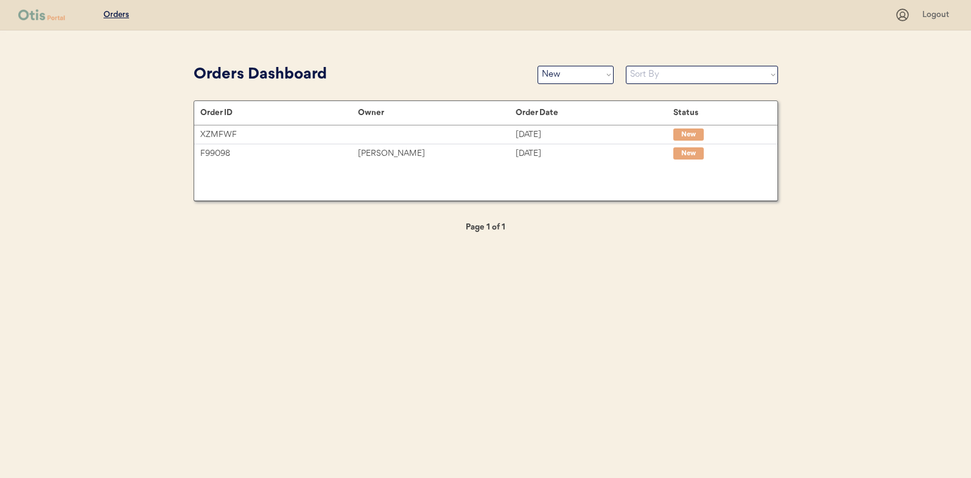
select select ""new""
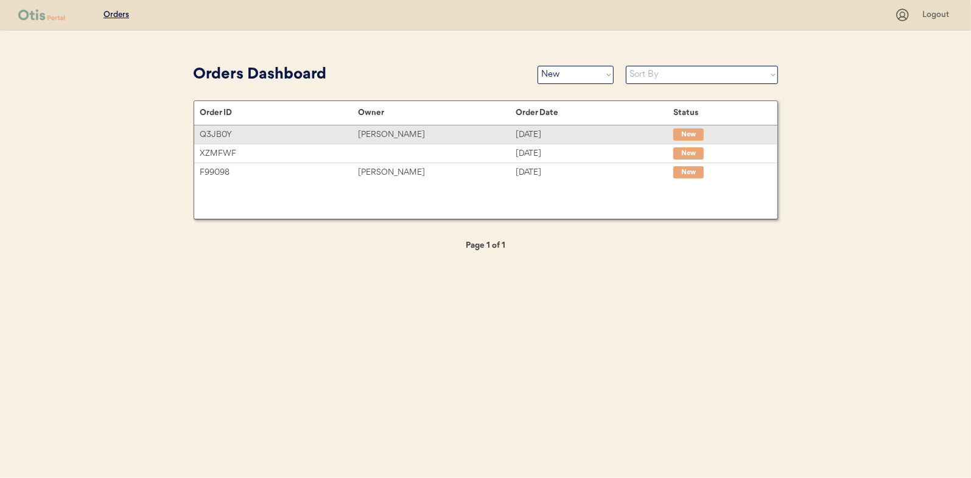
click at [385, 131] on div "[PERSON_NAME]" at bounding box center [437, 135] width 158 height 14
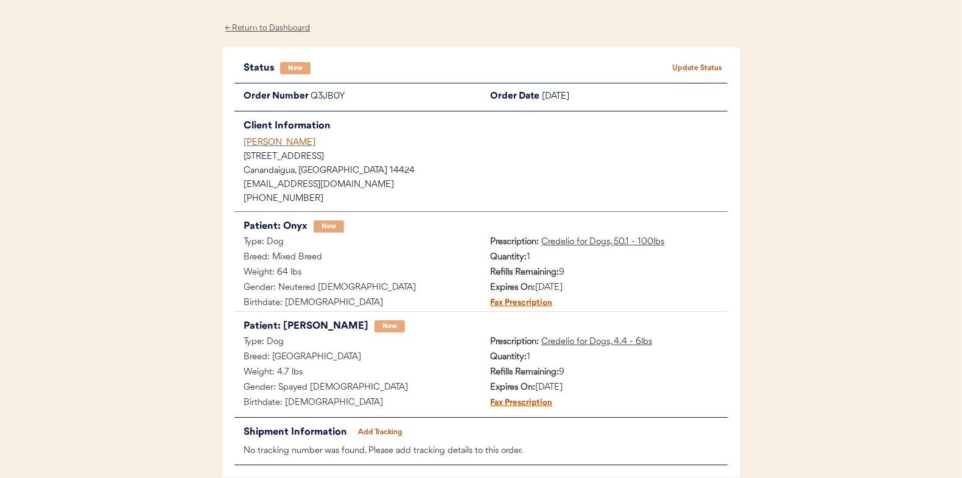
scroll to position [61, 0]
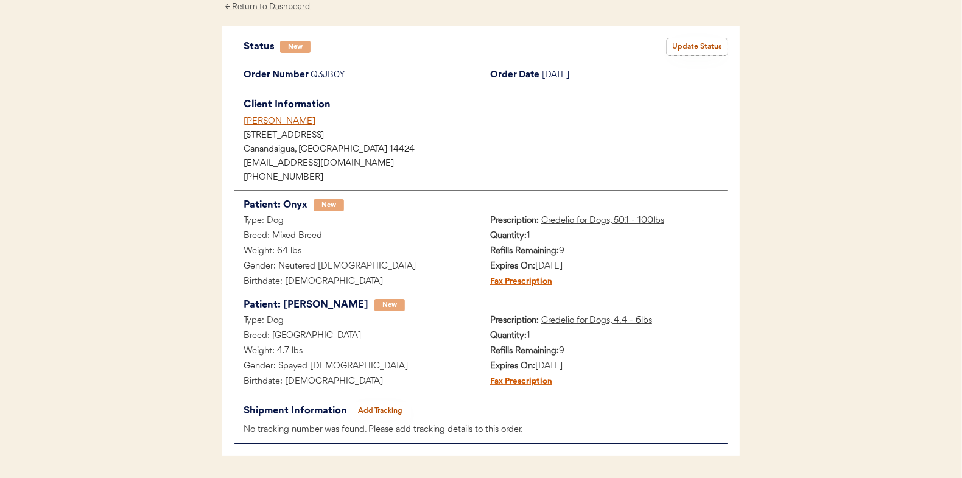
click at [694, 45] on button "Update Status" at bounding box center [696, 46] width 61 height 17
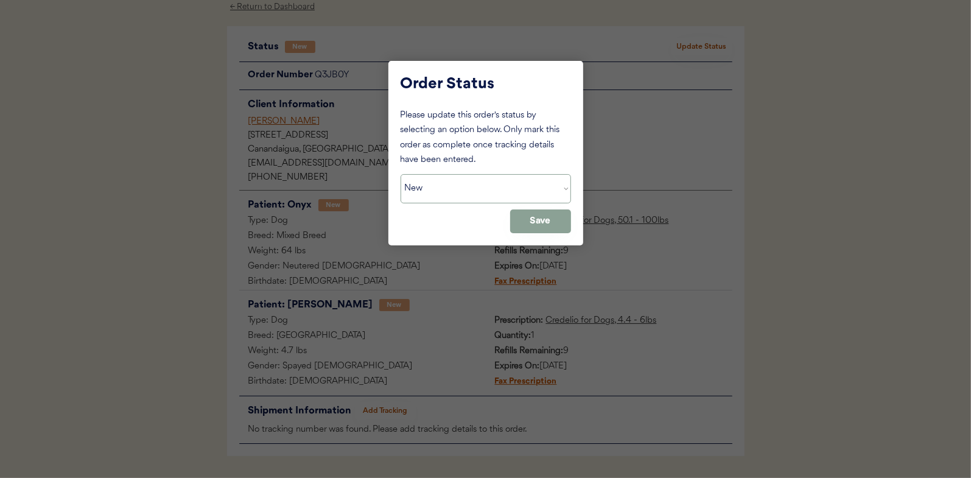
click at [431, 195] on select "Status On Hold New In Progress Complete Pending HW Consent Canceled" at bounding box center [485, 188] width 170 height 29
select select ""in_progress""
click at [400, 174] on select "Status On Hold New In Progress Complete Pending HW Consent Canceled" at bounding box center [485, 188] width 170 height 29
click at [529, 225] on button "Save" at bounding box center [540, 221] width 61 height 24
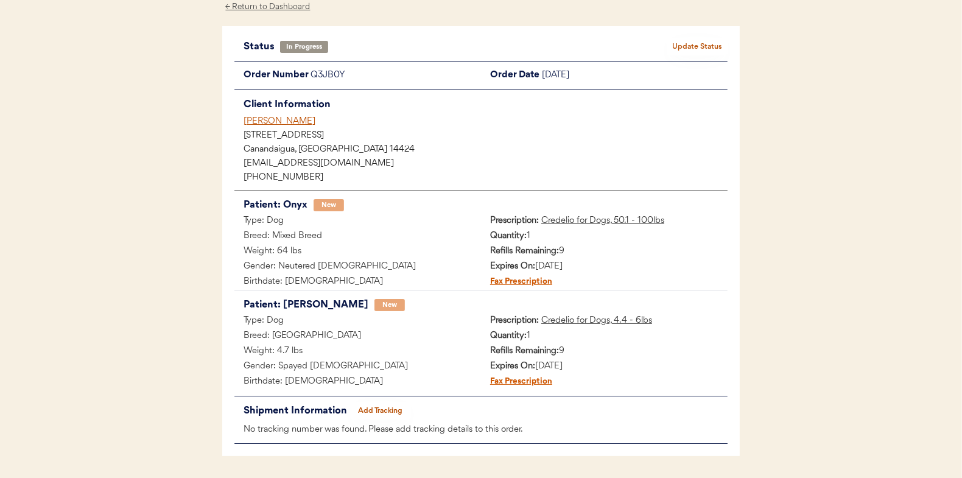
scroll to position [0, 0]
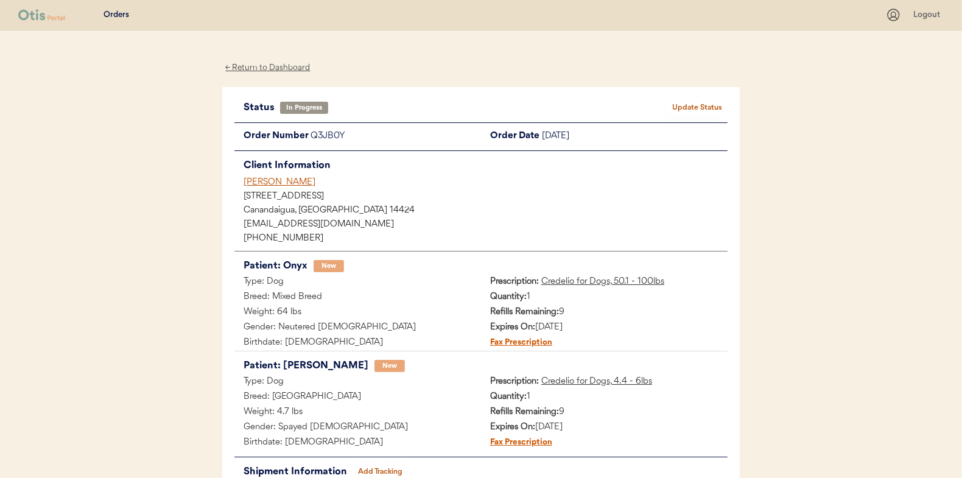
click at [268, 66] on div "← Return to Dashboard" at bounding box center [267, 68] width 91 height 14
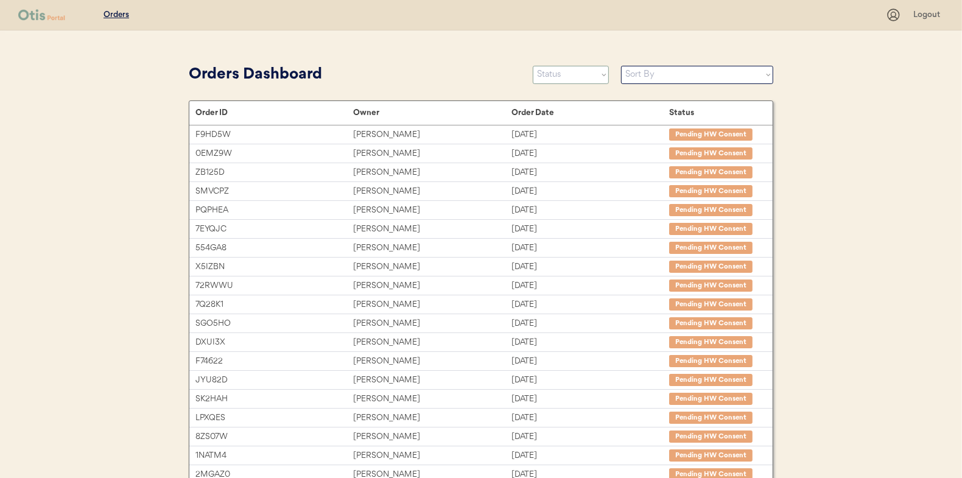
click at [568, 75] on select "Status On Hold New In Progress Complete Pending HW Consent Canceled" at bounding box center [571, 75] width 76 height 18
select select ""new""
click at [533, 66] on select "Status On Hold New In Progress Complete Pending HW Consent Canceled" at bounding box center [571, 75] width 76 height 18
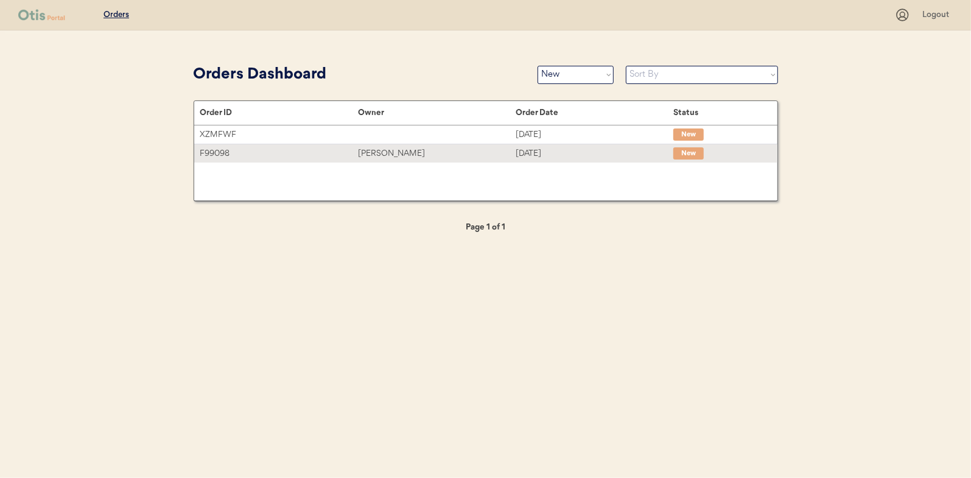
click at [383, 154] on div "[PERSON_NAME]" at bounding box center [437, 154] width 158 height 14
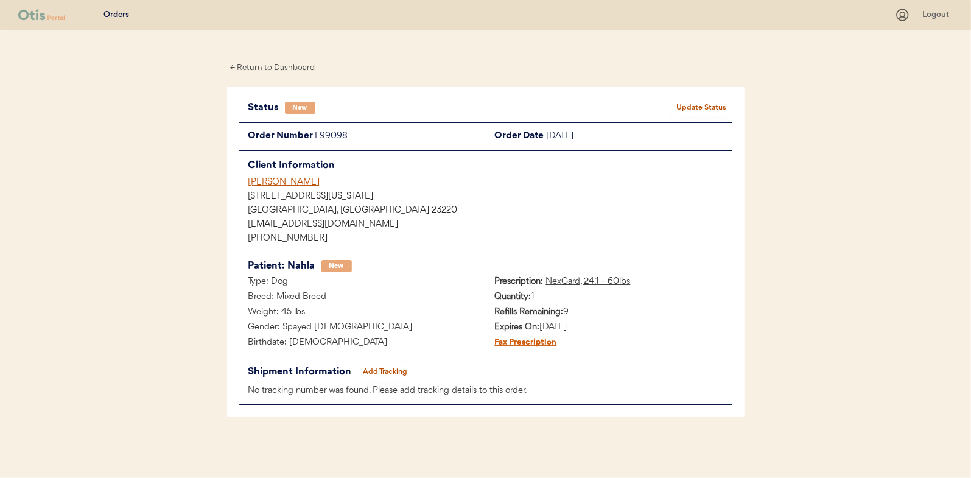
click at [705, 101] on button "Update Status" at bounding box center [701, 107] width 61 height 17
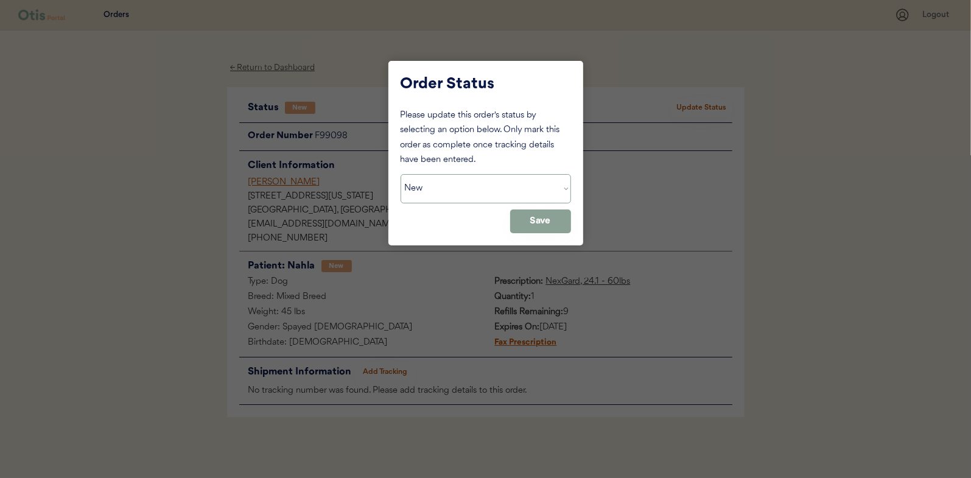
click at [475, 198] on select "Status On Hold New In Progress Complete Pending HW Consent Canceled" at bounding box center [485, 188] width 170 height 29
select select ""in_progress""
click at [400, 174] on select "Status On Hold New In Progress Complete Pending HW Consent Canceled" at bounding box center [485, 188] width 170 height 29
click at [542, 219] on button "Save" at bounding box center [540, 221] width 61 height 24
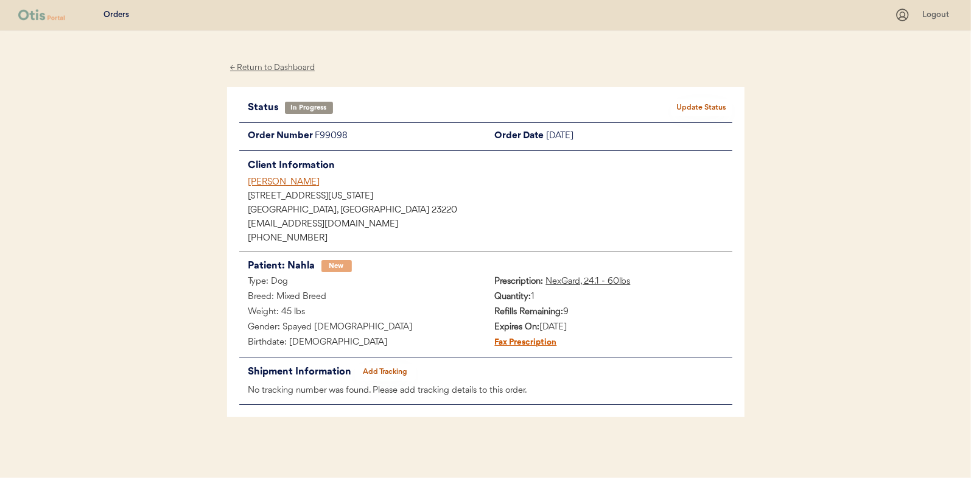
click at [282, 69] on div "← Return to Dashboard" at bounding box center [272, 68] width 91 height 14
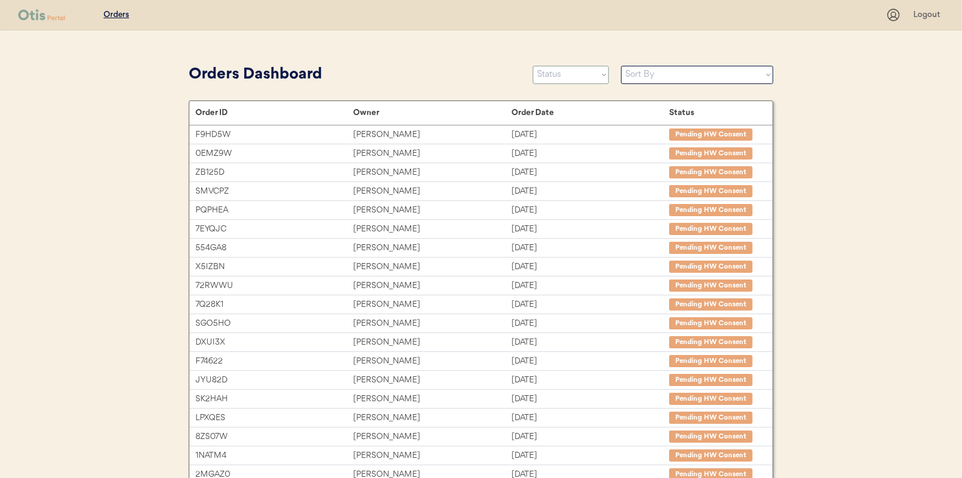
click at [558, 72] on select "Status On Hold New In Progress Complete Pending HW Consent Canceled" at bounding box center [571, 75] width 76 height 18
select select ""new""
click at [533, 66] on select "Status On Hold New In Progress Complete Pending HW Consent Canceled" at bounding box center [571, 75] width 76 height 18
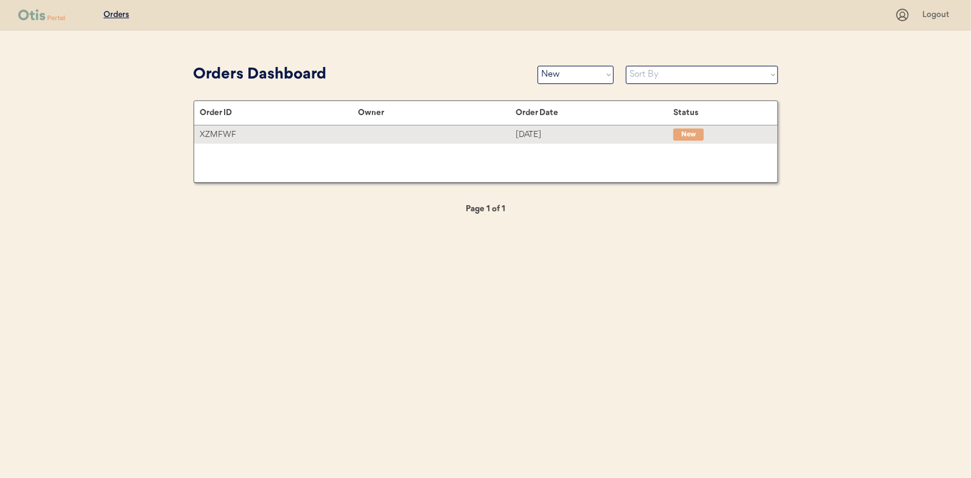
click at [358, 130] on div at bounding box center [437, 134] width 158 height 12
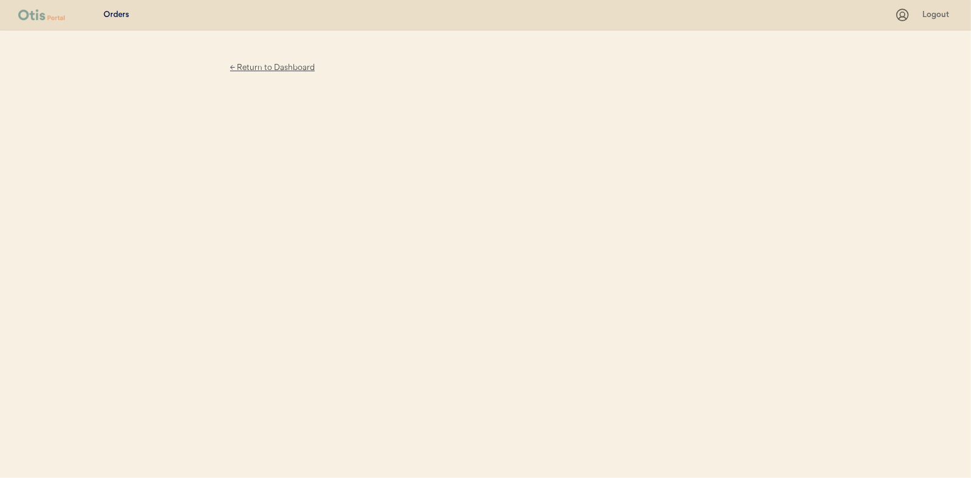
click at [270, 67] on div "← Return to Dashboard" at bounding box center [272, 68] width 91 height 14
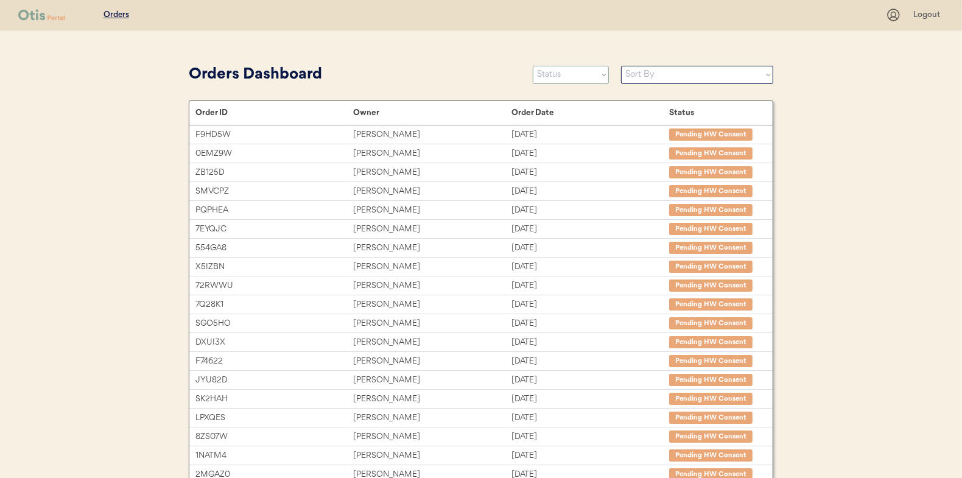
click at [567, 75] on select "Status On Hold New In Progress Complete Pending HW Consent Canceled" at bounding box center [571, 75] width 76 height 18
select select ""new""
click at [533, 66] on select "Status On Hold New In Progress Complete Pending HW Consent Canceled" at bounding box center [571, 75] width 76 height 18
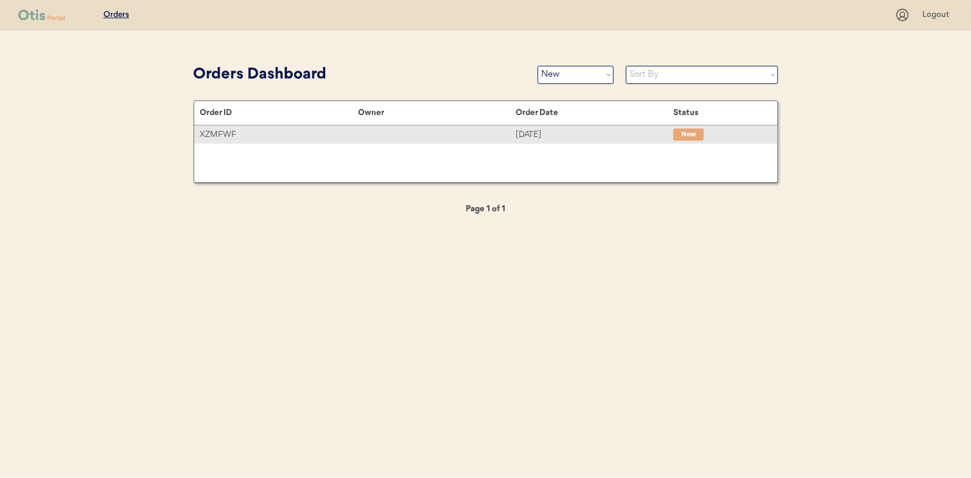
click at [218, 132] on div "XZMFWF" at bounding box center [279, 135] width 158 height 14
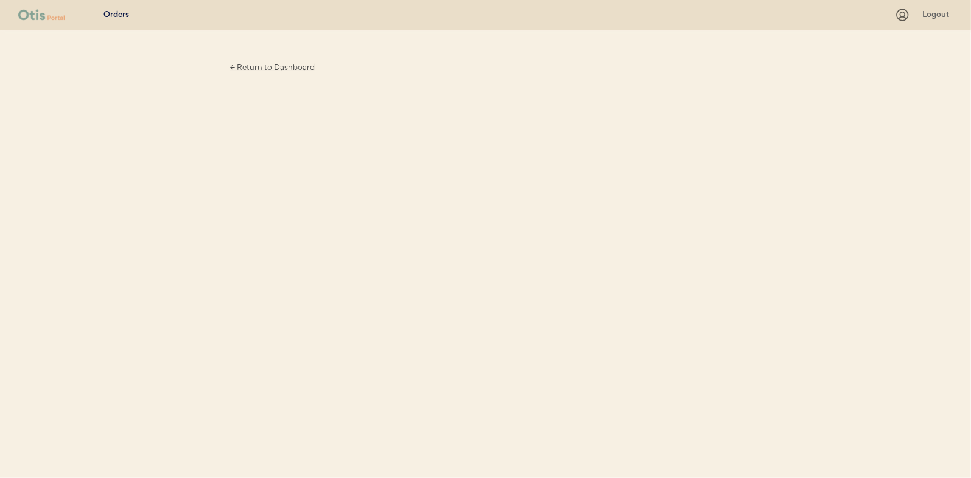
click at [265, 66] on div "← Return to Dashboard" at bounding box center [272, 68] width 91 height 14
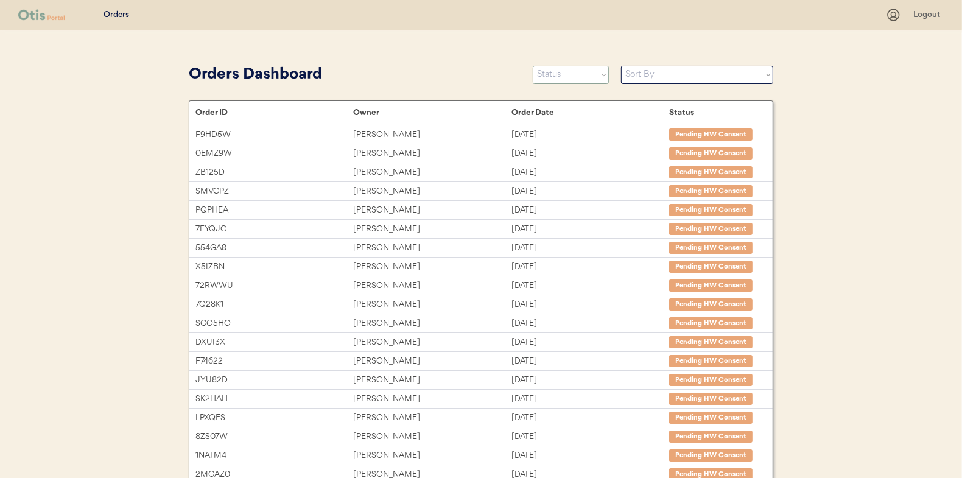
click at [562, 74] on select "Status On Hold New In Progress Complete Pending HW Consent Canceled" at bounding box center [571, 75] width 76 height 18
select select ""new""
click at [533, 66] on select "Status On Hold New In Progress Complete Pending HW Consent Canceled" at bounding box center [571, 75] width 76 height 18
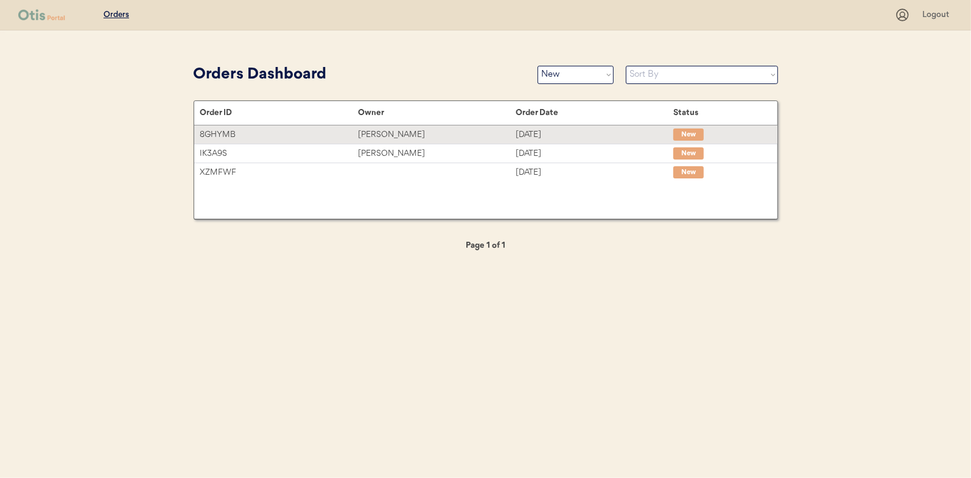
click at [380, 138] on div "Travis Hoffman" at bounding box center [437, 135] width 158 height 14
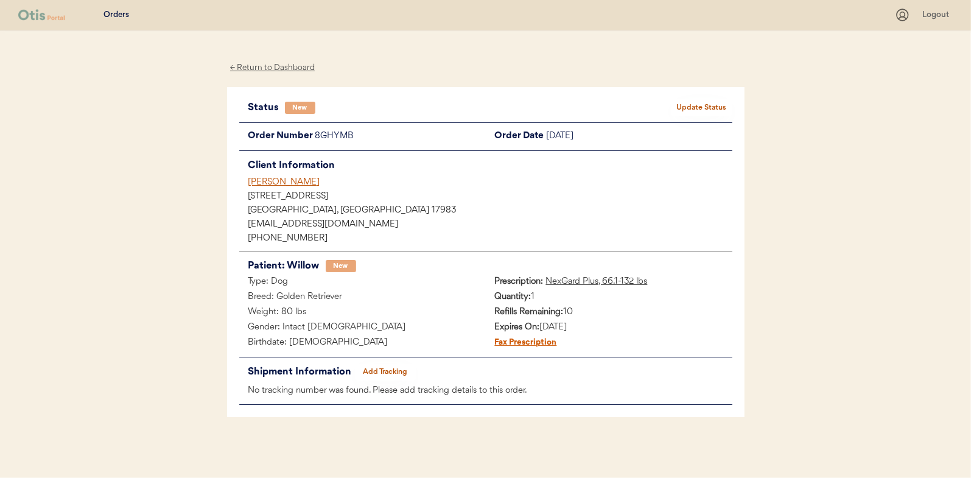
click at [699, 103] on button "Update Status" at bounding box center [701, 107] width 61 height 17
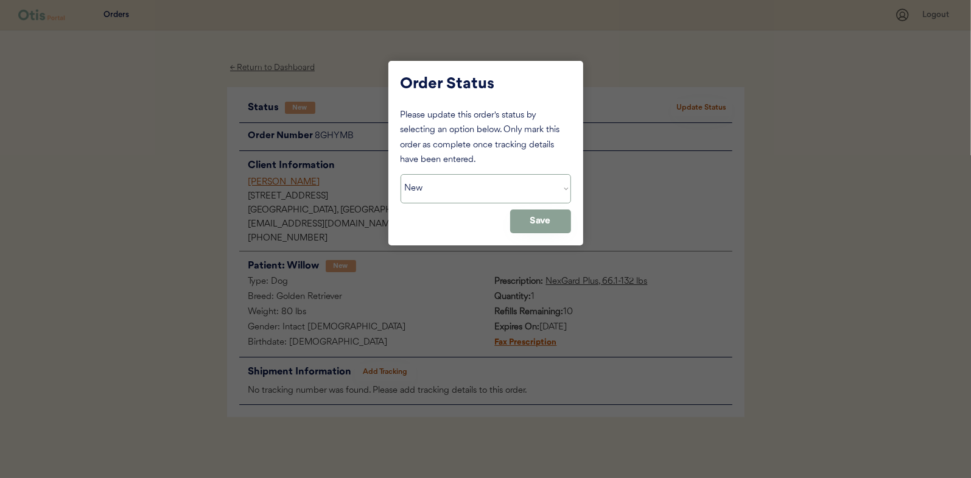
click at [459, 185] on select "Status On Hold New In Progress Complete Pending HW Consent Canceled" at bounding box center [485, 188] width 170 height 29
select select ""in_progress""
click at [400, 174] on select "Status On Hold New In Progress Complete Pending HW Consent Canceled" at bounding box center [485, 188] width 170 height 29
click at [551, 212] on button "Save" at bounding box center [540, 221] width 61 height 24
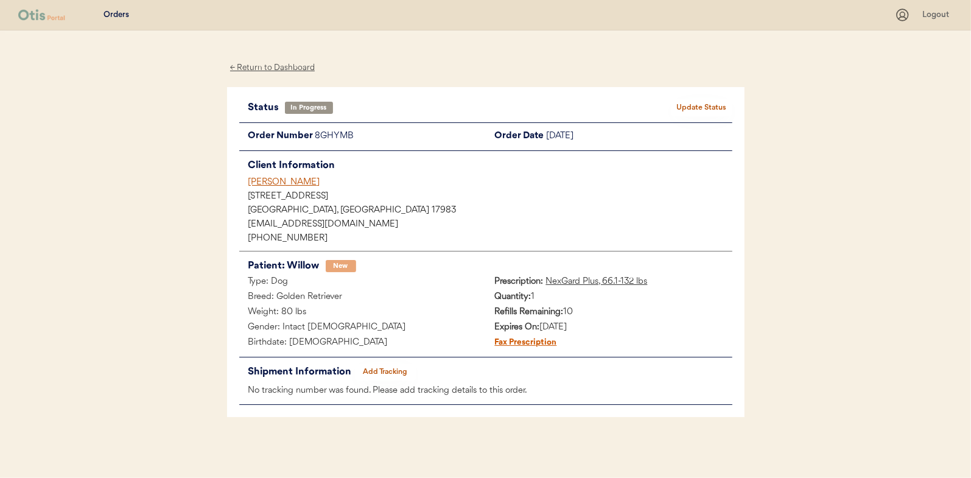
click at [279, 66] on div "← Return to Dashboard" at bounding box center [272, 68] width 91 height 14
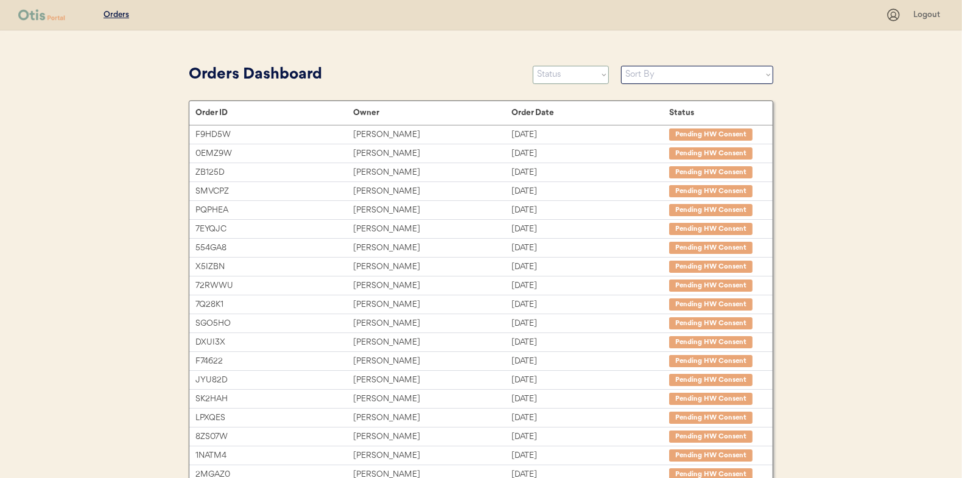
click at [550, 75] on select "Status On Hold New In Progress Complete Pending HW Consent Canceled" at bounding box center [571, 75] width 76 height 18
select select ""new""
click at [533, 66] on select "Status On Hold New In Progress Complete Pending HW Consent Canceled" at bounding box center [571, 75] width 76 height 18
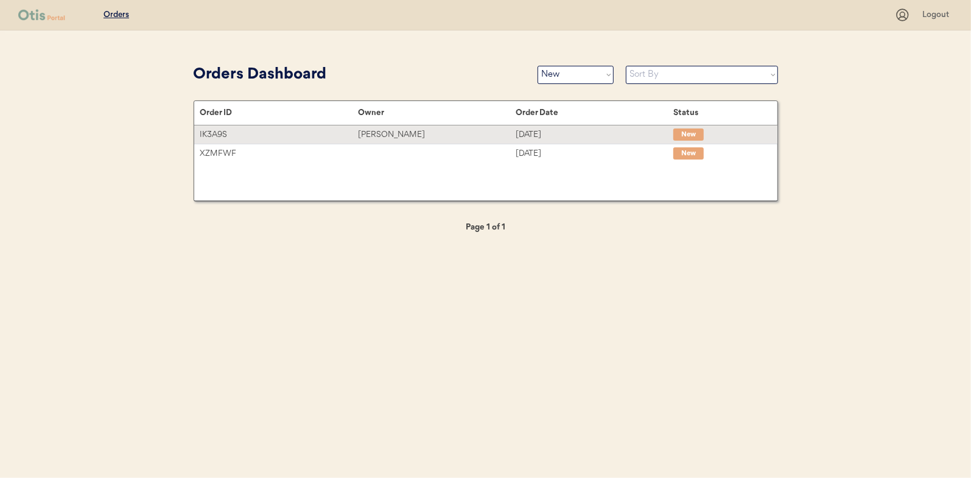
click at [388, 134] on div "Lauren Conacchio" at bounding box center [437, 135] width 158 height 14
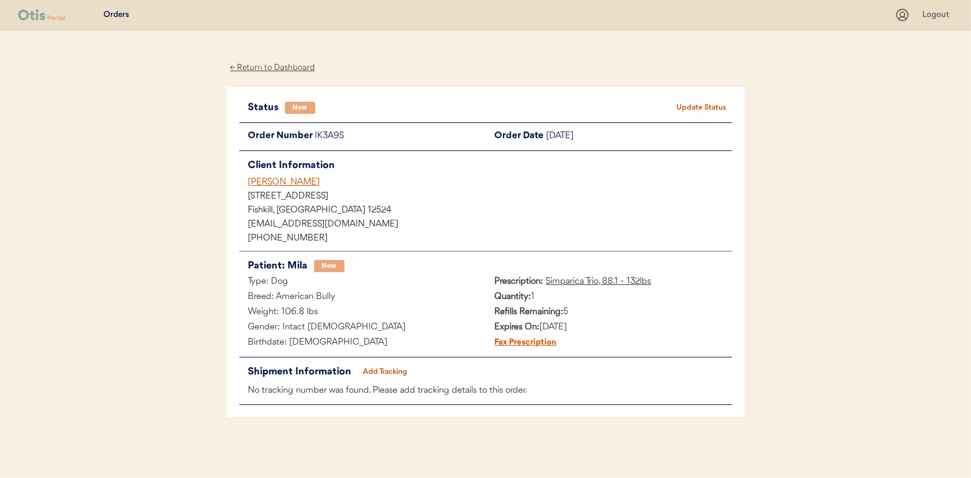
click at [695, 110] on button "Update Status" at bounding box center [701, 107] width 61 height 17
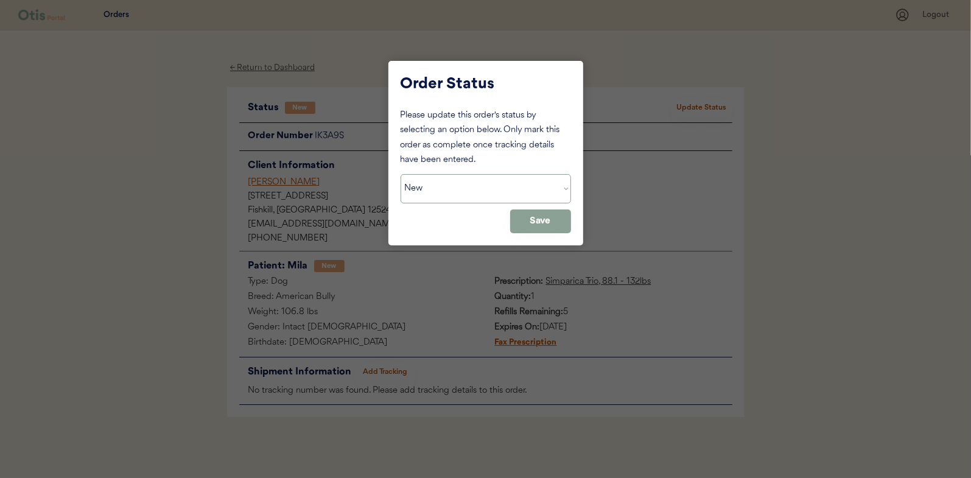
click at [449, 184] on select "Status On Hold New In Progress Complete Pending HW Consent Canceled" at bounding box center [485, 188] width 170 height 29
select select ""in_progress""
click at [400, 174] on select "Status On Hold New In Progress Complete Pending HW Consent Canceled" at bounding box center [485, 188] width 170 height 29
click at [531, 222] on button "Save" at bounding box center [540, 221] width 61 height 24
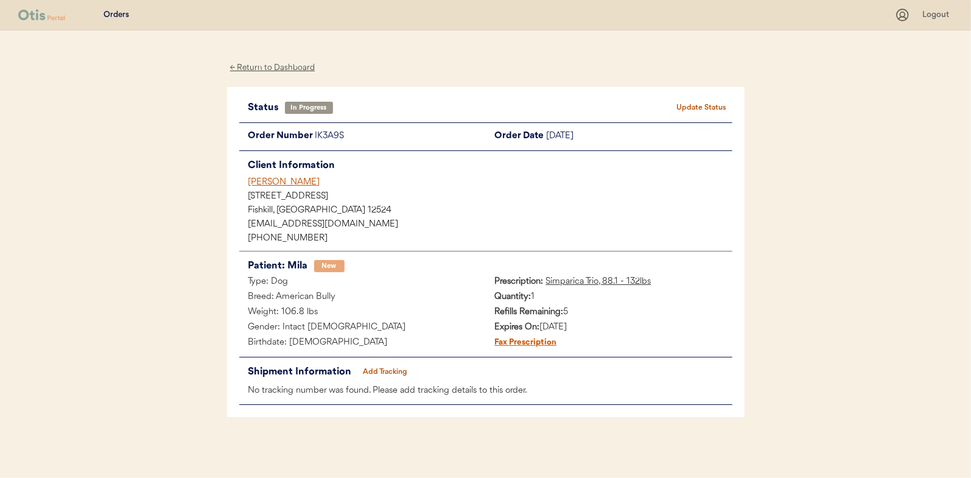
click at [267, 66] on div "← Return to Dashboard" at bounding box center [272, 68] width 91 height 14
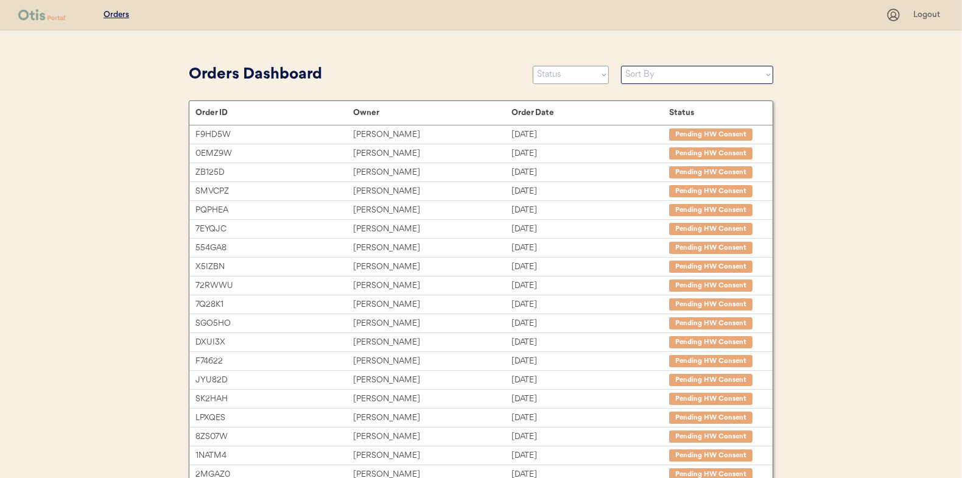
click at [564, 76] on select "Status On Hold New In Progress Complete Pending HW Consent Canceled" at bounding box center [571, 75] width 76 height 18
click at [557, 78] on select "Status On Hold New In Progress Complete Pending HW Consent Canceled" at bounding box center [571, 75] width 76 height 18
select select ""new""
click at [533, 66] on select "Status On Hold New In Progress Complete Pending HW Consent Canceled" at bounding box center [571, 75] width 76 height 18
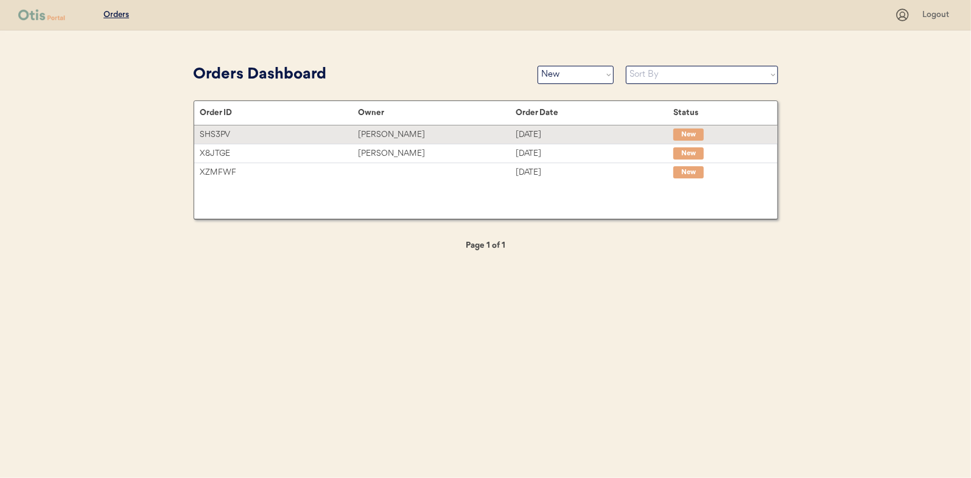
click at [376, 133] on div "[PERSON_NAME]" at bounding box center [437, 135] width 158 height 14
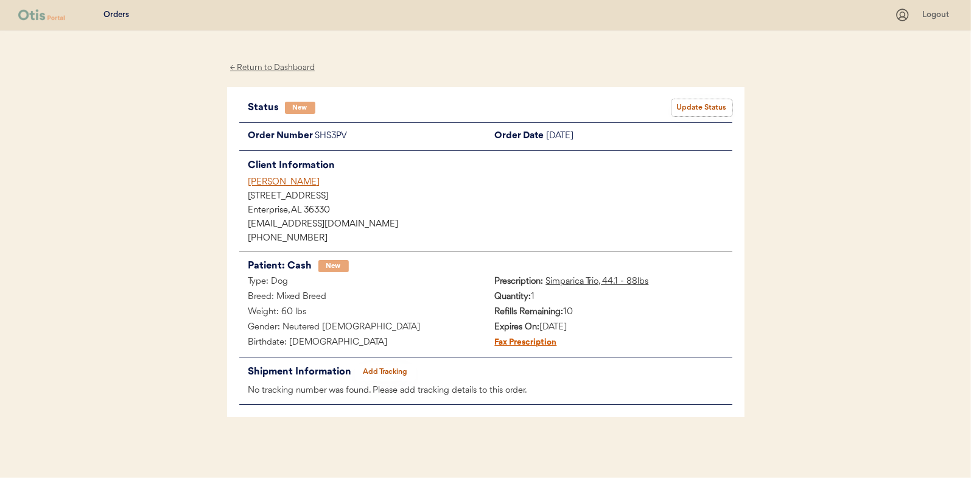
click at [709, 102] on button "Update Status" at bounding box center [701, 107] width 61 height 17
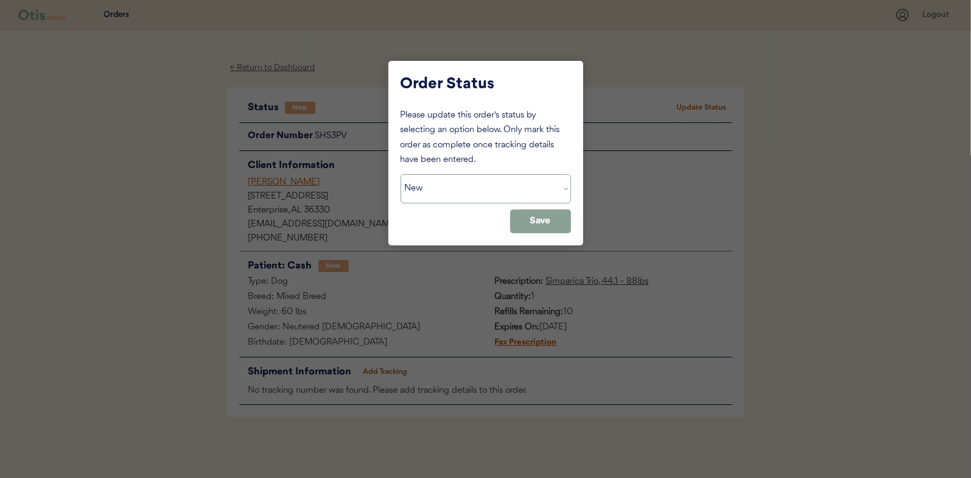
click at [480, 197] on select "Status On Hold New In Progress Complete Pending HW Consent Canceled" at bounding box center [485, 188] width 170 height 29
select select ""in_progress""
click at [400, 174] on select "Status On Hold New In Progress Complete Pending HW Consent Canceled" at bounding box center [485, 188] width 170 height 29
click at [548, 223] on button "Save" at bounding box center [540, 221] width 61 height 24
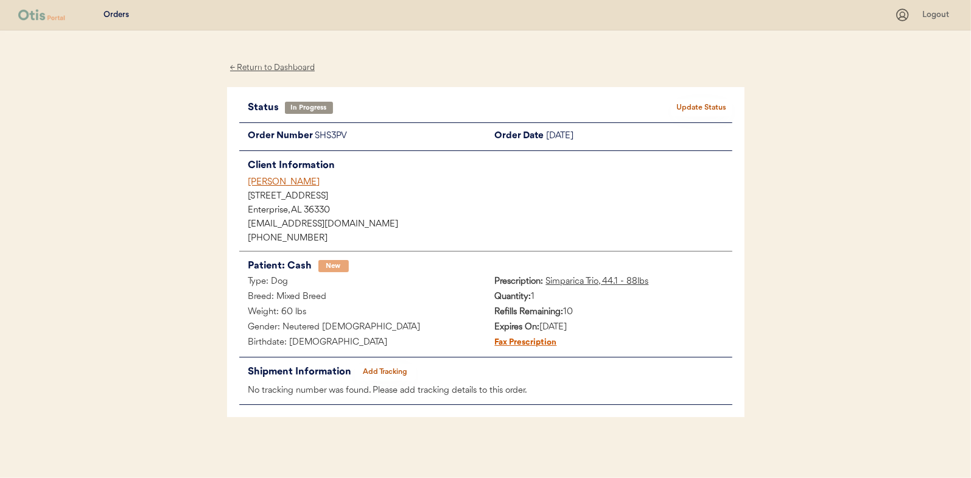
click at [273, 68] on div "← Return to Dashboard" at bounding box center [272, 68] width 91 height 14
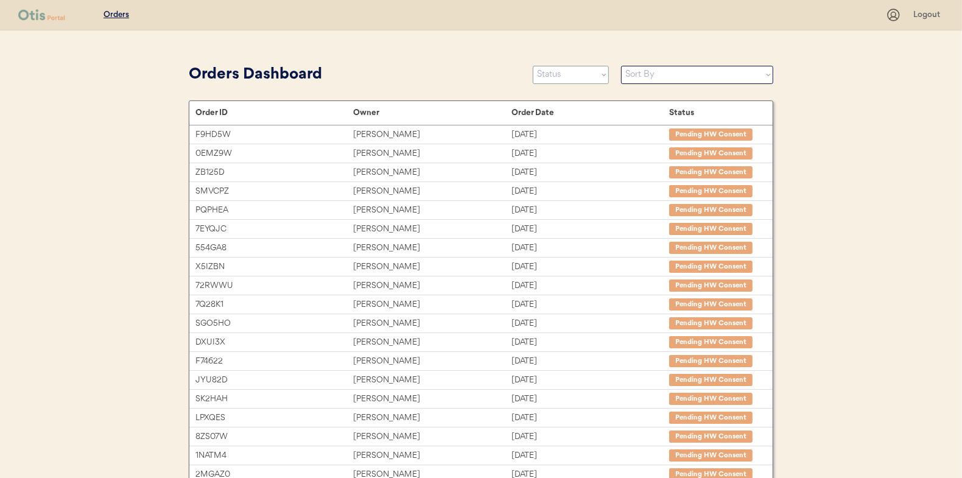
click at [575, 72] on select "Status On Hold New In Progress Complete Pending HW Consent Canceled" at bounding box center [571, 75] width 76 height 18
select select ""new""
click at [533, 66] on select "Status On Hold New In Progress Complete Pending HW Consent Canceled" at bounding box center [571, 75] width 76 height 18
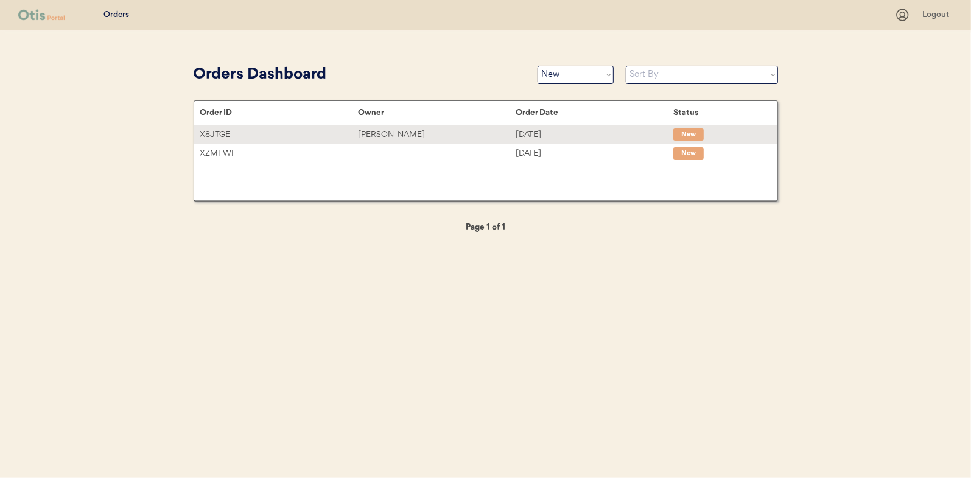
click at [391, 136] on div "Ryan Walters" at bounding box center [437, 135] width 158 height 14
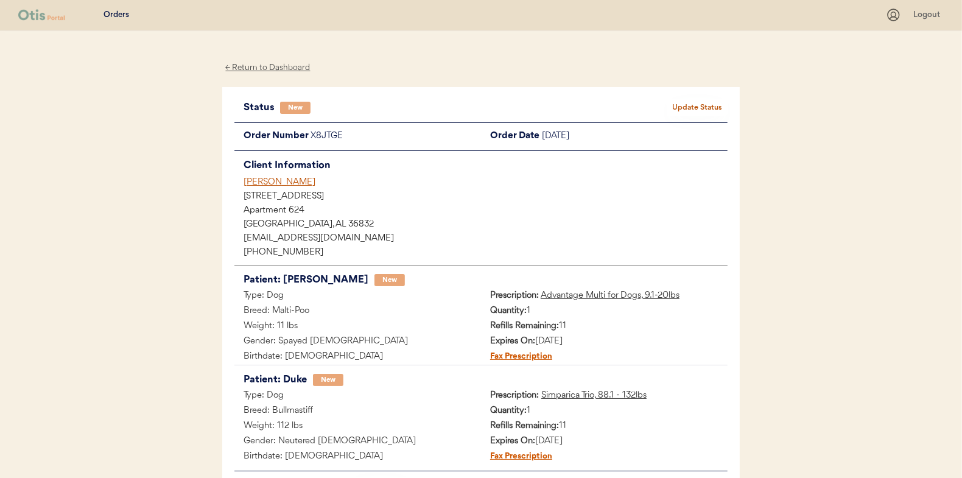
click at [699, 105] on button "Update Status" at bounding box center [696, 107] width 61 height 17
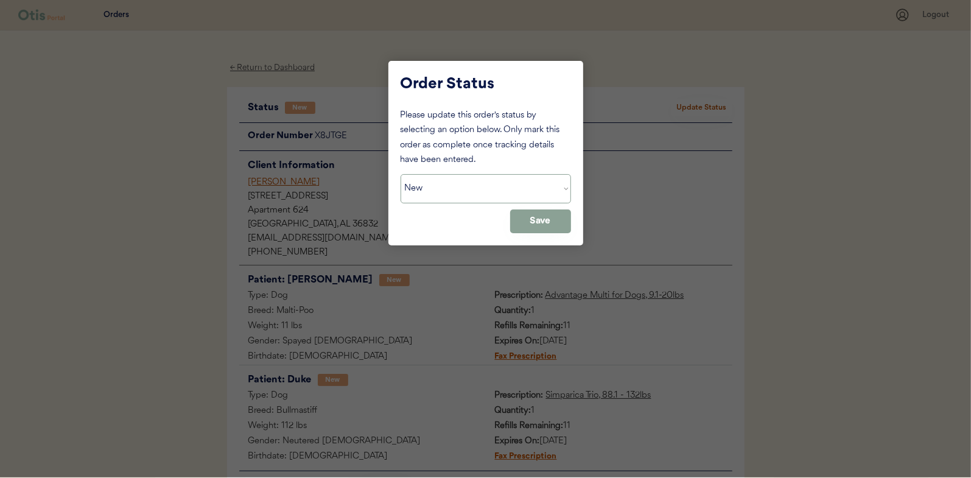
click at [433, 190] on select "Status On Hold New In Progress Complete Pending HW Consent Canceled" at bounding box center [485, 188] width 170 height 29
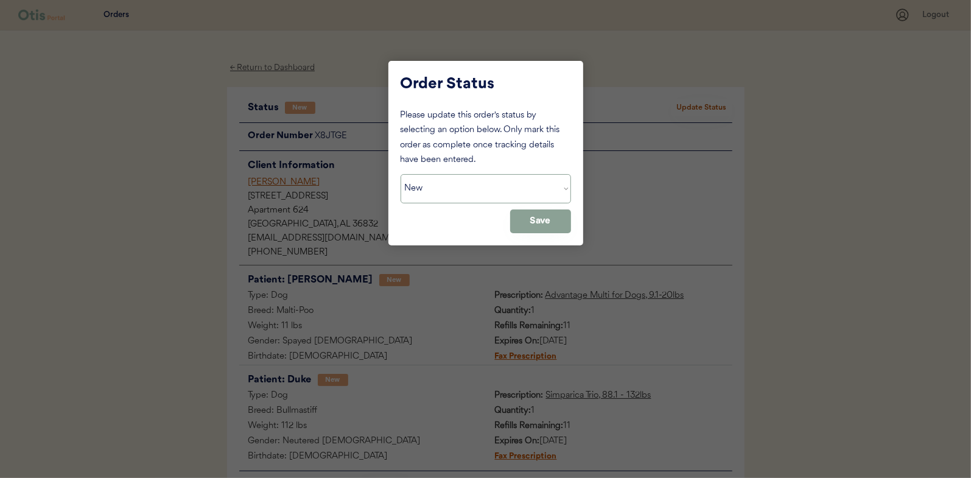
select select ""in_progress""
click at [400, 174] on select "Status On Hold New In Progress Complete Pending HW Consent Canceled" at bounding box center [485, 188] width 170 height 29
click at [529, 215] on button "Save" at bounding box center [540, 221] width 61 height 24
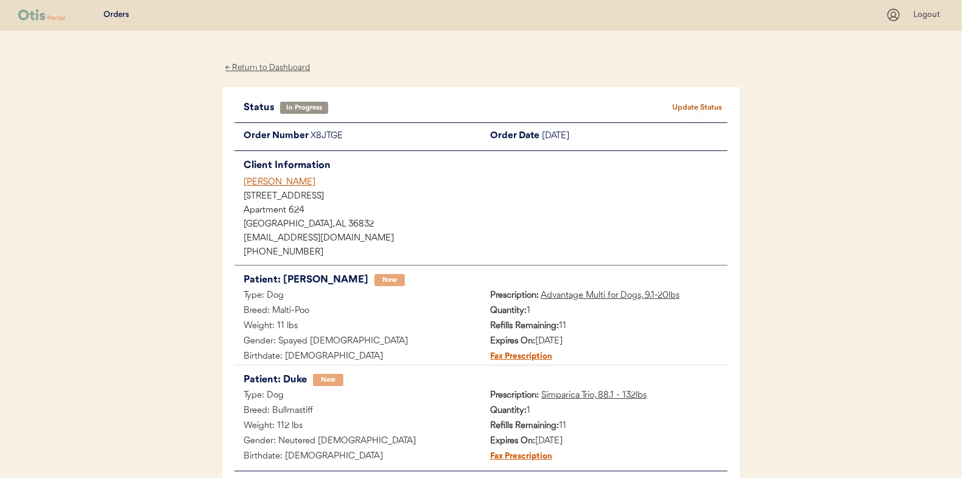
click at [270, 67] on div "← Return to Dashboard" at bounding box center [267, 68] width 91 height 14
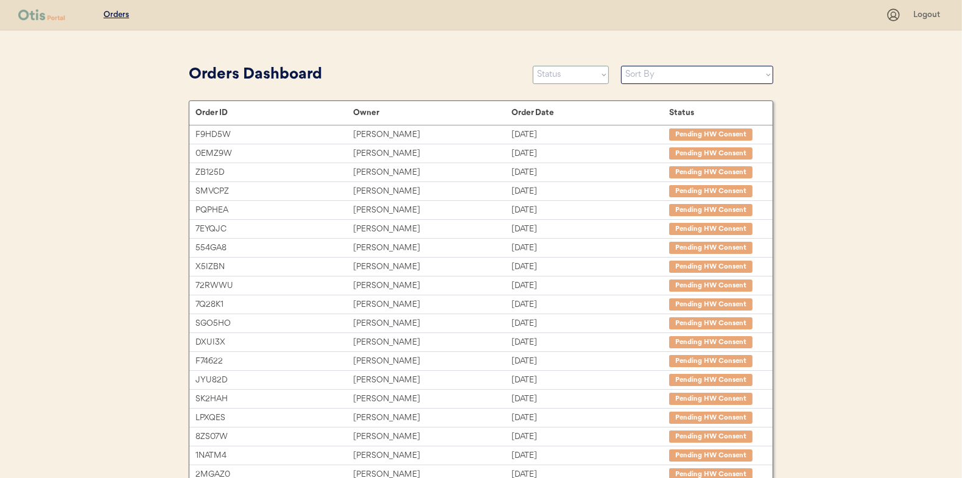
click at [548, 73] on select "Status On Hold New In Progress Complete Pending HW Consent Canceled" at bounding box center [571, 75] width 76 height 18
select select ""new""
click at [533, 66] on select "Status On Hold New In Progress Complete Pending HW Consent Canceled" at bounding box center [571, 75] width 76 height 18
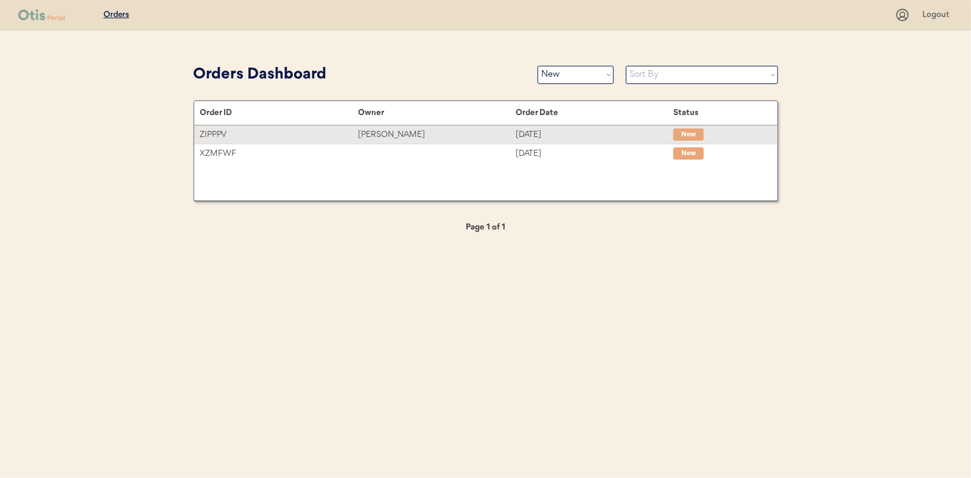
click at [394, 131] on div "[PERSON_NAME]" at bounding box center [437, 135] width 158 height 14
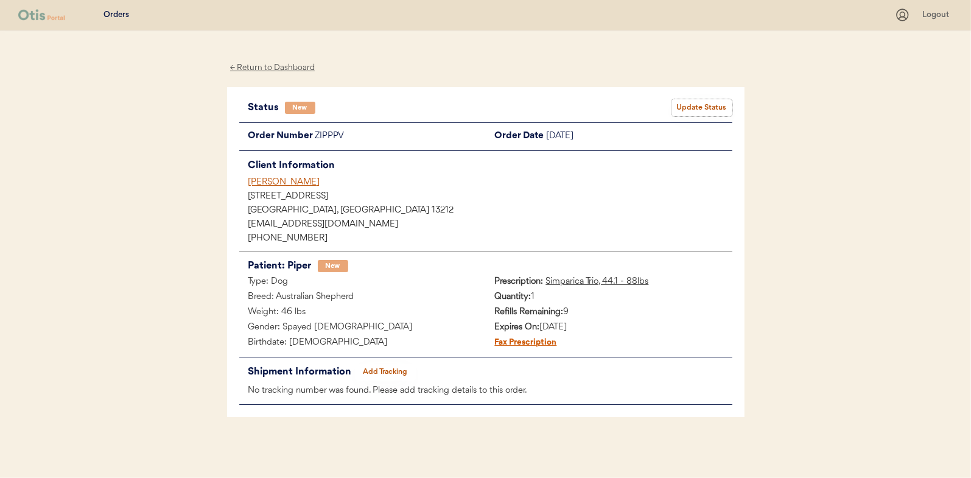
click at [706, 105] on button "Update Status" at bounding box center [701, 107] width 61 height 17
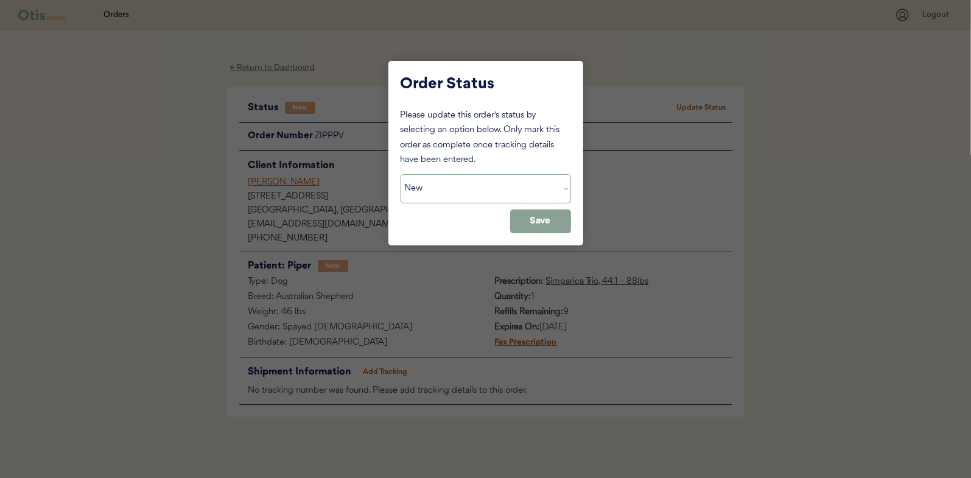
click at [442, 186] on select "Status On Hold New In Progress Complete Pending HW Consent Canceled" at bounding box center [485, 188] width 170 height 29
select select ""in_progress""
click at [400, 174] on select "Status On Hold New In Progress Complete Pending HW Consent Canceled" at bounding box center [485, 188] width 170 height 29
click at [538, 222] on button "Save" at bounding box center [540, 221] width 61 height 24
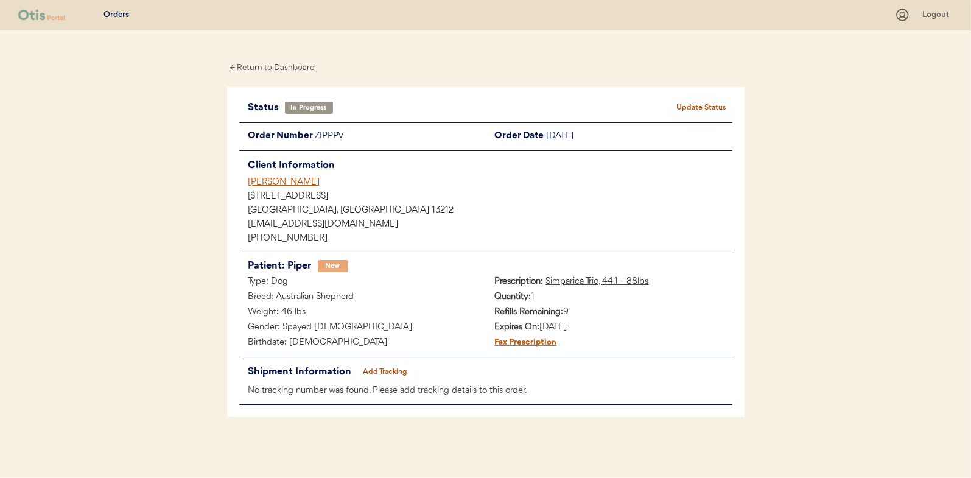
click at [267, 65] on div "← Return to Dashboard" at bounding box center [272, 68] width 91 height 14
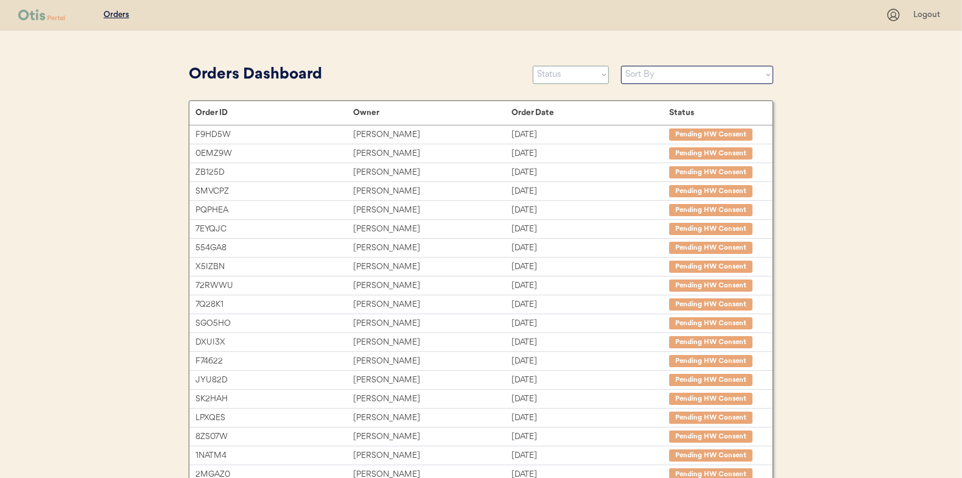
click at [557, 75] on select "Status On Hold New In Progress Complete Pending HW Consent Canceled" at bounding box center [571, 75] width 76 height 18
select select ""new""
click at [533, 66] on select "Status On Hold New In Progress Complete Pending HW Consent Canceled" at bounding box center [571, 75] width 76 height 18
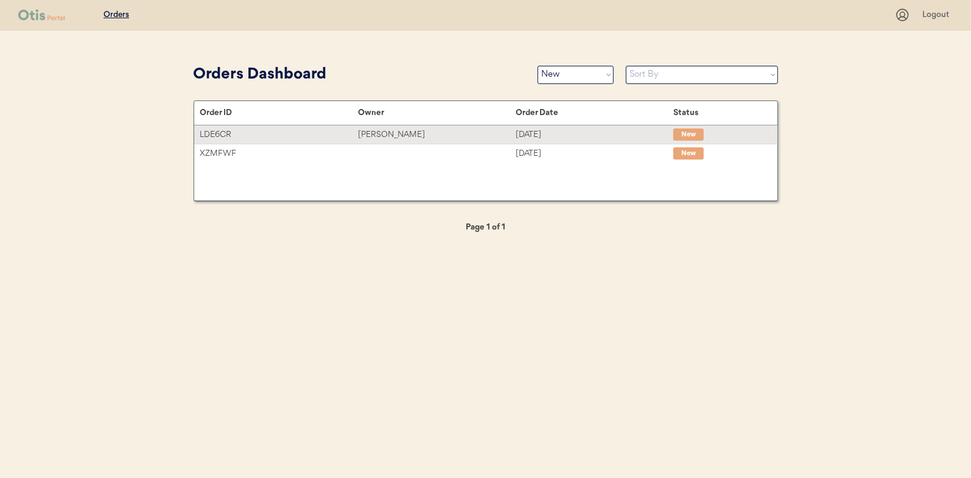
click at [379, 134] on div "Francis Ford II" at bounding box center [437, 135] width 158 height 14
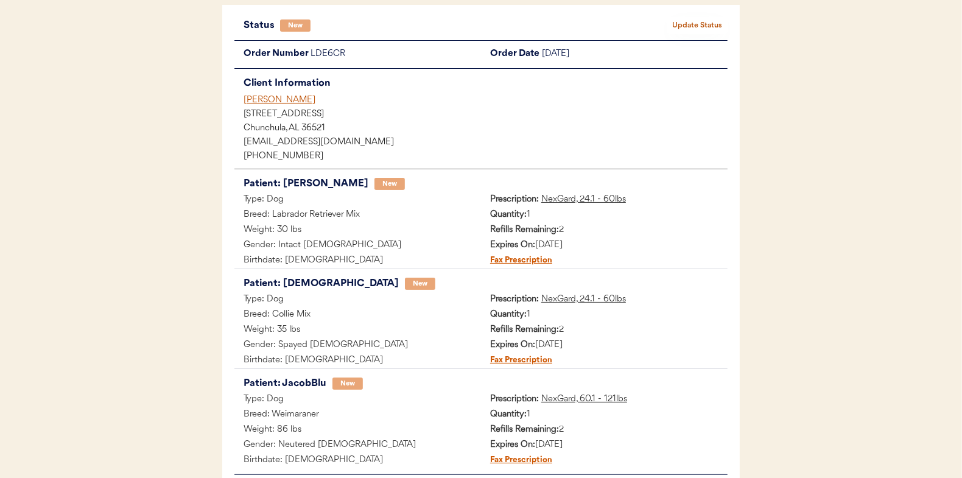
scroll to position [61, 0]
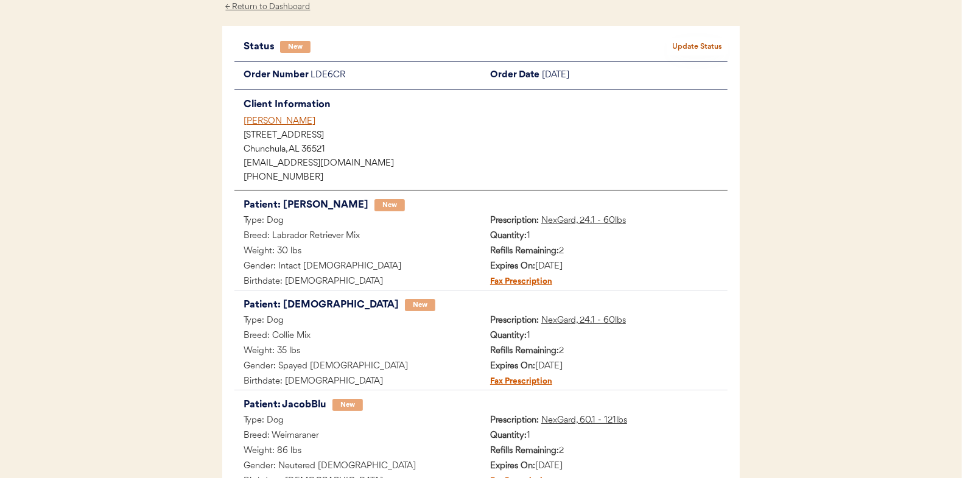
click at [707, 42] on button "Update Status" at bounding box center [696, 46] width 61 height 17
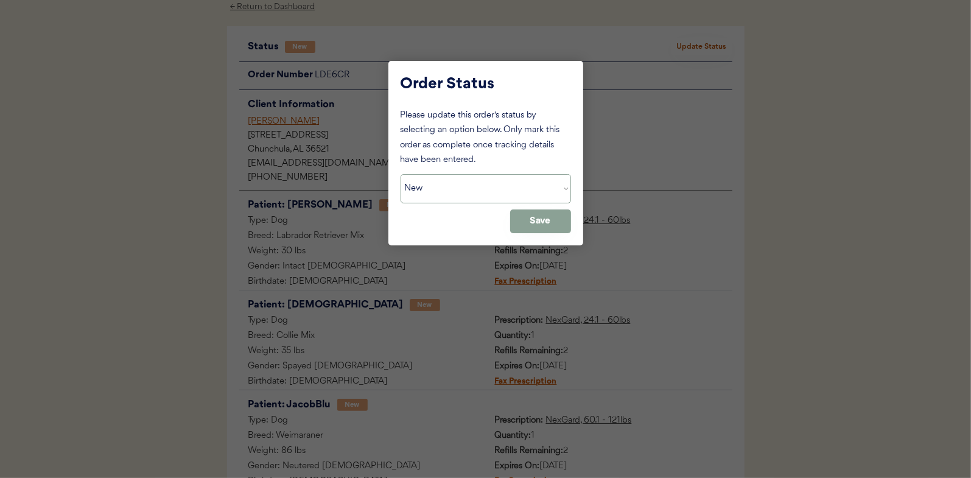
click at [455, 182] on select "Status On Hold New In Progress Complete Pending HW Consent Canceled" at bounding box center [485, 188] width 170 height 29
select select ""in_progress""
click at [400, 174] on select "Status On Hold New In Progress Complete Pending HW Consent Canceled" at bounding box center [485, 188] width 170 height 29
click at [537, 225] on button "Save" at bounding box center [540, 221] width 61 height 24
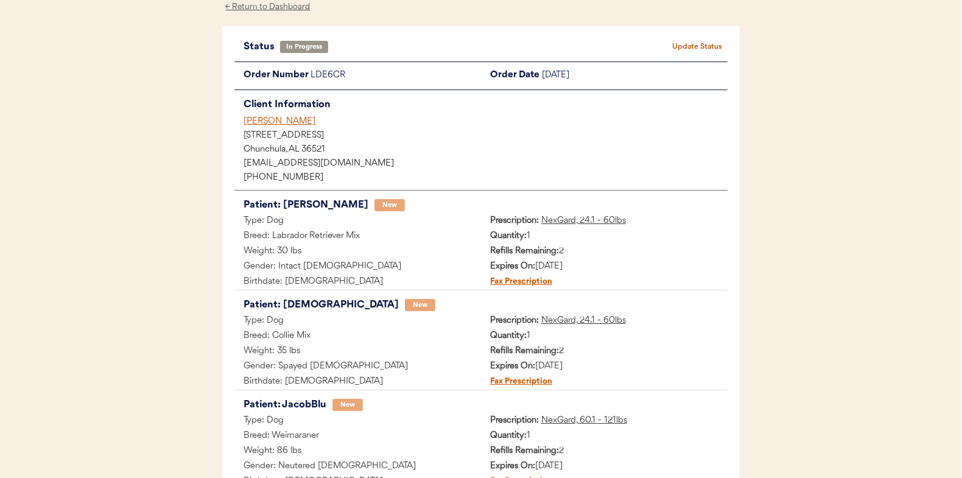
click at [273, 6] on div "← Return to Dashboard" at bounding box center [267, 7] width 91 height 14
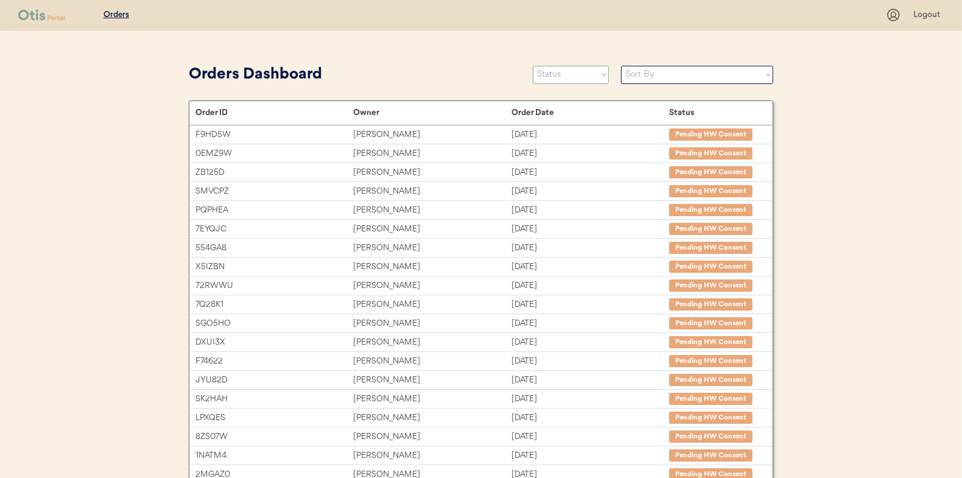
click at [561, 75] on select "Status On Hold New In Progress Complete Pending HW Consent Canceled" at bounding box center [571, 75] width 76 height 18
select select ""new""
click at [533, 66] on select "Status On Hold New In Progress Complete Pending HW Consent Canceled" at bounding box center [571, 75] width 76 height 18
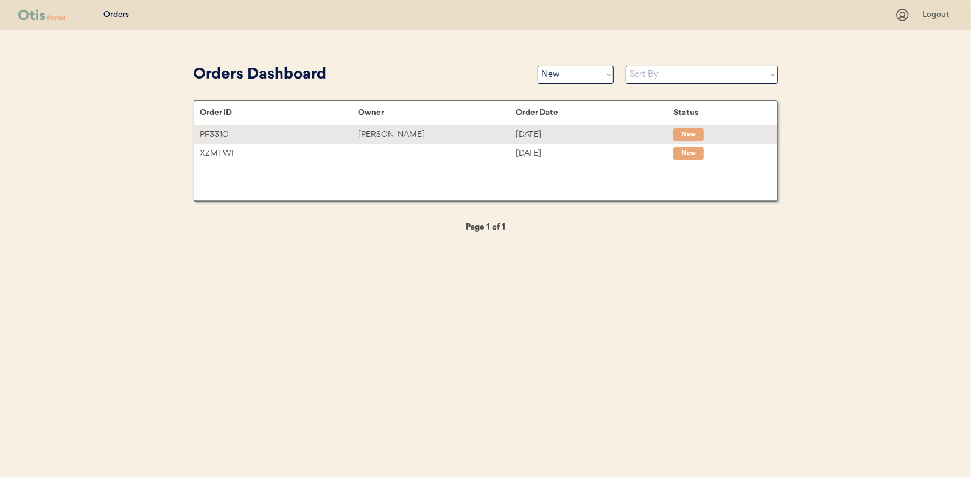
click at [400, 130] on div "[PERSON_NAME]" at bounding box center [437, 135] width 158 height 14
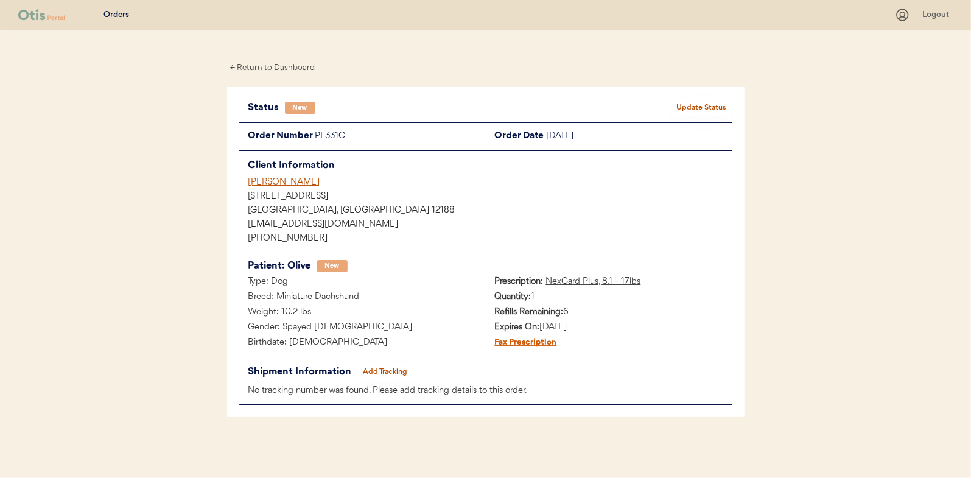
click at [721, 101] on button "Update Status" at bounding box center [701, 107] width 61 height 17
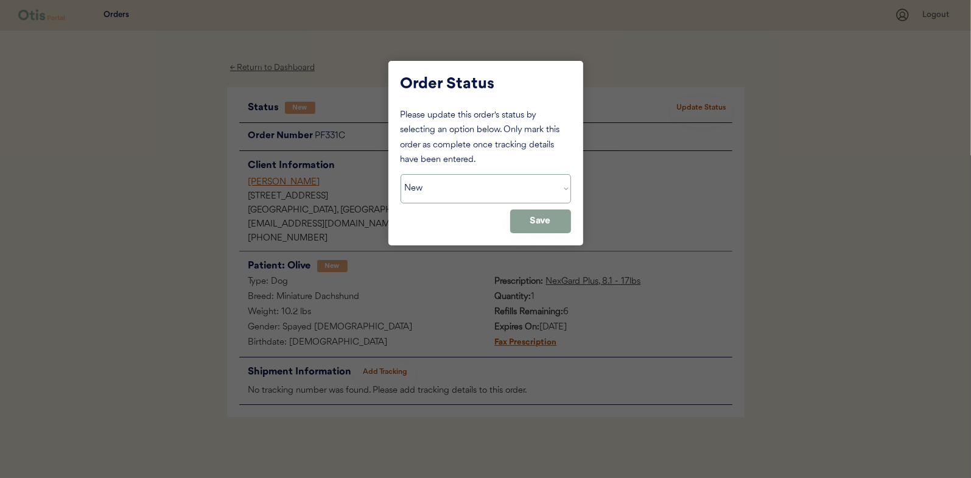
click at [451, 184] on select "Status On Hold New In Progress Complete Pending HW Consent Canceled" at bounding box center [485, 188] width 170 height 29
select select ""in_progress""
click at [400, 174] on select "Status On Hold New In Progress Complete Pending HW Consent Canceled" at bounding box center [485, 188] width 170 height 29
click at [532, 211] on button "Save" at bounding box center [540, 221] width 61 height 24
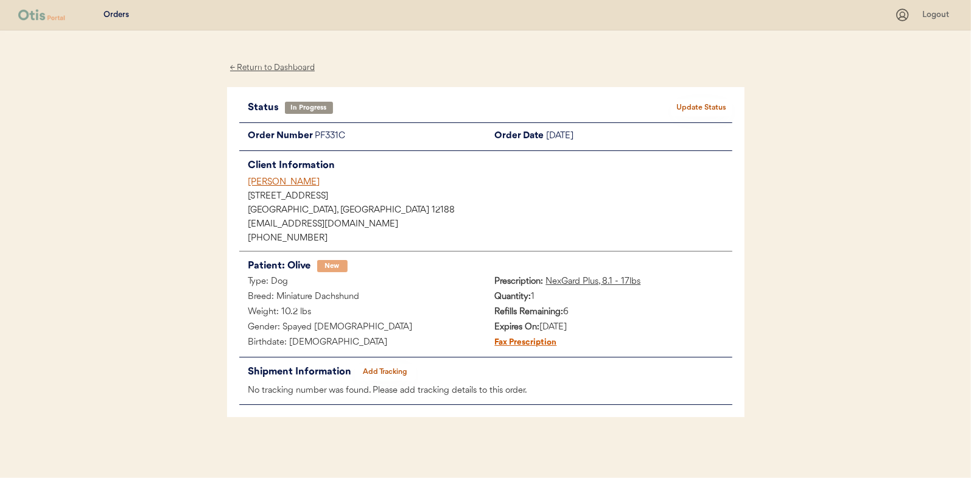
click at [274, 68] on div "← Return to Dashboard" at bounding box center [272, 68] width 91 height 14
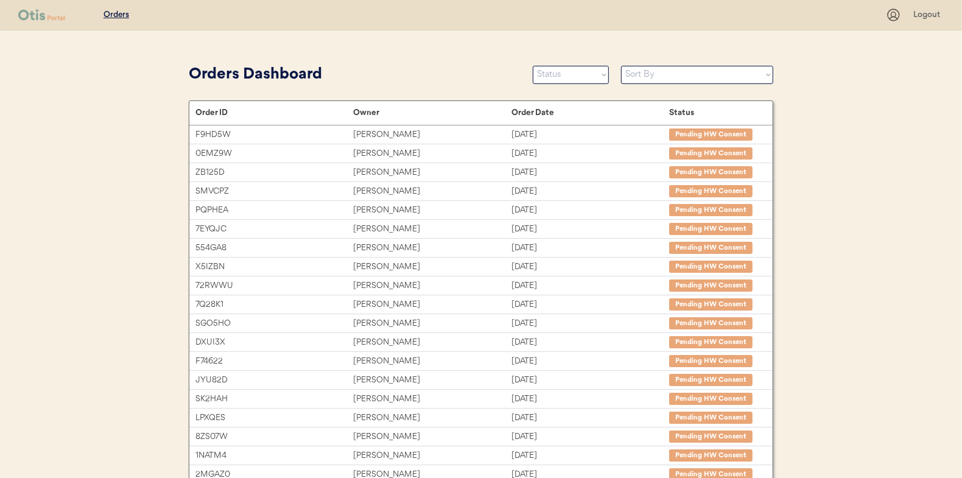
click at [553, 79] on select "Status On Hold New In Progress Complete Pending HW Consent Canceled" at bounding box center [571, 75] width 76 height 18
select select ""new""
click at [533, 66] on select "Status On Hold New In Progress Complete Pending HW Consent Canceled" at bounding box center [571, 75] width 76 height 18
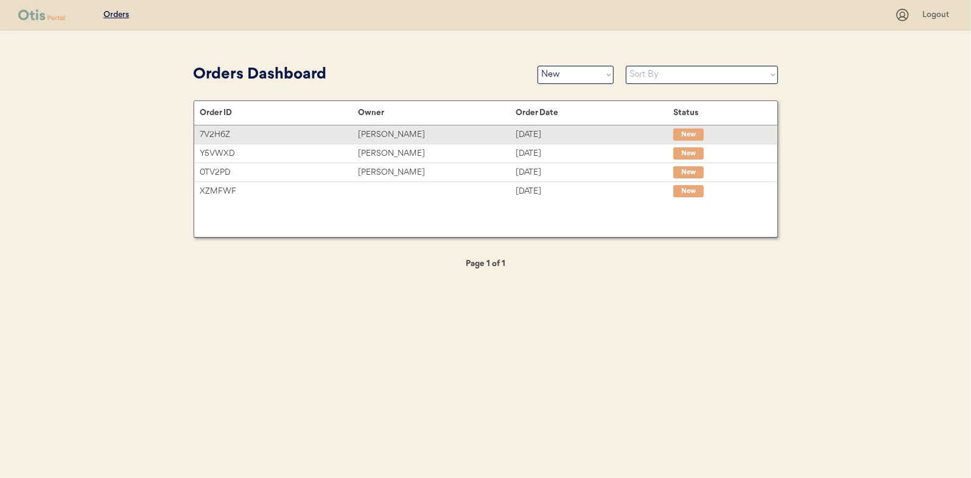
drag, startPoint x: 385, startPoint y: 132, endPoint x: 15, endPoint y: 125, distance: 370.7
click at [385, 132] on div "Serena Barberis" at bounding box center [437, 135] width 158 height 14
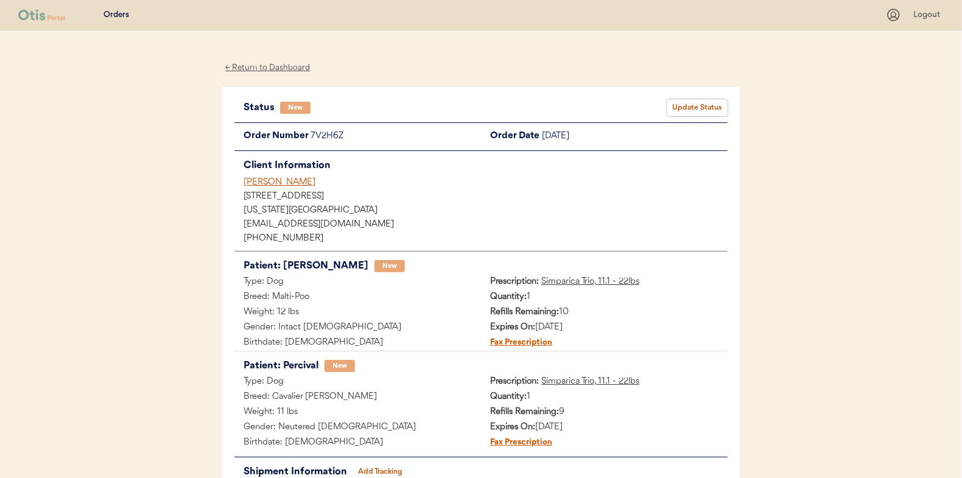
click at [704, 103] on button "Update Status" at bounding box center [696, 107] width 61 height 17
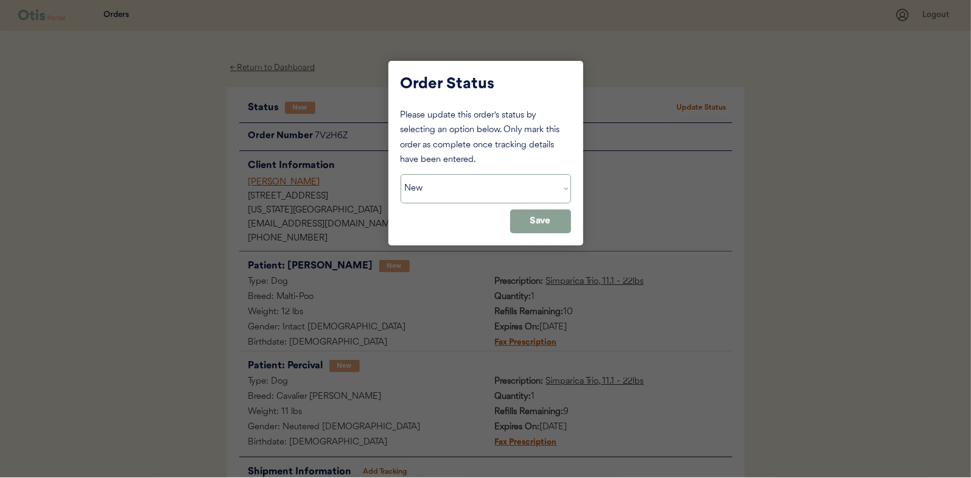
click at [486, 189] on select "Status On Hold New In Progress Complete Pending HW Consent Canceled" at bounding box center [485, 188] width 170 height 29
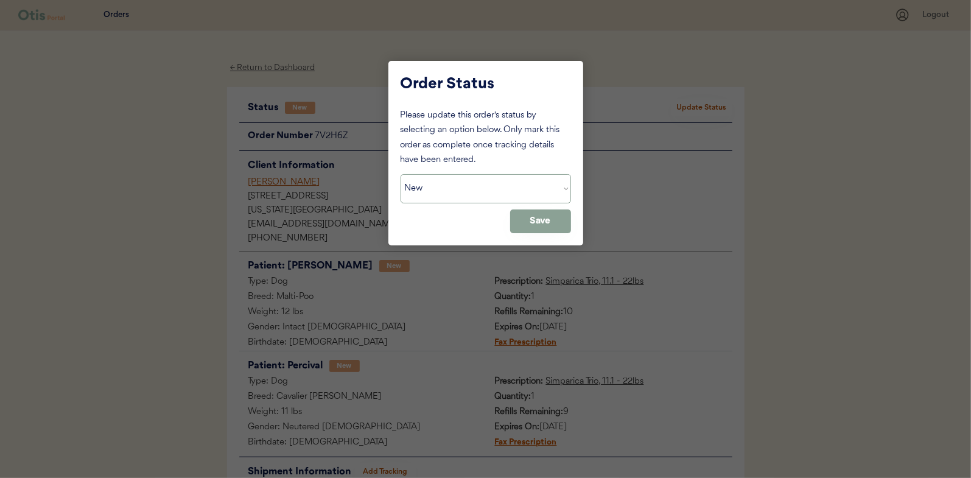
select select ""in_progress""
click at [400, 174] on select "Status On Hold New In Progress Complete Pending HW Consent Canceled" at bounding box center [485, 188] width 170 height 29
click at [533, 219] on button "Save" at bounding box center [540, 221] width 61 height 24
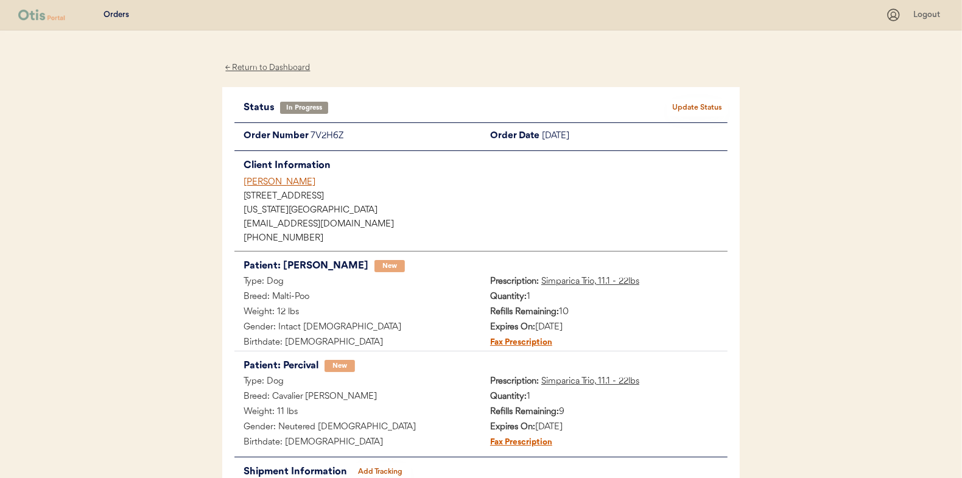
click at [271, 68] on div "← Return to Dashboard" at bounding box center [267, 68] width 91 height 14
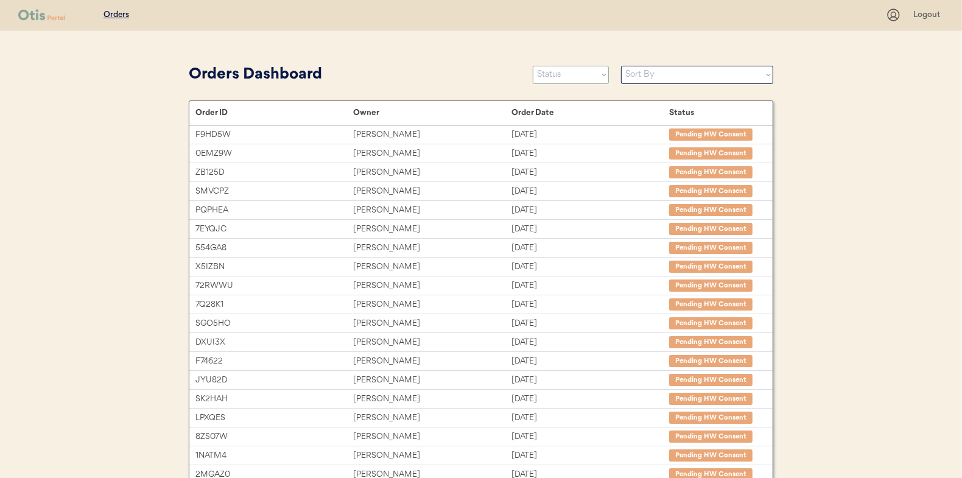
click at [572, 75] on select "Status On Hold New In Progress Complete Pending HW Consent Canceled" at bounding box center [571, 75] width 76 height 18
select select ""new""
click at [533, 66] on select "Status On Hold New In Progress Complete Pending HW Consent Canceled" at bounding box center [571, 75] width 76 height 18
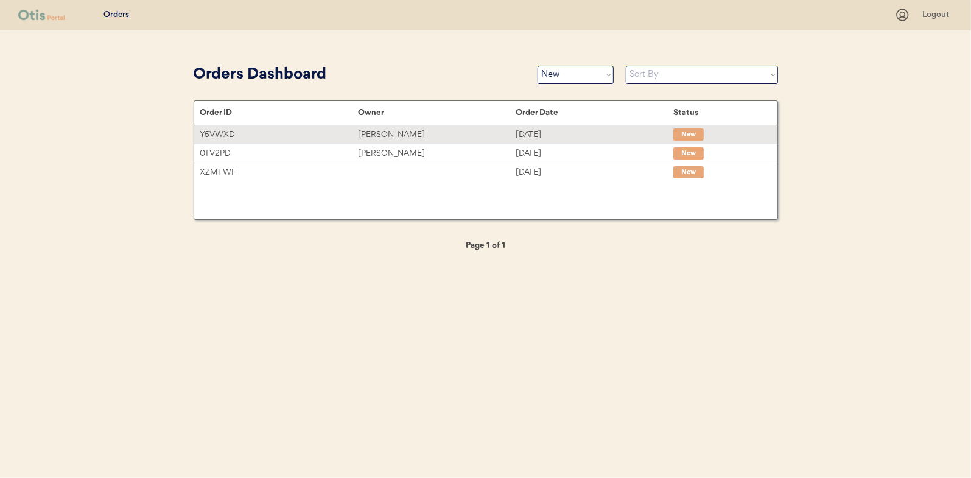
click at [385, 131] on div "[PERSON_NAME]" at bounding box center [437, 135] width 158 height 14
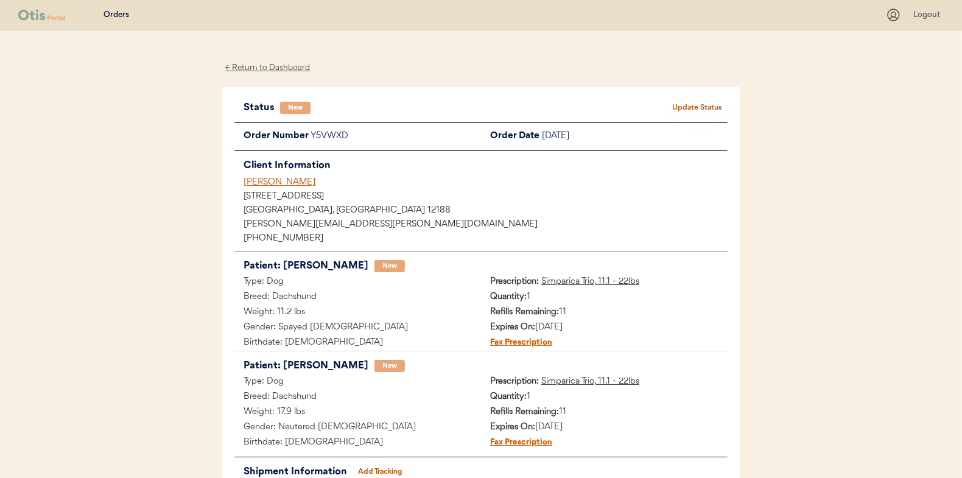
click at [685, 110] on button "Update Status" at bounding box center [696, 107] width 61 height 17
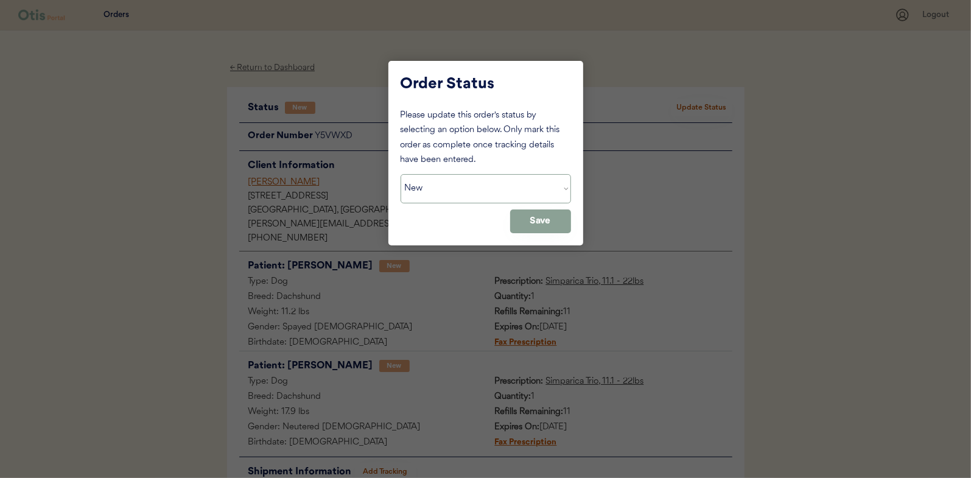
click at [428, 178] on select "Status On Hold New In Progress Complete Pending HW Consent Canceled" at bounding box center [485, 188] width 170 height 29
select select ""in_progress""
click at [400, 174] on select "Status On Hold New In Progress Complete Pending HW Consent Canceled" at bounding box center [485, 188] width 170 height 29
click at [524, 219] on button "Save" at bounding box center [540, 221] width 61 height 24
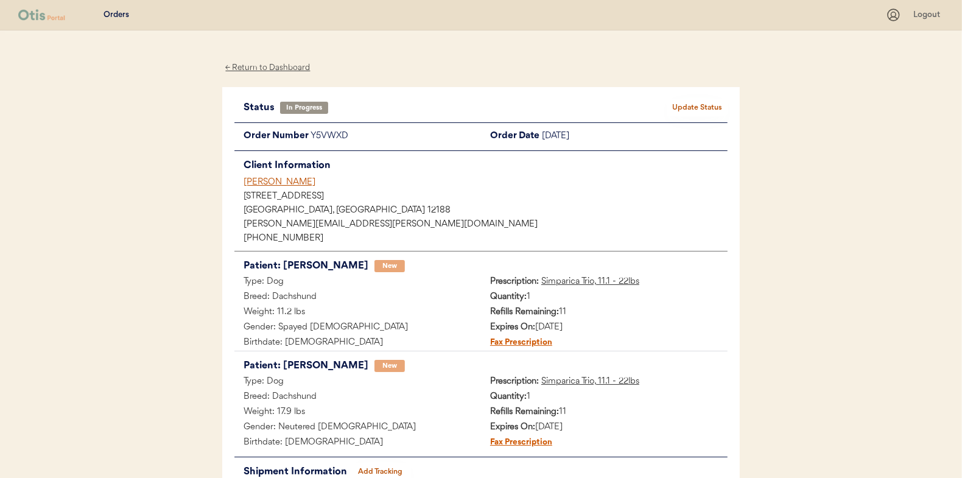
click at [256, 66] on div "← Return to Dashboard" at bounding box center [267, 68] width 91 height 14
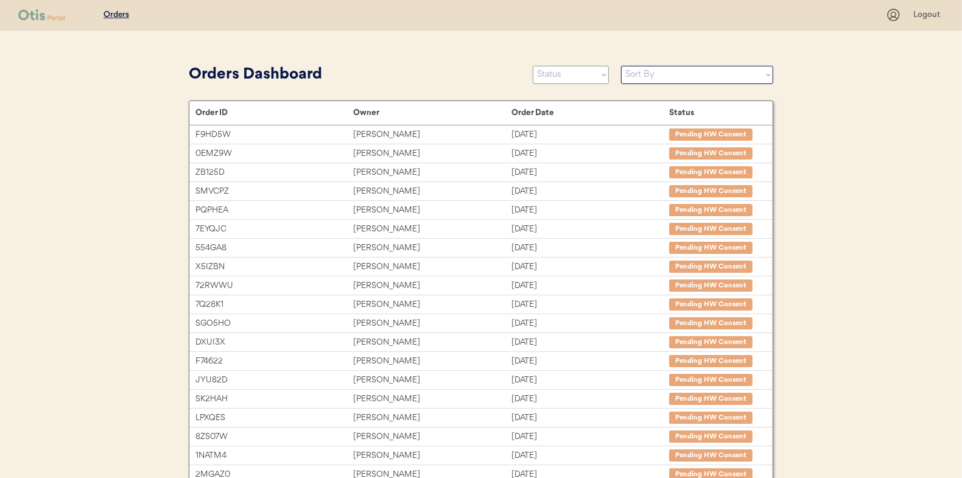
click at [545, 77] on select "Status On Hold New In Progress Complete Pending HW Consent Canceled" at bounding box center [571, 75] width 76 height 18
select select ""new""
click at [533, 66] on select "Status On Hold New In Progress Complete Pending HW Consent Canceled" at bounding box center [571, 75] width 76 height 18
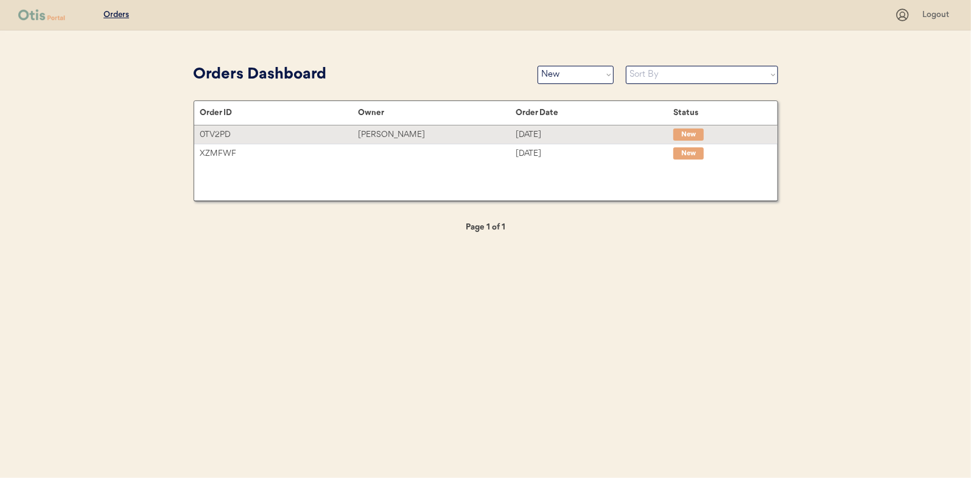
click at [388, 131] on div "[PERSON_NAME]" at bounding box center [437, 135] width 158 height 14
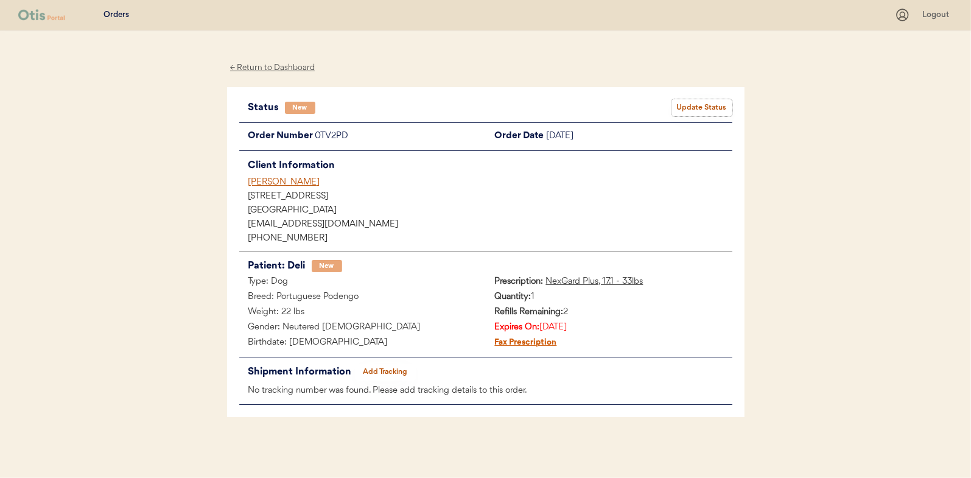
click at [715, 104] on button "Update Status" at bounding box center [701, 107] width 61 height 17
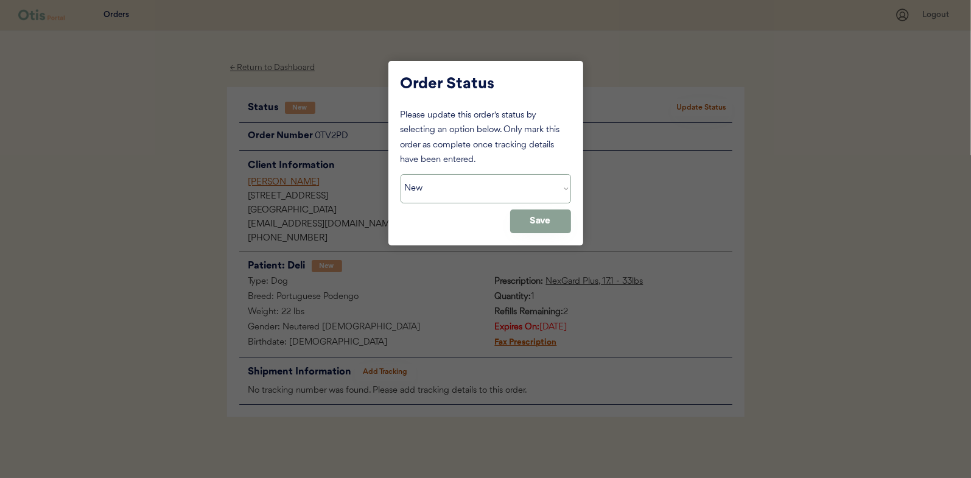
click at [438, 192] on select "Status On Hold New In Progress Complete Pending HW Consent Canceled" at bounding box center [485, 188] width 170 height 29
select select ""in_progress""
click at [400, 174] on select "Status On Hold New In Progress Complete Pending HW Consent Canceled" at bounding box center [485, 188] width 170 height 29
click at [536, 221] on button "Save" at bounding box center [540, 221] width 61 height 24
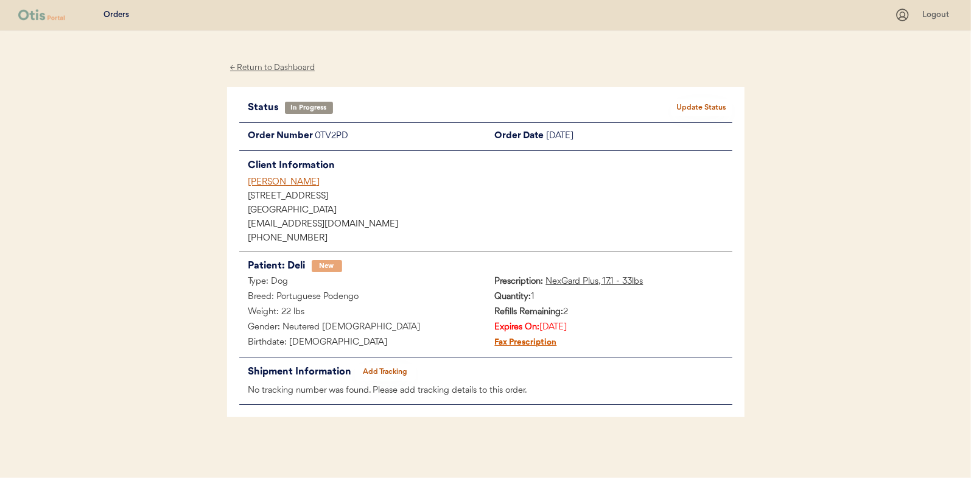
click at [270, 66] on div "← Return to Dashboard" at bounding box center [272, 68] width 91 height 14
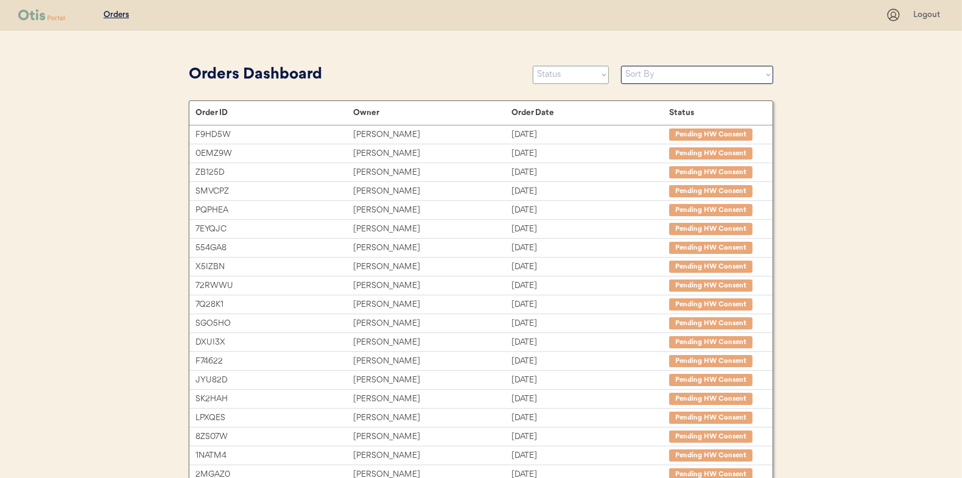
click at [556, 71] on select "Status On Hold New In Progress Complete Pending HW Consent Canceled" at bounding box center [571, 75] width 76 height 18
click at [533, 66] on select "Status On Hold New In Progress Complete Pending HW Consent Canceled" at bounding box center [571, 75] width 76 height 18
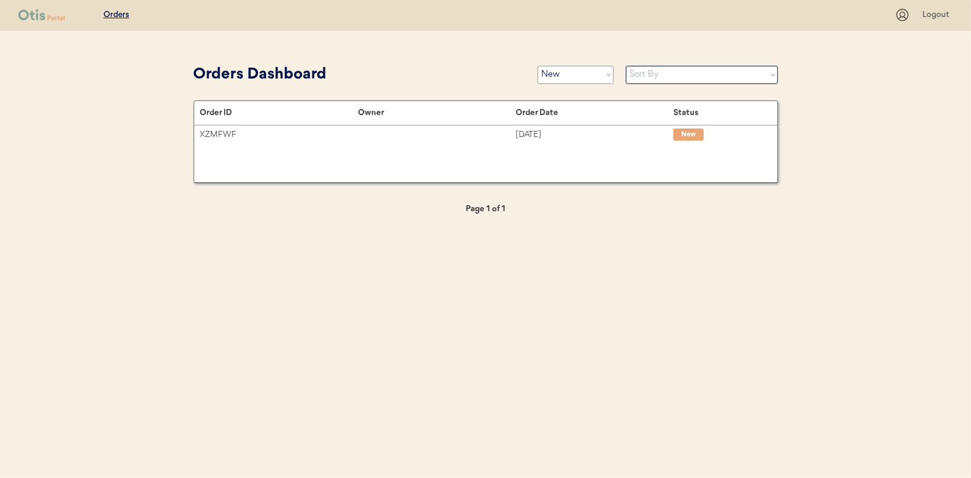
click at [558, 80] on select "Status On Hold New In Progress Complete Pending HW Consent Canceled" at bounding box center [575, 75] width 76 height 18
select select ""in_progress""
click at [537, 66] on select "Status On Hold New In Progress Complete Pending HW Consent Canceled" at bounding box center [575, 75] width 76 height 18
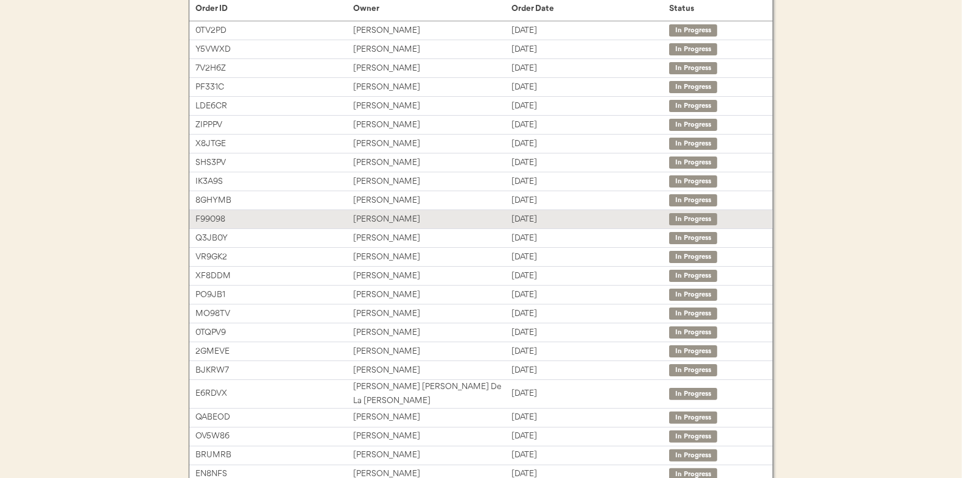
scroll to position [65, 0]
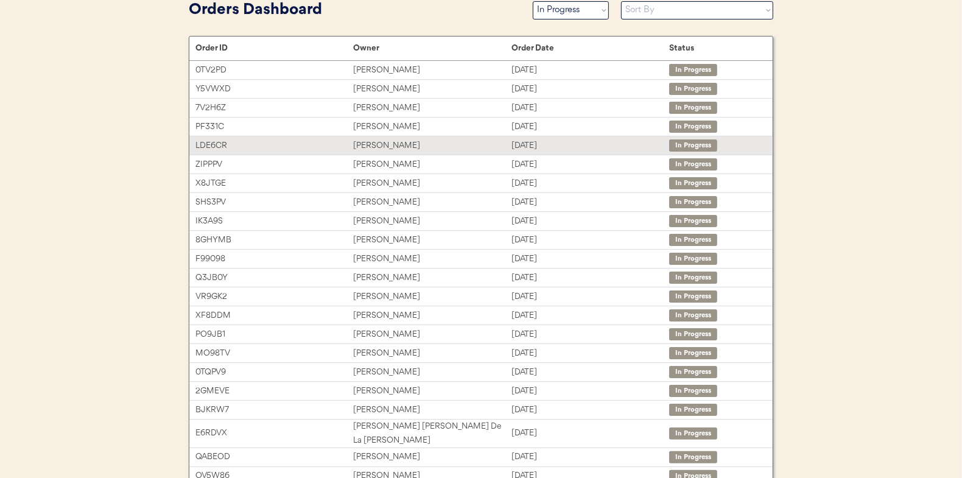
click at [381, 144] on div "[PERSON_NAME]" at bounding box center [432, 146] width 158 height 14
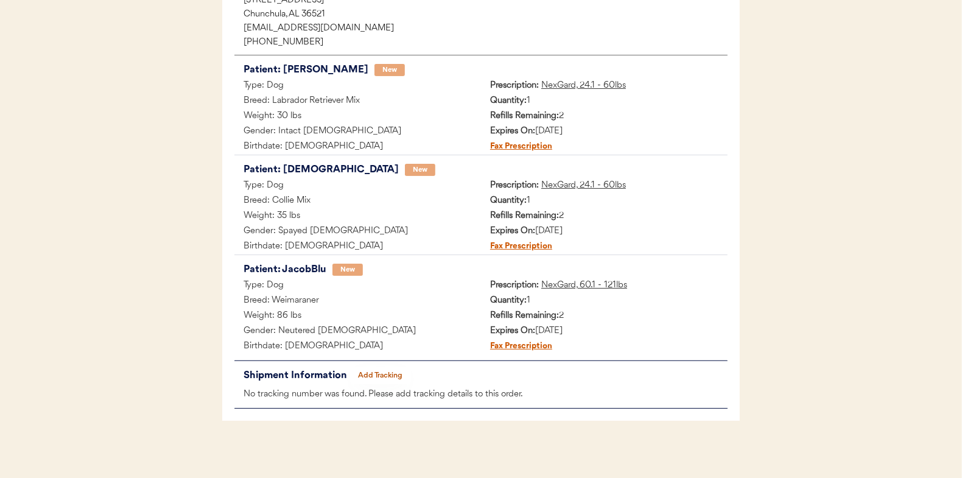
scroll to position [200, 0]
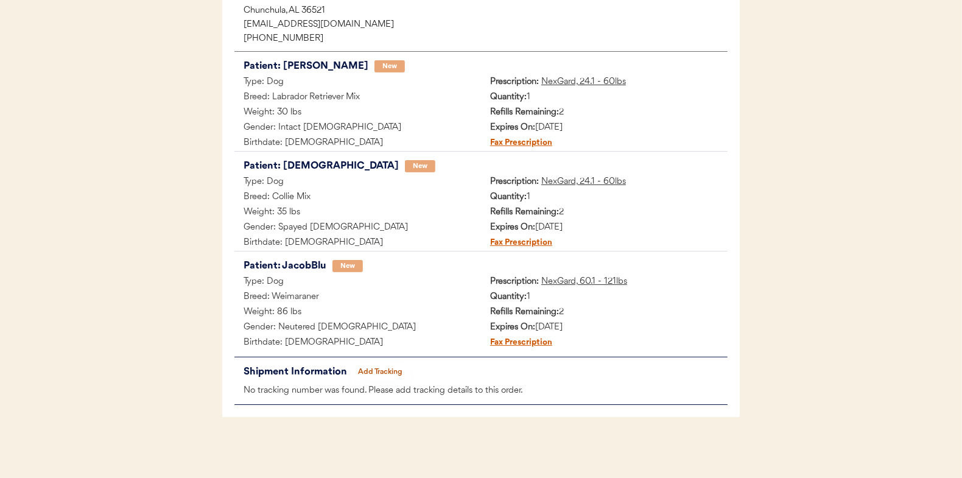
click at [379, 371] on button "Add Tracking" at bounding box center [380, 371] width 61 height 17
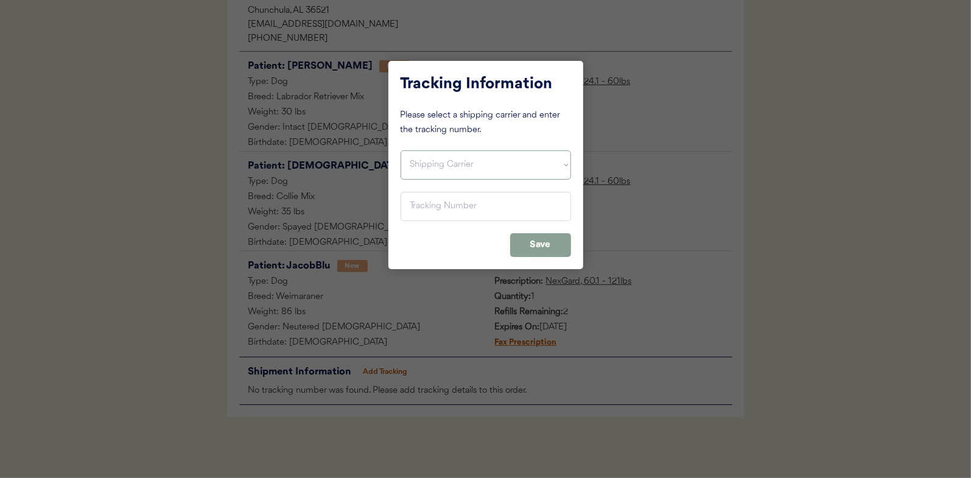
click at [428, 160] on select "Shipping Carrier FedEx FedEx Ground Economy UPS USPS" at bounding box center [485, 164] width 170 height 29
select select ""usps""
click at [400, 150] on select "Shipping Carrier FedEx FedEx Ground Economy UPS USPS" at bounding box center [485, 164] width 170 height 29
click at [422, 206] on input "input" at bounding box center [485, 206] width 170 height 29
paste input "9400150105799033454274"
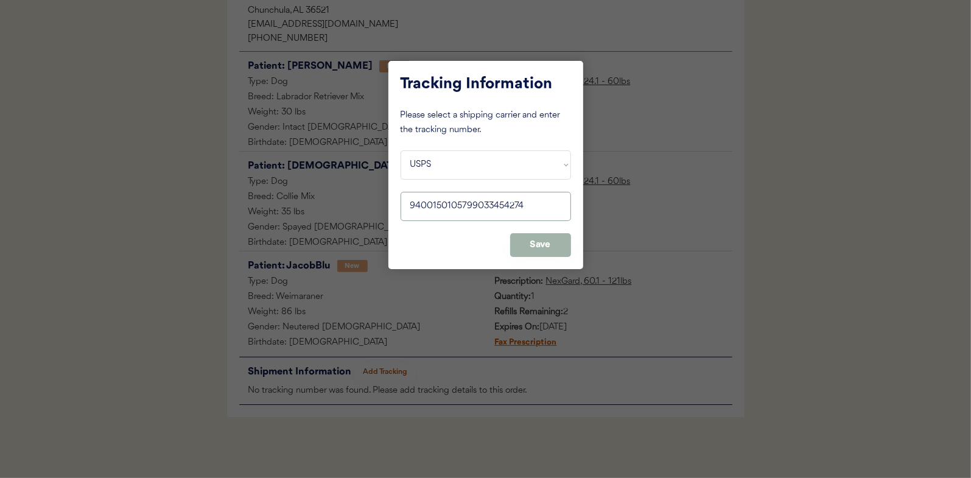
type input "9400150105799033454274"
click at [534, 244] on button "Save" at bounding box center [540, 245] width 61 height 24
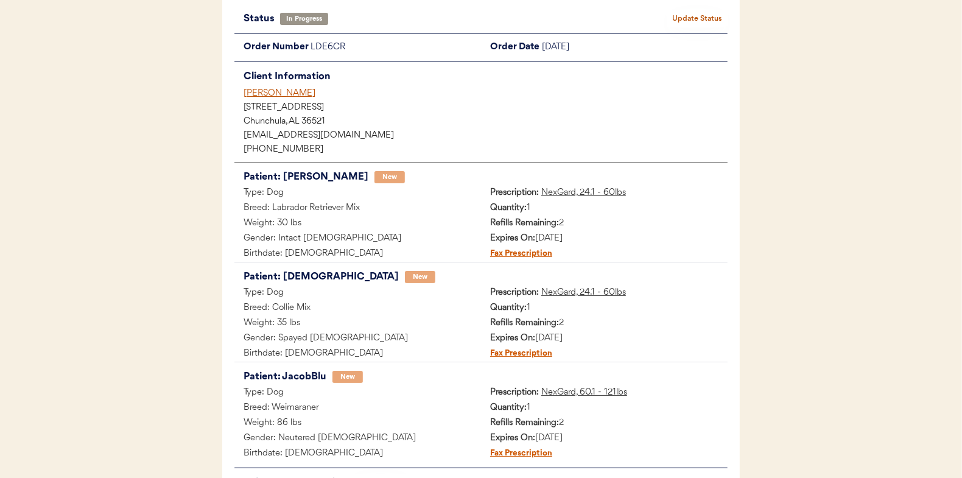
scroll to position [0, 0]
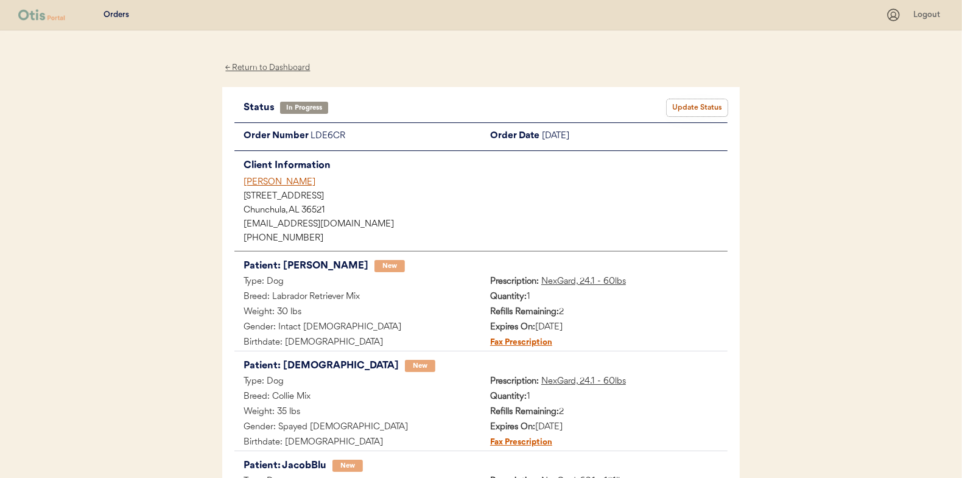
click at [691, 105] on button "Update Status" at bounding box center [696, 107] width 61 height 17
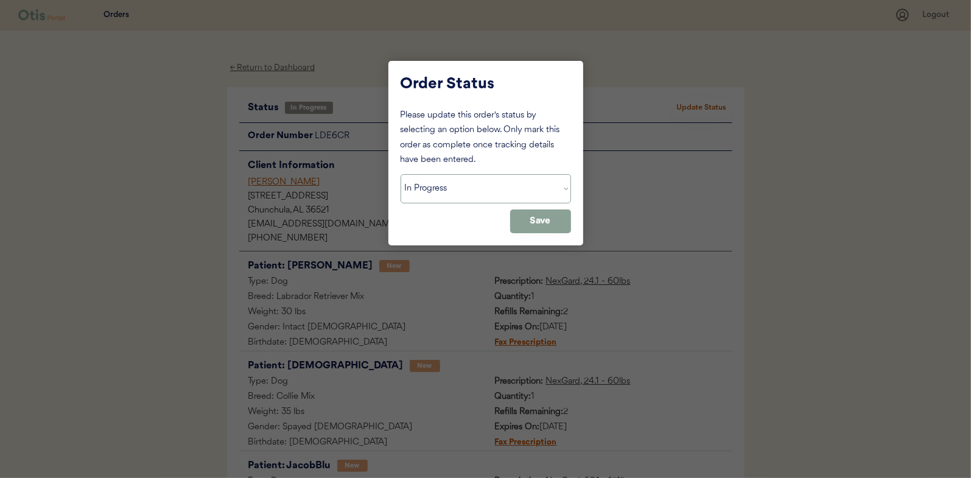
click at [430, 189] on select "Status On Hold New In Progress Complete Pending HW Consent Canceled" at bounding box center [485, 188] width 170 height 29
select select ""complete""
click at [400, 174] on select "Status On Hold New In Progress Complete Pending HW Consent Canceled" at bounding box center [485, 188] width 170 height 29
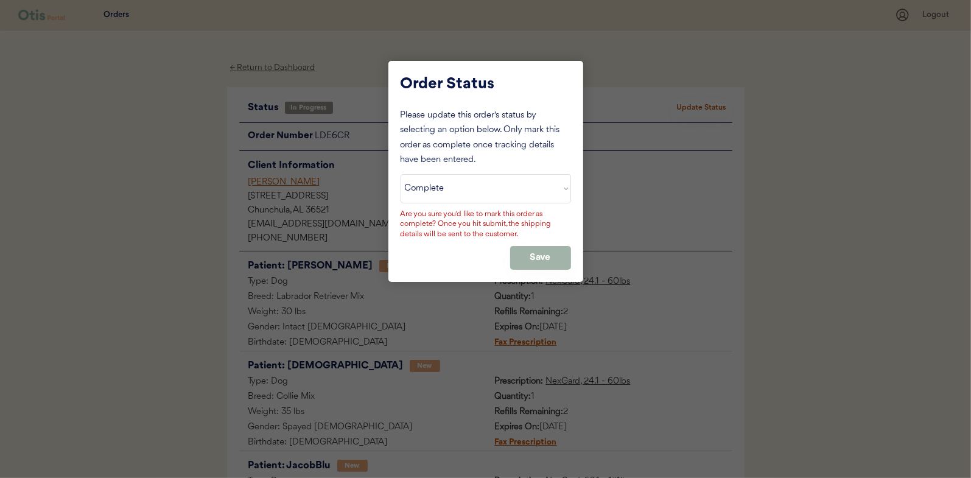
click at [565, 262] on button "Save" at bounding box center [540, 258] width 61 height 24
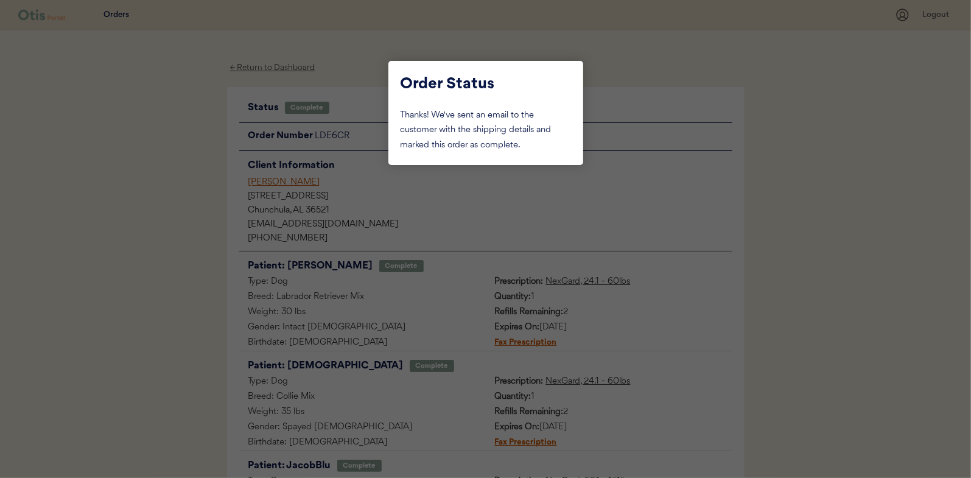
click at [169, 153] on div at bounding box center [485, 239] width 971 height 478
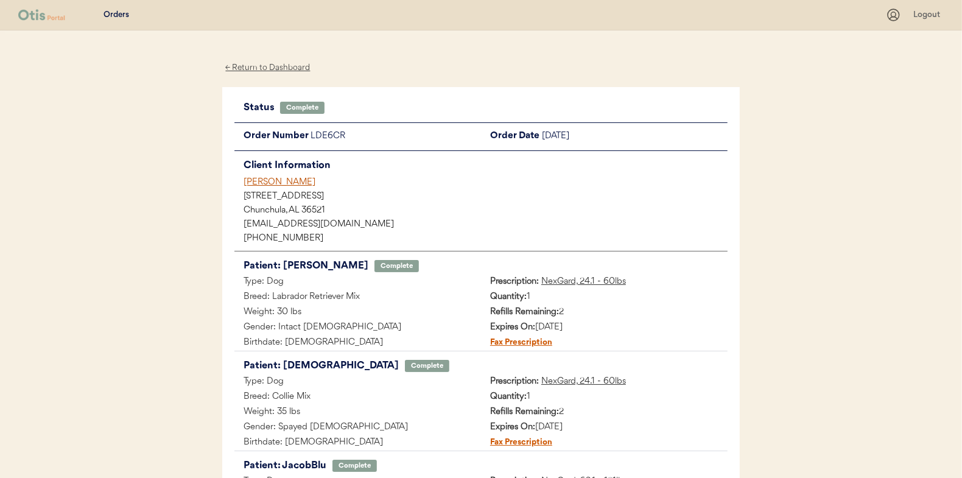
click at [262, 66] on div "← Return to Dashboard" at bounding box center [267, 68] width 91 height 14
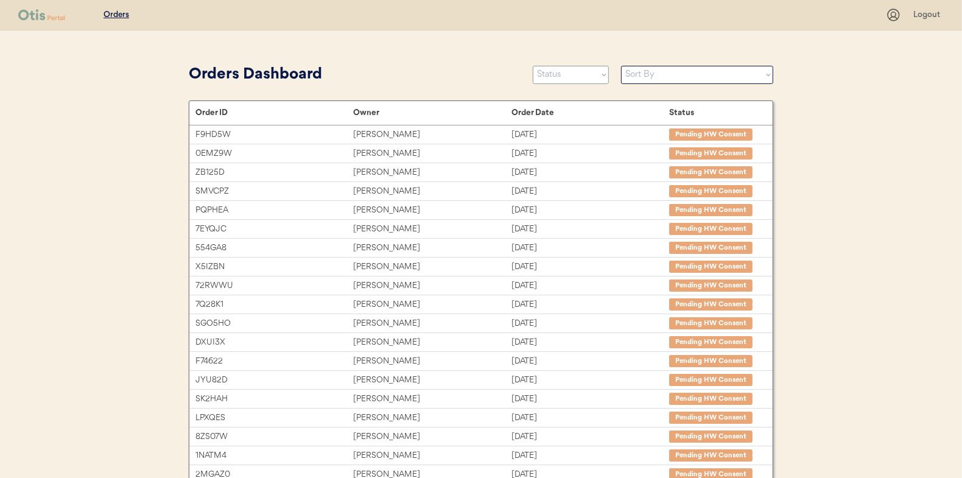
click at [565, 69] on select "Status On Hold New In Progress Complete Pending HW Consent Canceled" at bounding box center [571, 75] width 76 height 18
select select ""in_progress""
click at [533, 66] on select "Status On Hold New In Progress Complete Pending HW Consent Canceled" at bounding box center [571, 75] width 76 height 18
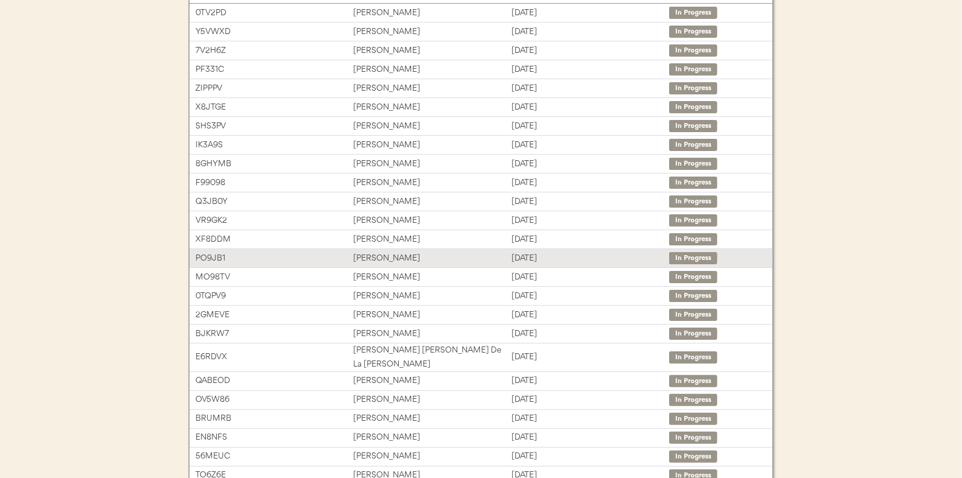
scroll to position [182, 0]
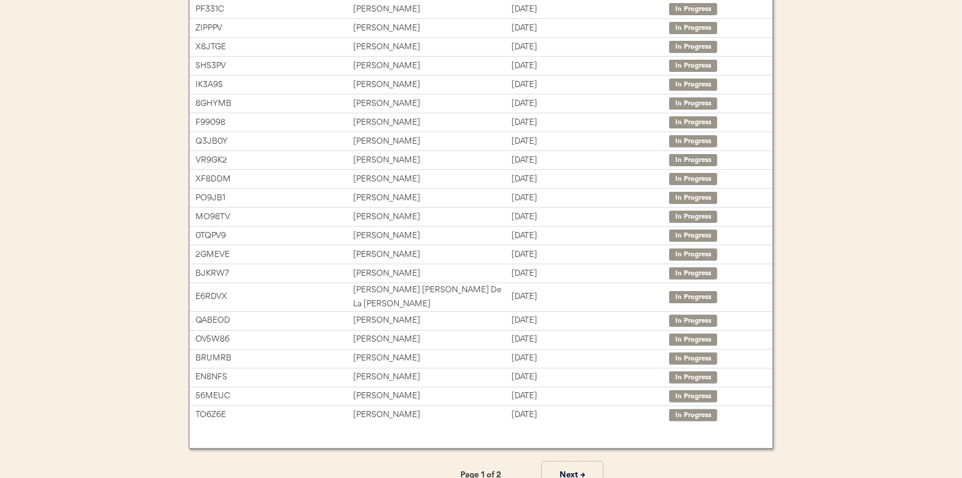
click at [570, 461] on button "Next →" at bounding box center [572, 474] width 61 height 27
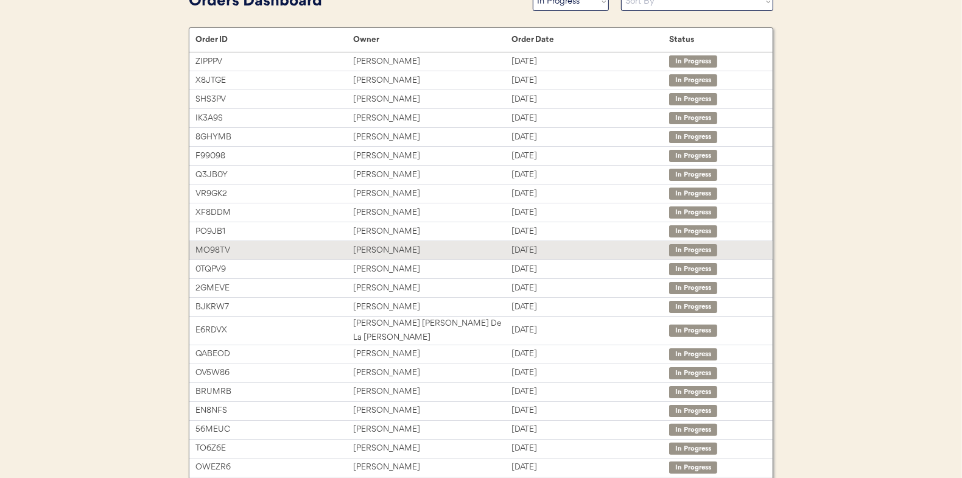
scroll to position [0, 0]
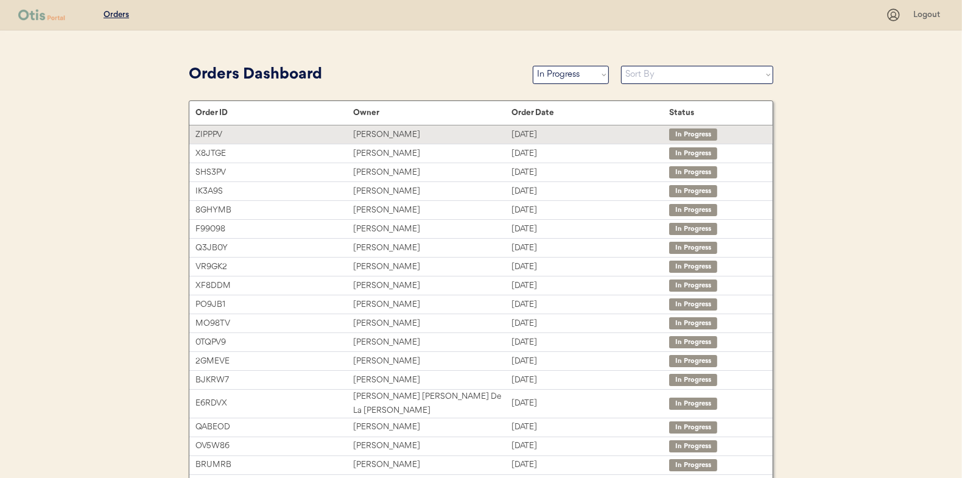
click at [371, 133] on div "Shelby Swift" at bounding box center [432, 135] width 158 height 14
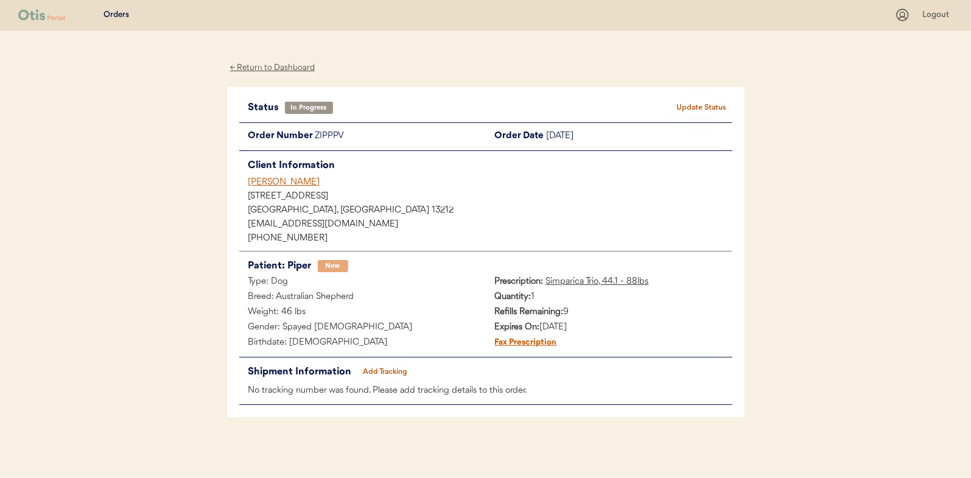
click at [377, 373] on button "Add Tracking" at bounding box center [385, 371] width 61 height 17
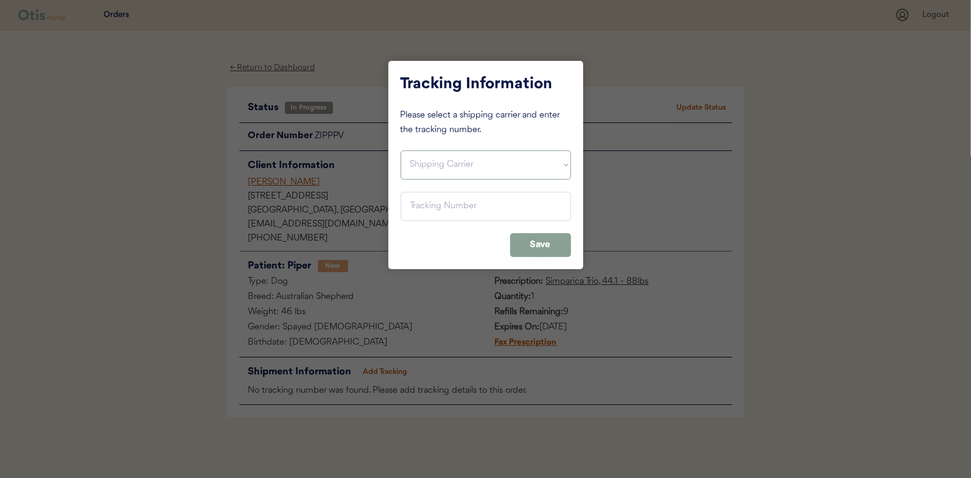
click at [428, 163] on select "Shipping Carrier FedEx FedEx Ground Economy UPS USPS" at bounding box center [485, 164] width 170 height 29
select select ""usps""
click at [400, 150] on select "Shipping Carrier FedEx FedEx Ground Economy UPS USPS" at bounding box center [485, 164] width 170 height 29
click at [431, 208] on input "input" at bounding box center [485, 206] width 170 height 29
paste input "9400150105798033483307"
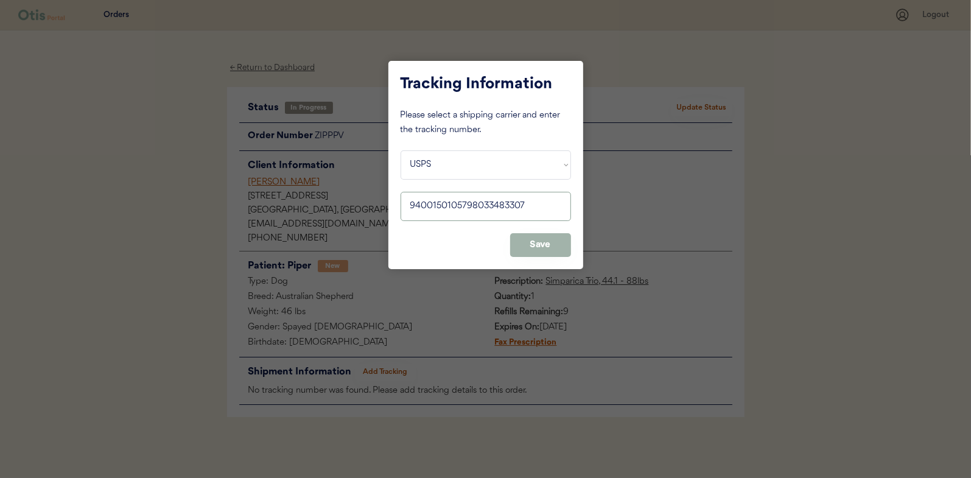
type input "9400150105798033483307"
click at [545, 246] on button "Save" at bounding box center [540, 245] width 61 height 24
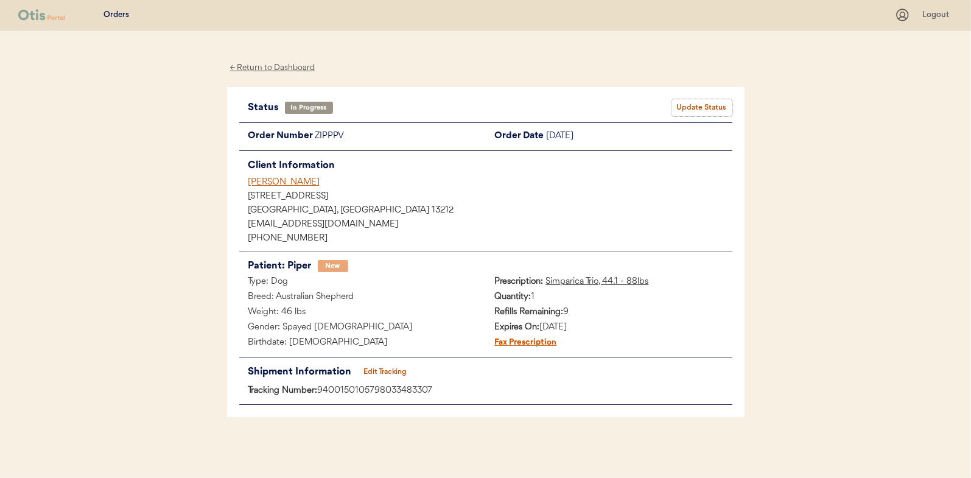
click at [705, 108] on button "Update Status" at bounding box center [701, 107] width 61 height 17
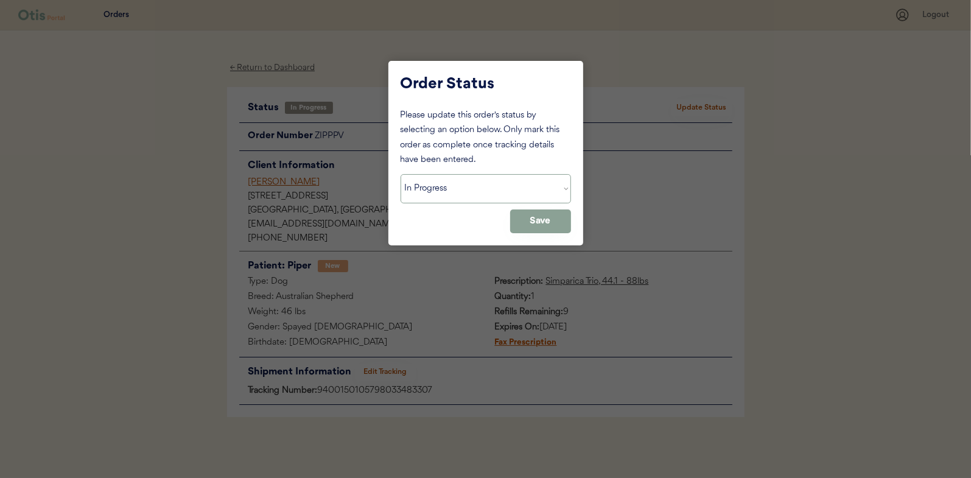
click at [414, 195] on select "Status On Hold New In Progress Complete Pending HW Consent Canceled" at bounding box center [485, 188] width 170 height 29
select select ""complete""
click at [400, 174] on select "Status On Hold New In Progress Complete Pending HW Consent Canceled" at bounding box center [485, 188] width 170 height 29
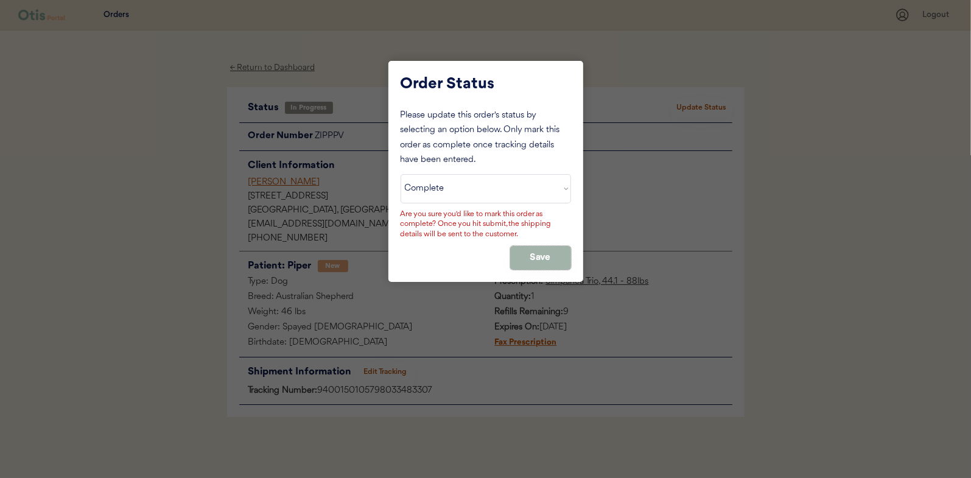
click at [542, 254] on button "Save" at bounding box center [540, 258] width 61 height 24
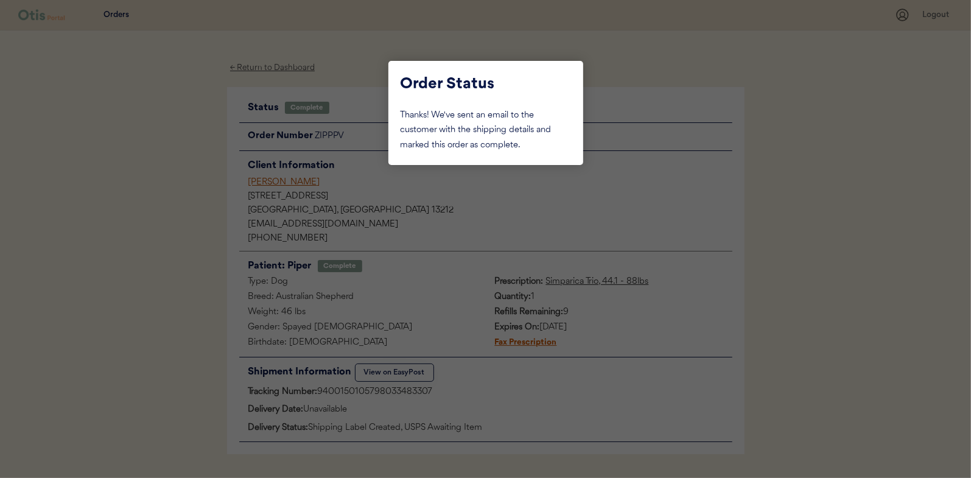
drag, startPoint x: 127, startPoint y: 176, endPoint x: 191, endPoint y: 144, distance: 72.1
click at [127, 175] on div at bounding box center [485, 239] width 971 height 478
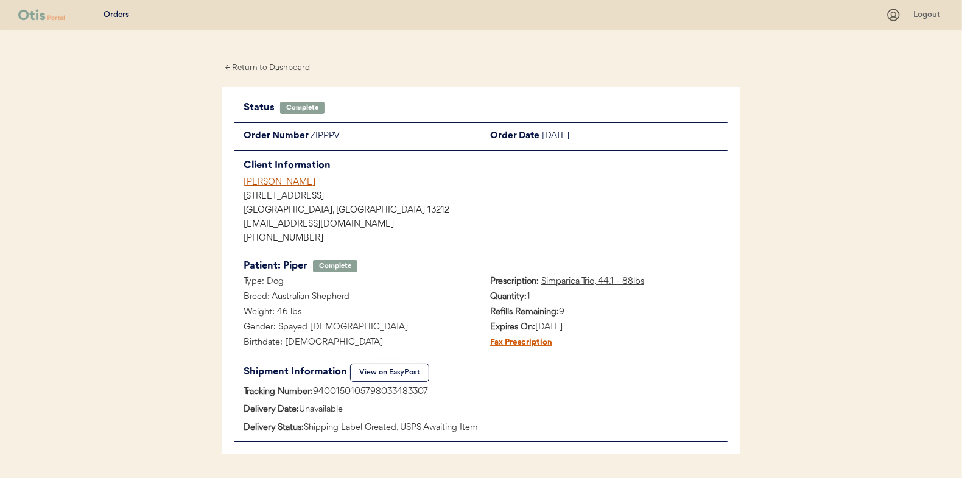
click at [259, 63] on div "← Return to Dashboard" at bounding box center [267, 68] width 91 height 14
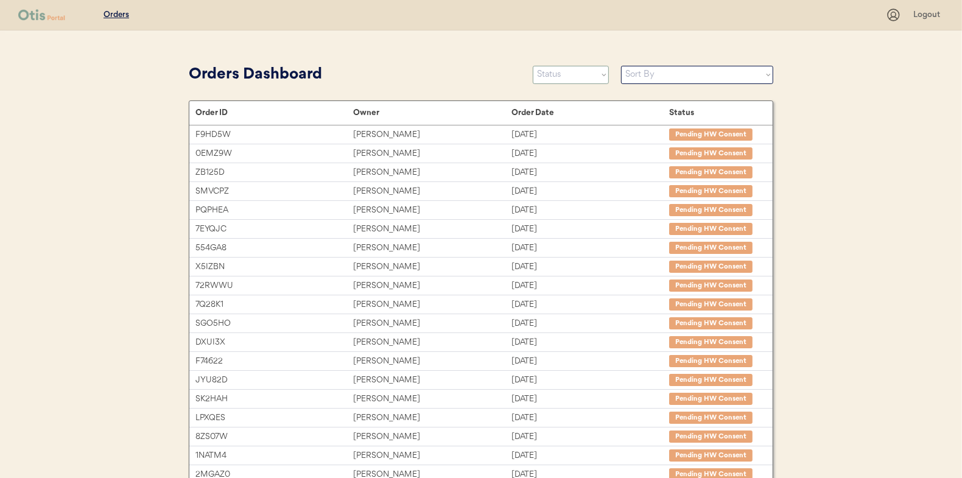
click at [567, 72] on select "Status On Hold New In Progress Complete Pending HW Consent Canceled" at bounding box center [571, 75] width 76 height 18
select select ""in_progress""
click at [533, 66] on select "Status On Hold New In Progress Complete Pending HW Consent Canceled" at bounding box center [571, 75] width 76 height 18
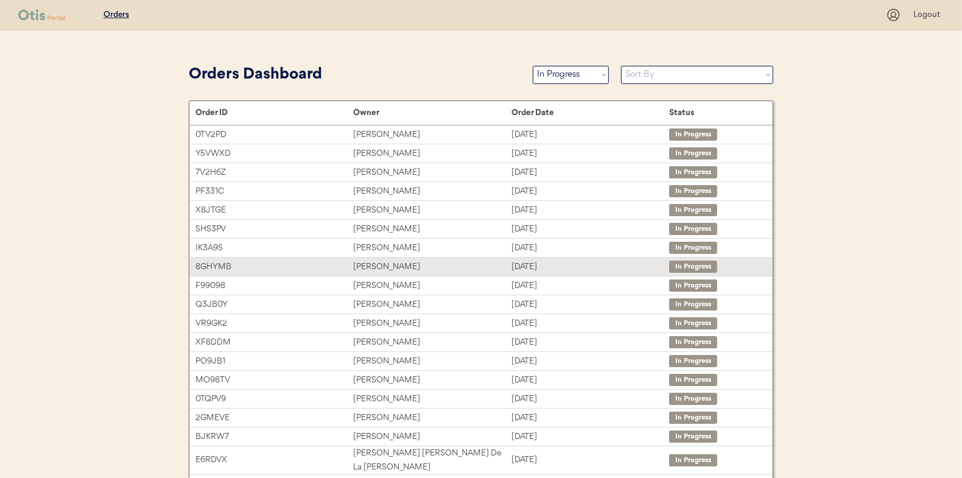
click at [368, 266] on div "[PERSON_NAME]" at bounding box center [432, 267] width 158 height 14
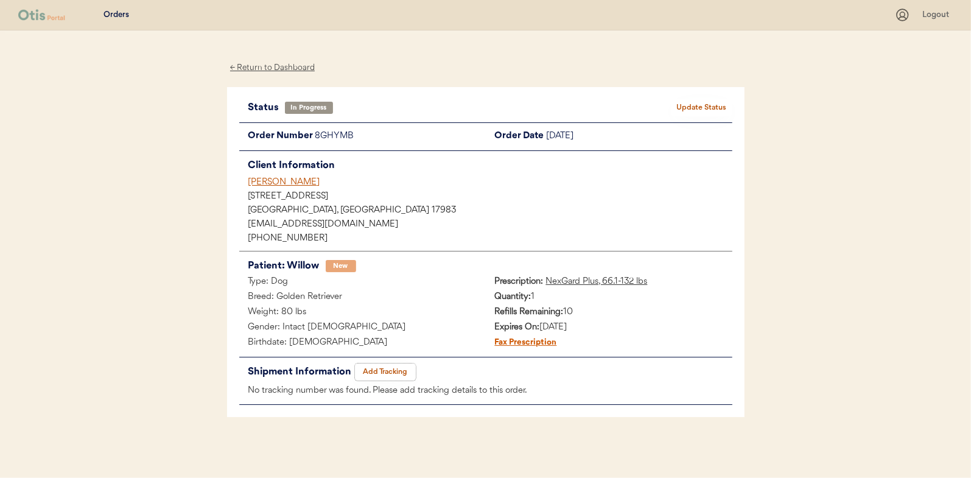
click at [369, 372] on button "Add Tracking" at bounding box center [385, 371] width 61 height 17
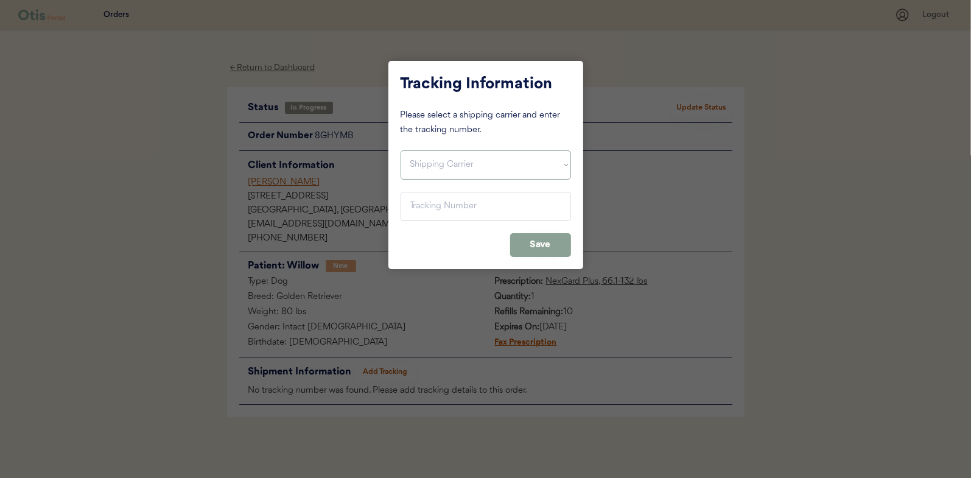
click at [427, 165] on select "Shipping Carrier FedEx FedEx Ground Economy UPS USPS" at bounding box center [485, 164] width 170 height 29
select select ""usps""
click at [400, 150] on select "Shipping Carrier FedEx FedEx Ground Economy UPS USPS" at bounding box center [485, 164] width 170 height 29
click at [422, 201] on input "input" at bounding box center [485, 206] width 170 height 29
paste input "9400150105496035132680"
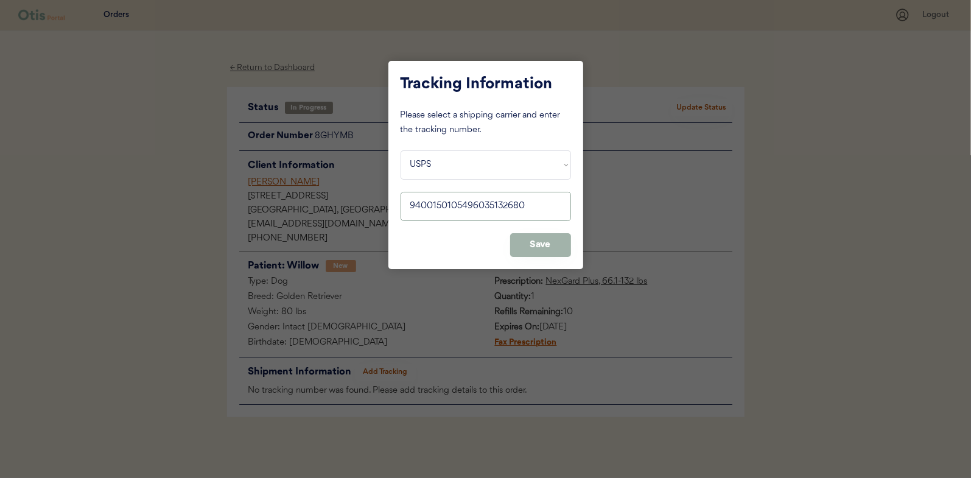
type input "9400150105496035132680"
click at [554, 240] on button "Save" at bounding box center [540, 245] width 61 height 24
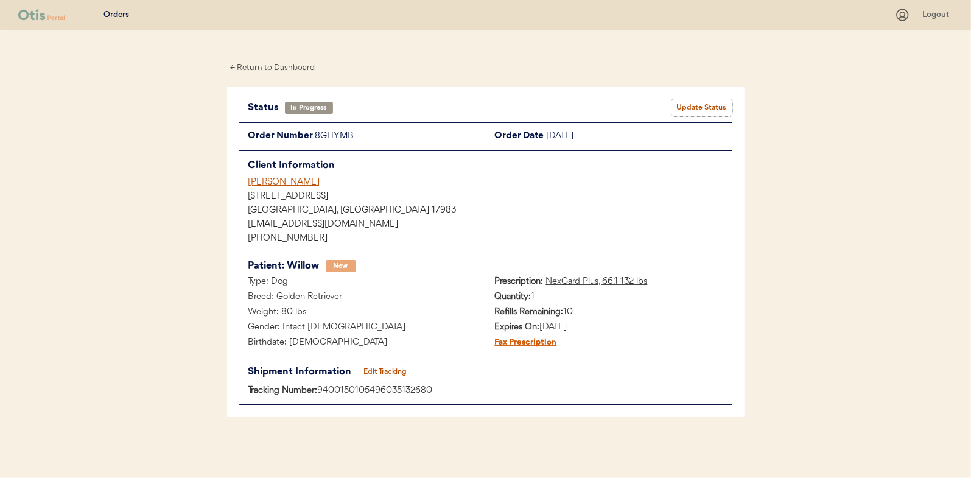
click at [692, 111] on button "Update Status" at bounding box center [701, 107] width 61 height 17
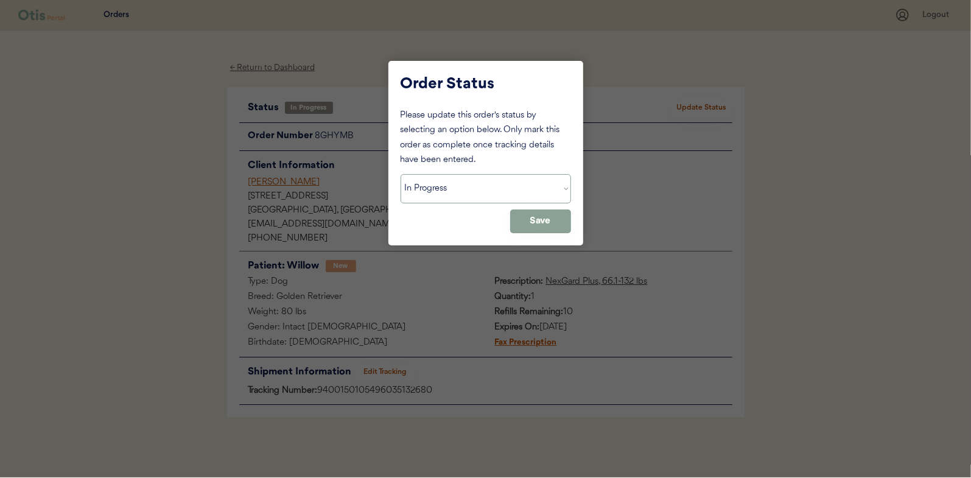
click at [436, 192] on select "Status On Hold New In Progress Complete Pending HW Consent Canceled" at bounding box center [485, 188] width 170 height 29
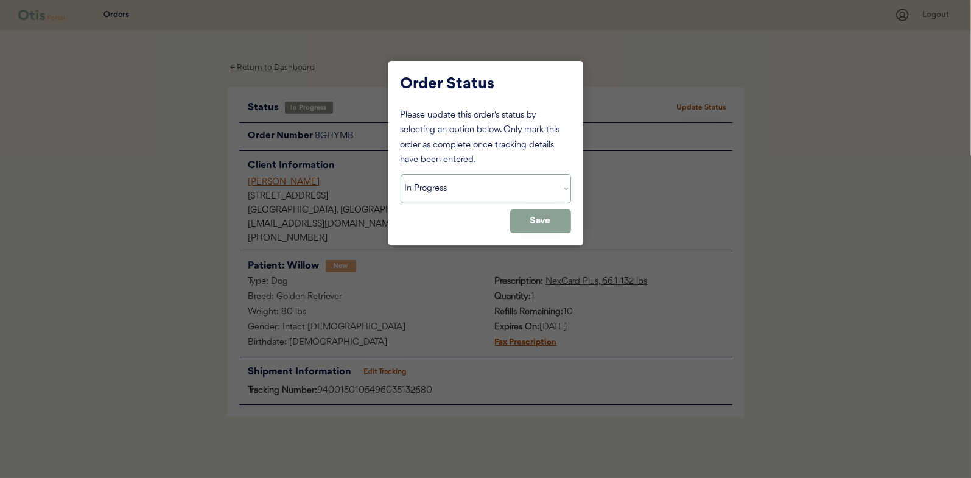
select select ""complete""
click at [400, 174] on select "Status On Hold New In Progress Complete Pending HW Consent Canceled" at bounding box center [485, 188] width 170 height 29
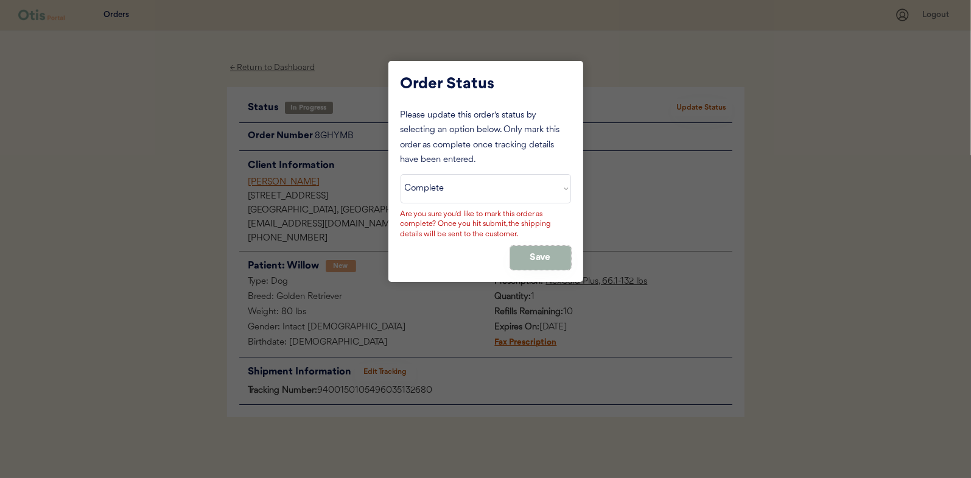
click at [532, 247] on button "Save" at bounding box center [540, 258] width 61 height 24
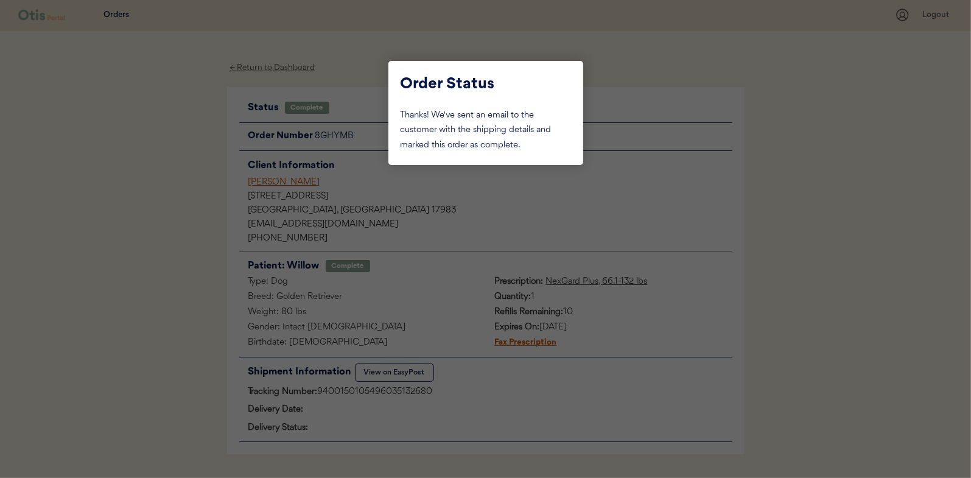
click at [186, 124] on div at bounding box center [485, 239] width 971 height 478
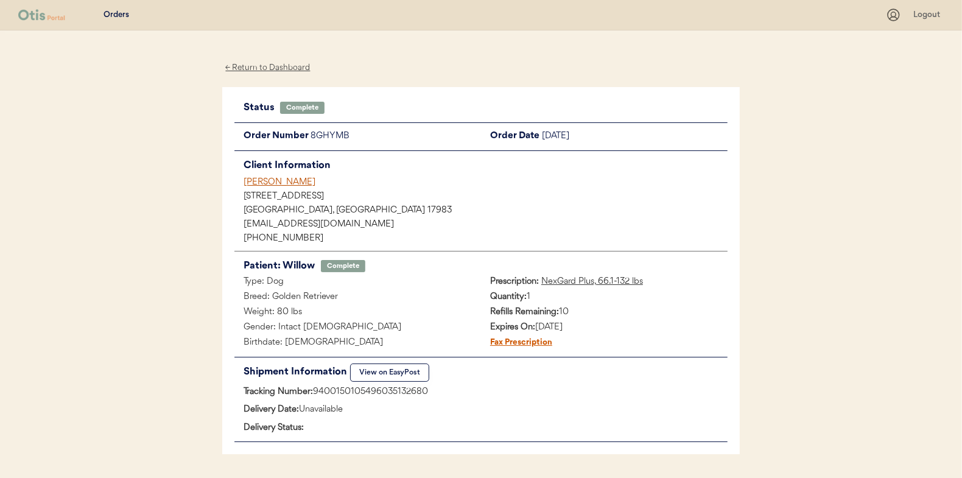
click at [259, 68] on div "← Return to Dashboard" at bounding box center [267, 68] width 91 height 14
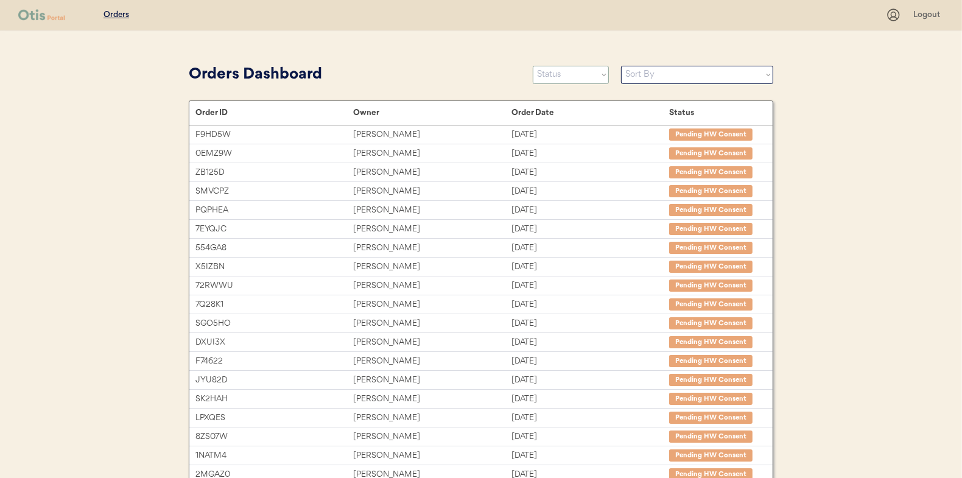
click at [578, 76] on select "Status On Hold New In Progress Complete Pending HW Consent Canceled" at bounding box center [571, 75] width 76 height 18
select select ""in_progress""
click at [533, 66] on select "Status On Hold New In Progress Complete Pending HW Consent Canceled" at bounding box center [571, 75] width 76 height 18
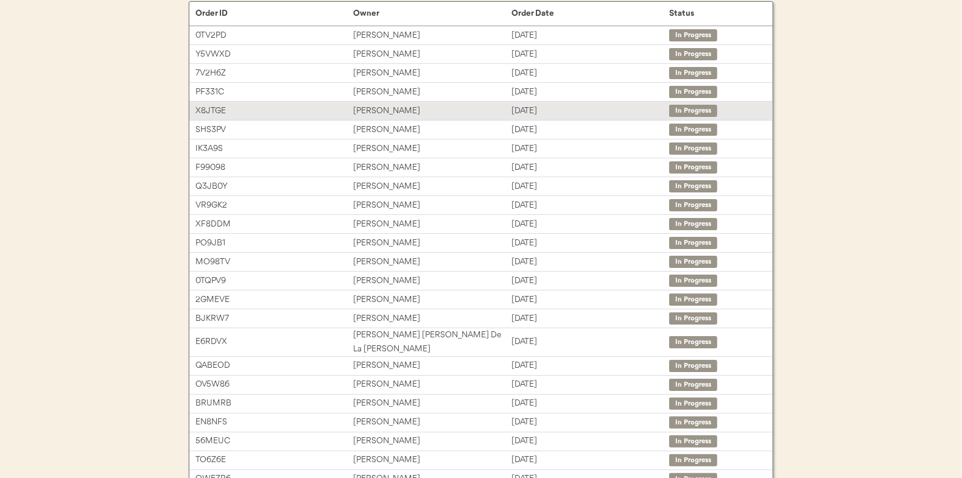
scroll to position [122, 0]
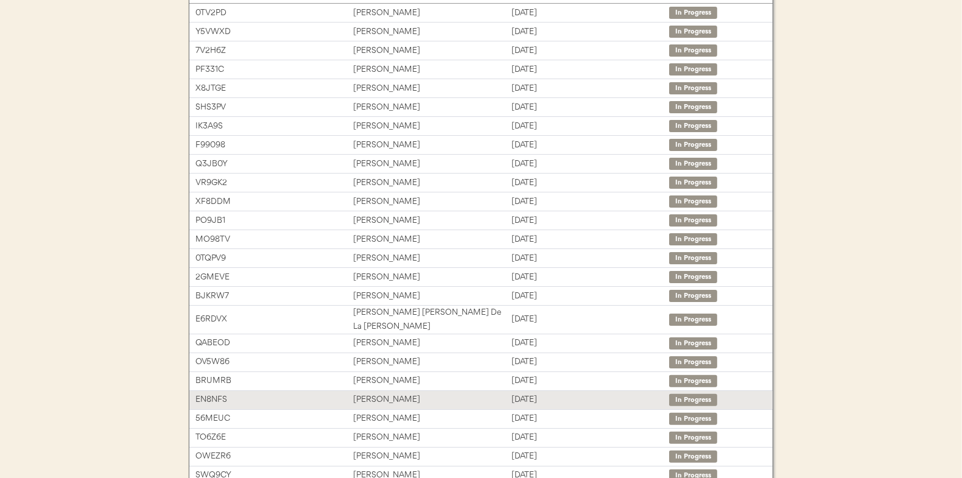
click at [365, 393] on div "Adriana Ambrosio" at bounding box center [432, 400] width 158 height 14
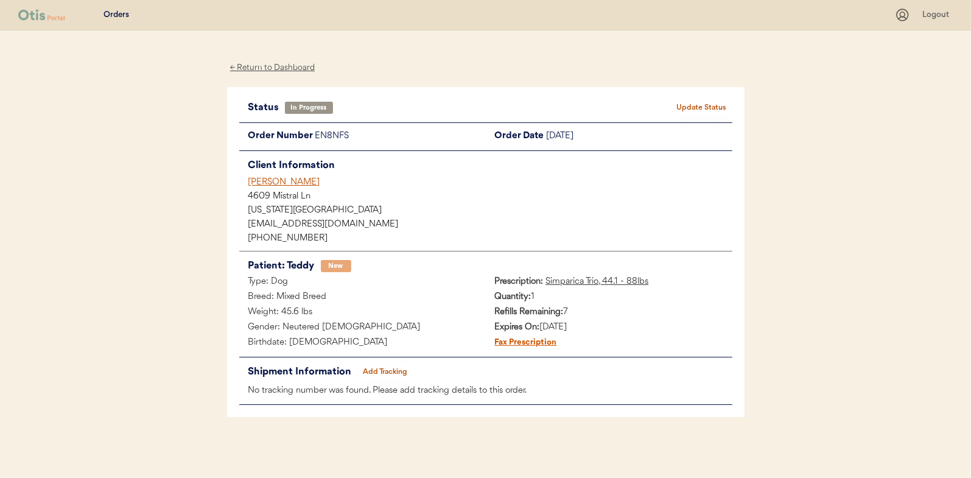
click at [391, 366] on button "Add Tracking" at bounding box center [385, 371] width 61 height 17
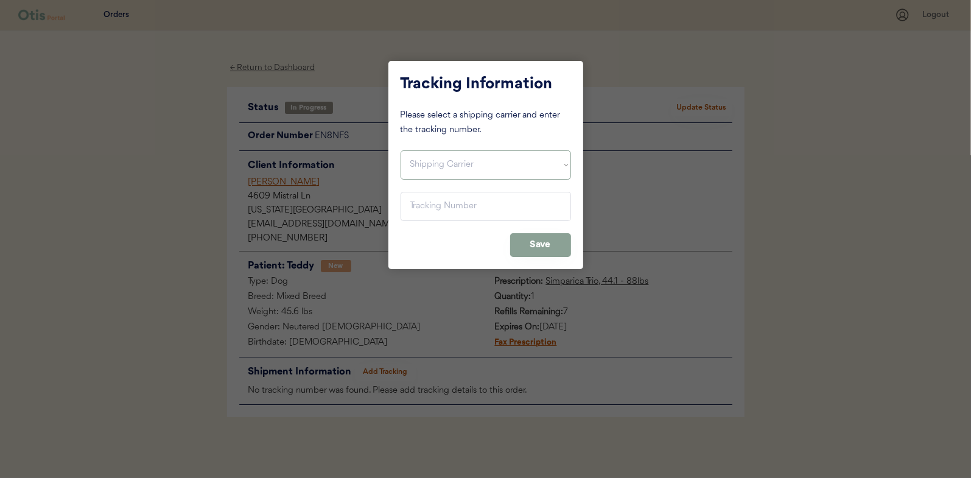
click at [420, 164] on select "Shipping Carrier FedEx FedEx Ground Economy UPS USPS" at bounding box center [485, 164] width 170 height 29
select select ""usps""
click at [400, 150] on select "Shipping Carrier FedEx FedEx Ground Economy UPS USPS" at bounding box center [485, 164] width 170 height 29
click at [419, 206] on input "input" at bounding box center [485, 206] width 170 height 29
paste input "9400150105798033392722"
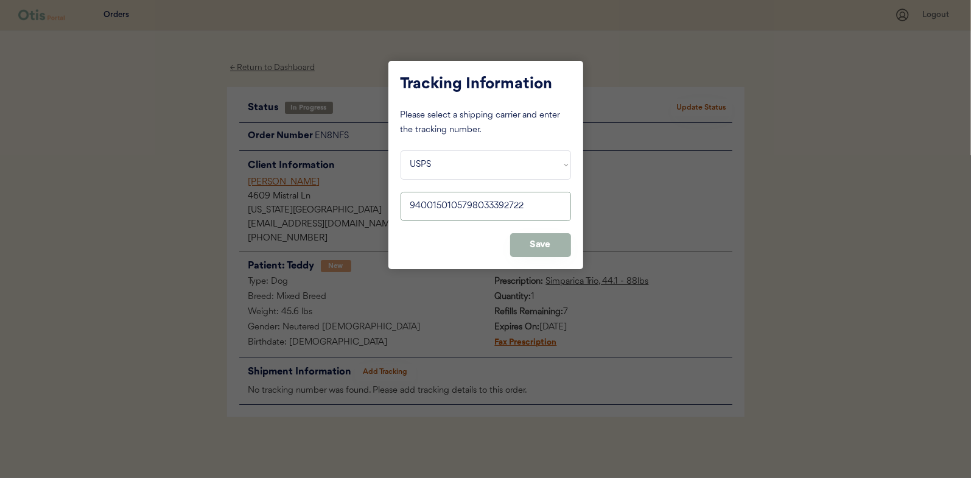
type input "9400150105798033392722"
click at [553, 238] on button "Save" at bounding box center [540, 245] width 61 height 24
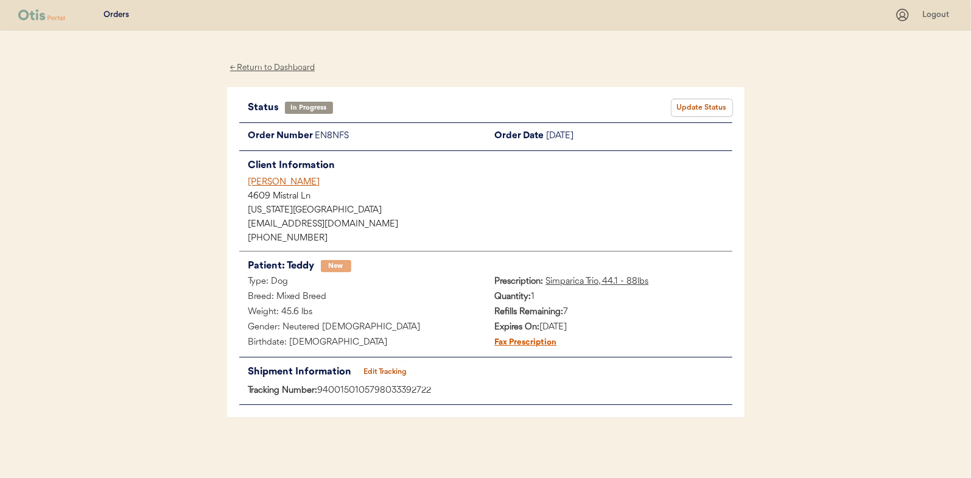
click at [705, 104] on button "Update Status" at bounding box center [701, 107] width 61 height 17
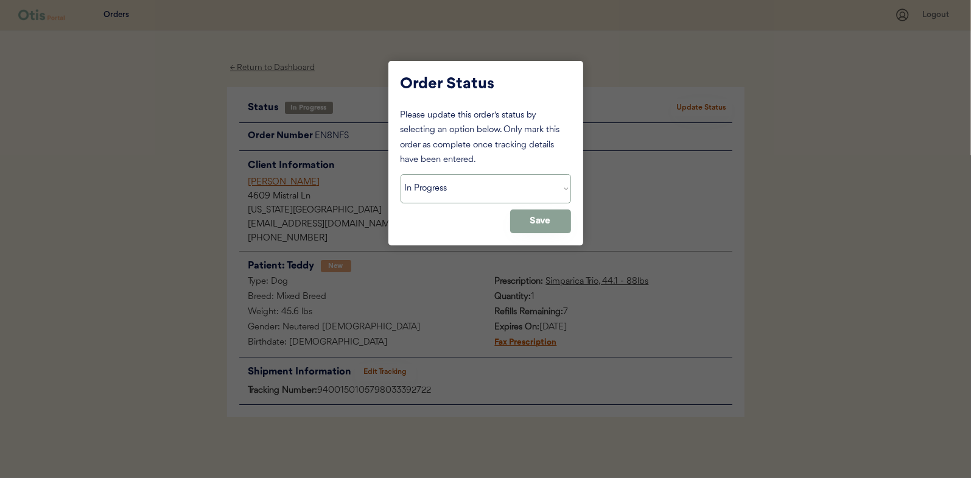
click at [428, 195] on select "Status On Hold New In Progress Complete Pending HW Consent Canceled" at bounding box center [485, 188] width 170 height 29
select select ""complete""
click at [400, 174] on select "Status On Hold New In Progress Complete Pending HW Consent Canceled" at bounding box center [485, 188] width 170 height 29
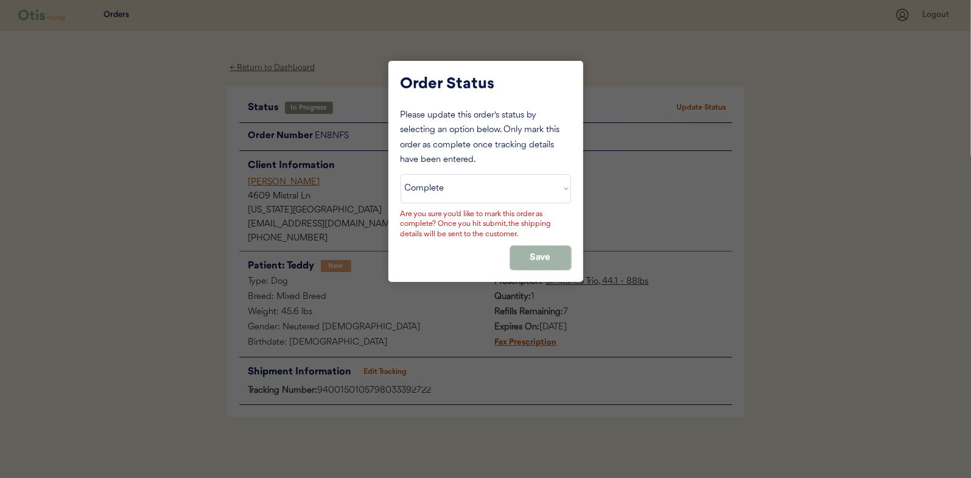
click at [532, 257] on button "Save" at bounding box center [540, 258] width 61 height 24
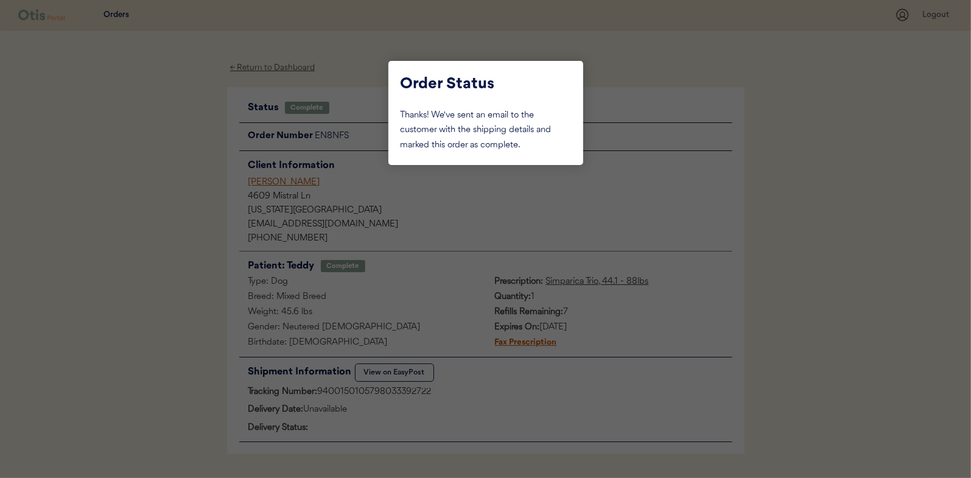
click at [166, 127] on div at bounding box center [485, 239] width 971 height 478
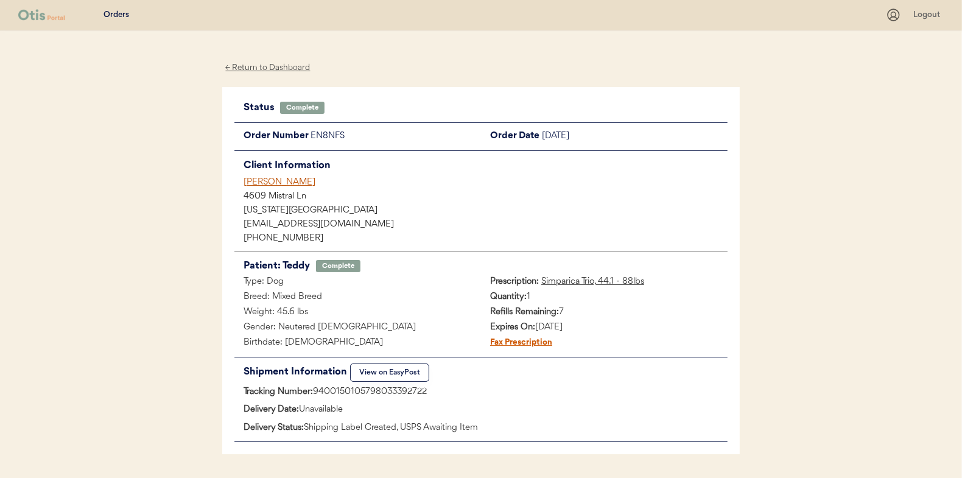
click at [256, 63] on div "← Return to Dashboard" at bounding box center [267, 68] width 91 height 14
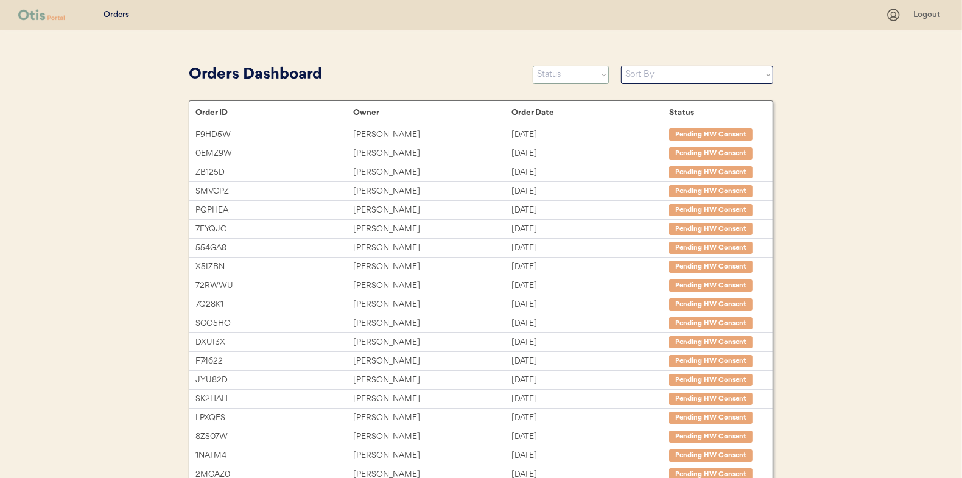
click at [558, 80] on select "Status On Hold New In Progress Complete Pending HW Consent Canceled" at bounding box center [571, 75] width 76 height 18
click at [533, 66] on select "Status On Hold New In Progress Complete Pending HW Consent Canceled" at bounding box center [571, 75] width 76 height 18
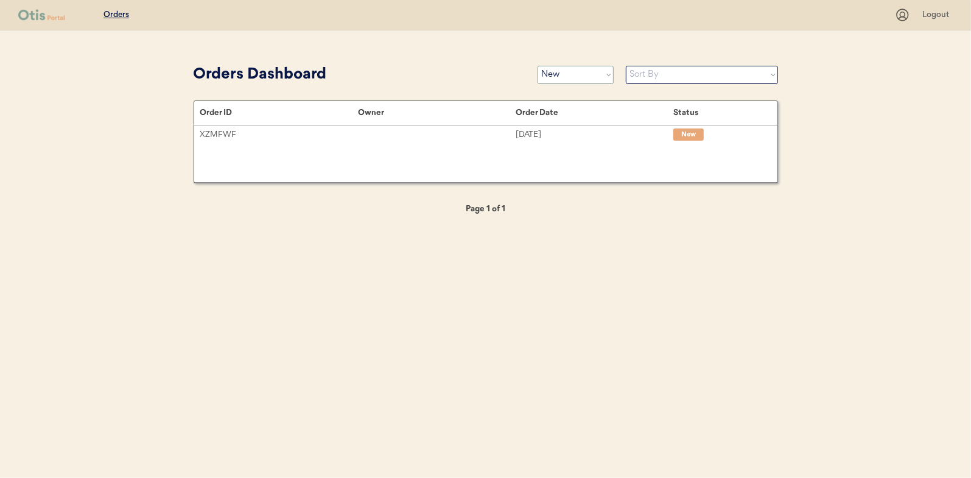
click at [554, 78] on select "Status On Hold New In Progress Complete Pending HW Consent Canceled" at bounding box center [575, 75] width 76 height 18
select select ""in_progress""
click at [537, 66] on select "Status On Hold New In Progress Complete Pending HW Consent Canceled" at bounding box center [575, 75] width 76 height 18
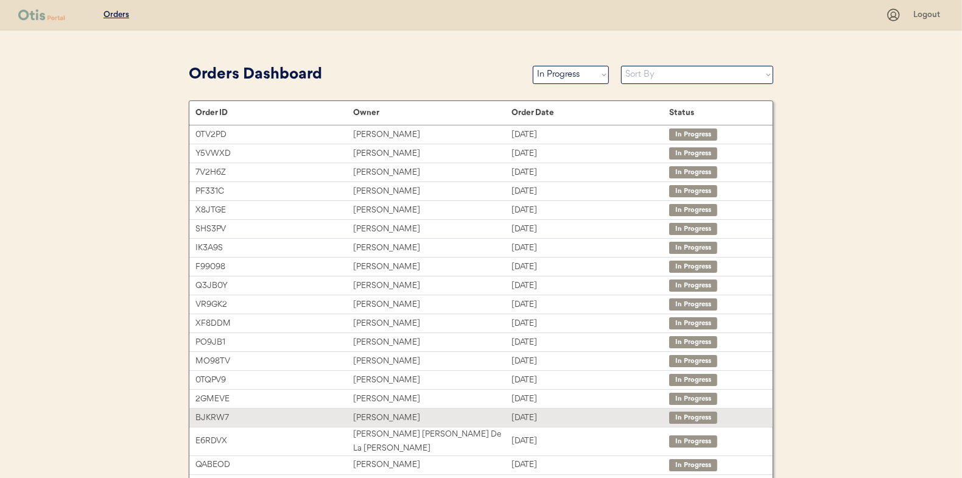
click at [367, 413] on div "[PERSON_NAME]" at bounding box center [432, 418] width 158 height 14
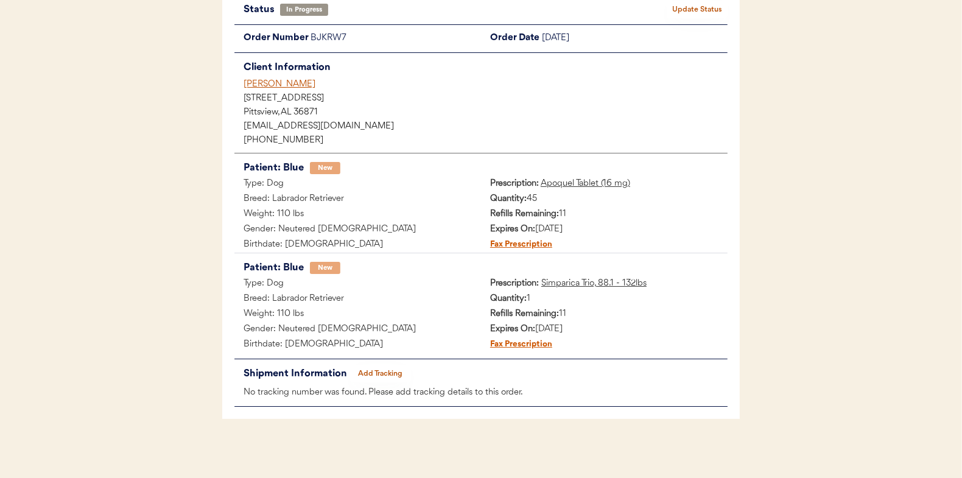
scroll to position [99, 0]
click at [399, 369] on button "Add Tracking" at bounding box center [380, 372] width 61 height 17
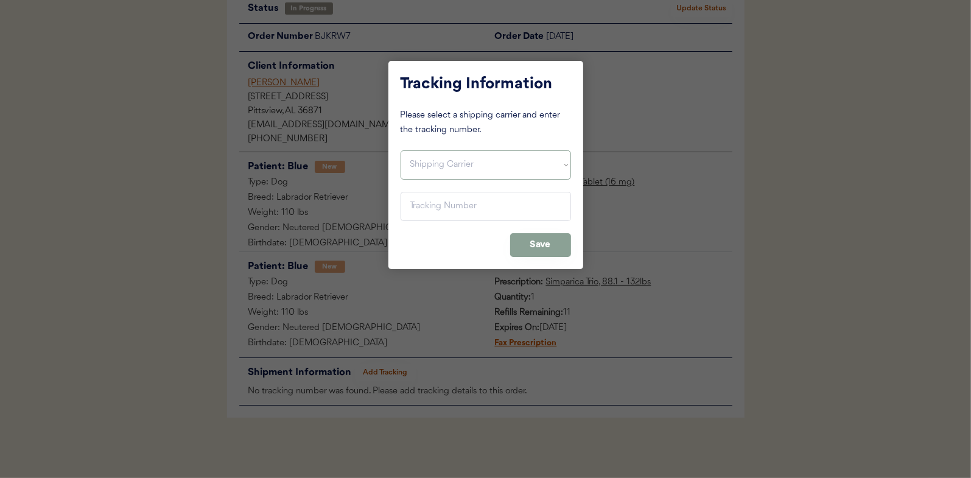
click at [416, 158] on select "Shipping Carrier FedEx FedEx Ground Economy UPS USPS" at bounding box center [485, 164] width 170 height 29
select select ""usps""
click at [400, 150] on select "Shipping Carrier FedEx FedEx Ground Economy UPS USPS" at bounding box center [485, 164] width 170 height 29
click at [416, 212] on input "input" at bounding box center [485, 206] width 170 height 29
paste input "9400150105800033350524"
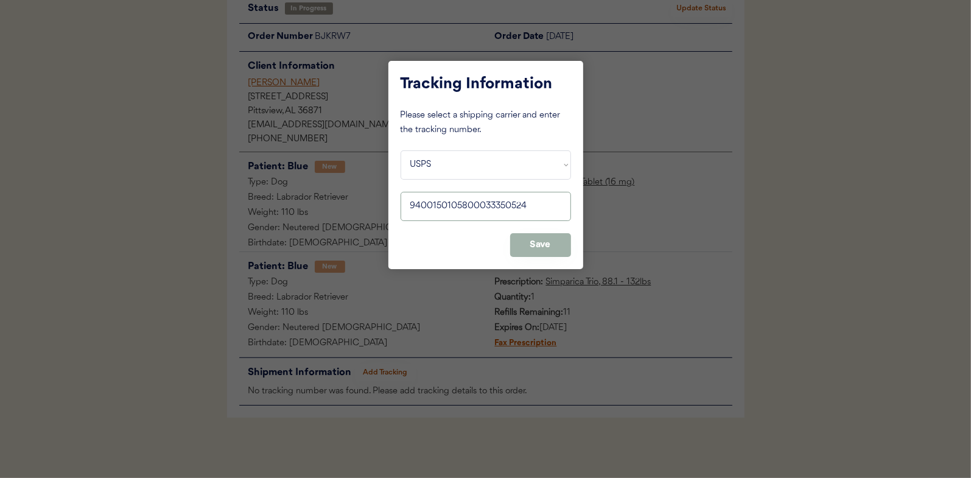
type input "9400150105800033350524"
click at [534, 239] on button "Save" at bounding box center [540, 245] width 61 height 24
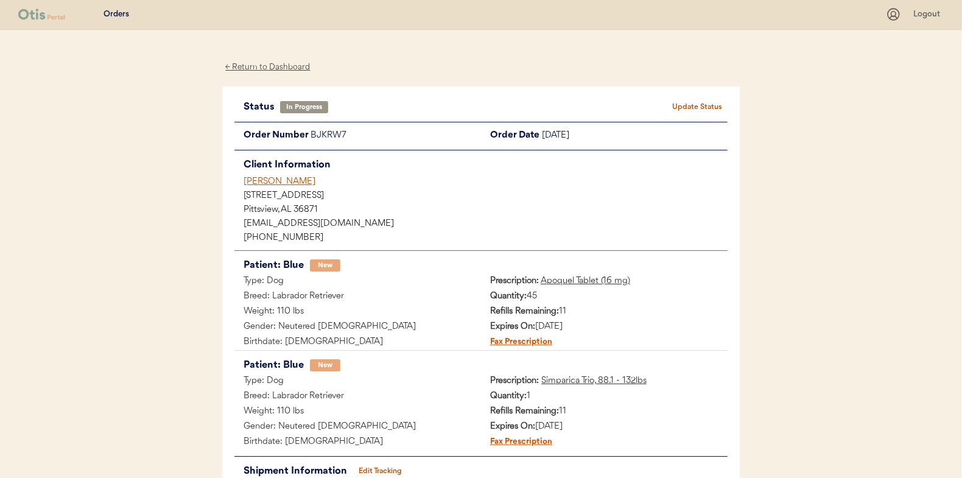
scroll to position [0, 0]
click at [705, 107] on button "Update Status" at bounding box center [696, 107] width 61 height 17
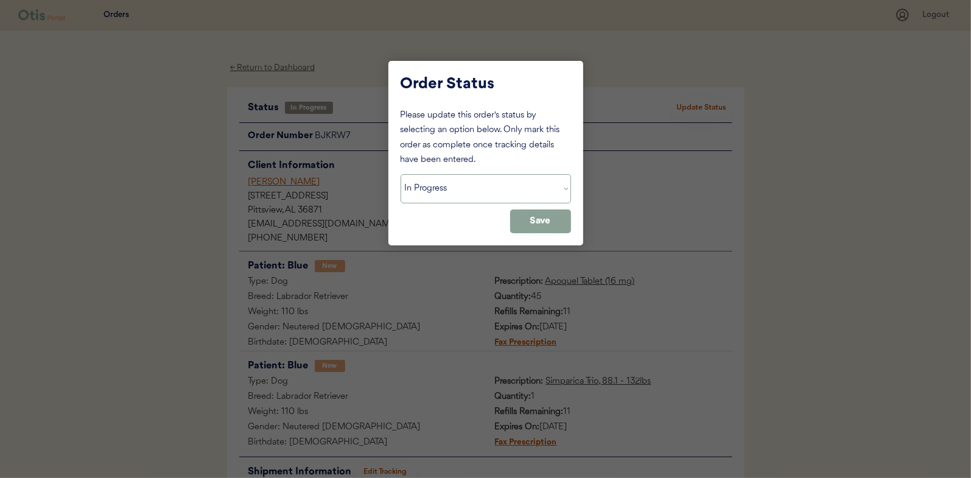
click at [428, 184] on select "Status On Hold New In Progress Complete Pending HW Consent Canceled" at bounding box center [485, 188] width 170 height 29
select select ""complete""
click at [400, 174] on select "Status On Hold New In Progress Complete Pending HW Consent Canceled" at bounding box center [485, 188] width 170 height 29
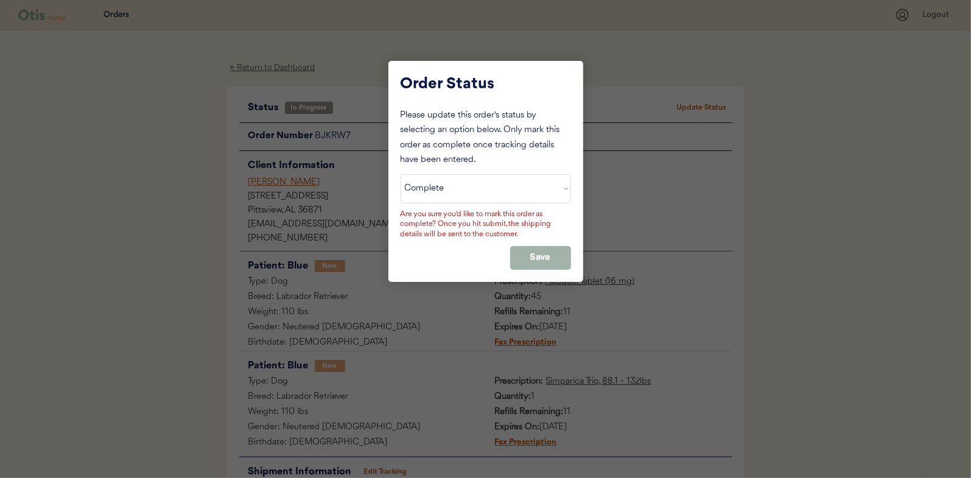
click at [529, 250] on button "Save" at bounding box center [540, 258] width 61 height 24
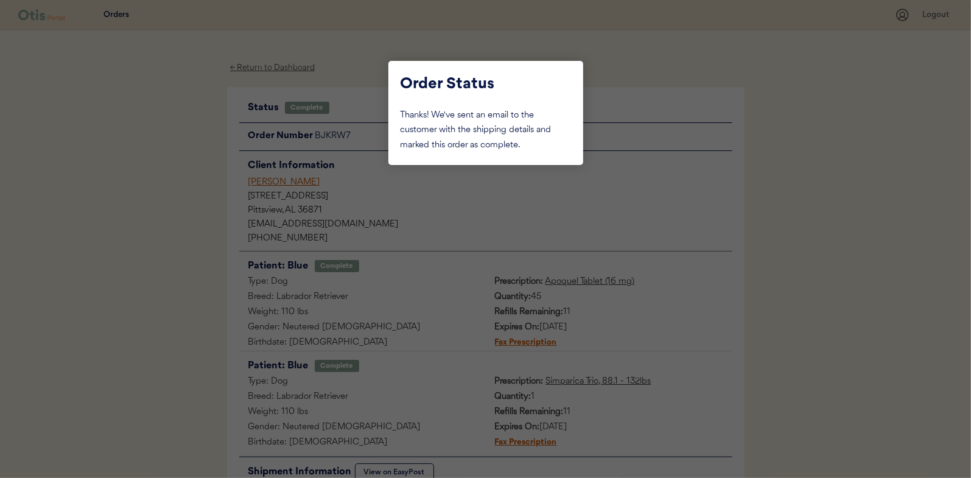
click at [173, 161] on div at bounding box center [485, 239] width 971 height 478
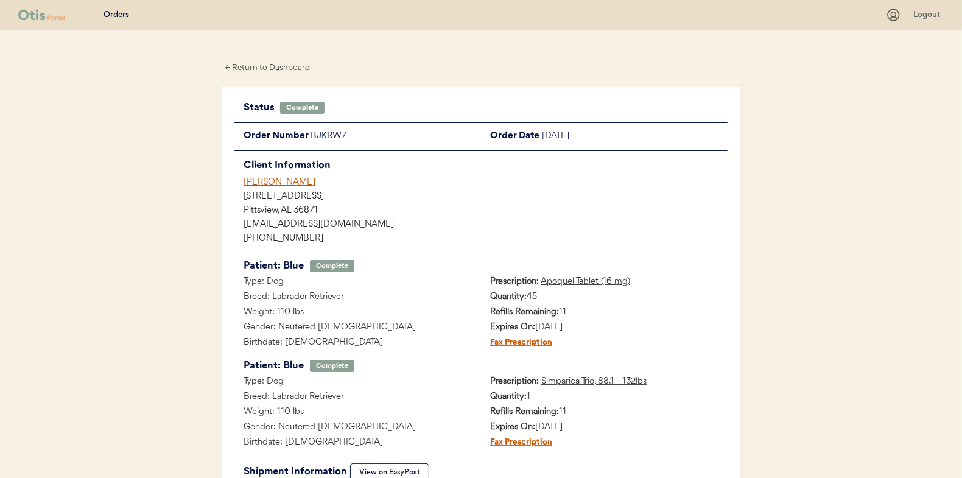
click at [274, 71] on div "← Return to Dashboard" at bounding box center [267, 68] width 91 height 14
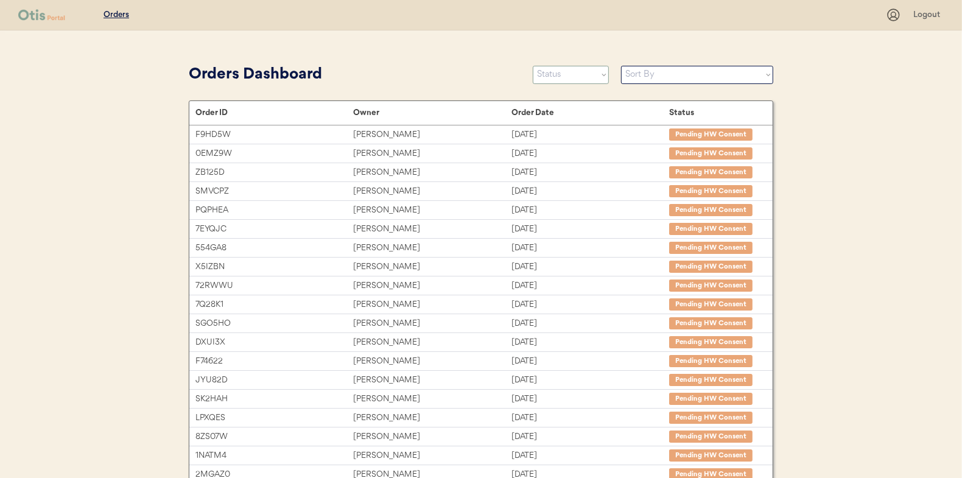
click at [548, 78] on select "Status On Hold New In Progress Complete Pending HW Consent Canceled" at bounding box center [571, 75] width 76 height 18
select select ""in_progress""
click at [533, 66] on select "Status On Hold New In Progress Complete Pending HW Consent Canceled" at bounding box center [571, 75] width 76 height 18
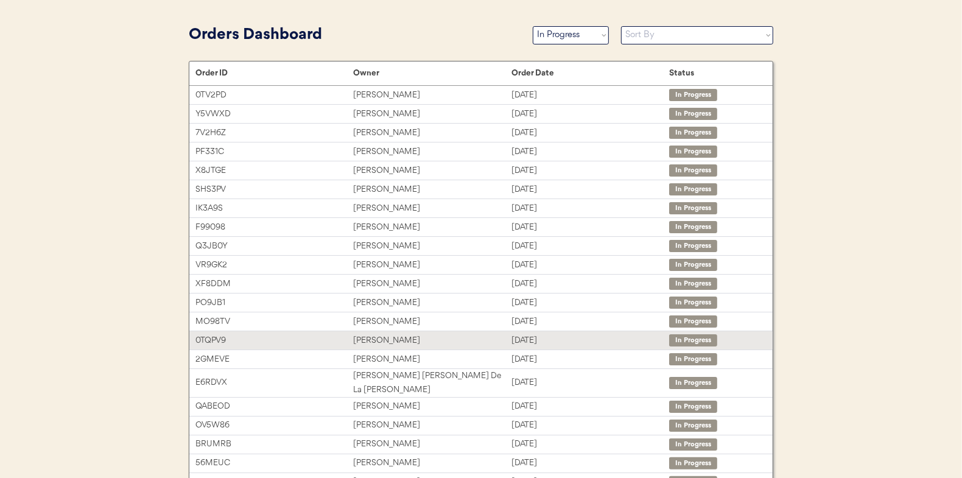
scroll to position [61, 0]
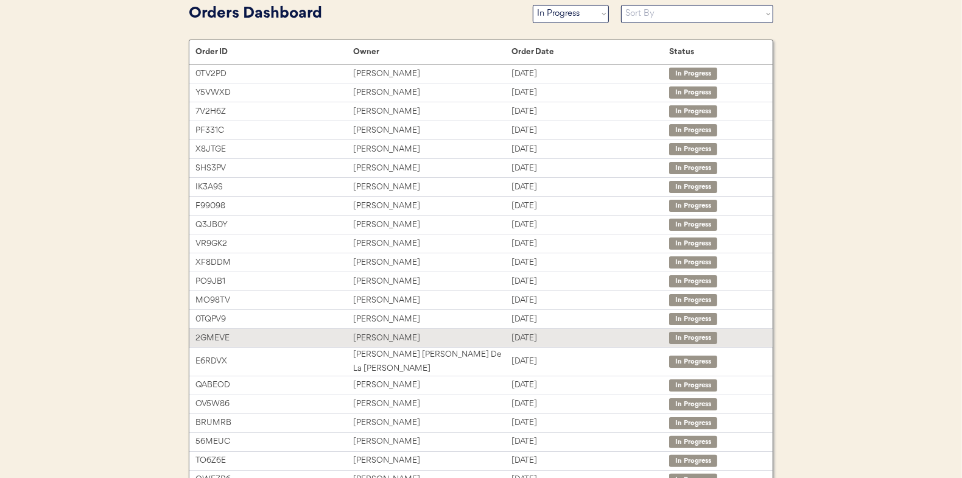
click at [388, 332] on div "[PERSON_NAME]" at bounding box center [432, 338] width 158 height 14
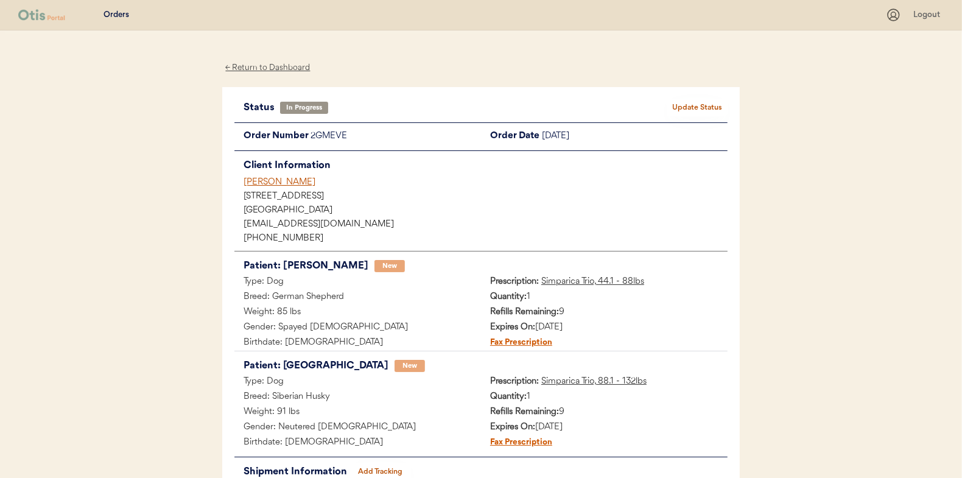
scroll to position [99, 0]
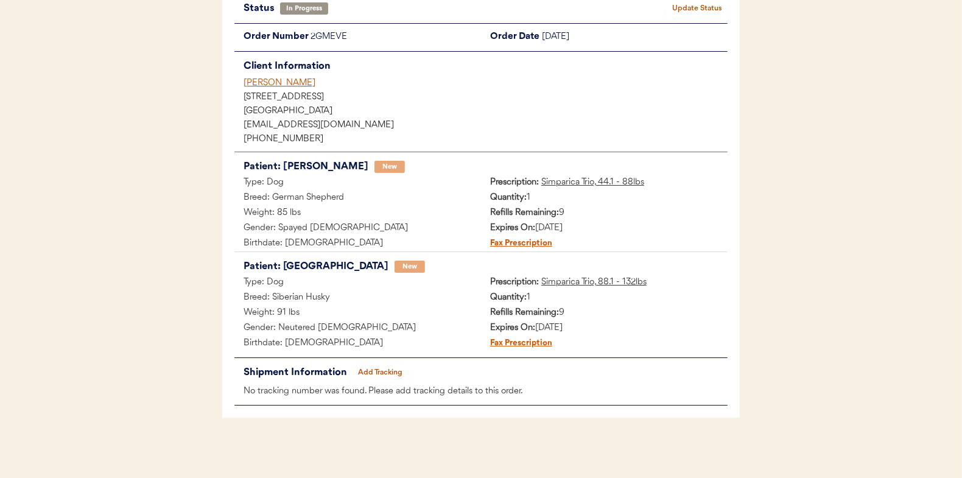
click at [371, 373] on button "Add Tracking" at bounding box center [380, 372] width 61 height 17
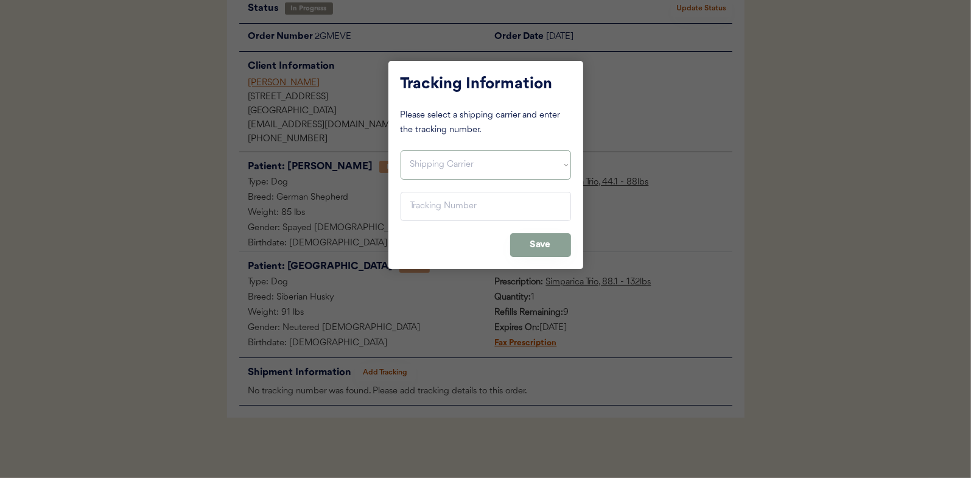
drag, startPoint x: 433, startPoint y: 164, endPoint x: 433, endPoint y: 180, distance: 16.4
click at [433, 164] on select "Shipping Carrier FedEx FedEx Ground Economy UPS USPS" at bounding box center [485, 164] width 170 height 29
select select ""usps""
click at [400, 150] on select "Shipping Carrier FedEx FedEx Ground Economy UPS USPS" at bounding box center [485, 164] width 170 height 29
click at [424, 206] on input "input" at bounding box center [485, 206] width 170 height 29
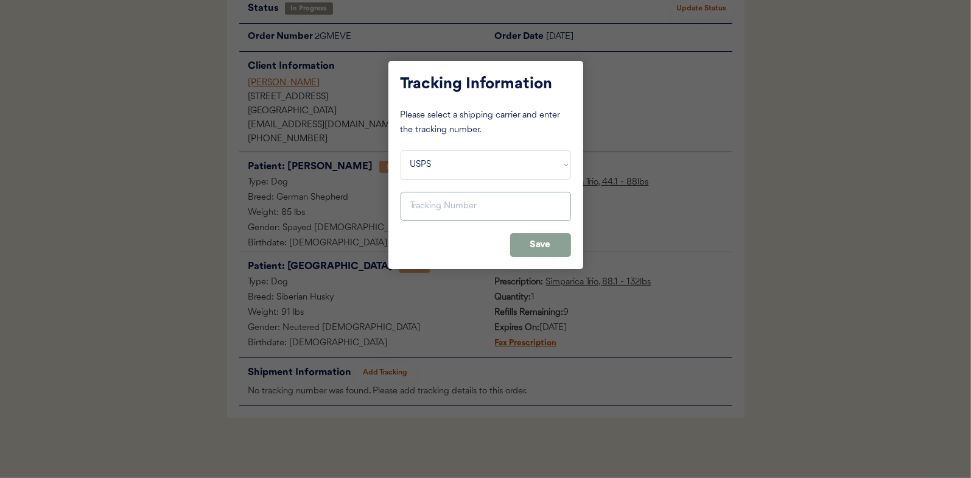
paste input "9400150105497033643635"
type input "9400150105497033643635"
click at [540, 239] on button "Save" at bounding box center [540, 245] width 61 height 24
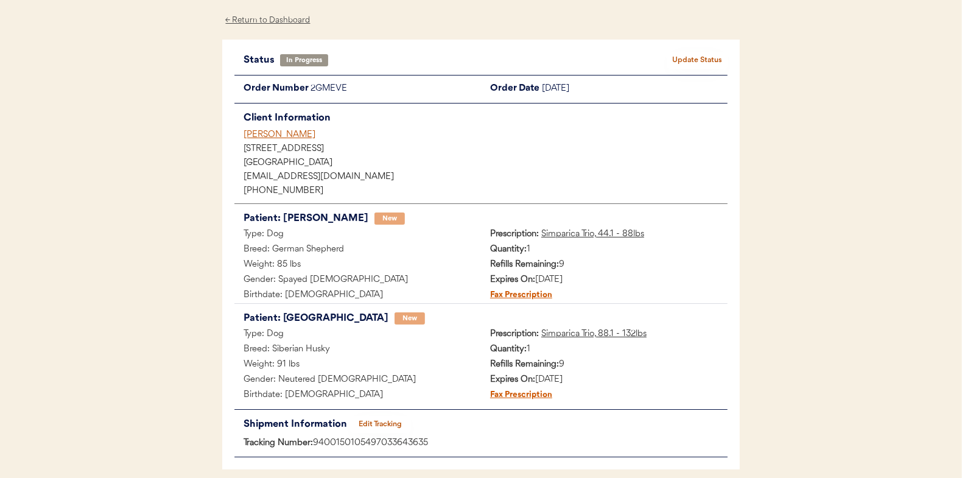
scroll to position [0, 0]
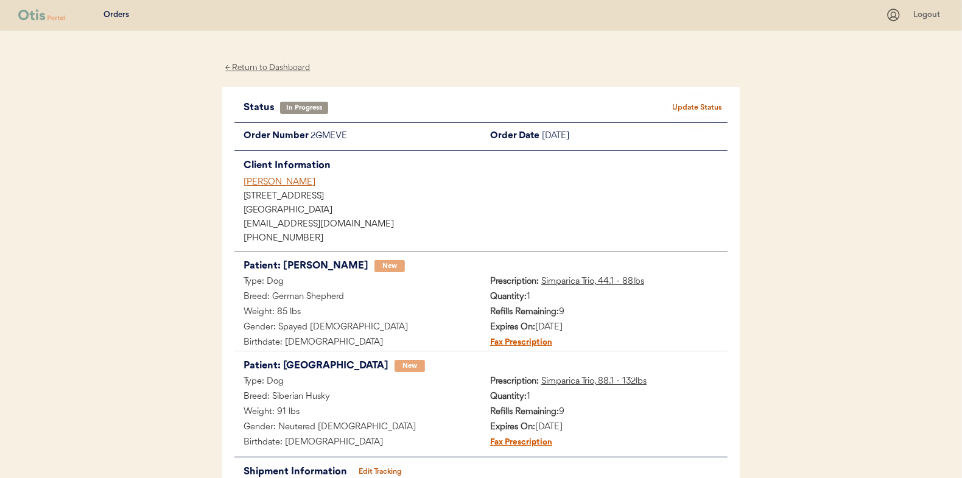
click at [705, 105] on button "Update Status" at bounding box center [696, 107] width 61 height 17
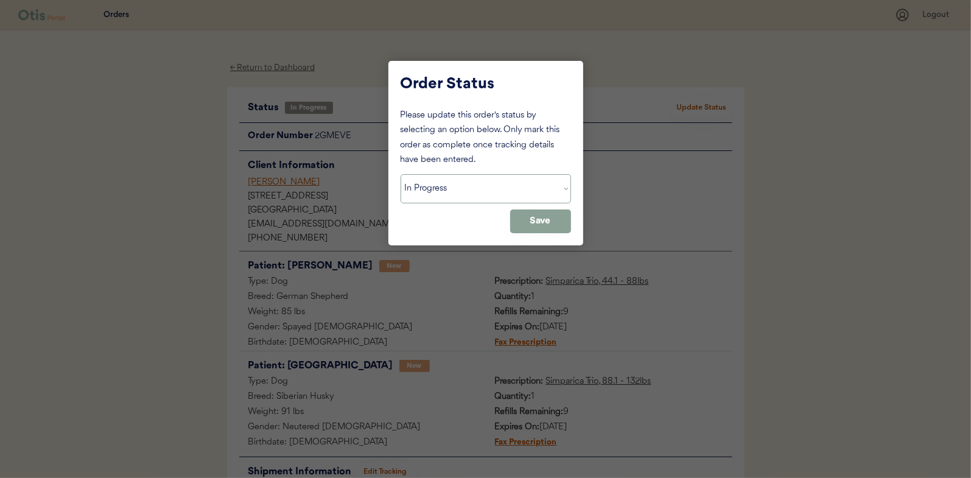
click at [425, 192] on select "Status On Hold New In Progress Complete Pending HW Consent Canceled" at bounding box center [485, 188] width 170 height 29
select select ""complete""
click at [400, 174] on select "Status On Hold New In Progress Complete Pending HW Consent Canceled" at bounding box center [485, 188] width 170 height 29
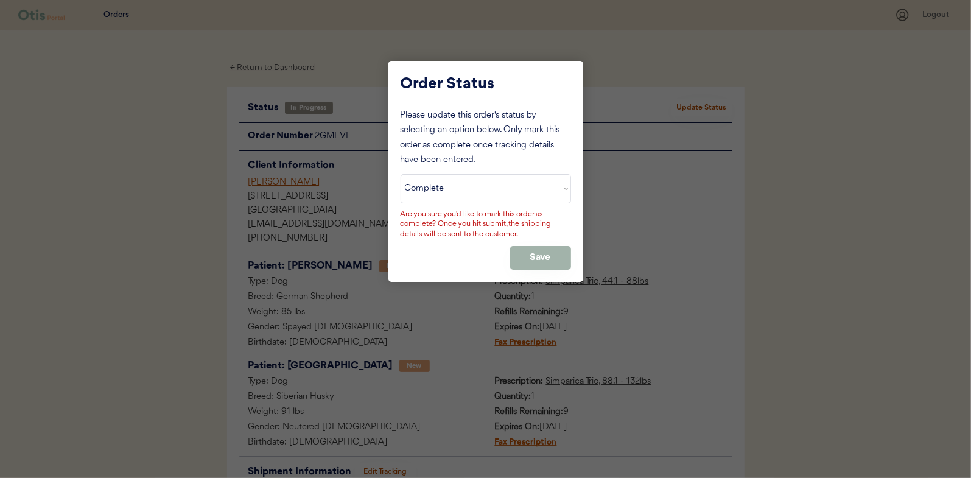
click at [556, 259] on button "Save" at bounding box center [540, 258] width 61 height 24
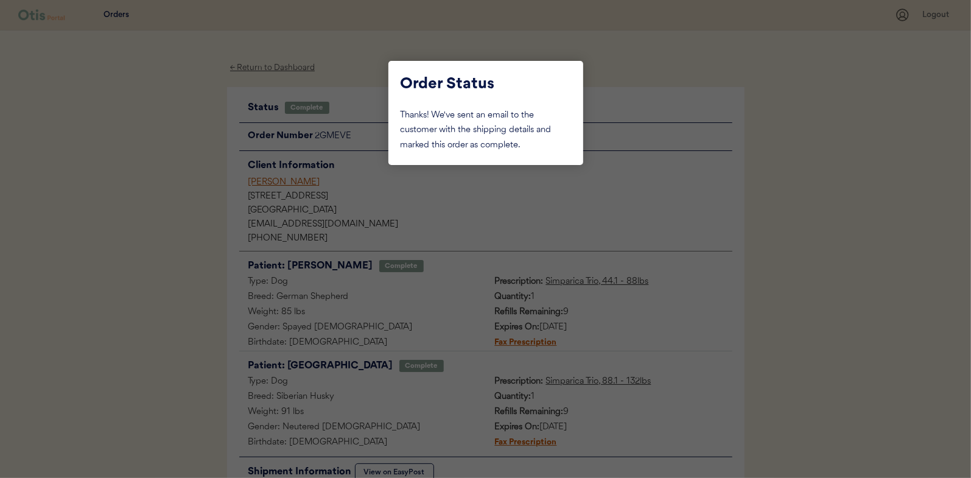
click at [176, 173] on div at bounding box center [485, 239] width 971 height 478
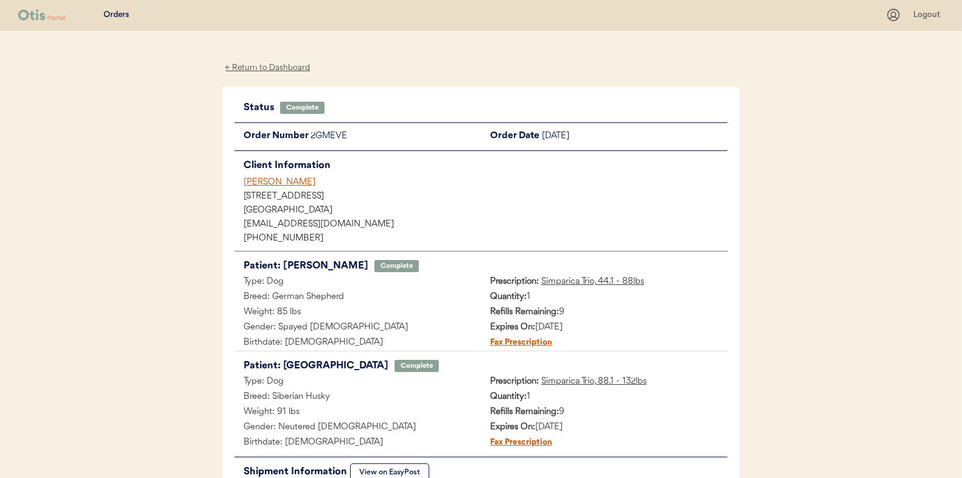
click at [268, 67] on div "← Return to Dashboard" at bounding box center [267, 68] width 91 height 14
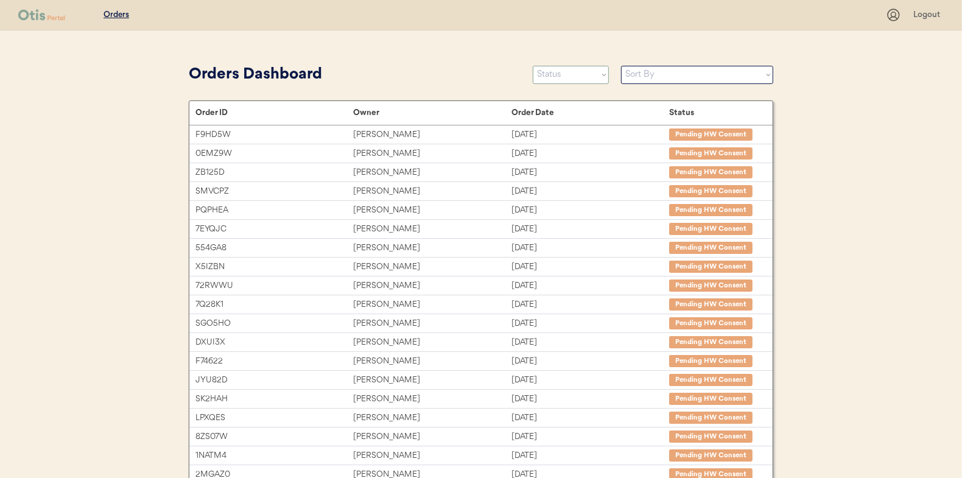
click at [561, 78] on select "Status On Hold New In Progress Complete Pending HW Consent Canceled" at bounding box center [571, 75] width 76 height 18
select select ""in_progress""
click at [533, 66] on select "Status On Hold New In Progress Complete Pending HW Consent Canceled" at bounding box center [571, 75] width 76 height 18
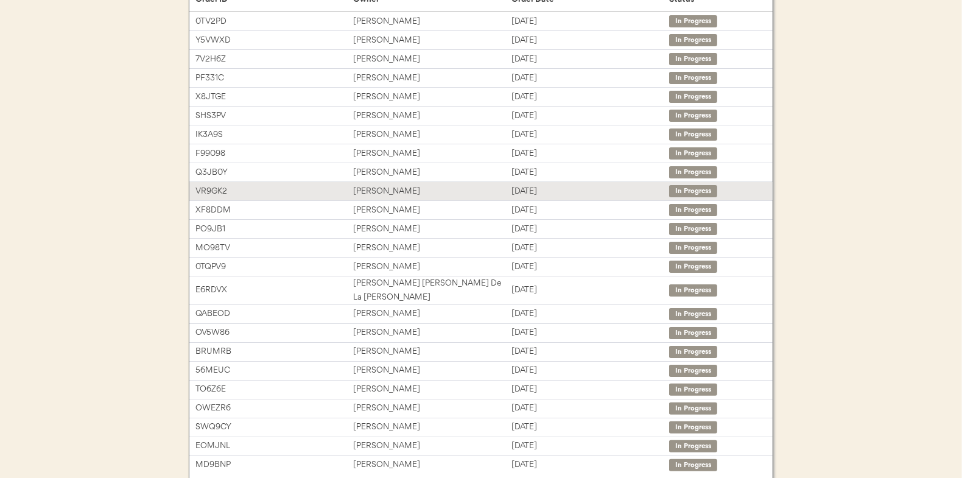
scroll to position [122, 0]
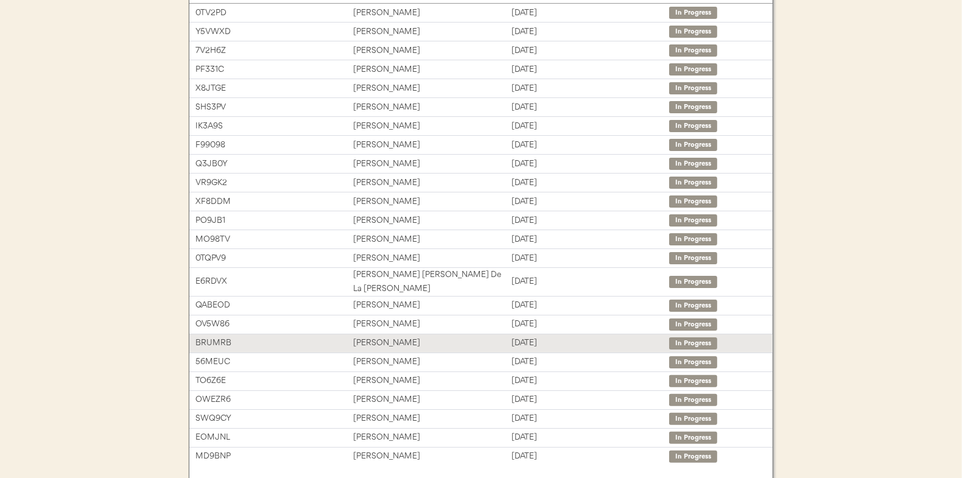
click at [386, 336] on div "[PERSON_NAME]" at bounding box center [432, 343] width 158 height 14
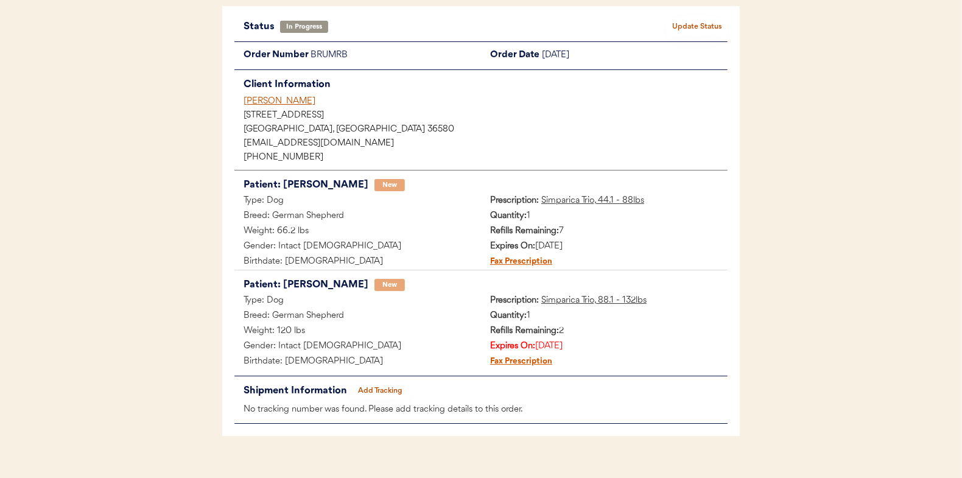
scroll to position [99, 0]
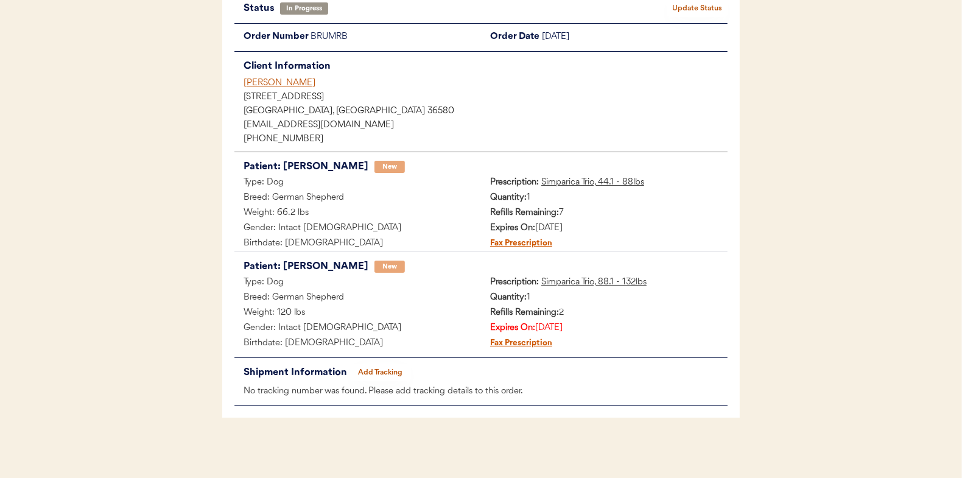
click at [382, 368] on button "Add Tracking" at bounding box center [380, 372] width 61 height 17
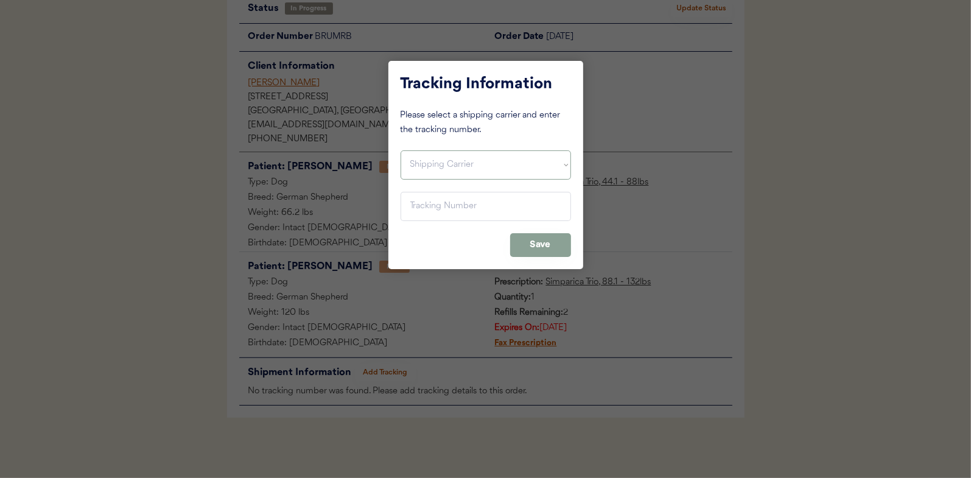
click at [429, 167] on select "Shipping Carrier FedEx FedEx Ground Economy UPS USPS" at bounding box center [485, 164] width 170 height 29
select select ""usps""
click at [400, 150] on select "Shipping Carrier FedEx FedEx Ground Economy UPS USPS" at bounding box center [485, 164] width 170 height 29
click at [426, 208] on input "input" at bounding box center [485, 206] width 170 height 29
paste input "9400150105799033387305"
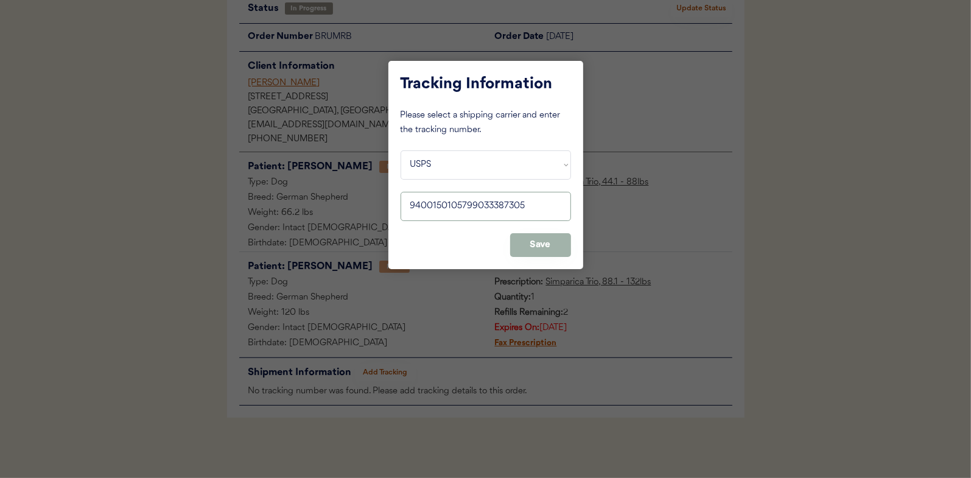
type input "9400150105799033387305"
click at [557, 250] on button "Save" at bounding box center [540, 245] width 61 height 24
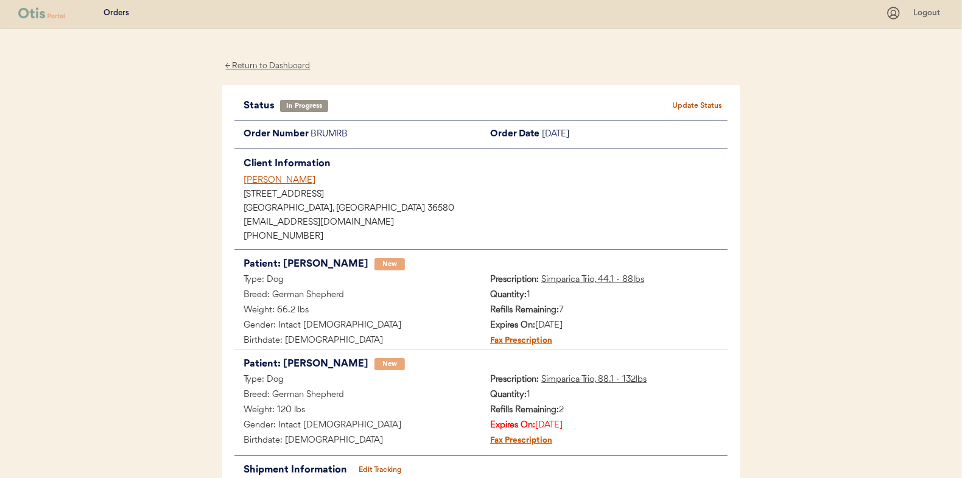
scroll to position [0, 0]
click at [697, 105] on button "Update Status" at bounding box center [696, 107] width 61 height 17
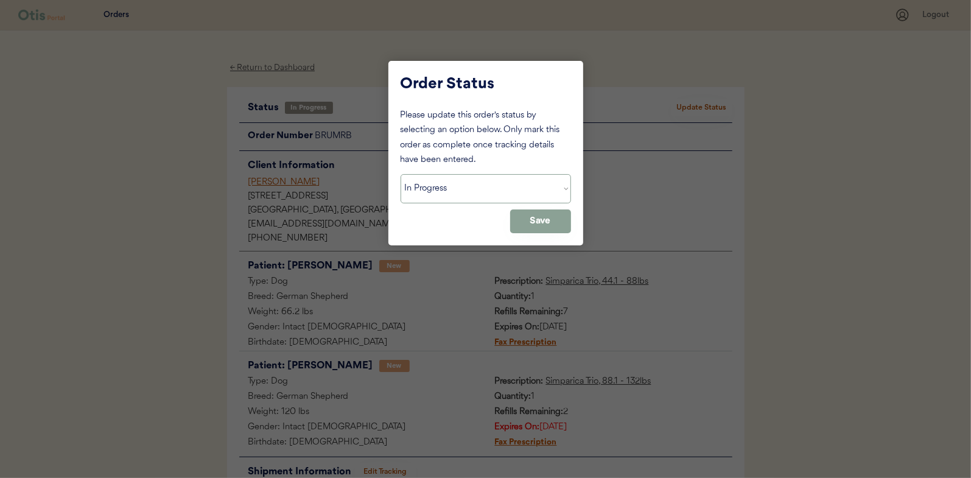
click at [456, 190] on select "Status On Hold New In Progress Complete Pending HW Consent Canceled" at bounding box center [485, 188] width 170 height 29
select select ""complete""
click at [400, 174] on select "Status On Hold New In Progress Complete Pending HW Consent Canceled" at bounding box center [485, 188] width 170 height 29
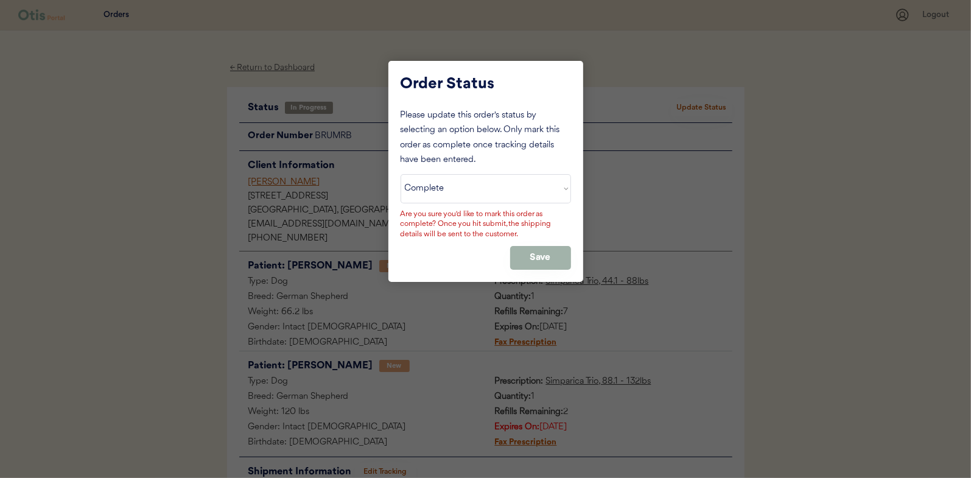
click at [556, 253] on button "Save" at bounding box center [540, 258] width 61 height 24
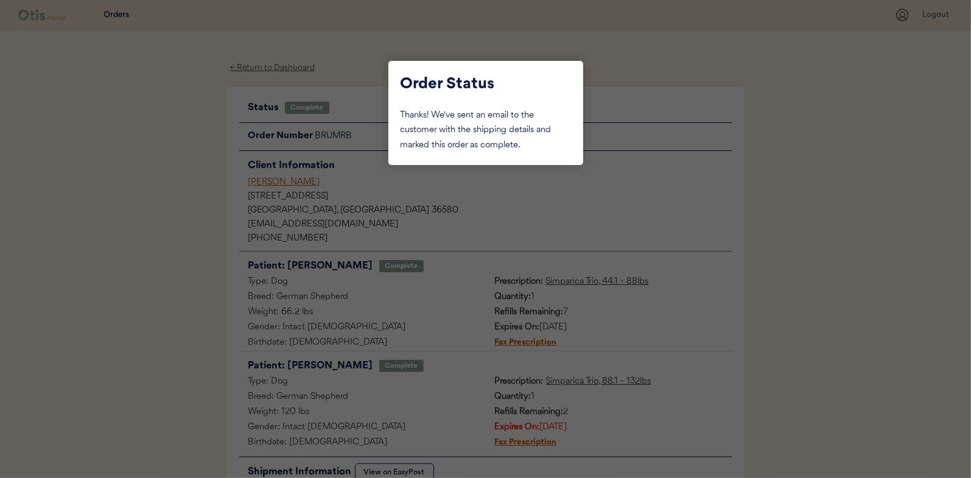
click at [158, 171] on div at bounding box center [485, 239] width 971 height 478
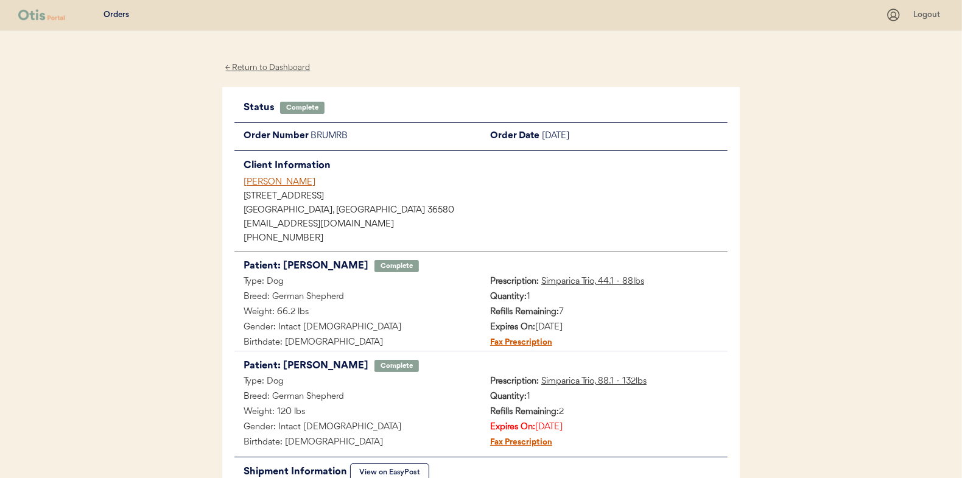
click at [256, 63] on div "← Return to Dashboard" at bounding box center [267, 68] width 91 height 14
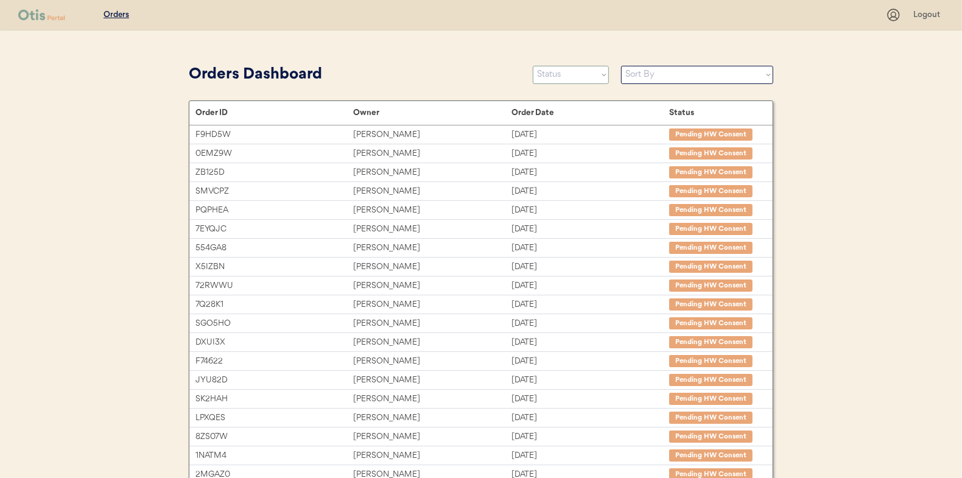
click at [572, 76] on select "Status On Hold New In Progress Complete Pending HW Consent Canceled" at bounding box center [571, 75] width 76 height 18
select select ""in_progress""
click at [533, 66] on select "Status On Hold New In Progress Complete Pending HW Consent Canceled" at bounding box center [571, 75] width 76 height 18
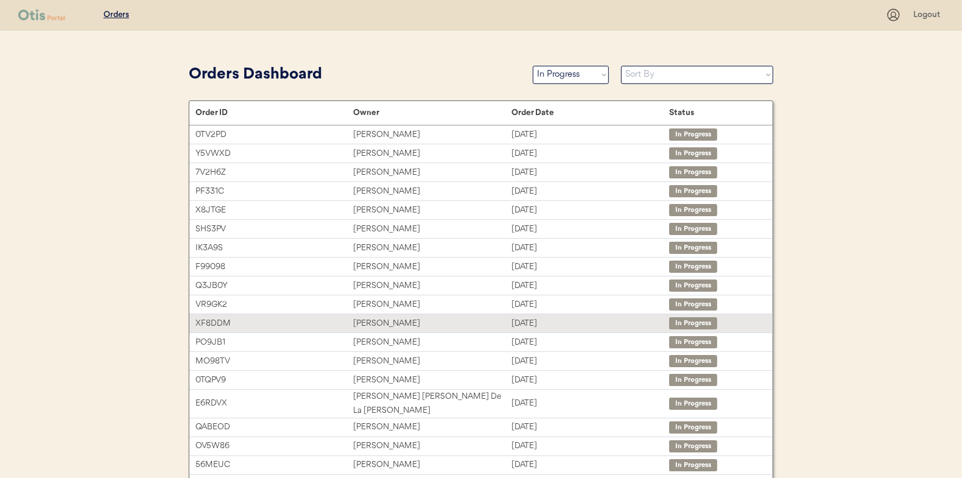
scroll to position [61, 0]
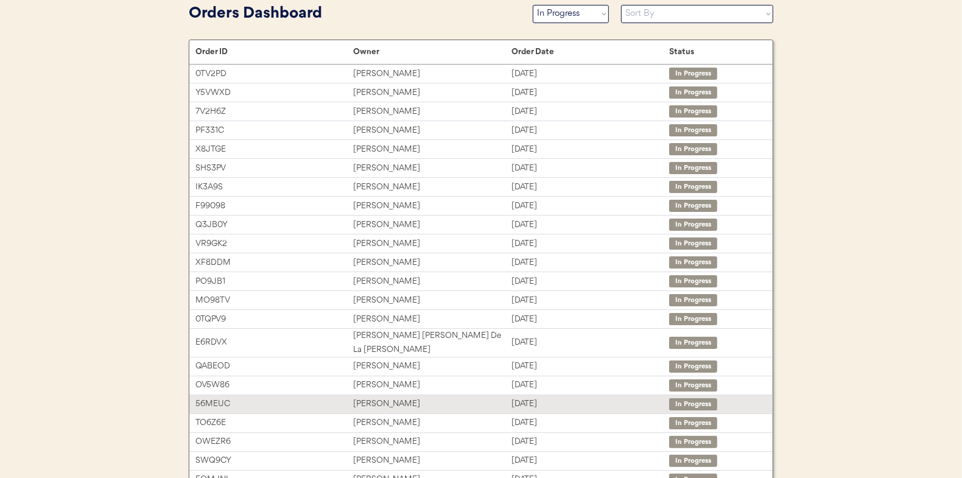
click at [371, 397] on div "[PERSON_NAME]" at bounding box center [432, 404] width 158 height 14
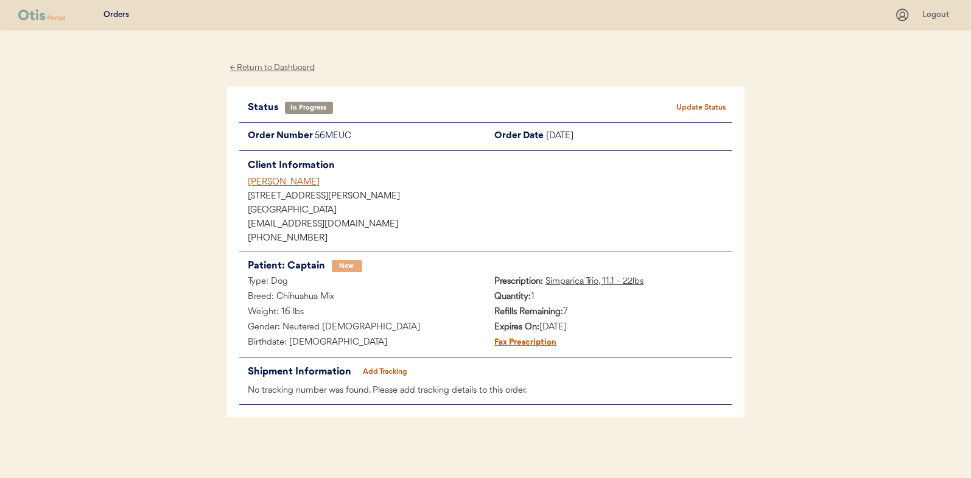
click at [391, 372] on button "Add Tracking" at bounding box center [385, 371] width 61 height 17
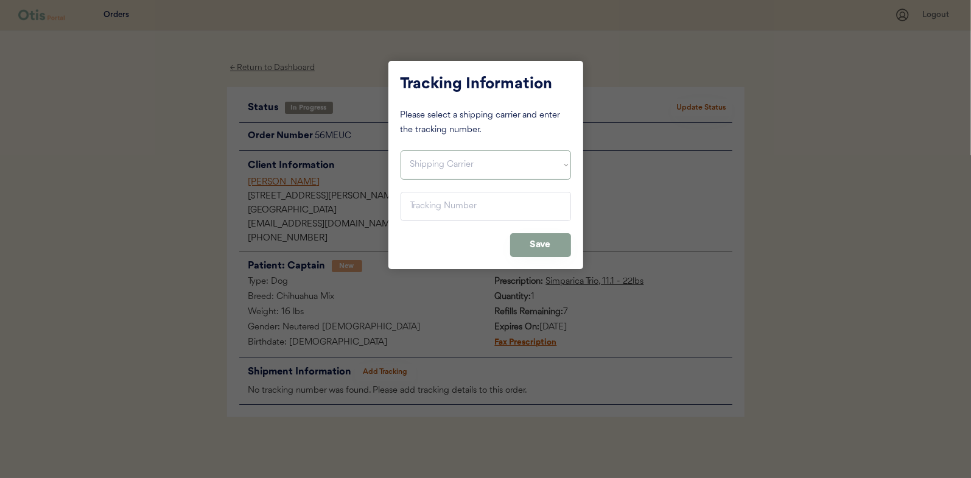
click at [436, 162] on select "Shipping Carrier FedEx FedEx Ground Economy UPS USPS" at bounding box center [485, 164] width 170 height 29
select select ""usps""
click at [400, 150] on select "Shipping Carrier FedEx FedEx Ground Economy UPS USPS" at bounding box center [485, 164] width 170 height 29
click at [422, 195] on input "input" at bounding box center [485, 206] width 170 height 29
paste input "9400150105497033573895"
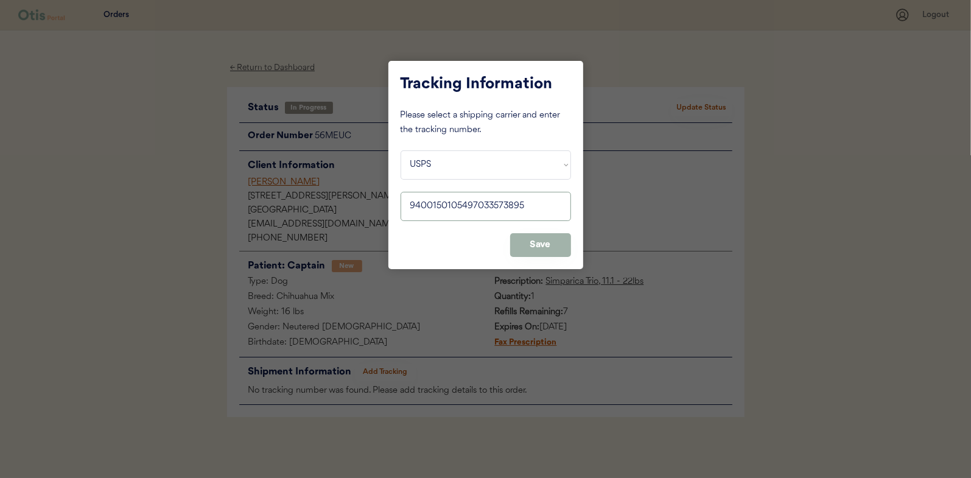
type input "9400150105497033573895"
click at [533, 245] on button "Save" at bounding box center [540, 245] width 61 height 24
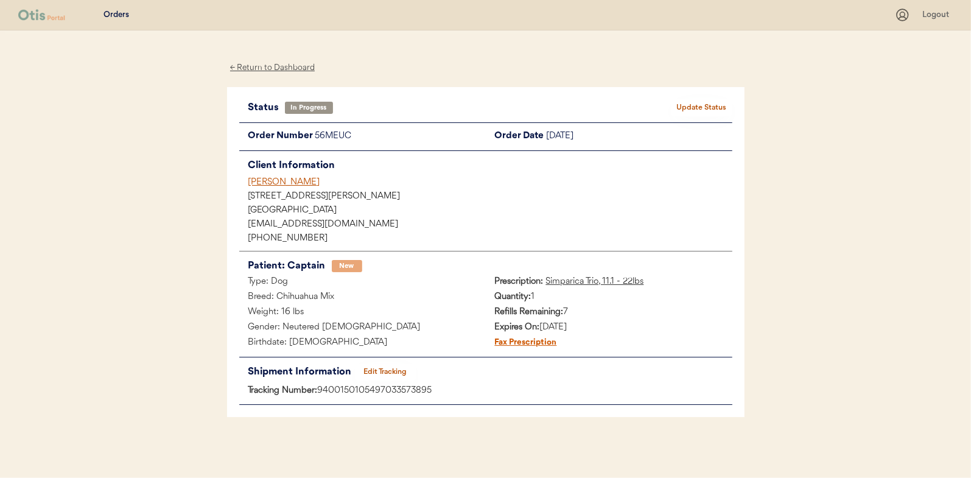
click at [693, 99] on button "Update Status" at bounding box center [701, 107] width 61 height 17
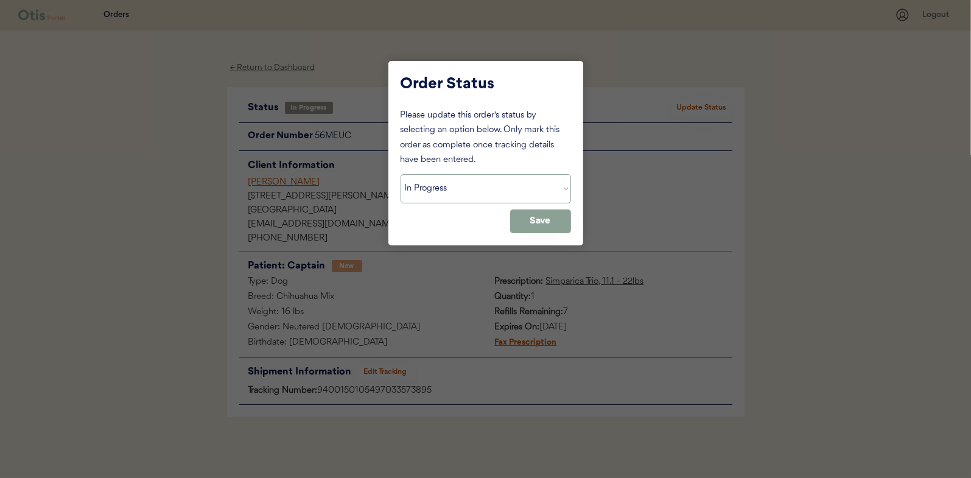
click at [437, 187] on select "Status On Hold New In Progress Complete Pending HW Consent Canceled" at bounding box center [485, 188] width 170 height 29
select select ""complete""
click at [400, 174] on select "Status On Hold New In Progress Complete Pending HW Consent Canceled" at bounding box center [485, 188] width 170 height 29
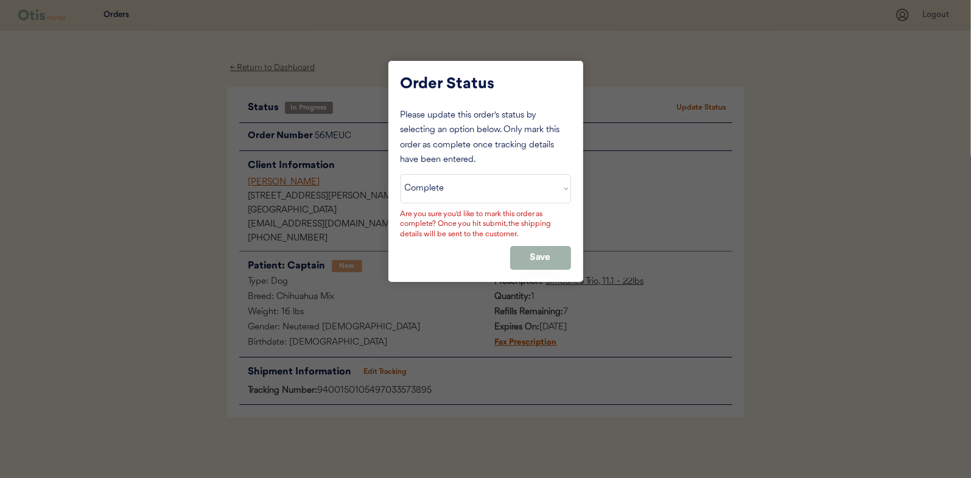
click at [535, 256] on button "Save" at bounding box center [540, 258] width 61 height 24
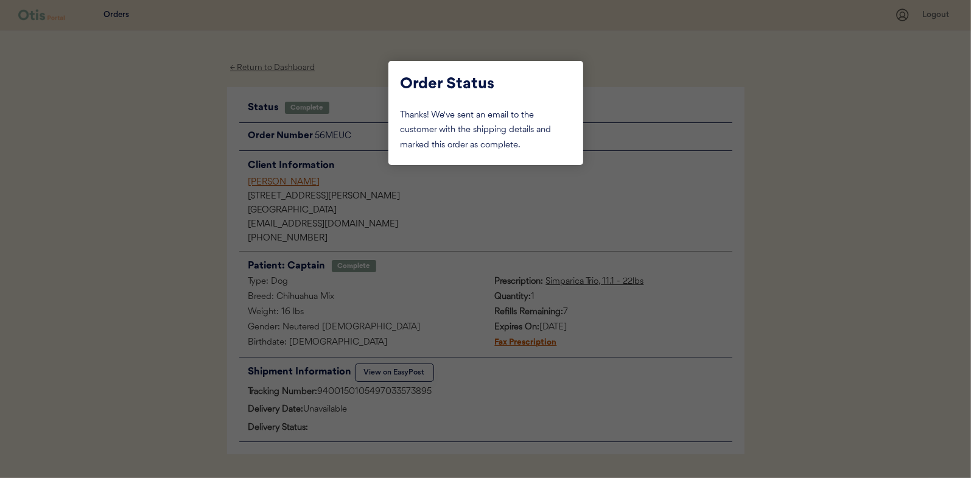
click at [173, 136] on div at bounding box center [485, 239] width 971 height 478
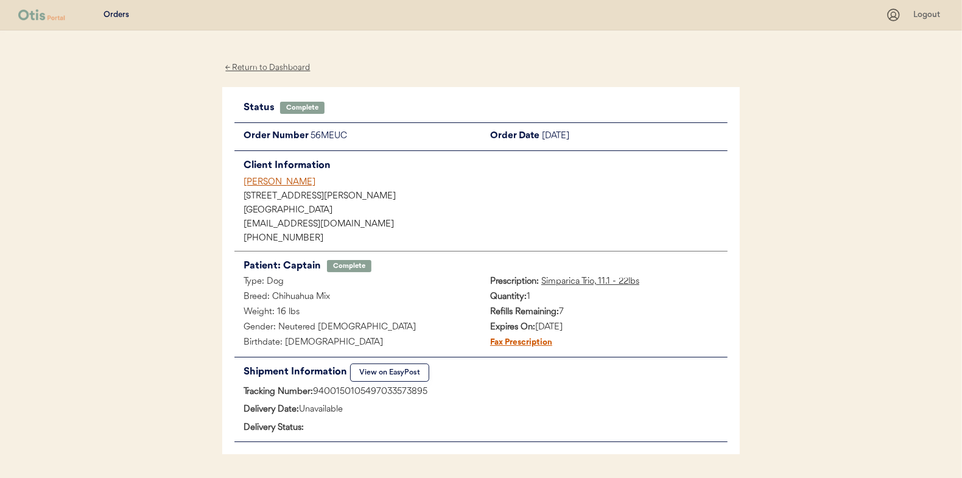
click at [259, 67] on div "← Return to Dashboard" at bounding box center [267, 68] width 91 height 14
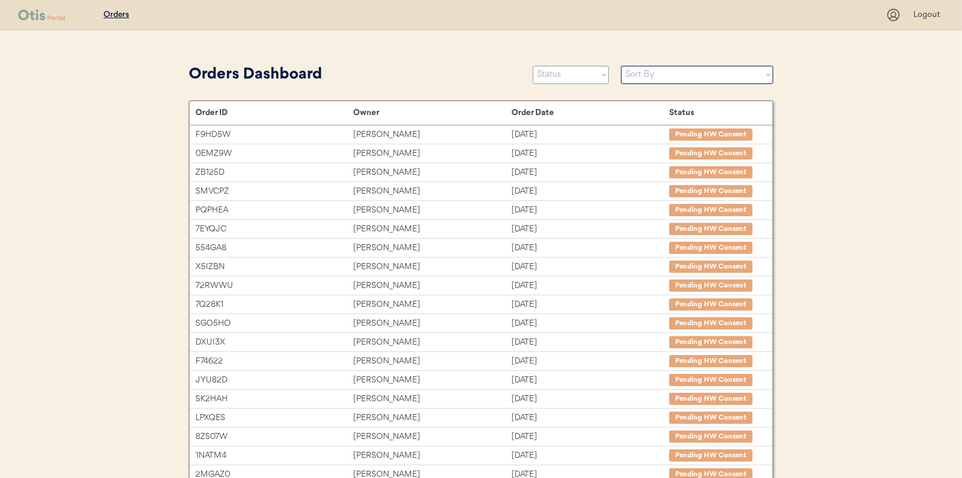
click at [554, 77] on select "Status On Hold New In Progress Complete Pending HW Consent Canceled" at bounding box center [571, 75] width 76 height 18
select select ""in_progress""
click at [533, 66] on select "Status On Hold New In Progress Complete Pending HW Consent Canceled" at bounding box center [571, 75] width 76 height 18
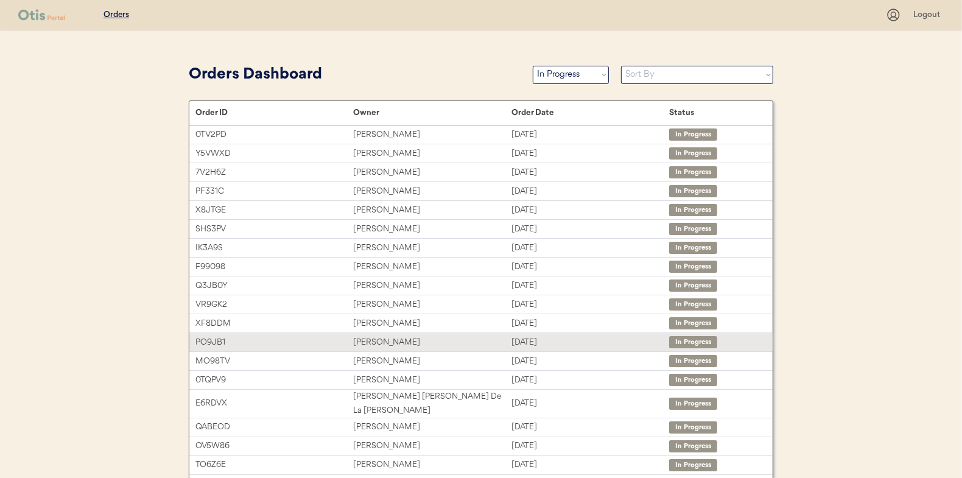
click at [385, 342] on div "[PERSON_NAME]" at bounding box center [432, 342] width 158 height 14
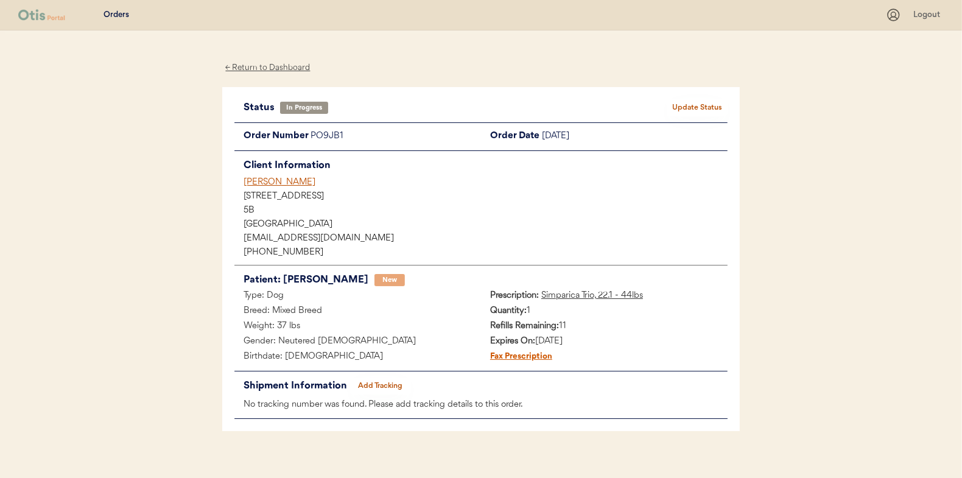
click at [374, 385] on button "Add Tracking" at bounding box center [380, 385] width 61 height 17
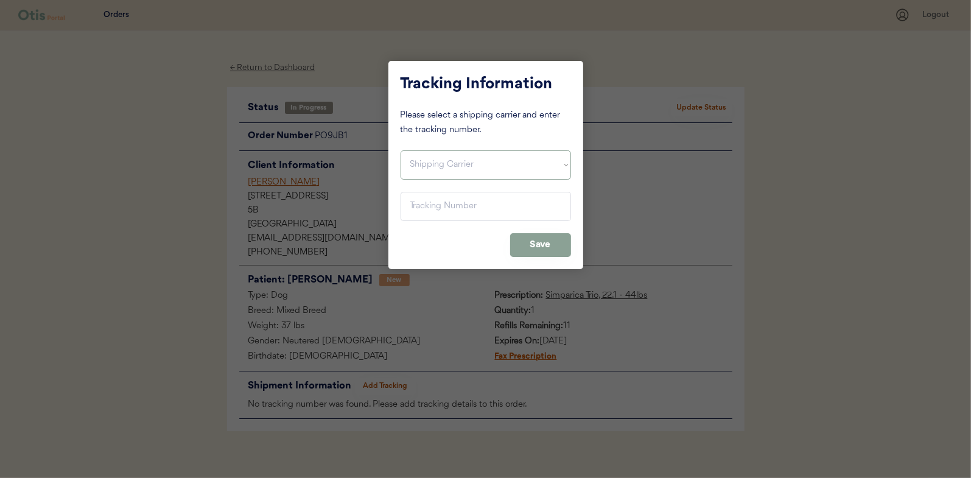
click at [431, 158] on select "Shipping Carrier FedEx FedEx Ground Economy UPS USPS" at bounding box center [485, 164] width 170 height 29
select select ""usps""
click at [400, 150] on select "Shipping Carrier FedEx FedEx Ground Economy UPS USPS" at bounding box center [485, 164] width 170 height 29
click at [422, 208] on input "input" at bounding box center [485, 206] width 170 height 29
paste input "9400150105800033369854"
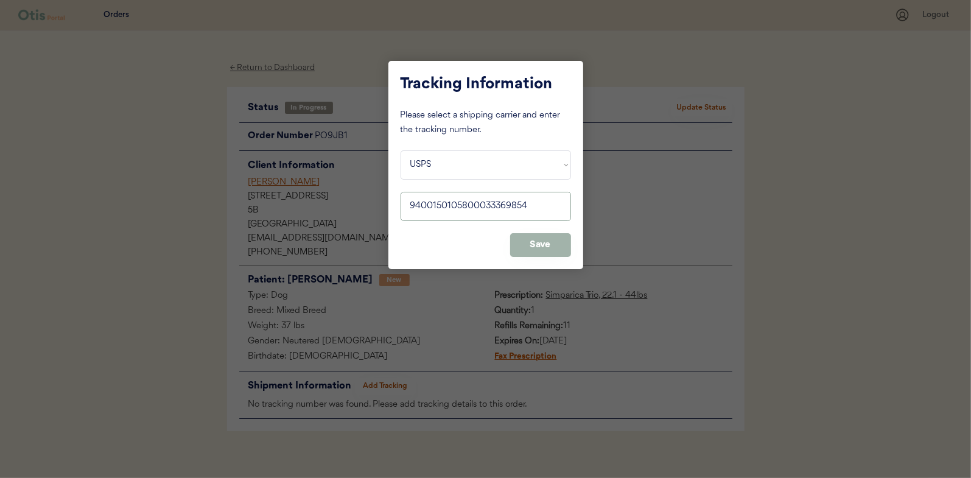
type input "9400150105800033369854"
click at [539, 253] on button "Save" at bounding box center [540, 245] width 61 height 24
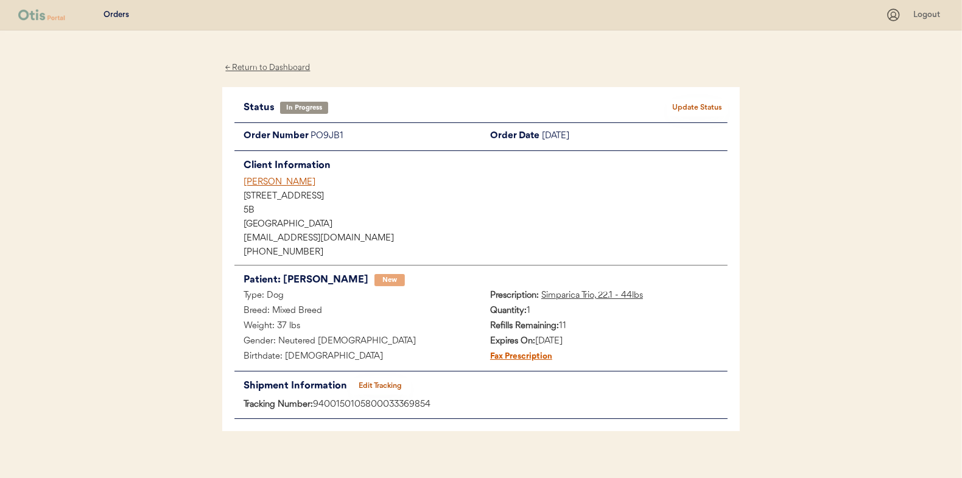
click at [697, 107] on button "Update Status" at bounding box center [696, 107] width 61 height 17
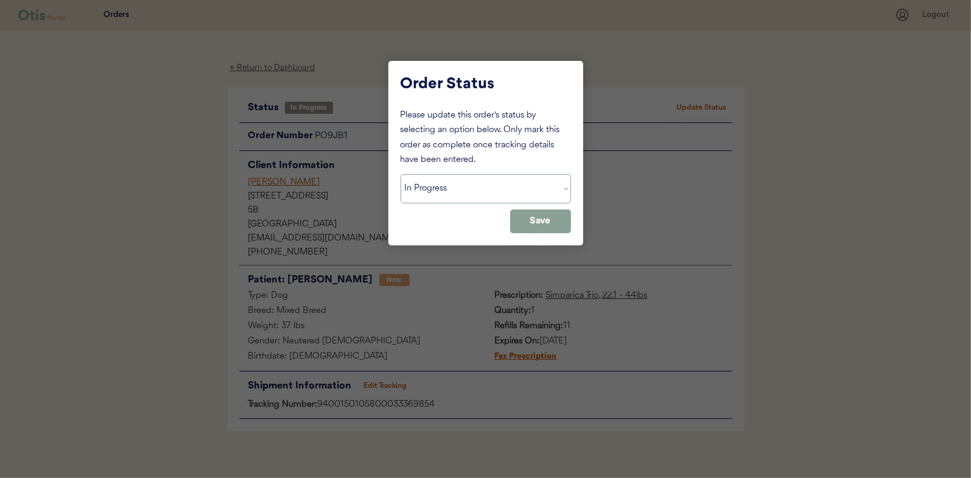
click at [469, 193] on select "Status On Hold New In Progress Complete Pending HW Consent Canceled" at bounding box center [485, 188] width 170 height 29
select select ""complete""
click at [400, 174] on select "Status On Hold New In Progress Complete Pending HW Consent Canceled" at bounding box center [485, 188] width 170 height 29
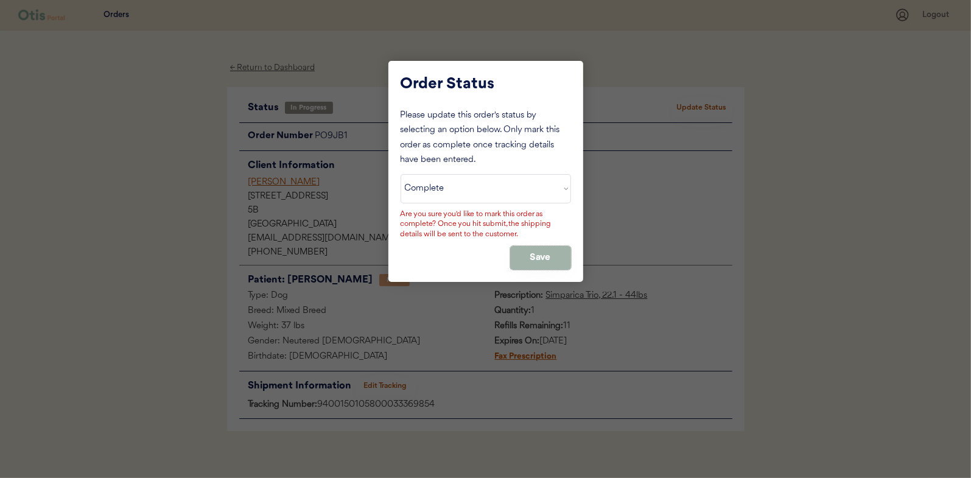
click at [534, 253] on button "Save" at bounding box center [540, 258] width 61 height 24
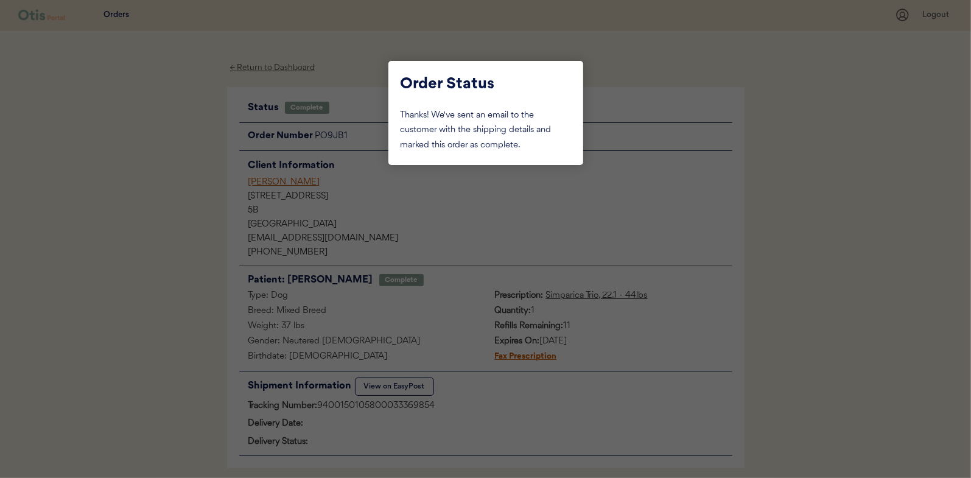
drag, startPoint x: 158, startPoint y: 141, endPoint x: 221, endPoint y: 105, distance: 72.2
click at [162, 141] on div at bounding box center [485, 239] width 971 height 478
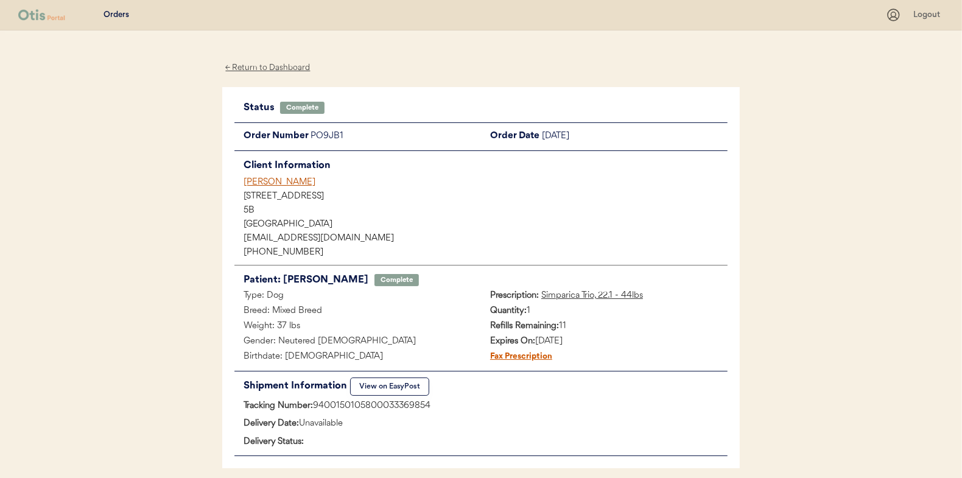
click at [256, 72] on div "← Return to Dashboard" at bounding box center [267, 68] width 91 height 14
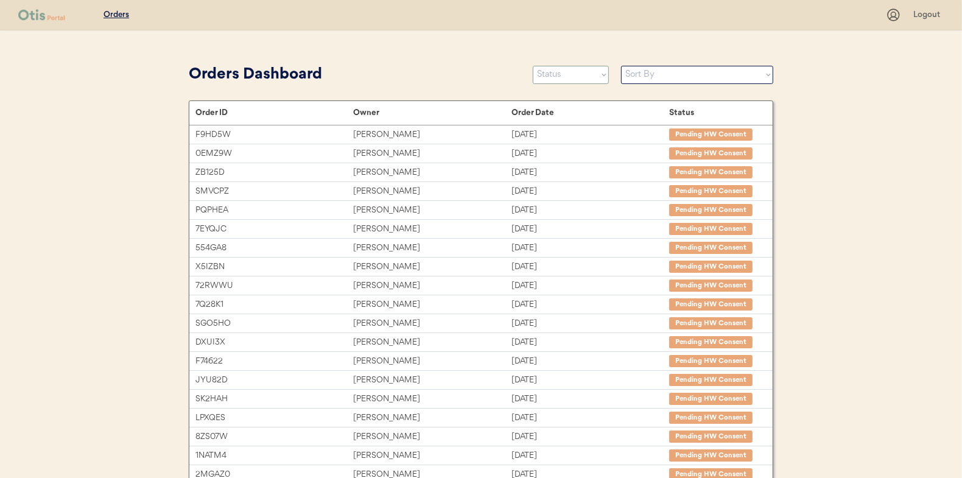
click at [573, 75] on select "Status On Hold New In Progress Complete Pending HW Consent Canceled" at bounding box center [571, 75] width 76 height 18
select select ""in_progress""
click at [533, 66] on select "Status On Hold New In Progress Complete Pending HW Consent Canceled" at bounding box center [571, 75] width 76 height 18
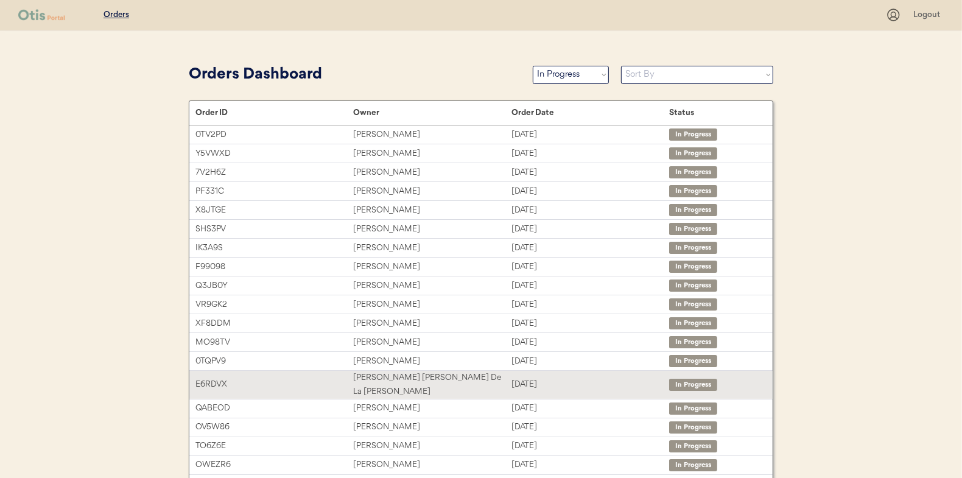
click at [389, 372] on div "Clara Maria De La Torre Garcia" at bounding box center [432, 385] width 158 height 28
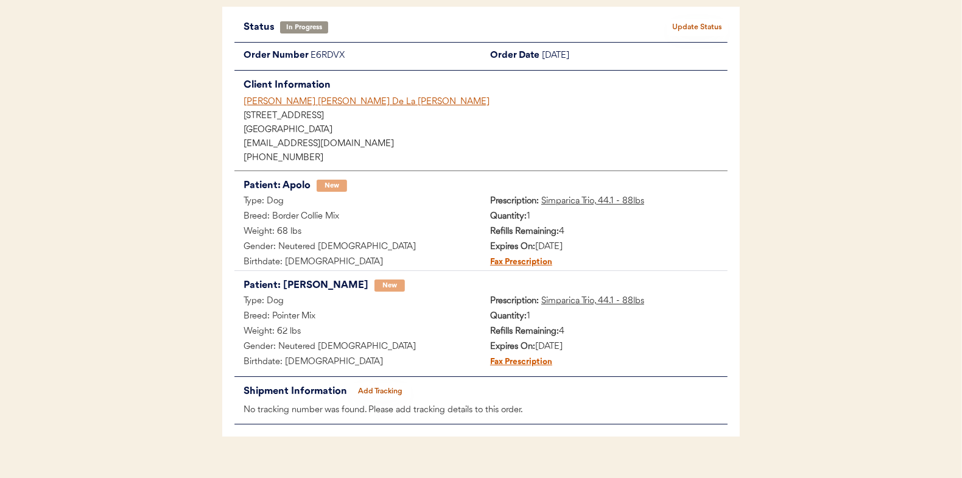
scroll to position [99, 0]
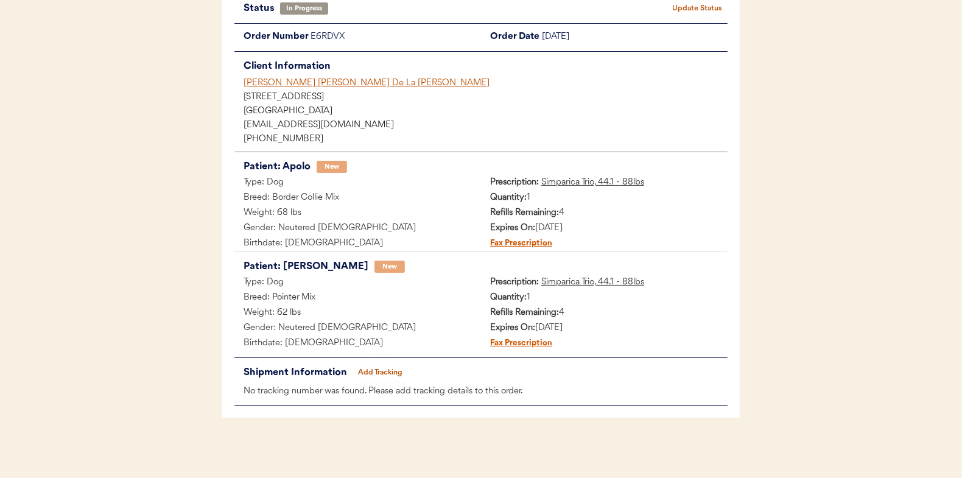
click at [379, 368] on button "Add Tracking" at bounding box center [380, 372] width 61 height 17
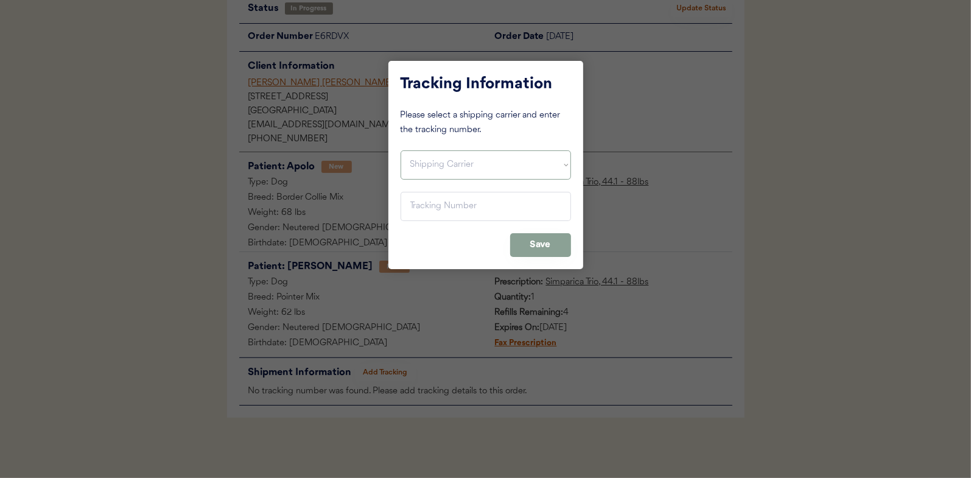
click at [442, 166] on select "Shipping Carrier FedEx FedEx Ground Economy UPS USPS" at bounding box center [485, 164] width 170 height 29
select select ""usps""
click at [400, 150] on select "Shipping Carrier FedEx FedEx Ground Economy UPS USPS" at bounding box center [485, 164] width 170 height 29
click at [425, 210] on input "input" at bounding box center [485, 206] width 170 height 29
paste input "9400150105497033597990"
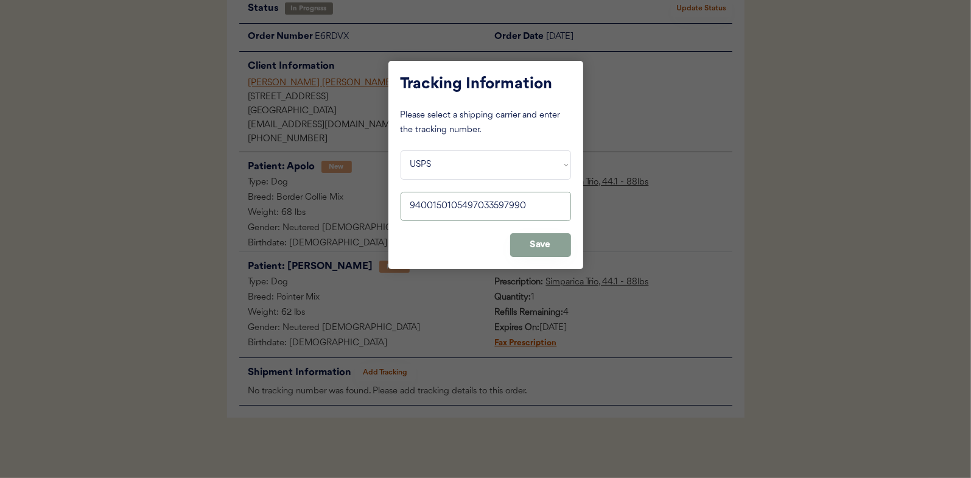
type input "9400150105497033597990"
click at [543, 238] on button "Save" at bounding box center [540, 245] width 61 height 24
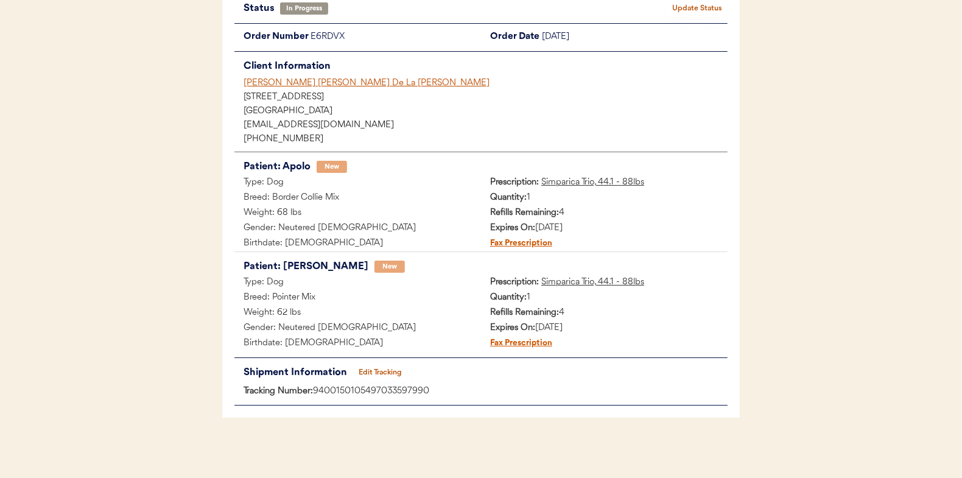
scroll to position [0, 0]
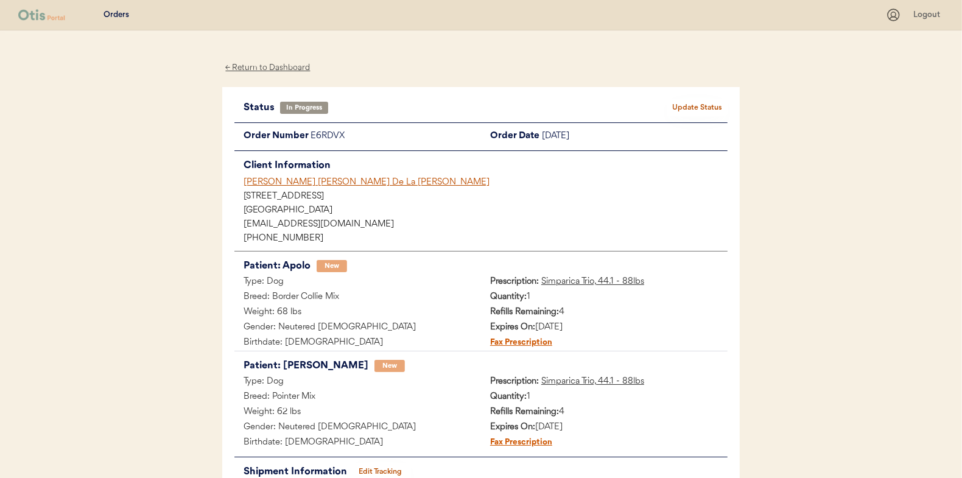
click at [693, 102] on button "Update Status" at bounding box center [696, 107] width 61 height 17
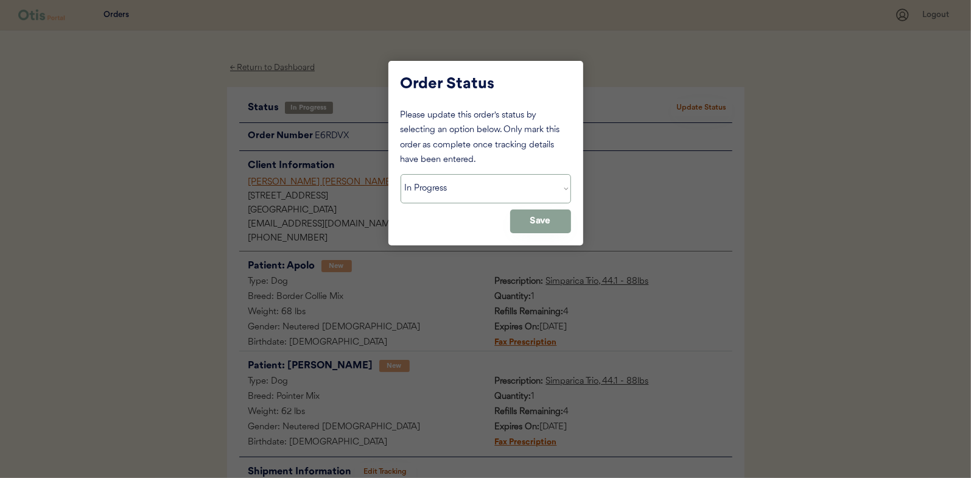
click at [447, 195] on select "Status On Hold New In Progress Complete Pending HW Consent Canceled" at bounding box center [485, 188] width 170 height 29
select select ""complete""
click at [400, 174] on select "Status On Hold New In Progress Complete Pending HW Consent Canceled" at bounding box center [485, 188] width 170 height 29
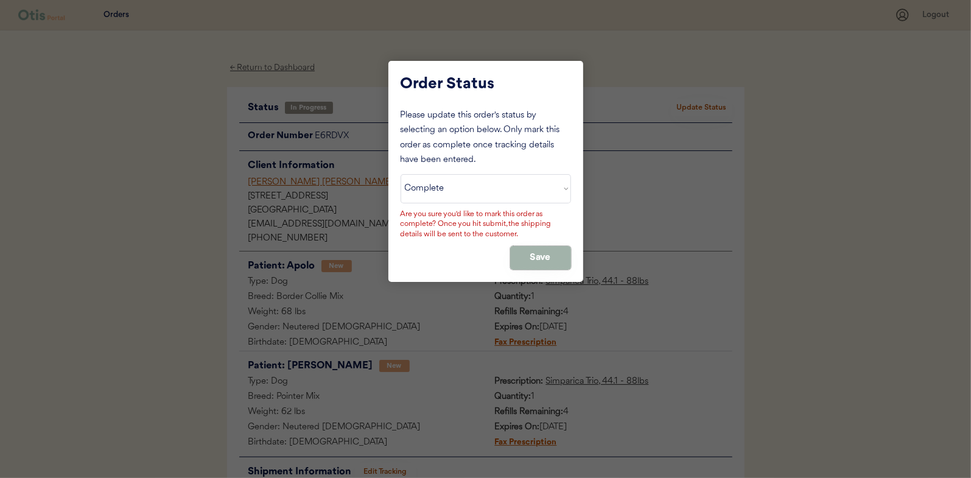
click at [528, 256] on button "Save" at bounding box center [540, 258] width 61 height 24
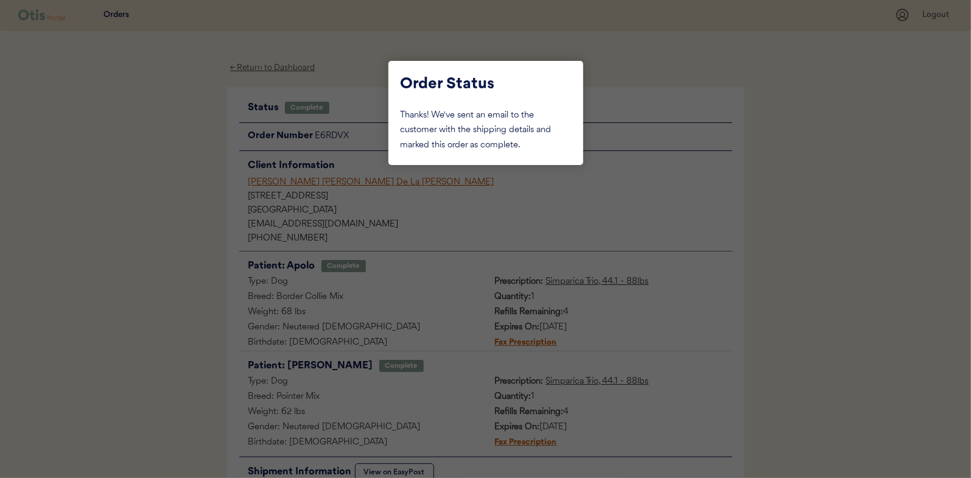
drag, startPoint x: 166, startPoint y: 110, endPoint x: 256, endPoint y: 72, distance: 97.9
click at [169, 110] on div at bounding box center [485, 239] width 971 height 478
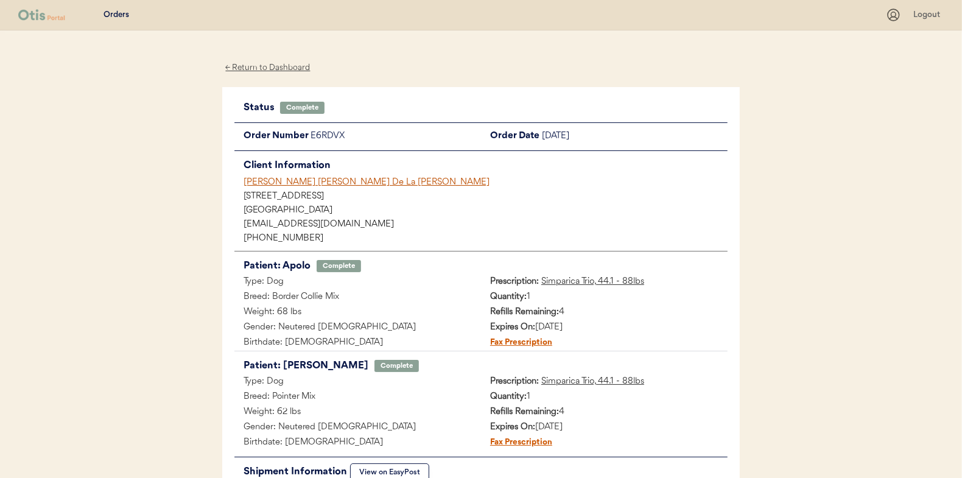
click at [256, 67] on div "← Return to Dashboard" at bounding box center [267, 68] width 91 height 14
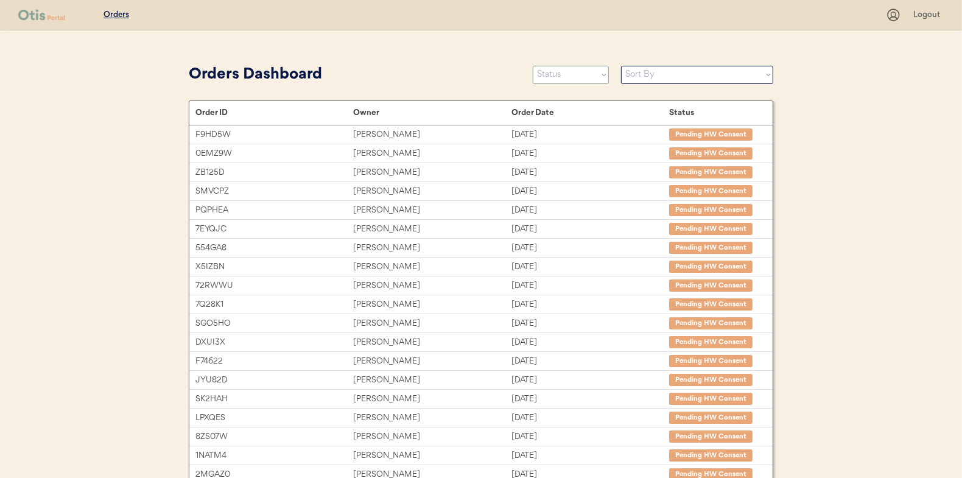
click at [559, 69] on select "Status On Hold New In Progress Complete Pending HW Consent Canceled" at bounding box center [571, 75] width 76 height 18
select select ""in_progress""
click at [533, 66] on select "Status On Hold New In Progress Complete Pending HW Consent Canceled" at bounding box center [571, 75] width 76 height 18
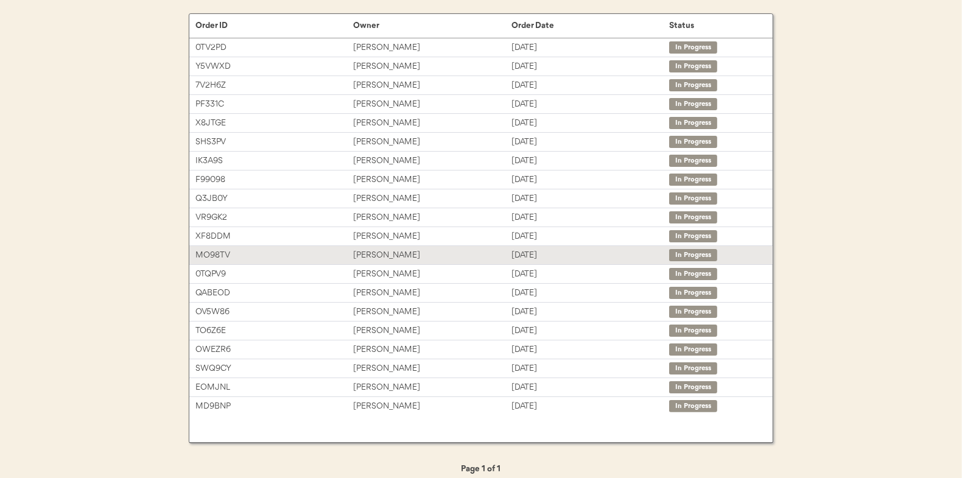
scroll to position [96, 0]
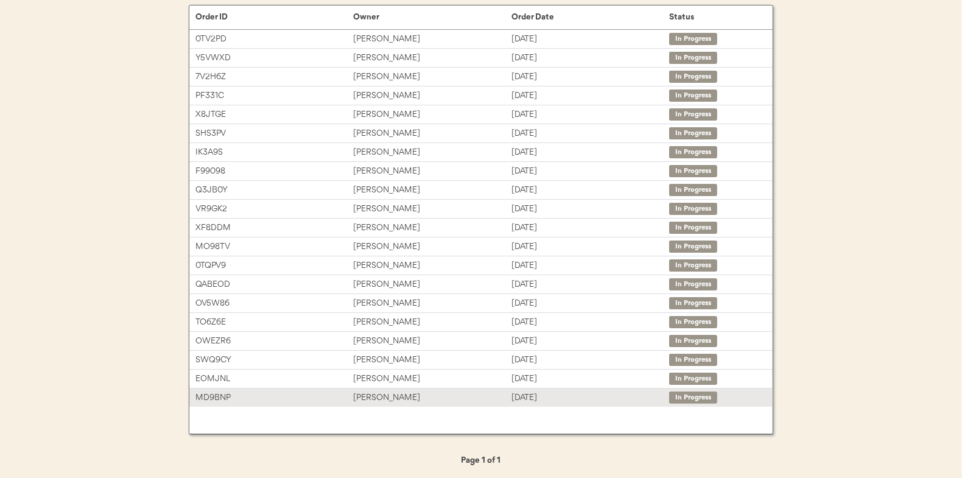
click at [383, 391] on div "[PERSON_NAME]" at bounding box center [432, 398] width 158 height 14
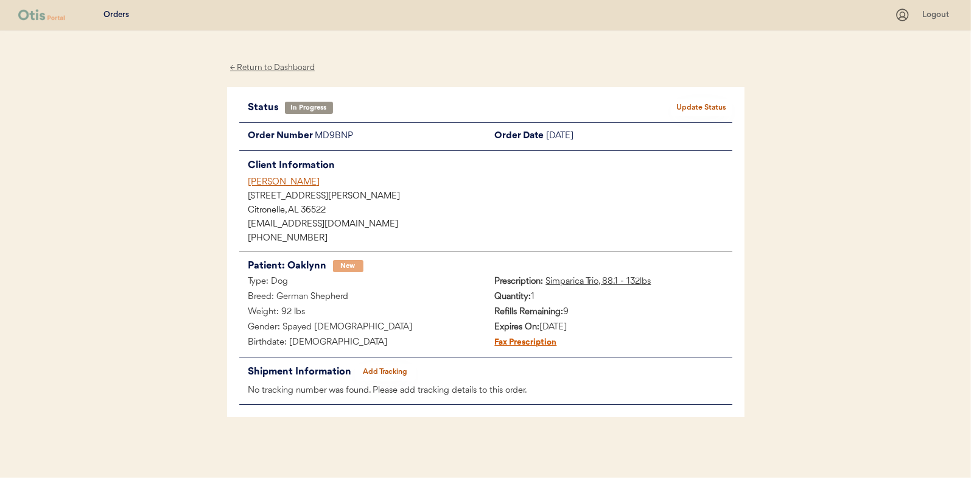
click at [376, 368] on button "Add Tracking" at bounding box center [385, 371] width 61 height 17
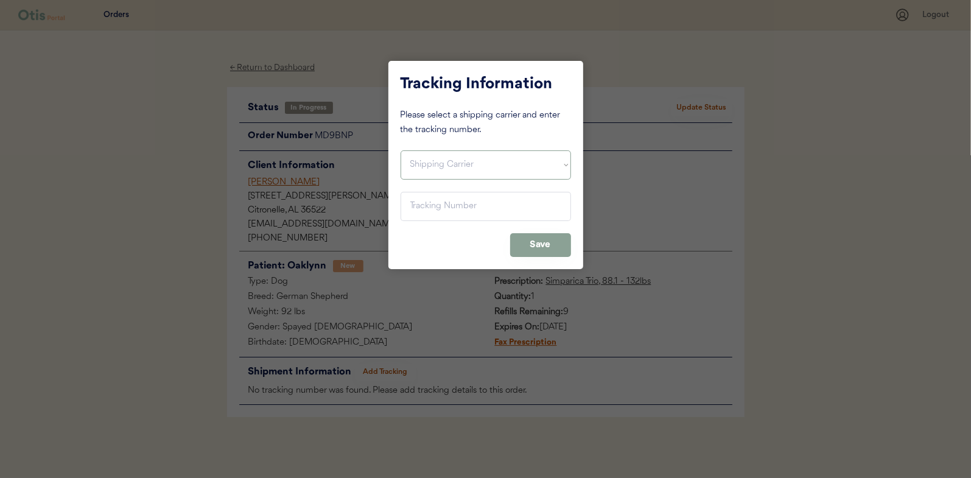
click at [467, 169] on select "Shipping Carrier FedEx FedEx Ground Economy UPS USPS" at bounding box center [485, 164] width 170 height 29
select select ""usps""
click at [400, 150] on select "Shipping Carrier FedEx FedEx Ground Economy UPS USPS" at bounding box center [485, 164] width 170 height 29
click at [432, 209] on input "input" at bounding box center [485, 206] width 170 height 29
paste input "9400150105799033367994"
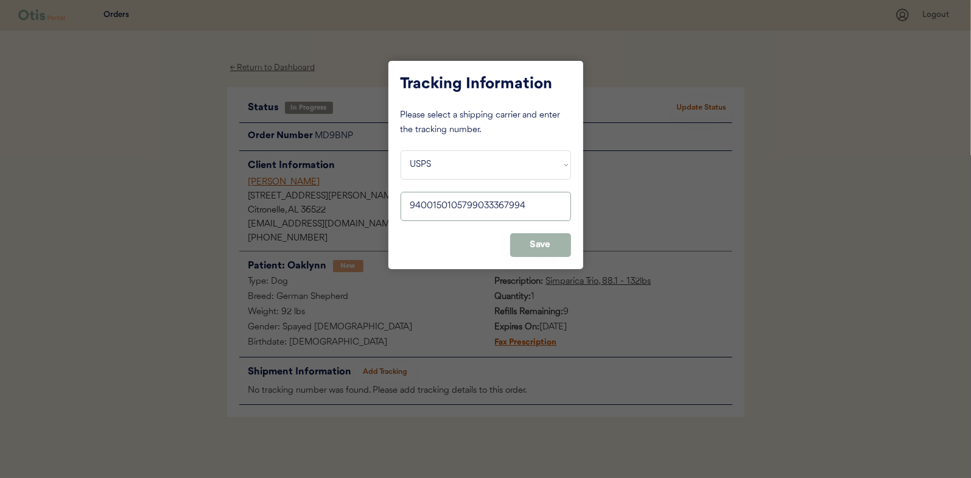
type input "9400150105799033367994"
click at [551, 245] on button "Save" at bounding box center [540, 245] width 61 height 24
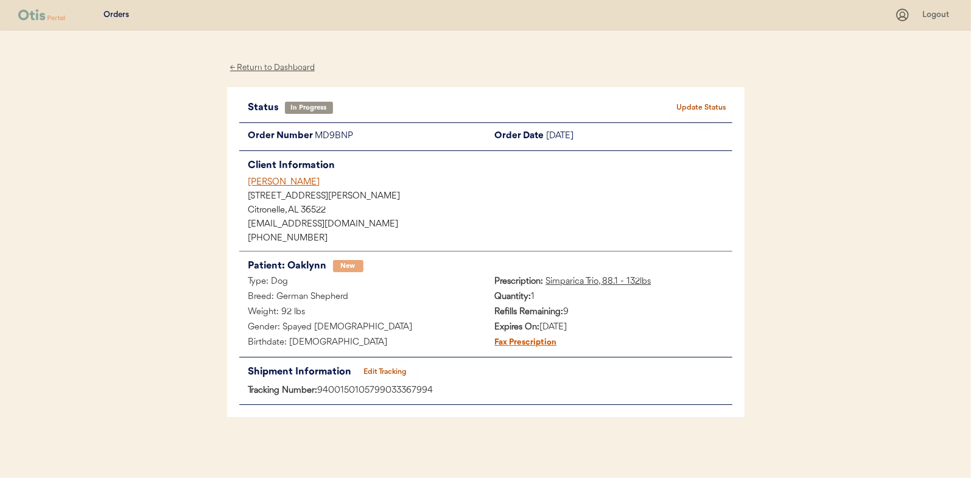
click at [724, 103] on button "Update Status" at bounding box center [701, 107] width 61 height 17
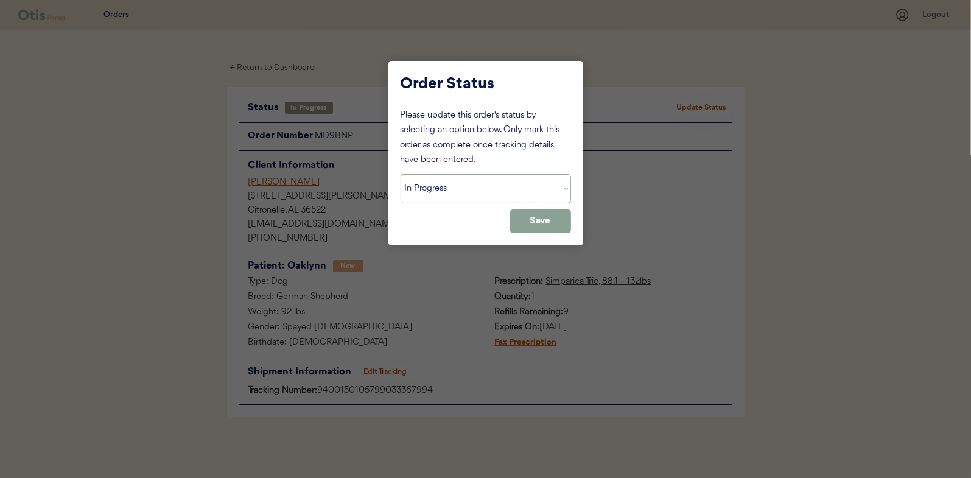
click at [446, 192] on select "Status On Hold New In Progress Complete Pending HW Consent Canceled" at bounding box center [485, 188] width 170 height 29
select select ""complete""
click at [400, 174] on select "Status On Hold New In Progress Complete Pending HW Consent Canceled" at bounding box center [485, 188] width 170 height 29
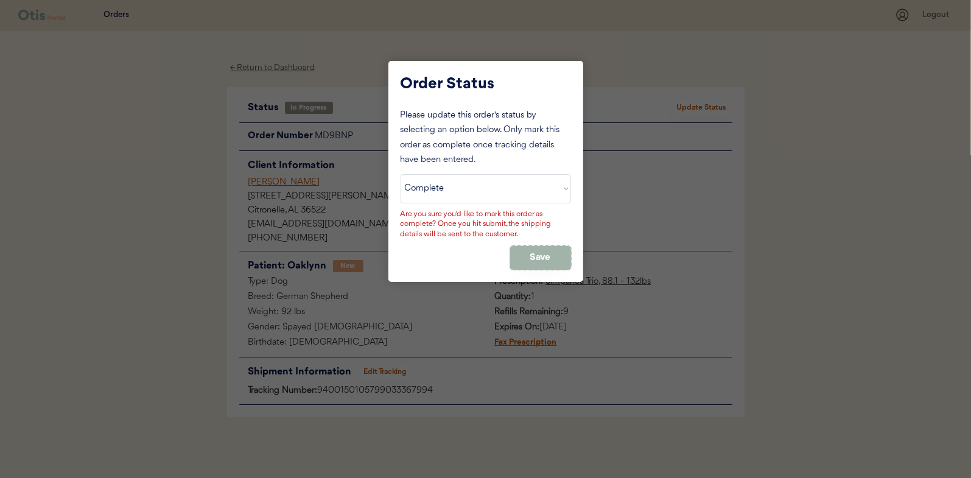
click at [531, 259] on button "Save" at bounding box center [540, 258] width 61 height 24
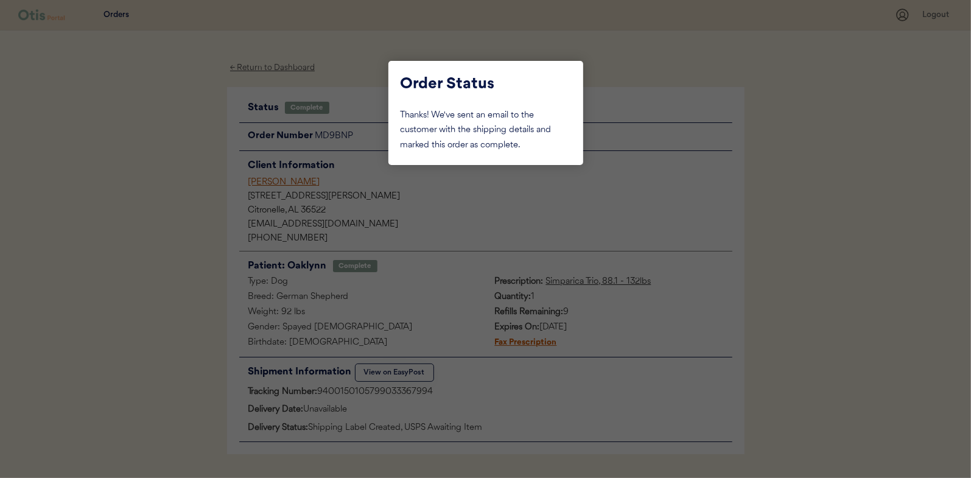
click at [193, 138] on div at bounding box center [485, 239] width 971 height 478
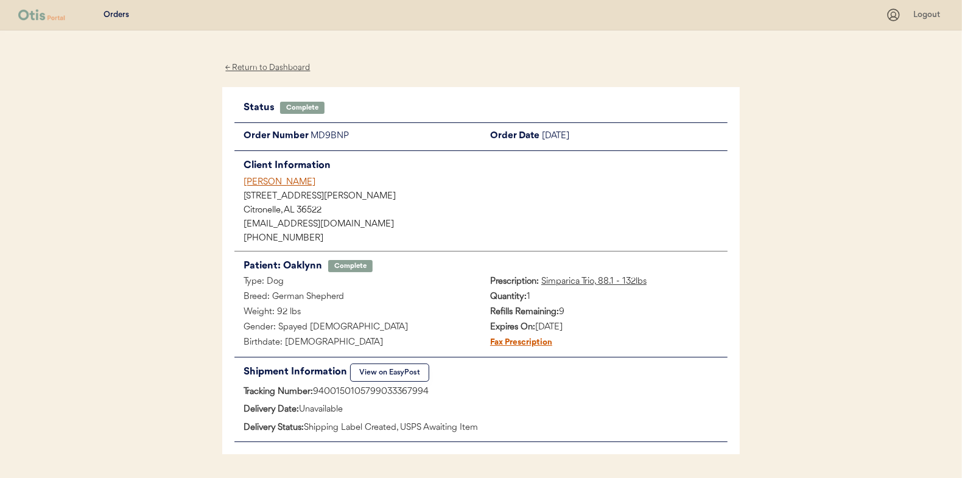
click at [271, 66] on div "← Return to Dashboard" at bounding box center [267, 68] width 91 height 14
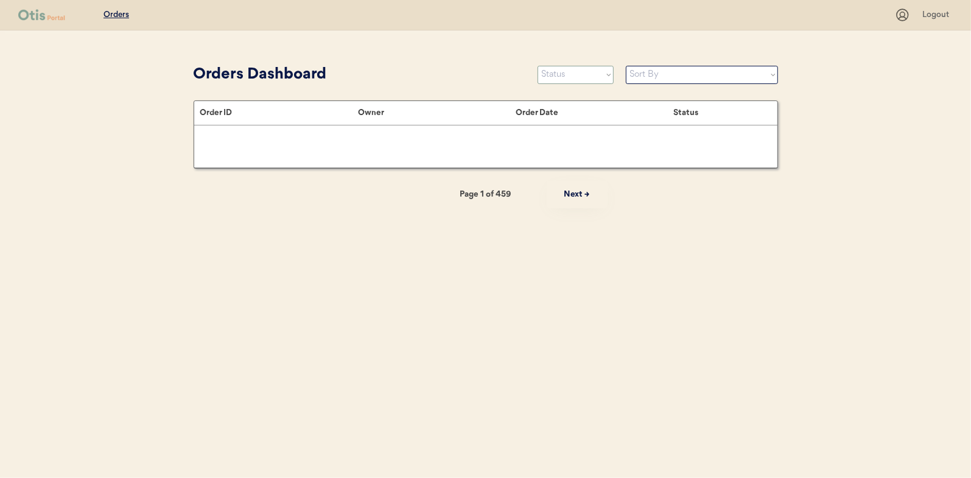
click at [571, 73] on select "Status On Hold New In Progress Complete Pending HW Consent Canceled" at bounding box center [575, 75] width 76 height 18
select select ""in_progress""
click at [537, 66] on select "Status On Hold New In Progress Complete Pending HW Consent Canceled" at bounding box center [575, 75] width 76 height 18
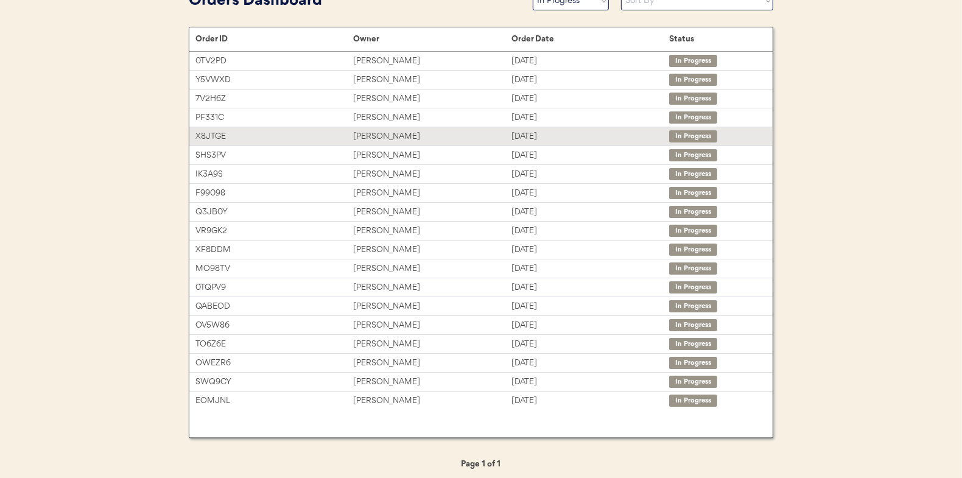
scroll to position [77, 0]
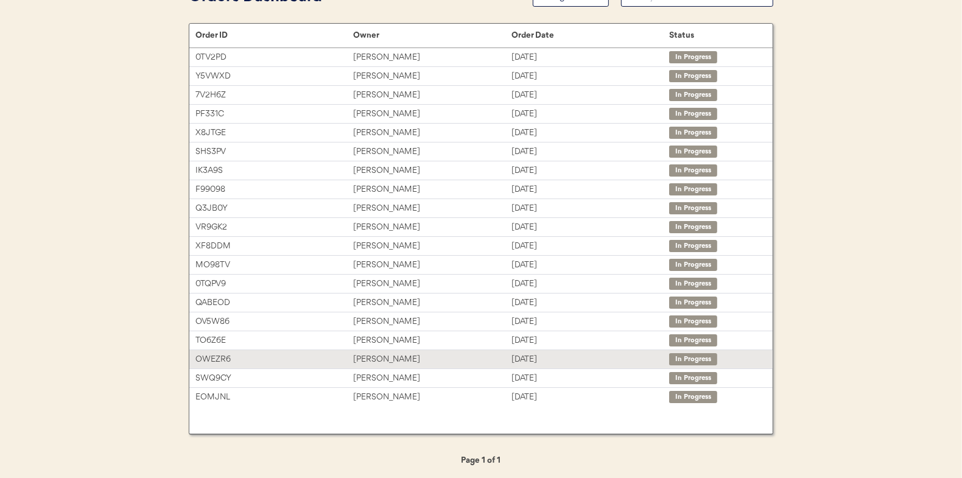
click at [357, 355] on div "[PERSON_NAME]" at bounding box center [432, 359] width 158 height 14
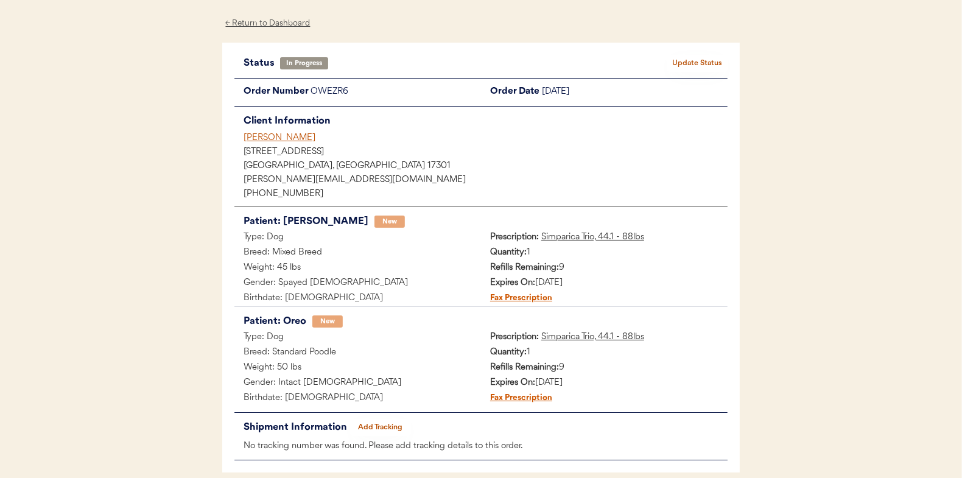
scroll to position [99, 0]
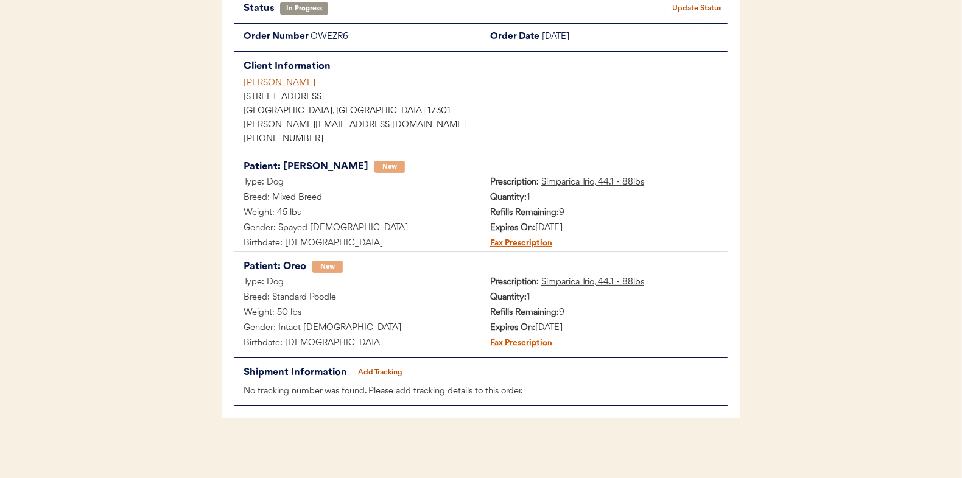
click at [385, 371] on button "Add Tracking" at bounding box center [380, 372] width 61 height 17
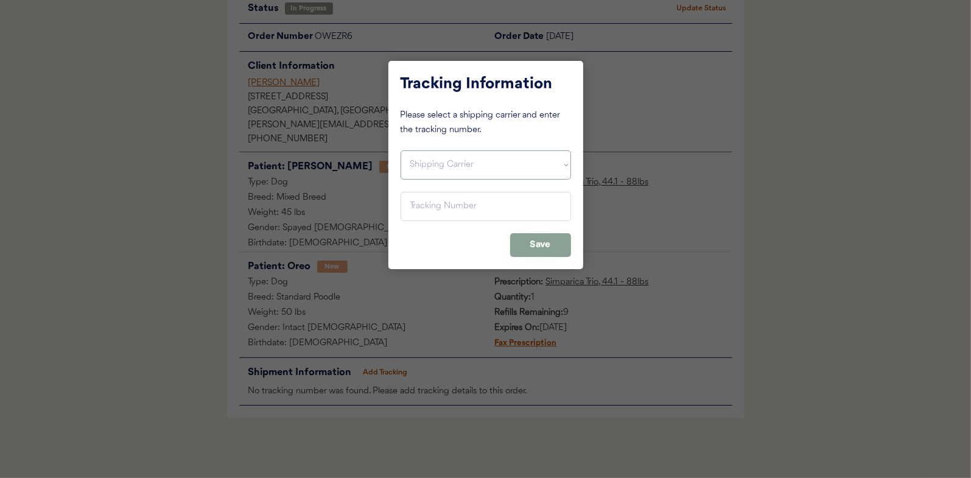
click at [429, 163] on select "Shipping Carrier FedEx FedEx Ground Economy UPS USPS" at bounding box center [485, 164] width 170 height 29
select select ""usps""
click at [400, 150] on select "Shipping Carrier FedEx FedEx Ground Economy UPS USPS" at bounding box center [485, 164] width 170 height 29
click at [417, 209] on input "input" at bounding box center [485, 206] width 170 height 29
paste input "9400150105497033572997"
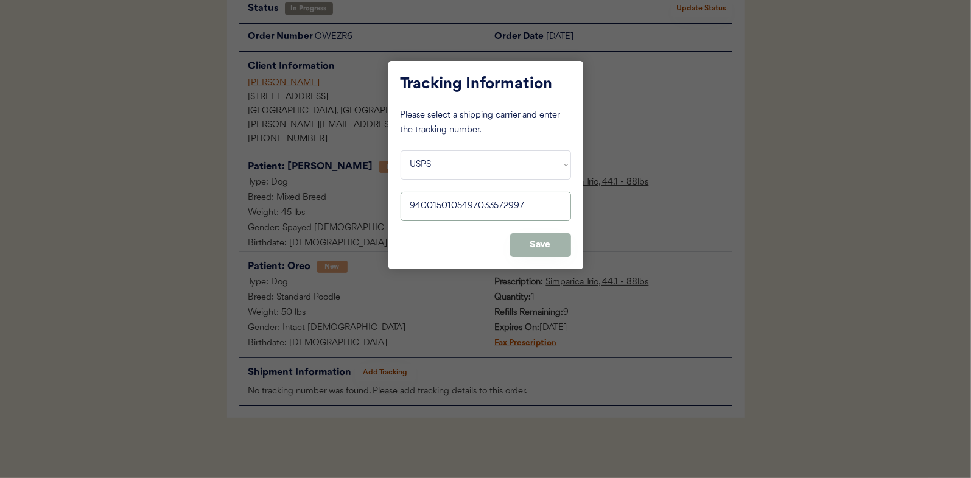
type input "9400150105497033572997"
click at [528, 239] on button "Save" at bounding box center [540, 245] width 61 height 24
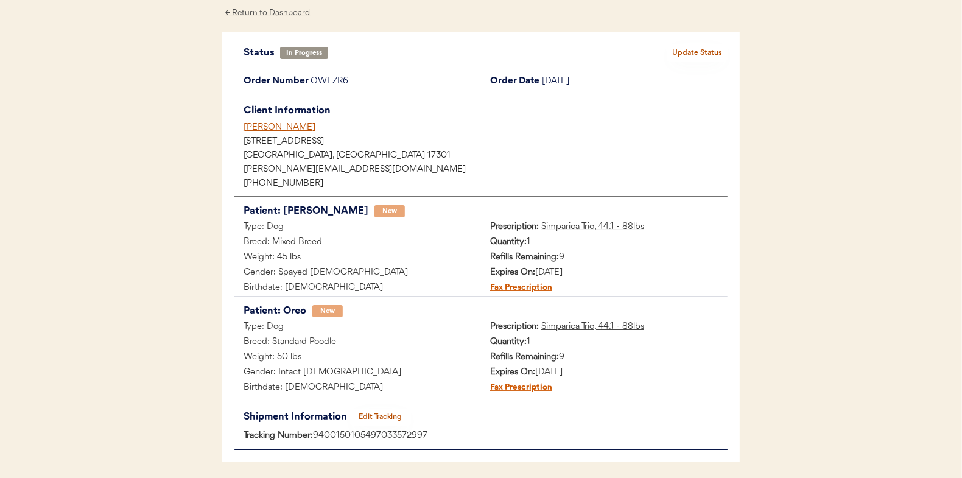
scroll to position [0, 0]
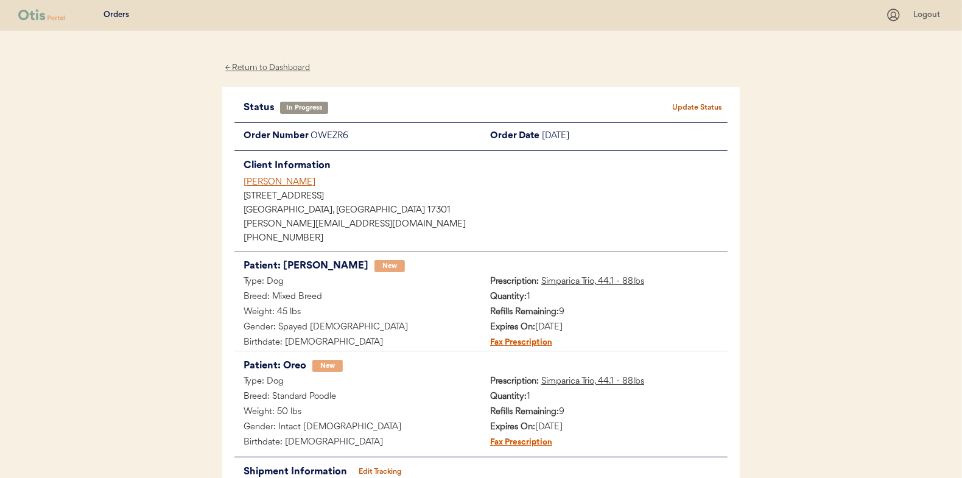
click at [699, 106] on button "Update Status" at bounding box center [696, 107] width 61 height 17
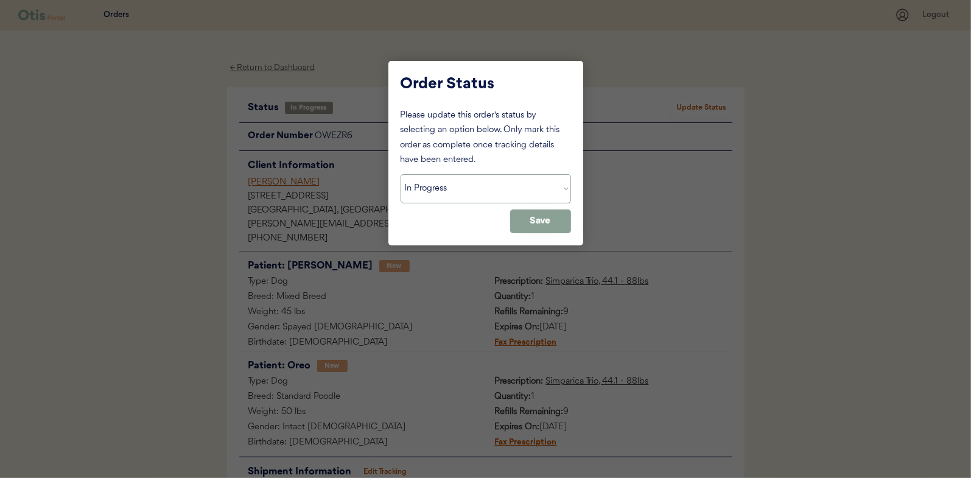
click at [441, 190] on select "Status On Hold New In Progress Complete Pending HW Consent Canceled" at bounding box center [485, 188] width 170 height 29
select select ""complete""
click at [400, 174] on select "Status On Hold New In Progress Complete Pending HW Consent Canceled" at bounding box center [485, 188] width 170 height 29
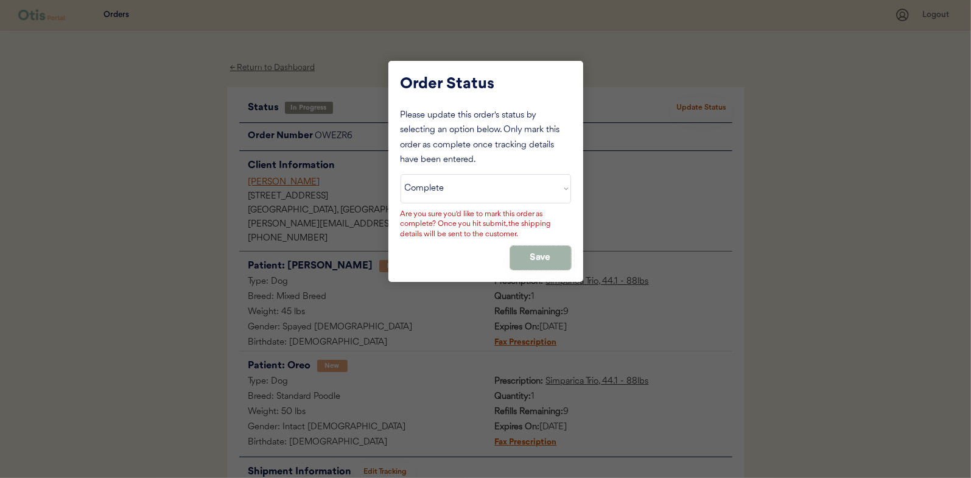
click at [542, 248] on button "Save" at bounding box center [540, 258] width 61 height 24
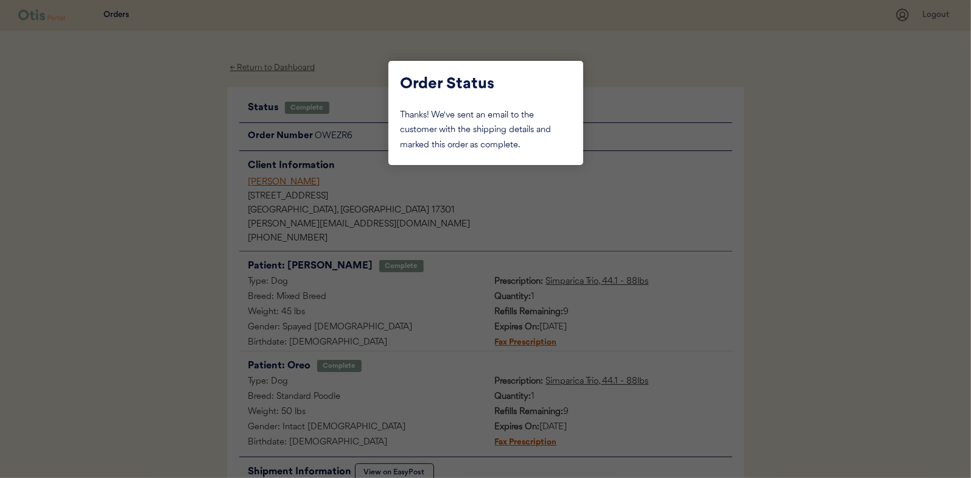
click at [154, 142] on div at bounding box center [485, 239] width 971 height 478
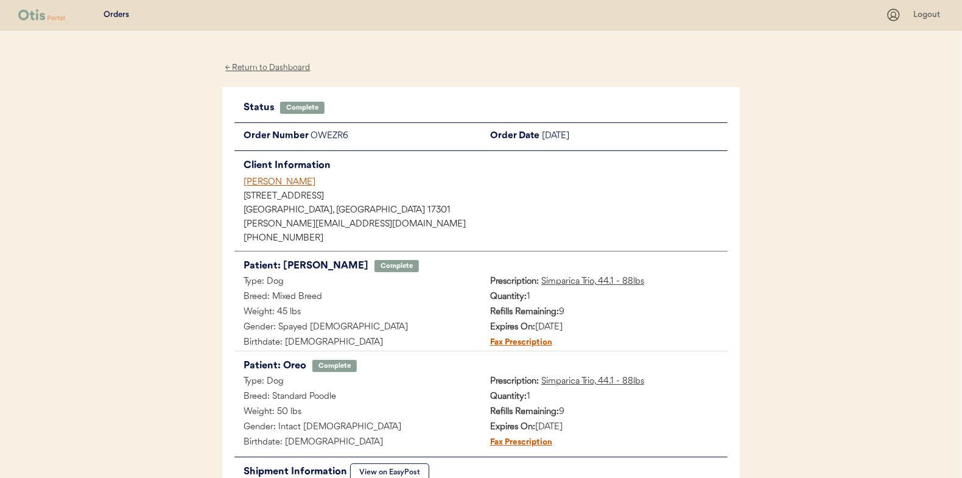
click at [277, 65] on div "← Return to Dashboard" at bounding box center [267, 68] width 91 height 14
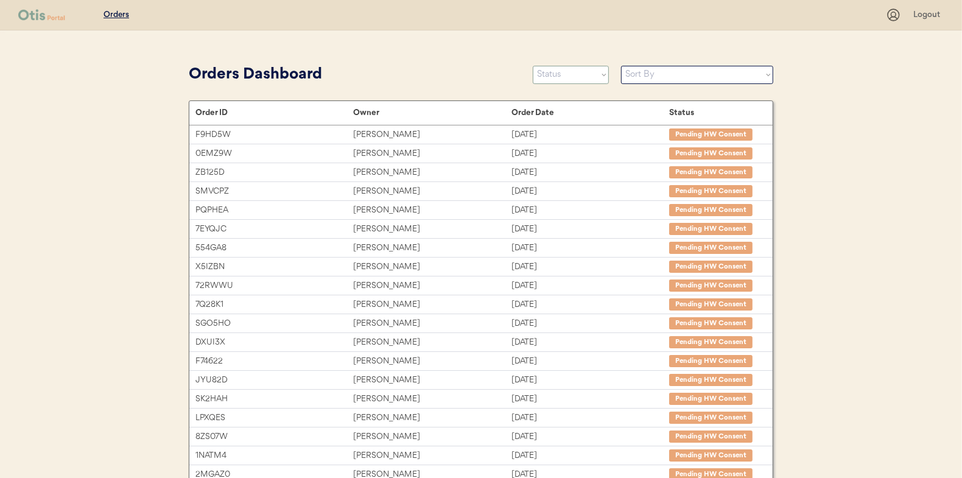
click at [554, 72] on select "Status On Hold New In Progress Complete Pending HW Consent Canceled" at bounding box center [571, 75] width 76 height 18
select select ""in_progress""
click at [533, 66] on select "Status On Hold New In Progress Complete Pending HW Consent Canceled" at bounding box center [571, 75] width 76 height 18
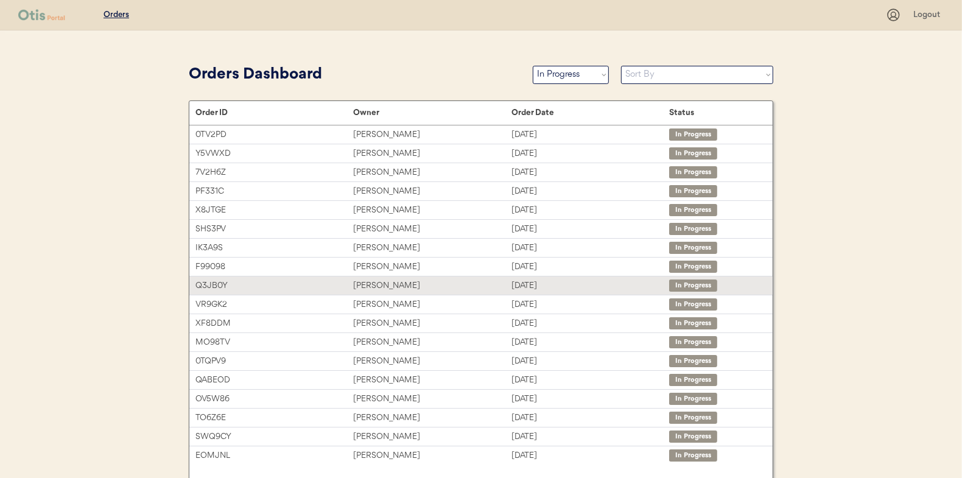
click at [381, 285] on div "[PERSON_NAME]" at bounding box center [432, 286] width 158 height 14
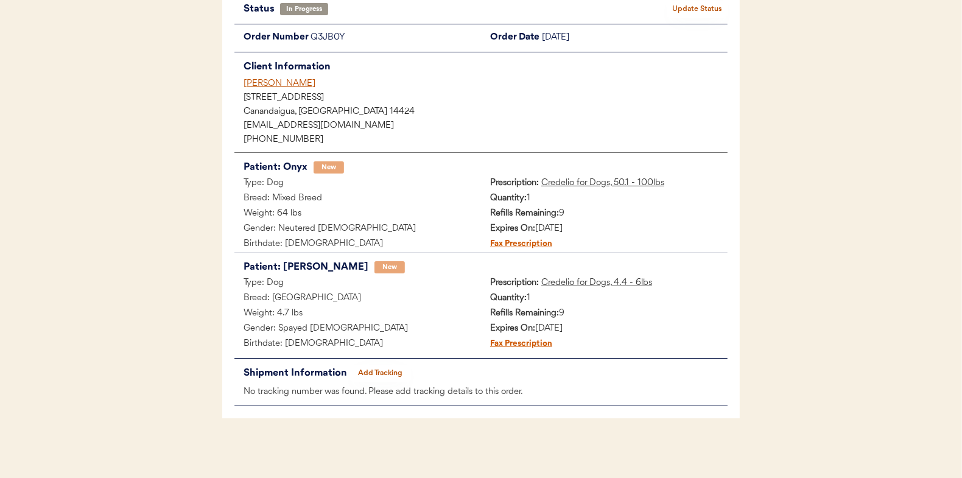
scroll to position [99, 0]
click at [388, 368] on button "Add Tracking" at bounding box center [380, 372] width 61 height 17
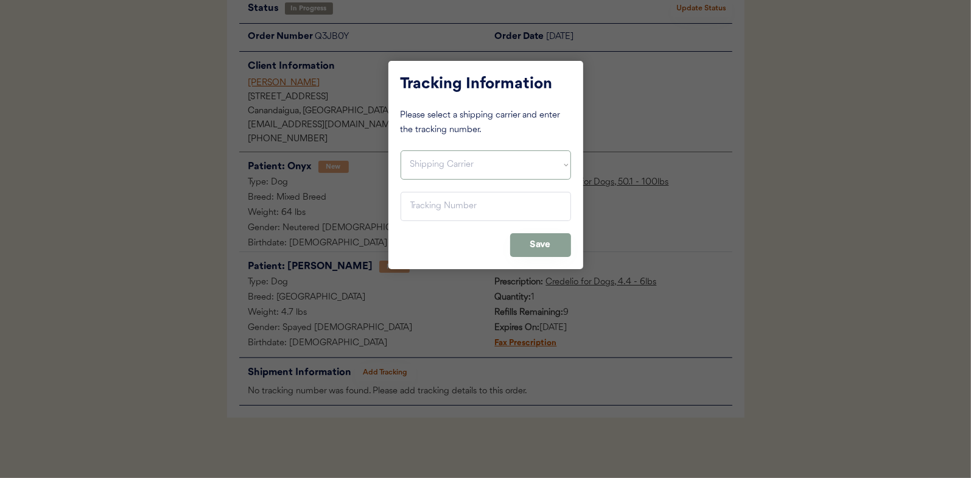
click at [443, 163] on select "Shipping Carrier FedEx FedEx Ground Economy UPS USPS" at bounding box center [485, 164] width 170 height 29
select select ""usps""
click at [400, 150] on select "Shipping Carrier FedEx FedEx Ground Economy UPS USPS" at bounding box center [485, 164] width 170 height 29
click at [419, 208] on input "input" at bounding box center [485, 206] width 170 height 29
paste input "9400150105798033465419"
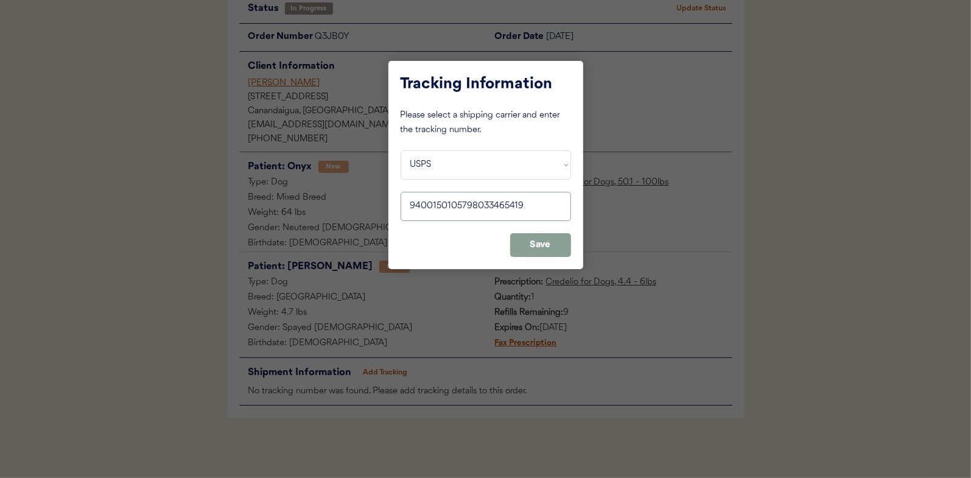
type input "9400150105798033465419"
click at [528, 242] on button "Save" at bounding box center [540, 245] width 61 height 24
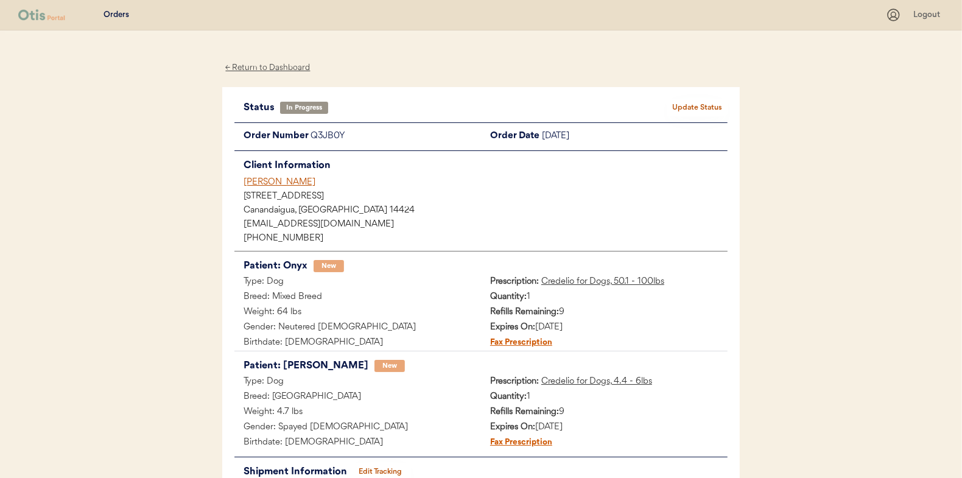
scroll to position [0, 0]
click at [686, 106] on button "Update Status" at bounding box center [696, 107] width 61 height 17
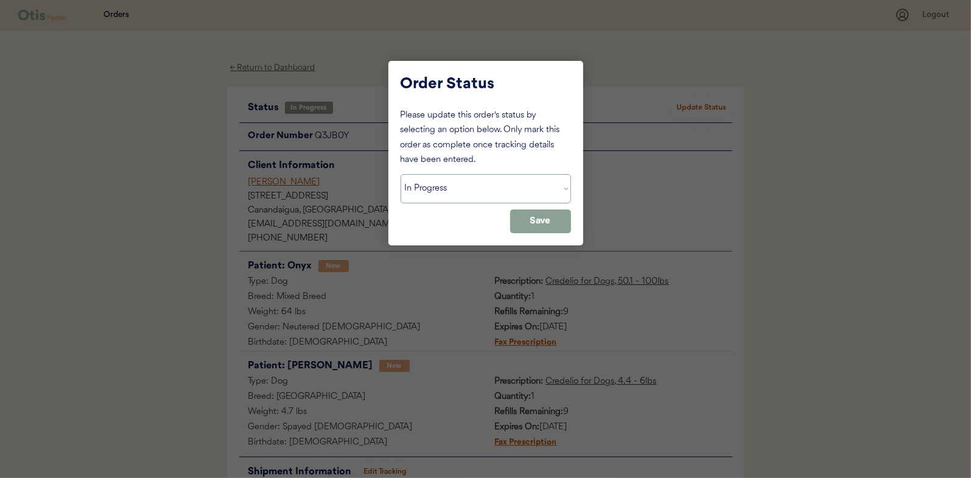
click at [432, 189] on select "Status On Hold New In Progress Complete Pending HW Consent Canceled" at bounding box center [485, 188] width 170 height 29
select select ""complete""
click at [400, 174] on select "Status On Hold New In Progress Complete Pending HW Consent Canceled" at bounding box center [485, 188] width 170 height 29
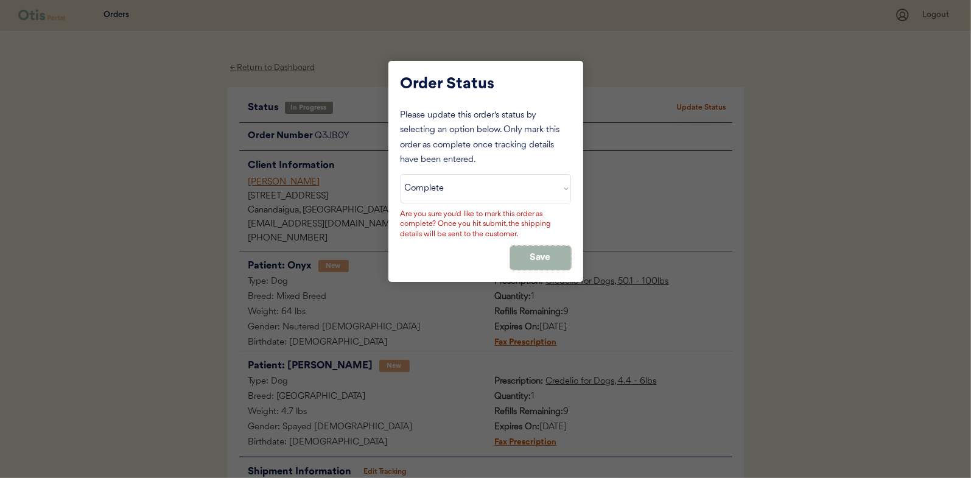
click at [551, 251] on button "Save" at bounding box center [540, 258] width 61 height 24
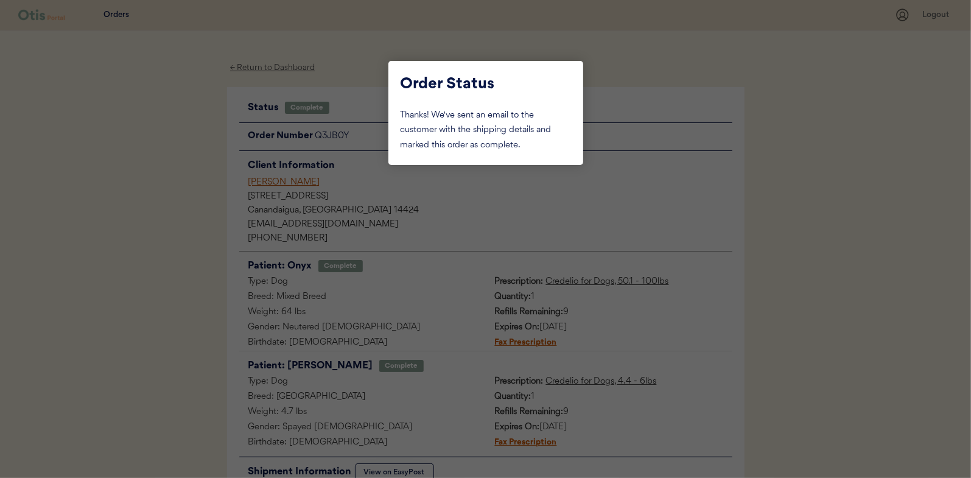
click at [153, 179] on div at bounding box center [485, 239] width 971 height 478
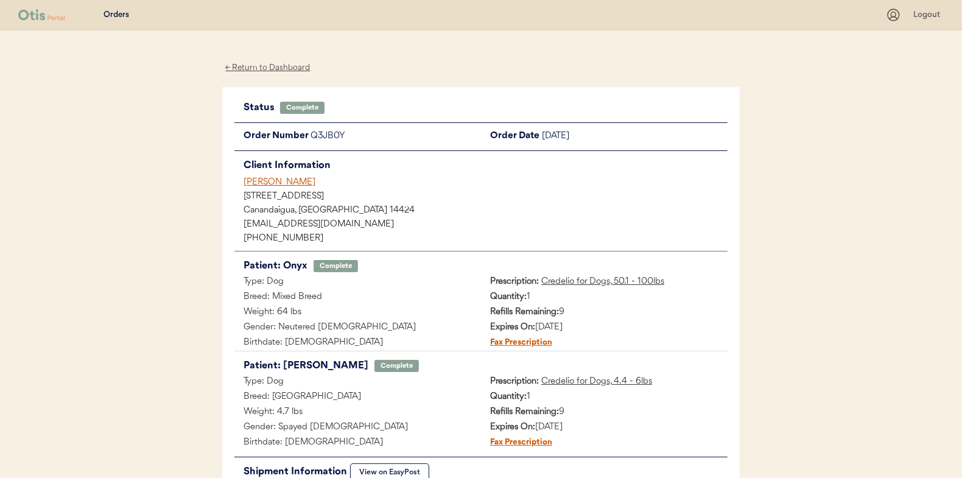
click at [262, 65] on div "← Return to Dashboard" at bounding box center [267, 68] width 91 height 14
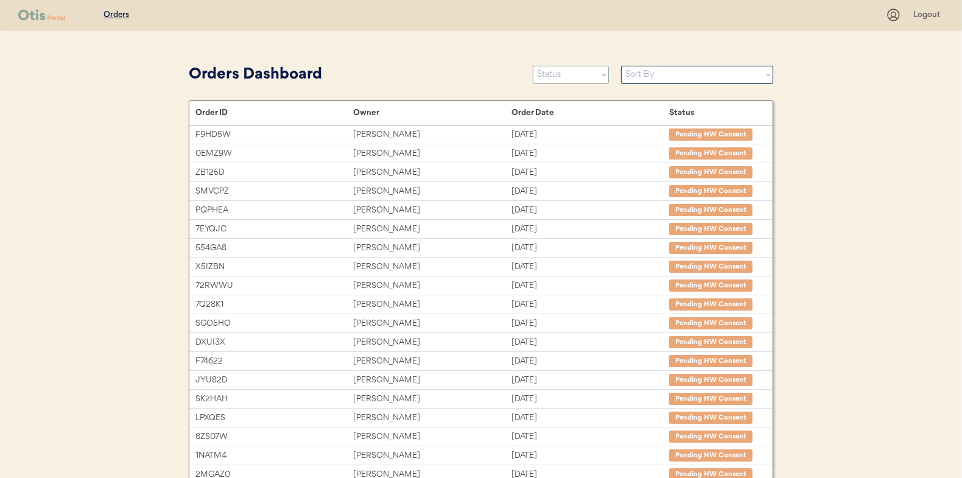
click at [551, 75] on select "Status On Hold New In Progress Complete Pending HW Consent Canceled" at bounding box center [571, 75] width 76 height 18
select select ""in_progress""
click at [533, 66] on select "Status On Hold New In Progress Complete Pending HW Consent Canceled" at bounding box center [571, 75] width 76 height 18
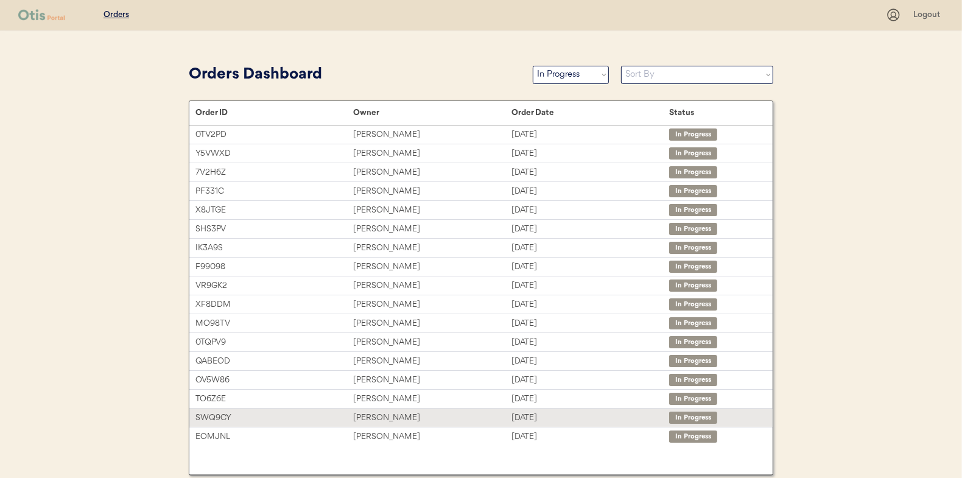
click at [385, 416] on div "[PERSON_NAME]" at bounding box center [432, 418] width 158 height 14
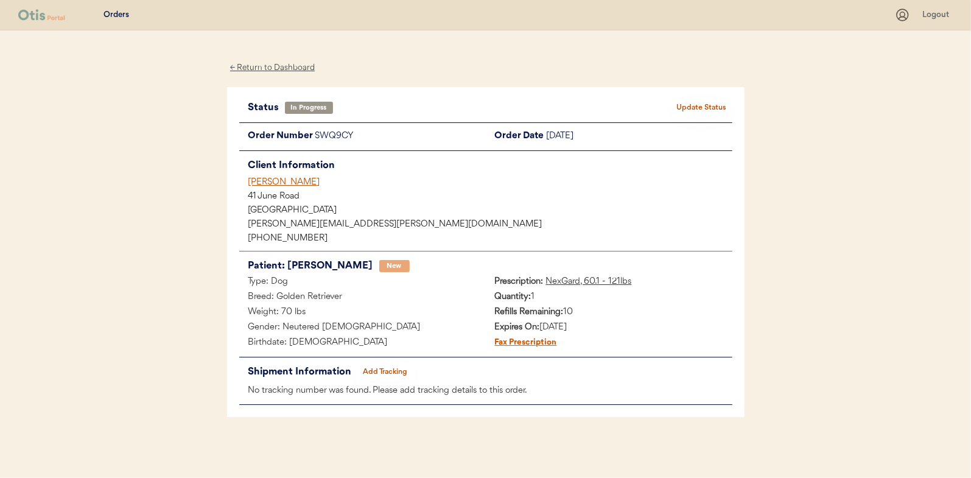
click at [393, 365] on button "Add Tracking" at bounding box center [385, 371] width 61 height 17
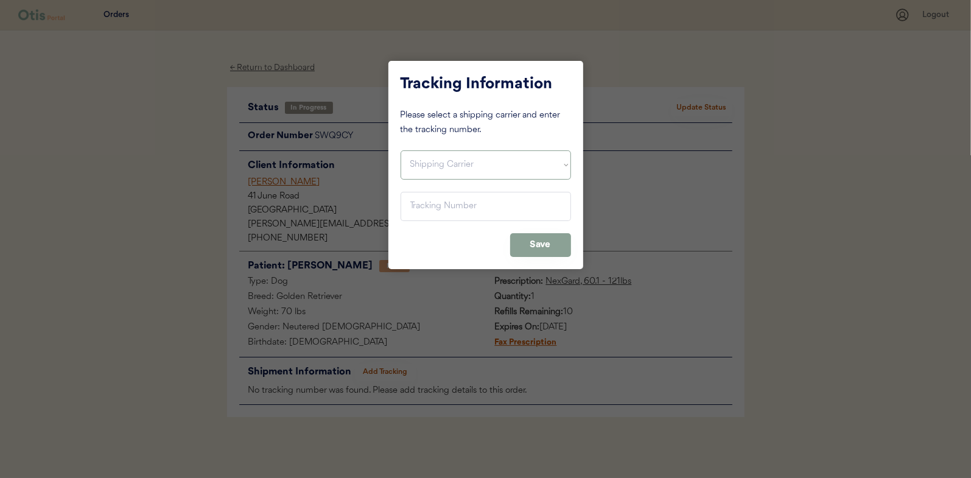
click at [444, 161] on select "Shipping Carrier FedEx FedEx Ground Economy UPS USPS" at bounding box center [485, 164] width 170 height 29
select select ""usps""
click at [400, 150] on select "Shipping Carrier FedEx FedEx Ground Economy UPS USPS" at bounding box center [485, 164] width 170 height 29
click at [410, 209] on input "input" at bounding box center [485, 206] width 170 height 29
paste input "9400150105799033373292"
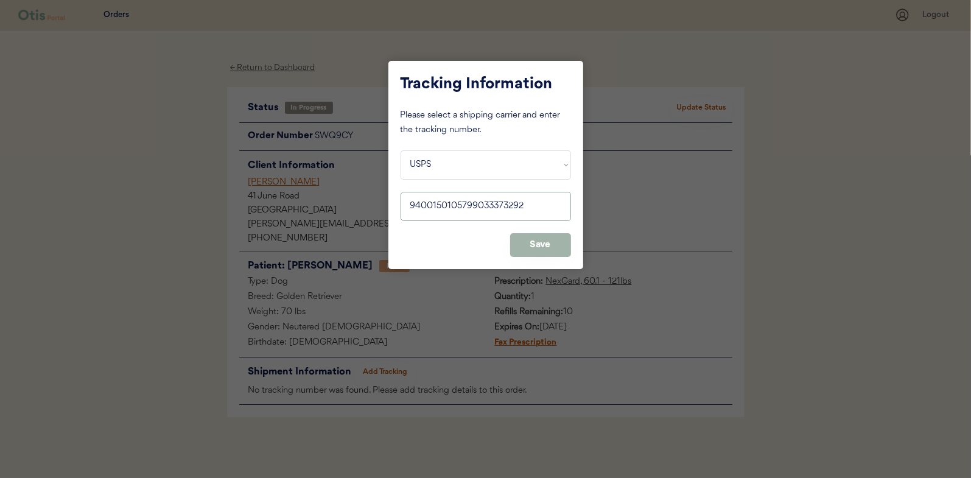
type input "9400150105799033373292"
click at [553, 246] on button "Save" at bounding box center [540, 245] width 61 height 24
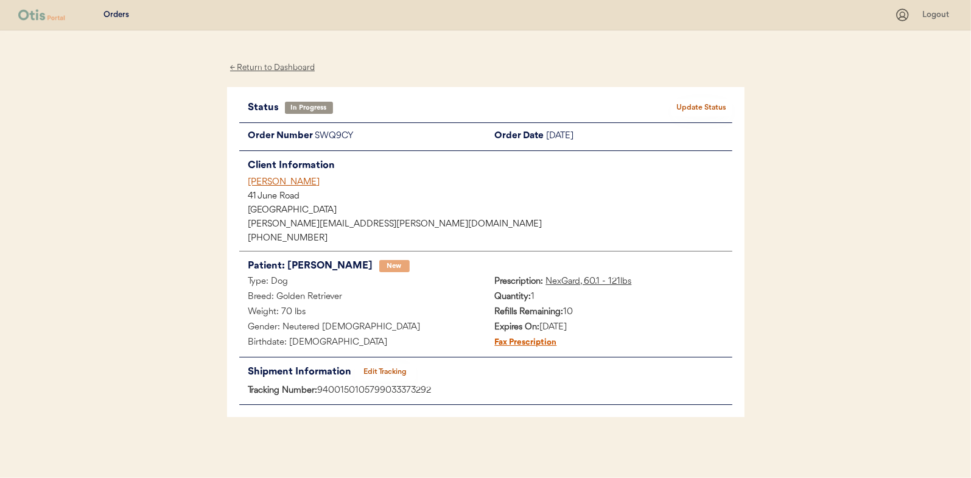
click at [705, 105] on button "Update Status" at bounding box center [701, 107] width 61 height 17
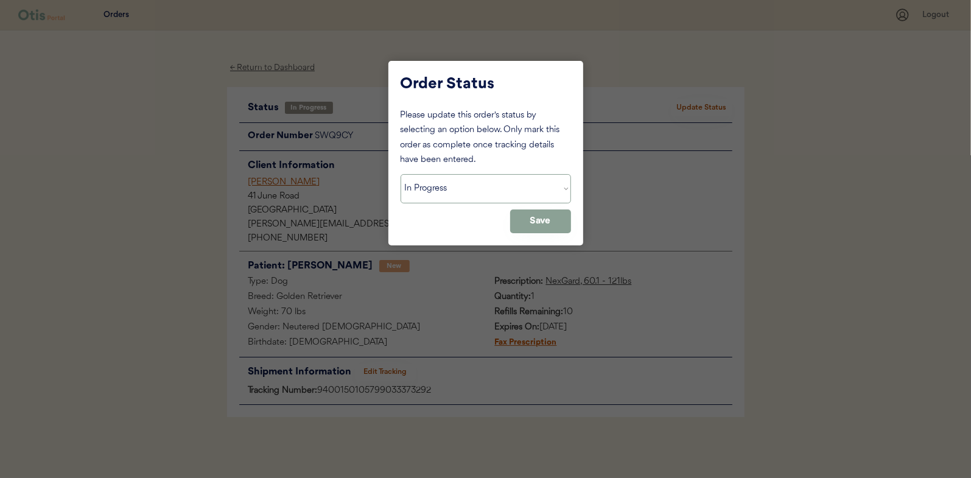
click at [430, 186] on select "Status On Hold New In Progress Complete Pending HW Consent Canceled" at bounding box center [485, 188] width 170 height 29
select select ""complete""
click at [400, 174] on select "Status On Hold New In Progress Complete Pending HW Consent Canceled" at bounding box center [485, 188] width 170 height 29
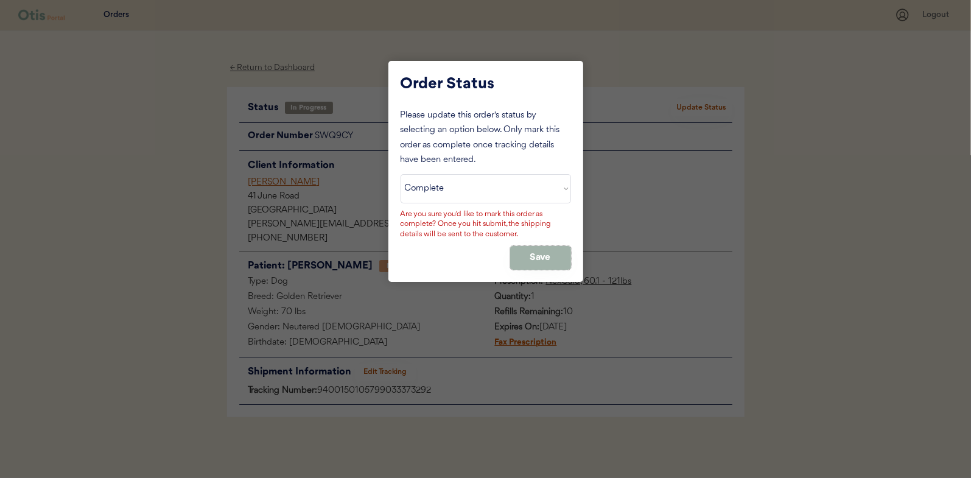
click at [542, 259] on button "Save" at bounding box center [540, 258] width 61 height 24
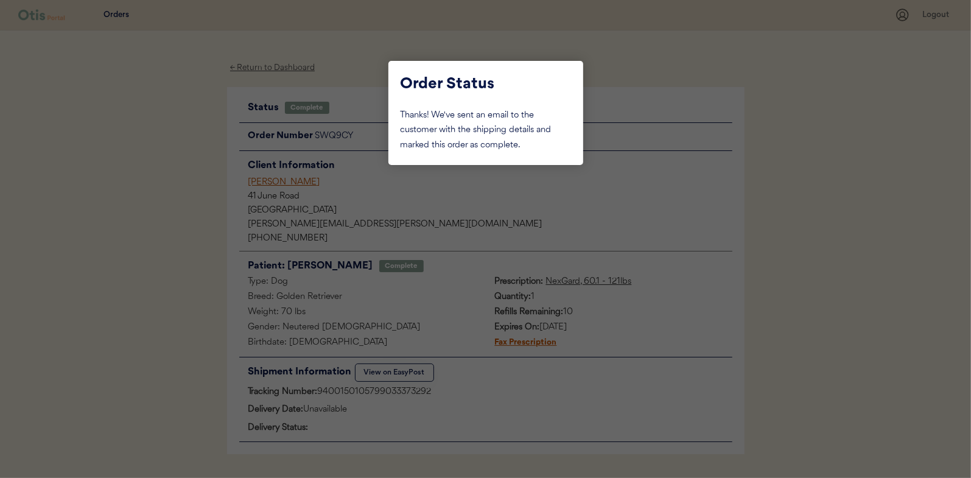
click at [190, 167] on div at bounding box center [485, 239] width 971 height 478
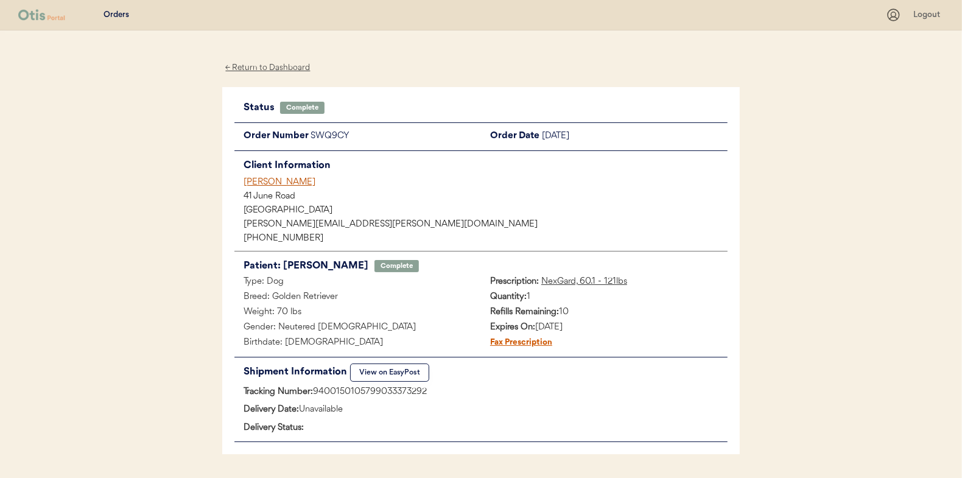
click at [250, 66] on div "← Return to Dashboard" at bounding box center [267, 68] width 91 height 14
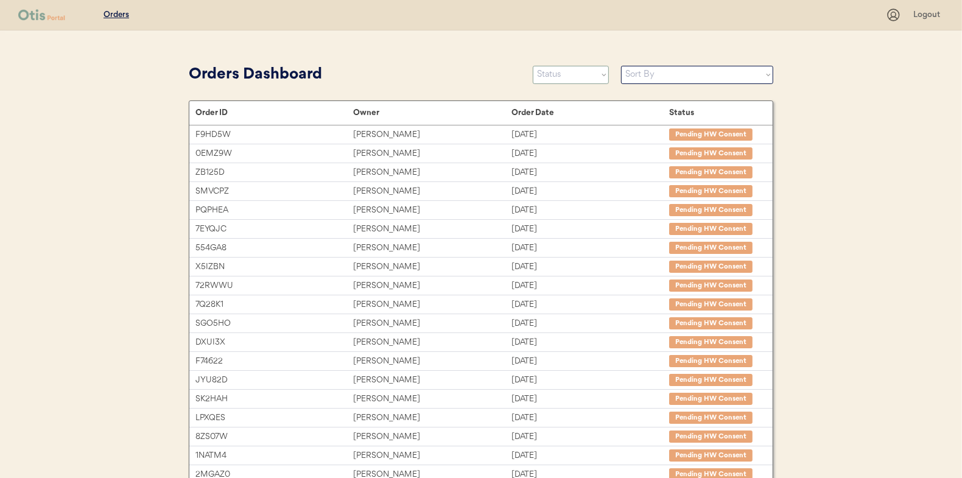
click at [557, 72] on select "Status On Hold New In Progress Complete Pending HW Consent Canceled" at bounding box center [571, 75] width 76 height 18
select select ""in_progress""
click at [533, 66] on select "Status On Hold New In Progress Complete Pending HW Consent Canceled" at bounding box center [571, 75] width 76 height 18
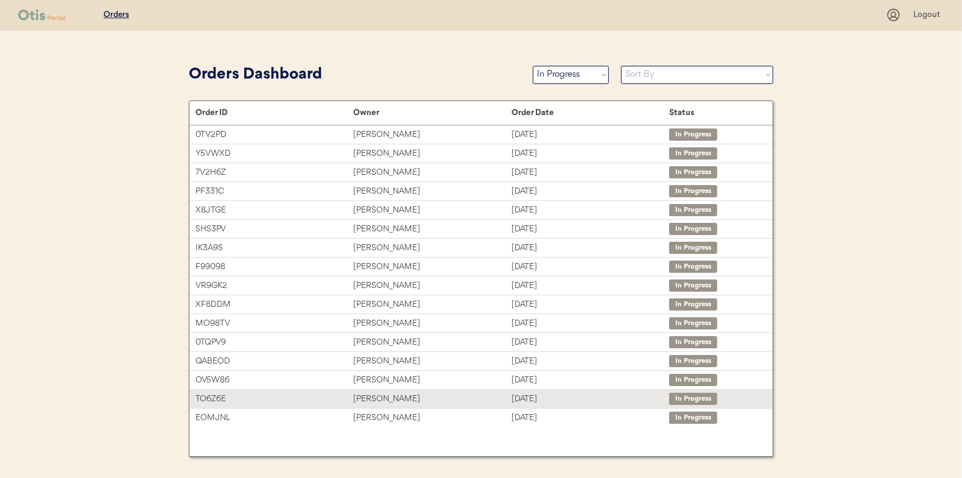
click at [374, 389] on div "TO6Z6E Jordan Guinn Sep 22, 2025 In Progress" at bounding box center [480, 398] width 583 height 18
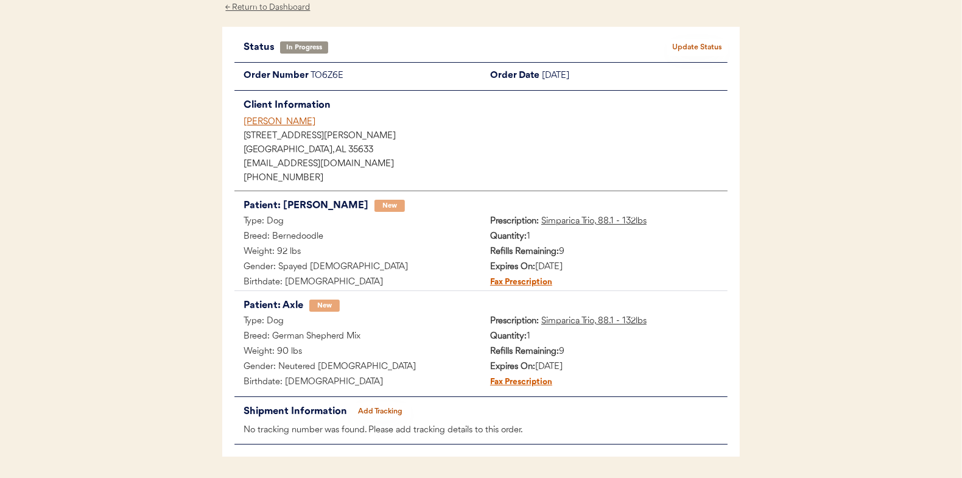
scroll to position [61, 0]
click at [379, 407] on button "Add Tracking" at bounding box center [380, 410] width 61 height 17
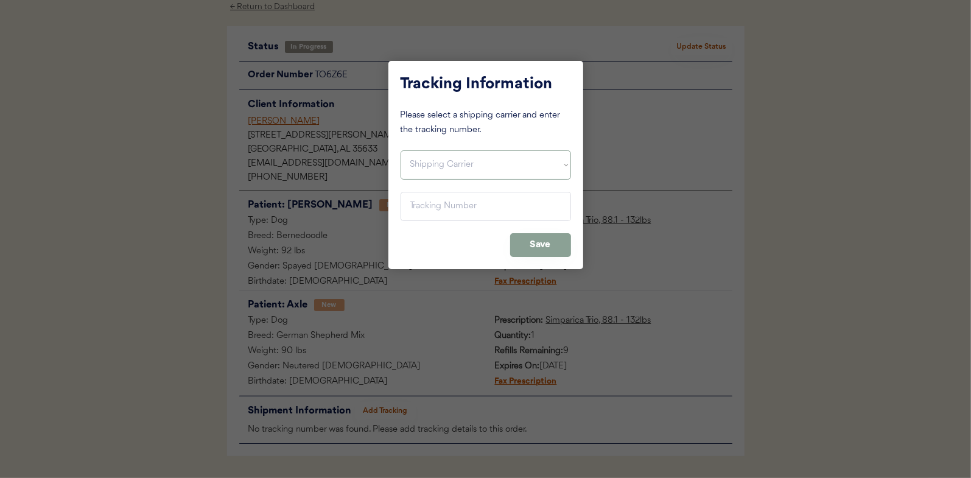
click at [453, 163] on select "Shipping Carrier FedEx FedEx Ground Economy UPS USPS" at bounding box center [485, 164] width 170 height 29
select select ""usps""
click at [400, 150] on select "Shipping Carrier FedEx FedEx Ground Economy UPS USPS" at bounding box center [485, 164] width 170 height 29
click at [405, 204] on input "input" at bounding box center [485, 206] width 170 height 29
paste input "9400150105799033372127"
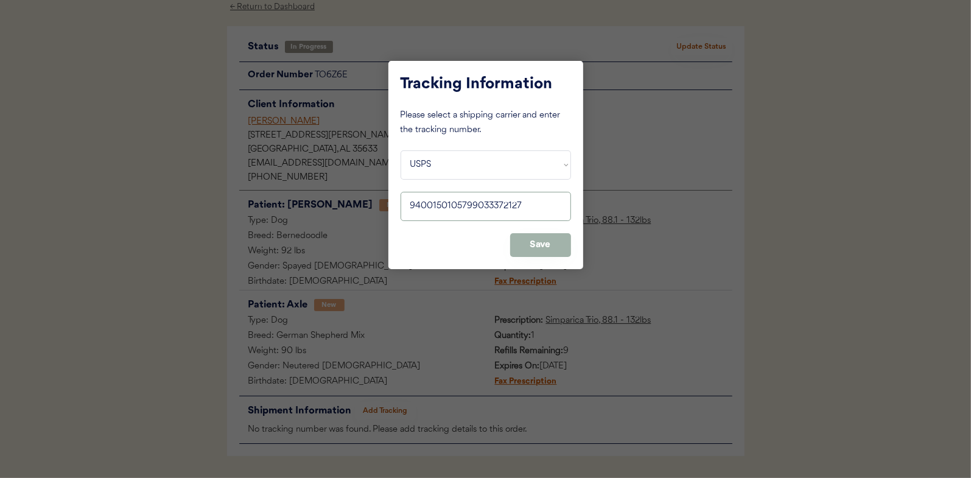
type input "9400150105799033372127"
click at [536, 240] on button "Save" at bounding box center [540, 245] width 61 height 24
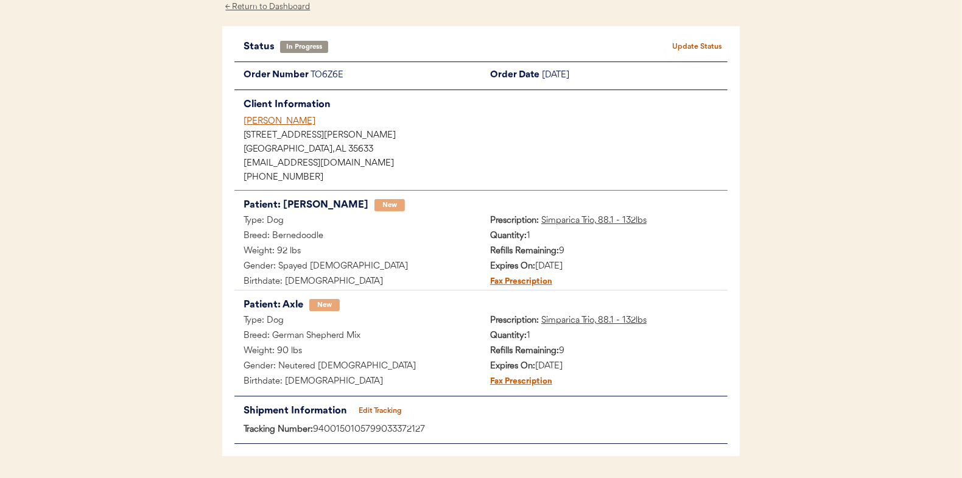
scroll to position [0, 0]
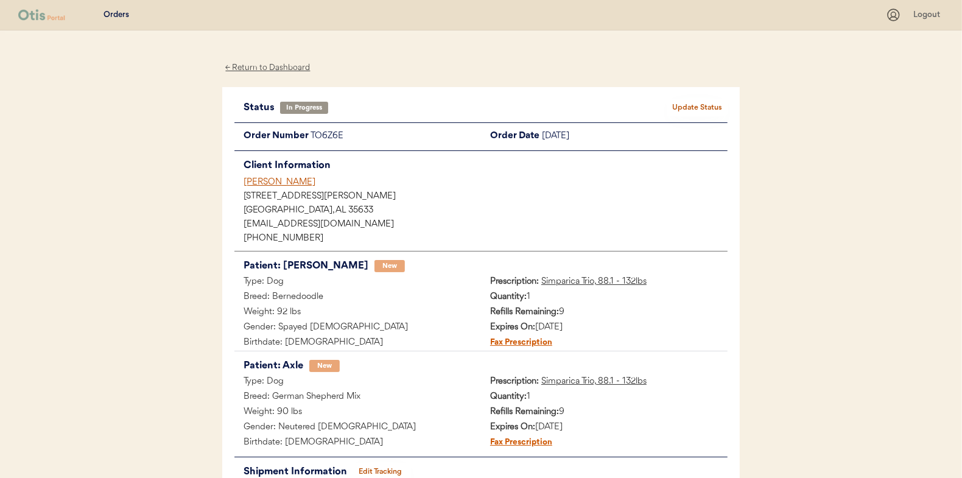
click at [707, 104] on button "Update Status" at bounding box center [696, 107] width 61 height 17
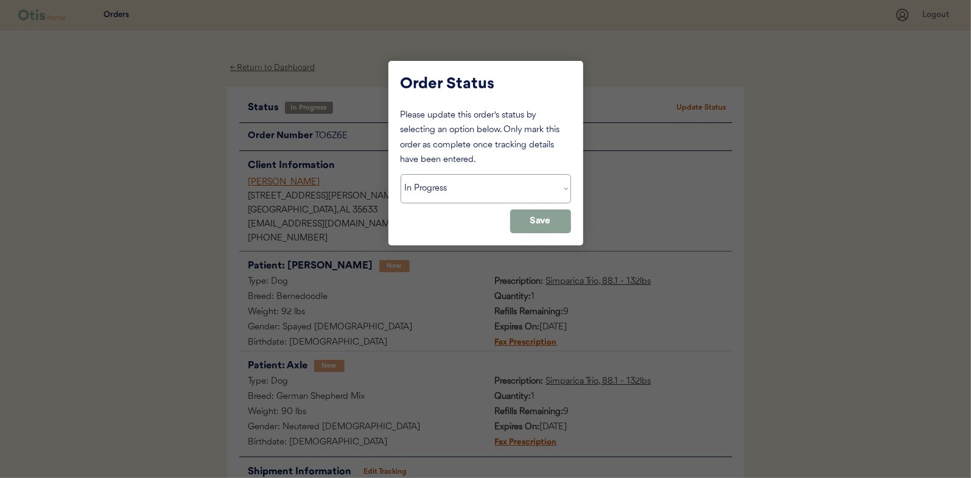
click at [450, 189] on select "Status On Hold New In Progress Complete Pending HW Consent Canceled" at bounding box center [485, 188] width 170 height 29
select select ""complete""
click at [400, 174] on select "Status On Hold New In Progress Complete Pending HW Consent Canceled" at bounding box center [485, 188] width 170 height 29
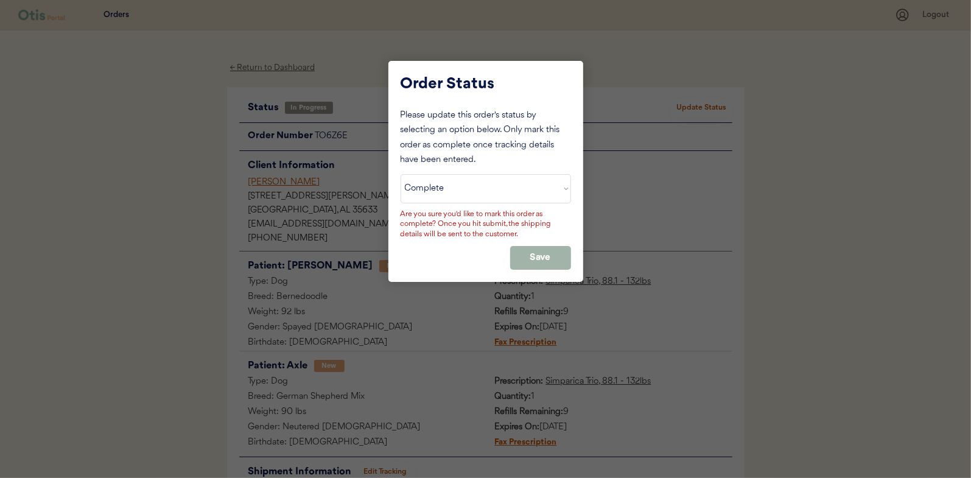
click at [542, 250] on button "Save" at bounding box center [540, 258] width 61 height 24
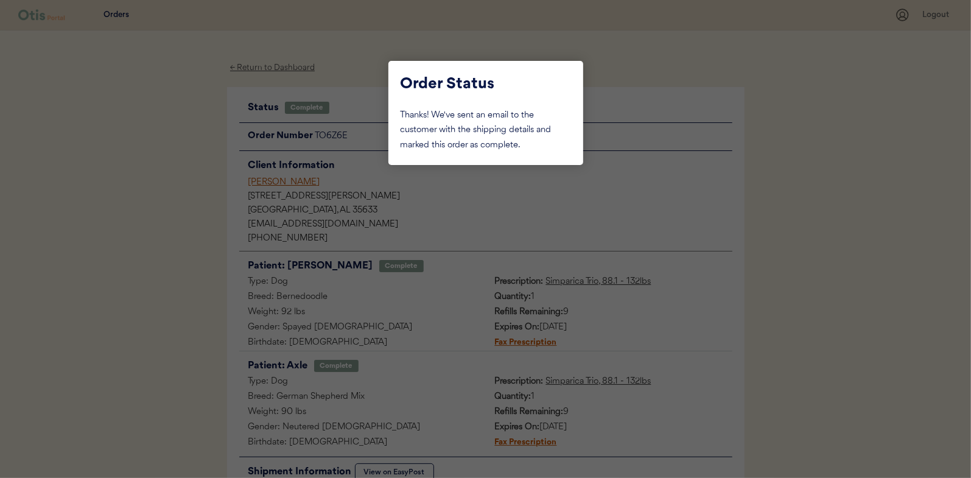
click at [182, 130] on div at bounding box center [485, 239] width 971 height 478
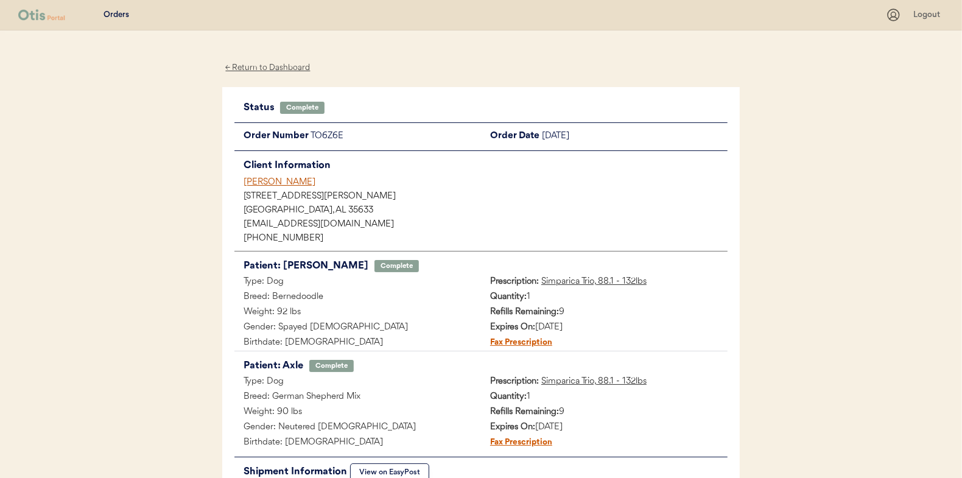
click at [260, 68] on div "← Return to Dashboard" at bounding box center [267, 68] width 91 height 14
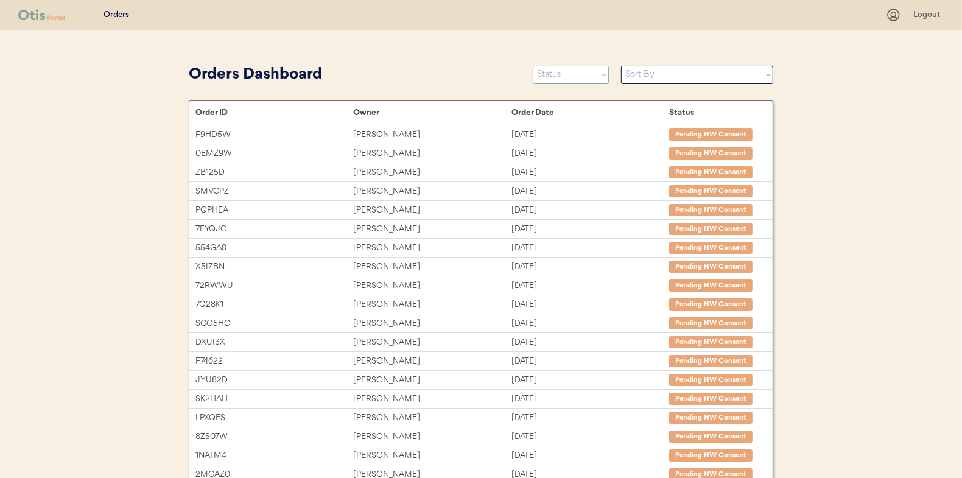
click at [573, 77] on select "Status On Hold New In Progress Complete Pending HW Consent Canceled" at bounding box center [571, 75] width 76 height 18
select select ""in_progress""
click at [533, 66] on select "Status On Hold New In Progress Complete Pending HW Consent Canceled" at bounding box center [571, 75] width 76 height 18
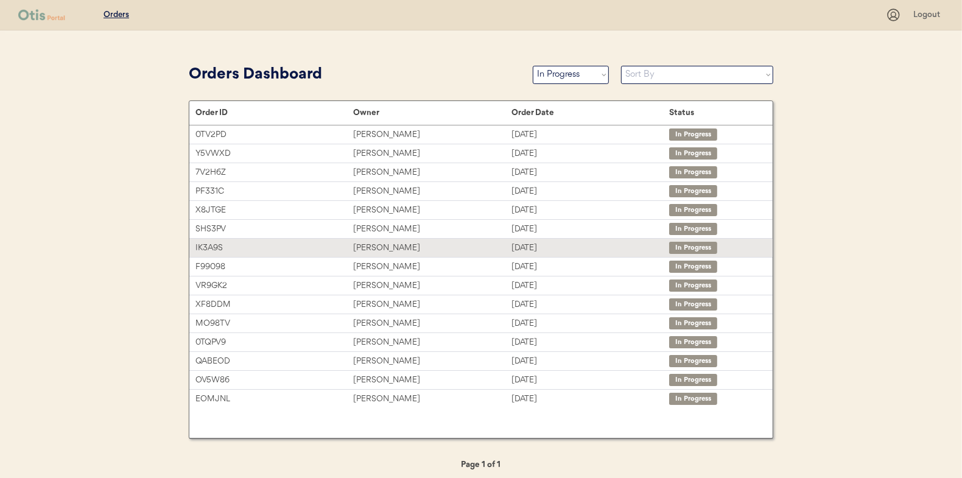
click at [382, 243] on div "[PERSON_NAME]" at bounding box center [432, 248] width 158 height 14
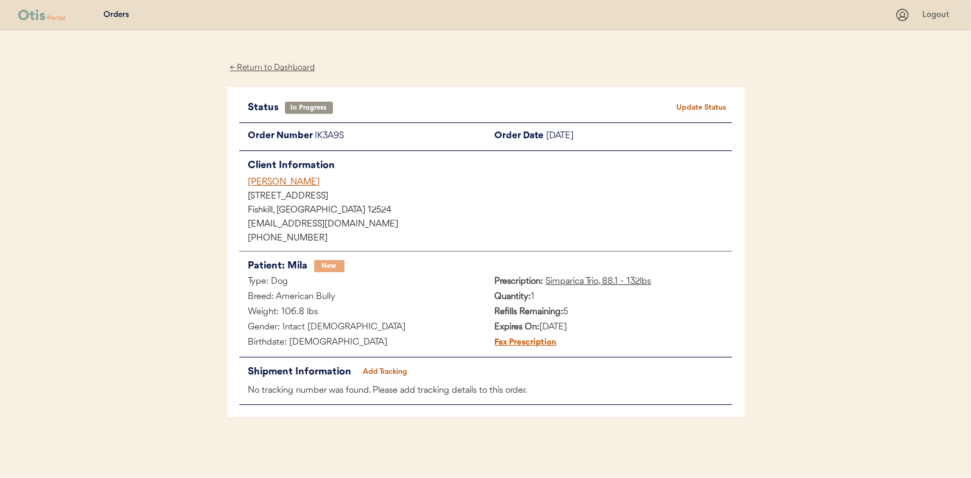
click at [399, 369] on button "Add Tracking" at bounding box center [385, 371] width 61 height 17
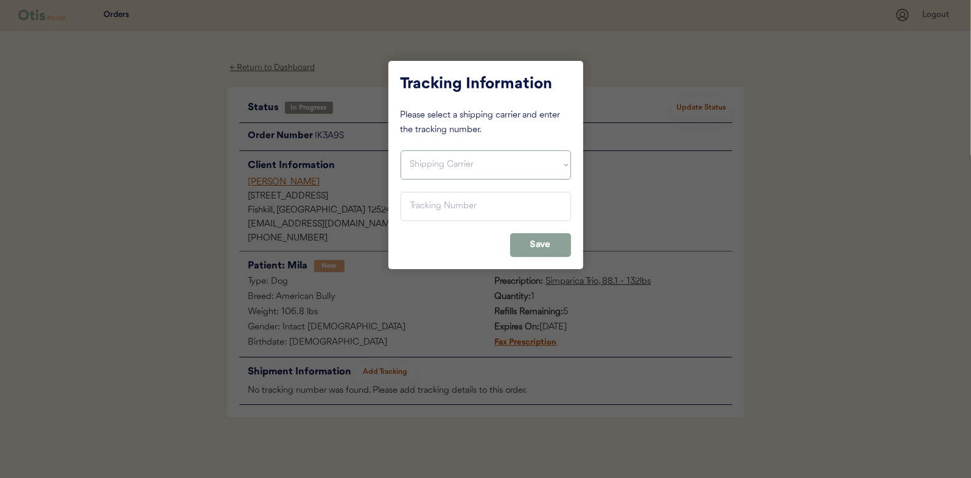
click at [434, 155] on select "Shipping Carrier FedEx FedEx Ground Economy UPS USPS" at bounding box center [485, 164] width 170 height 29
select select ""usps""
click at [400, 150] on select "Shipping Carrier FedEx FedEx Ground Economy UPS USPS" at bounding box center [485, 164] width 170 height 29
click at [422, 205] on input "input" at bounding box center [485, 206] width 170 height 29
paste input "9400150105798033467369"
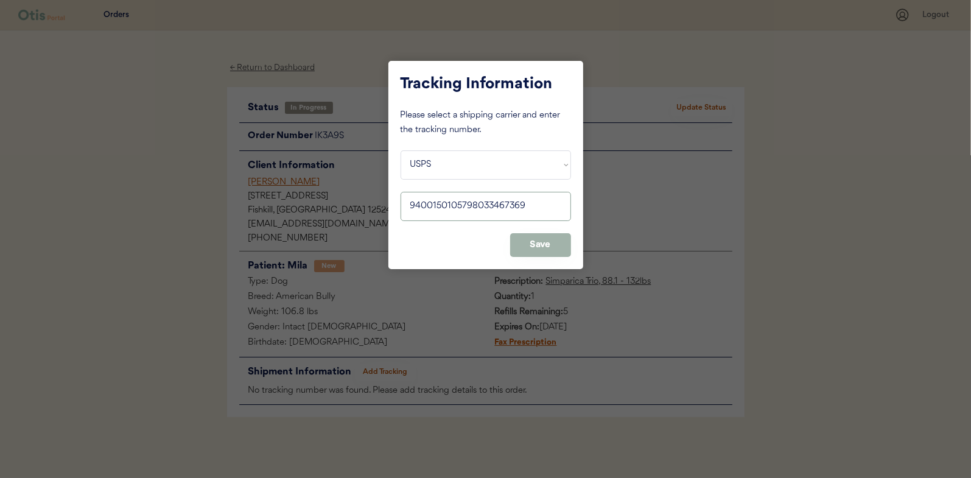
type input "9400150105798033467369"
click at [532, 248] on button "Save" at bounding box center [540, 245] width 61 height 24
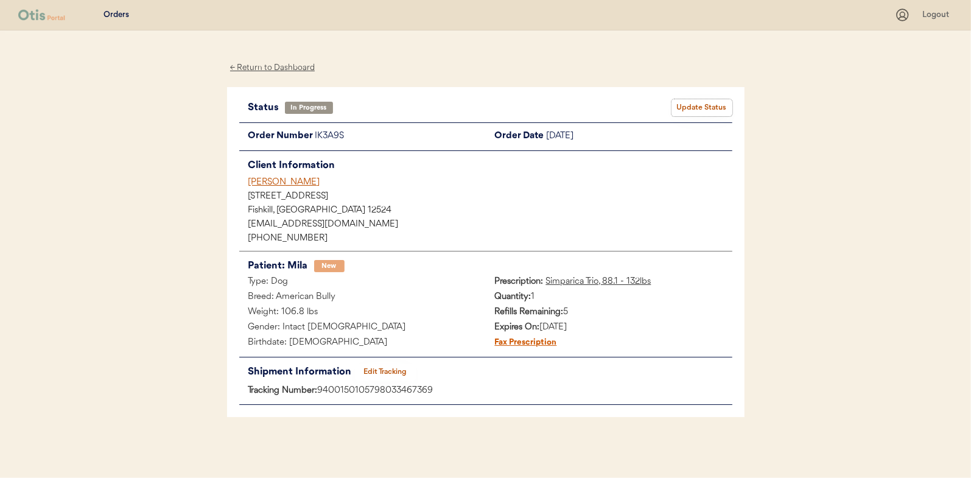
click at [699, 102] on button "Update Status" at bounding box center [701, 107] width 61 height 17
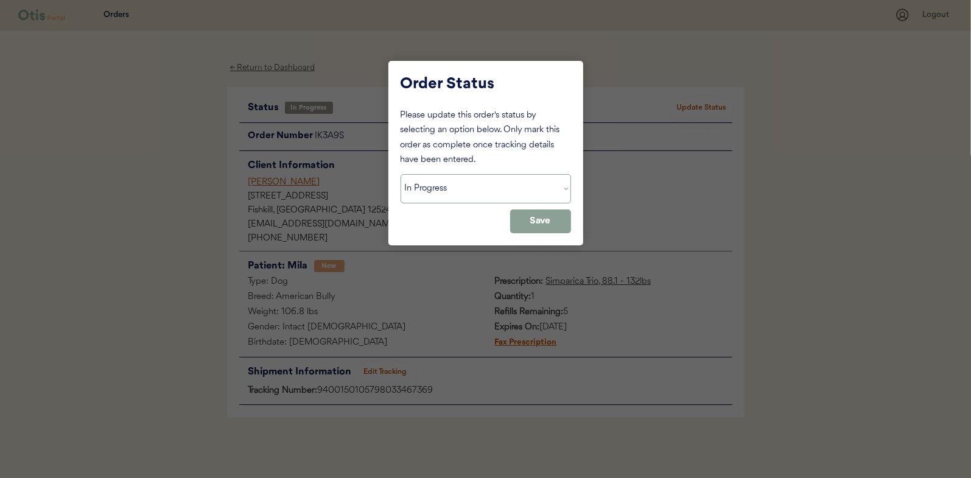
click at [462, 191] on select "Status On Hold New In Progress Complete Pending HW Consent Canceled" at bounding box center [485, 188] width 170 height 29
select select ""complete""
click at [400, 174] on select "Status On Hold New In Progress Complete Pending HW Consent Canceled" at bounding box center [485, 188] width 170 height 29
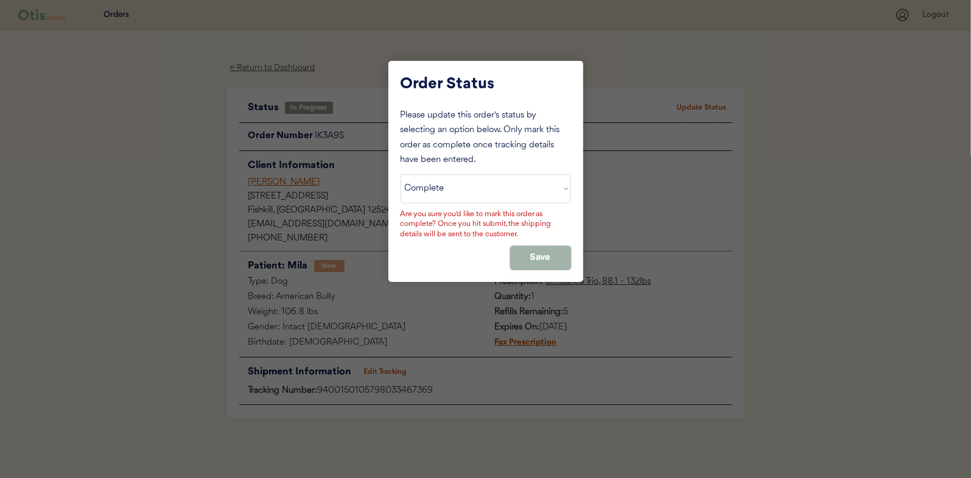
click at [535, 251] on button "Save" at bounding box center [540, 258] width 61 height 24
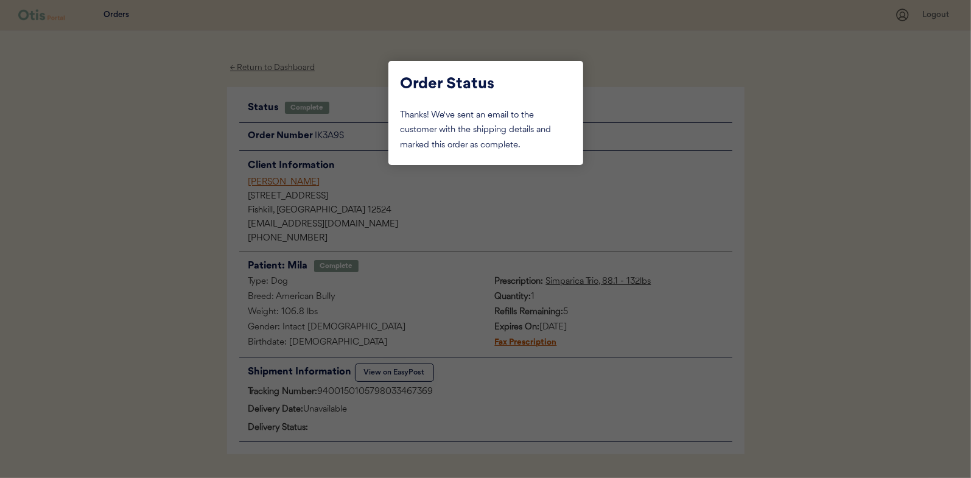
click at [170, 161] on div at bounding box center [485, 239] width 971 height 478
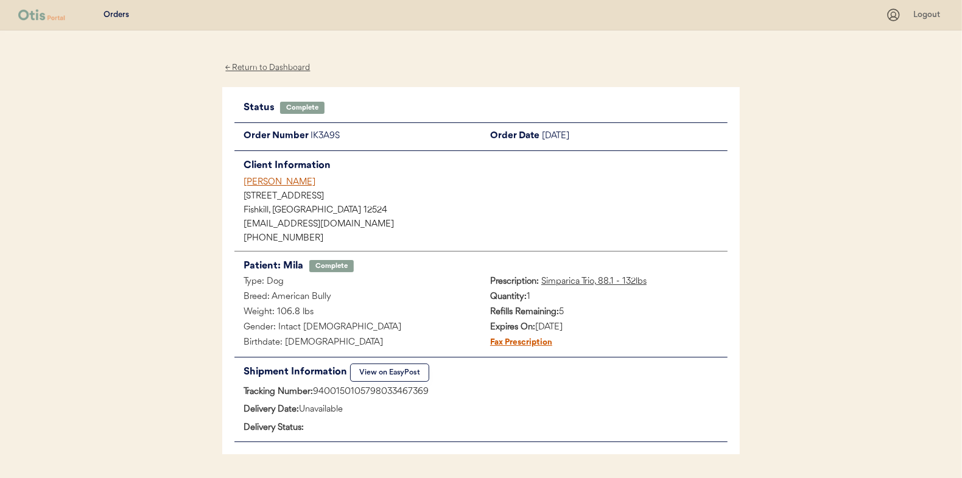
click at [254, 66] on div "← Return to Dashboard" at bounding box center [267, 68] width 91 height 14
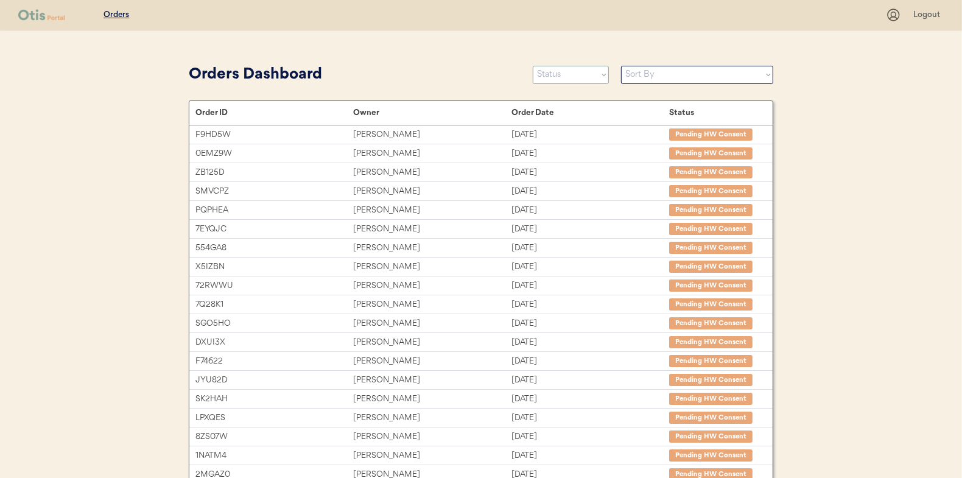
click at [558, 78] on select "Status On Hold New In Progress Complete Pending HW Consent Canceled" at bounding box center [571, 75] width 76 height 18
select select ""in_progress""
click at [533, 66] on select "Status On Hold New In Progress Complete Pending HW Consent Canceled" at bounding box center [571, 75] width 76 height 18
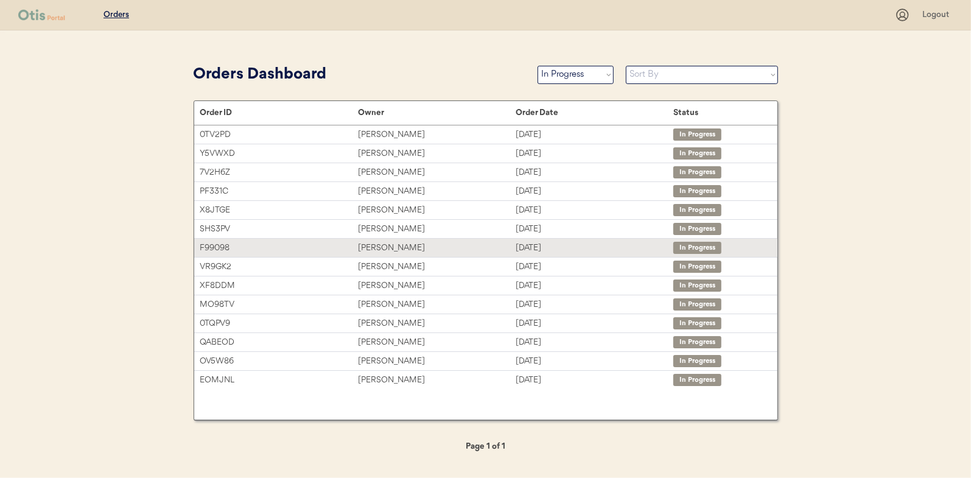
click at [383, 242] on div "[PERSON_NAME]" at bounding box center [437, 248] width 158 height 14
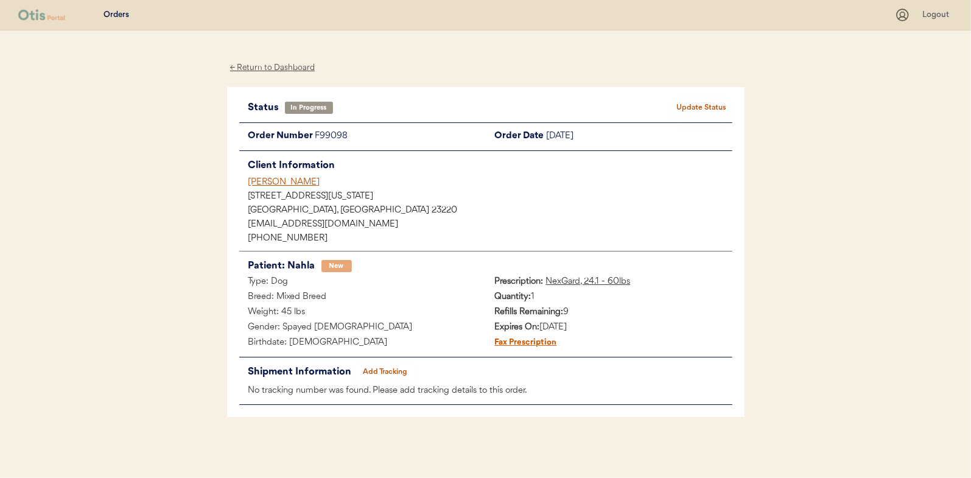
click at [394, 363] on button "Add Tracking" at bounding box center [385, 371] width 61 height 17
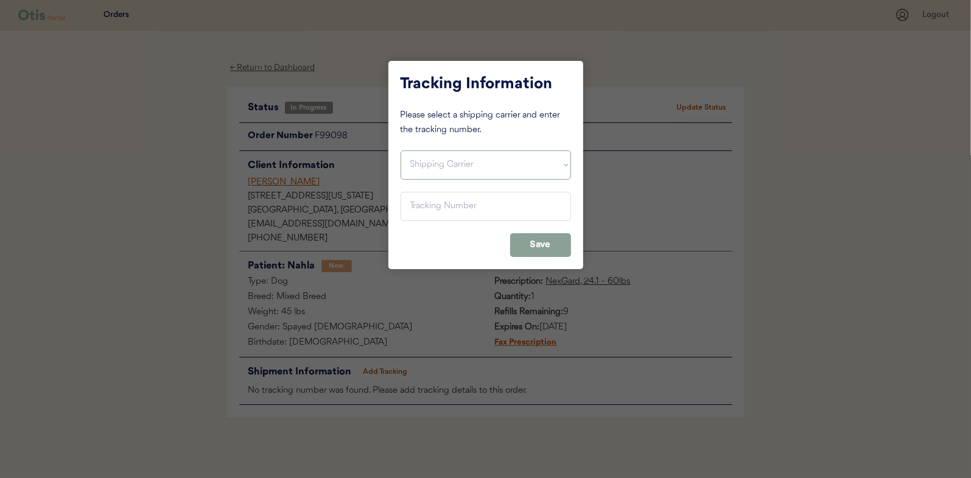
click at [426, 164] on select "Shipping Carrier FedEx FedEx Ground Economy UPS USPS" at bounding box center [485, 164] width 170 height 29
select select ""usps""
click at [400, 150] on select "Shipping Carrier FedEx FedEx Ground Economy UPS USPS" at bounding box center [485, 164] width 170 height 29
click at [424, 211] on input "input" at bounding box center [485, 206] width 170 height 29
paste input "9400150105496035120656"
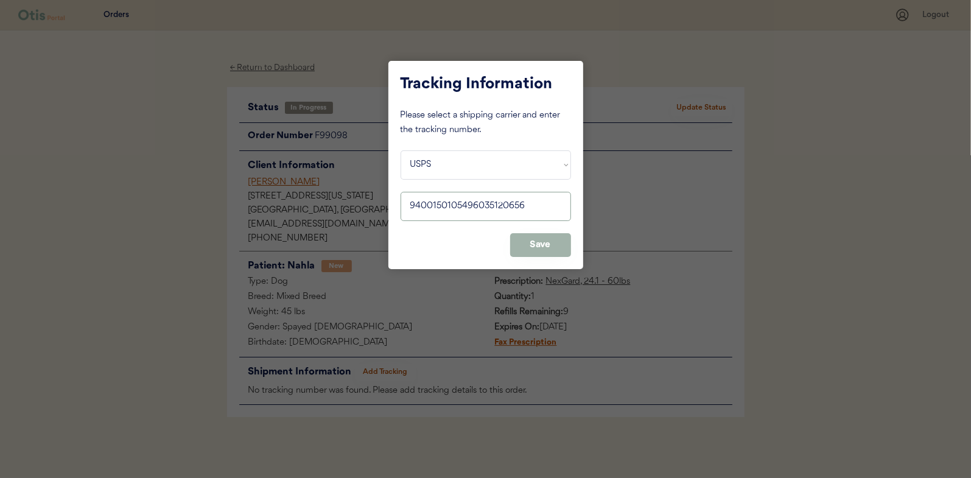
type input "9400150105496035120656"
click at [548, 243] on button "Save" at bounding box center [540, 245] width 61 height 24
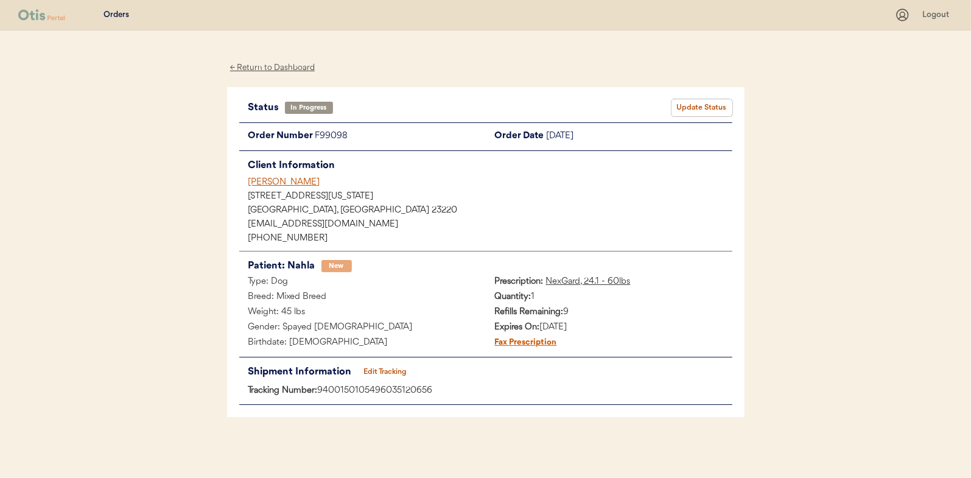
click at [710, 103] on button "Update Status" at bounding box center [701, 107] width 61 height 17
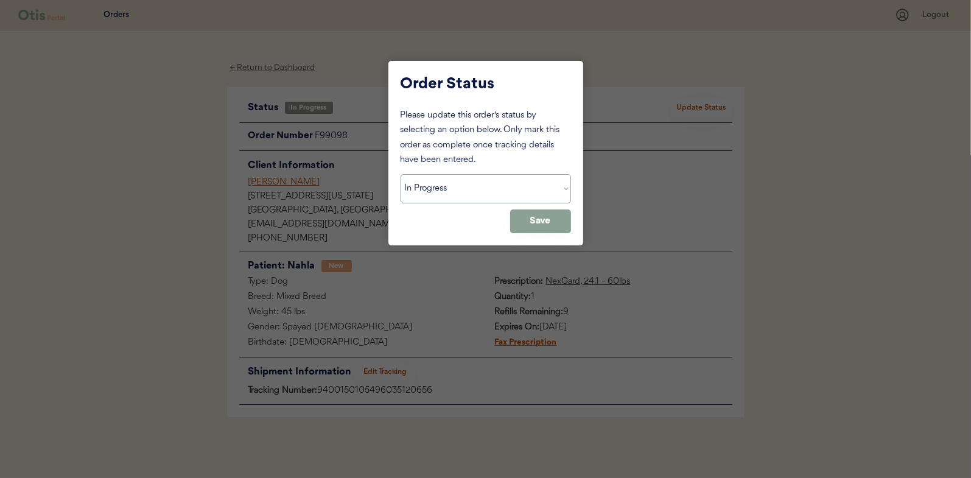
click at [451, 192] on select "Status On Hold New In Progress Complete Pending HW Consent Canceled" at bounding box center [485, 188] width 170 height 29
select select ""complete""
click at [400, 174] on select "Status On Hold New In Progress Complete Pending HW Consent Canceled" at bounding box center [485, 188] width 170 height 29
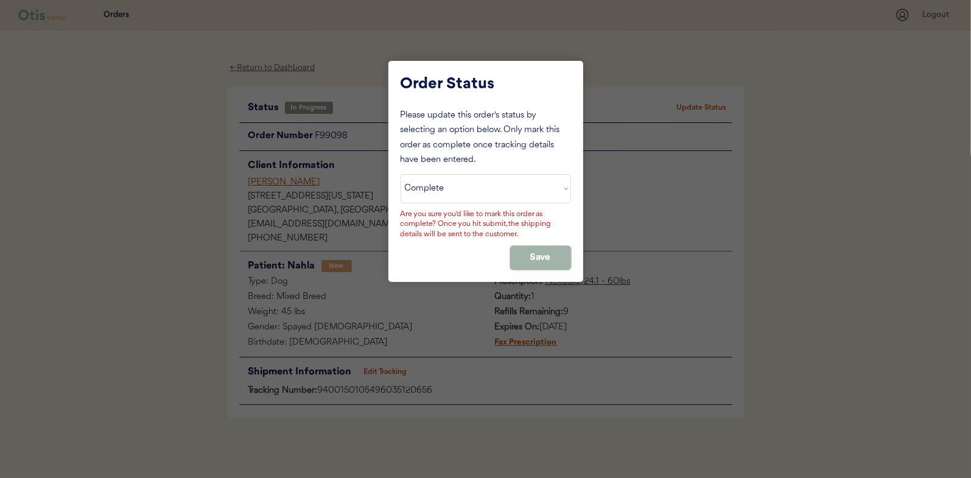
click at [528, 253] on button "Save" at bounding box center [540, 258] width 61 height 24
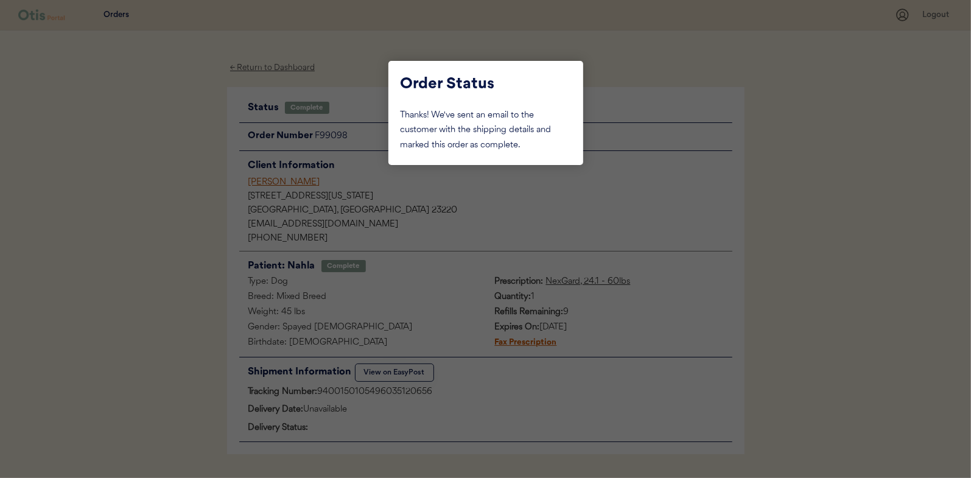
click at [187, 151] on div at bounding box center [485, 239] width 971 height 478
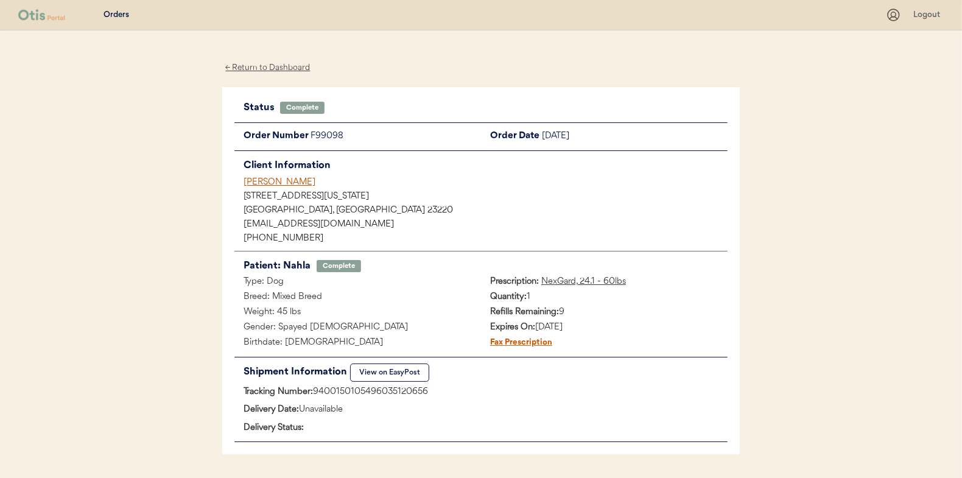
click at [265, 69] on div "← Return to Dashboard" at bounding box center [267, 68] width 91 height 14
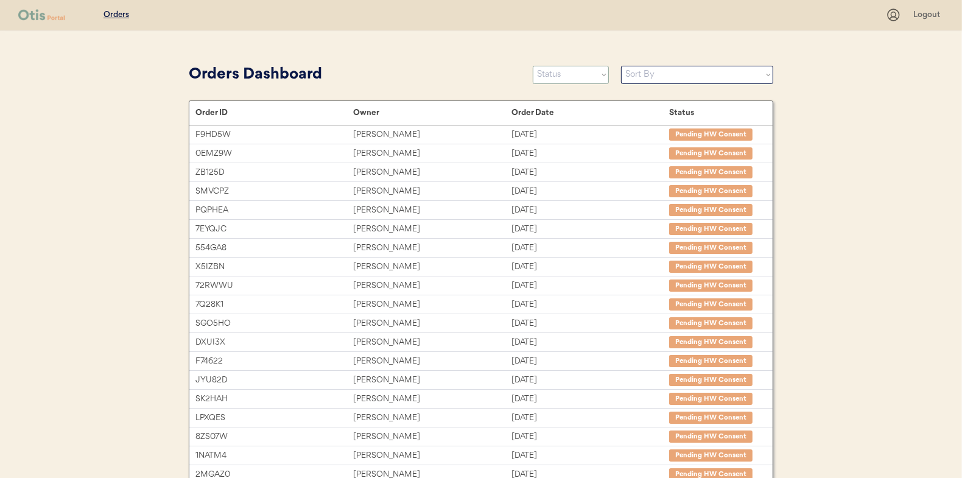
click at [566, 76] on select "Status On Hold New In Progress Complete Pending HW Consent Canceled" at bounding box center [571, 75] width 76 height 18
select select ""in_progress""
click at [533, 66] on select "Status On Hold New In Progress Complete Pending HW Consent Canceled" at bounding box center [571, 75] width 76 height 18
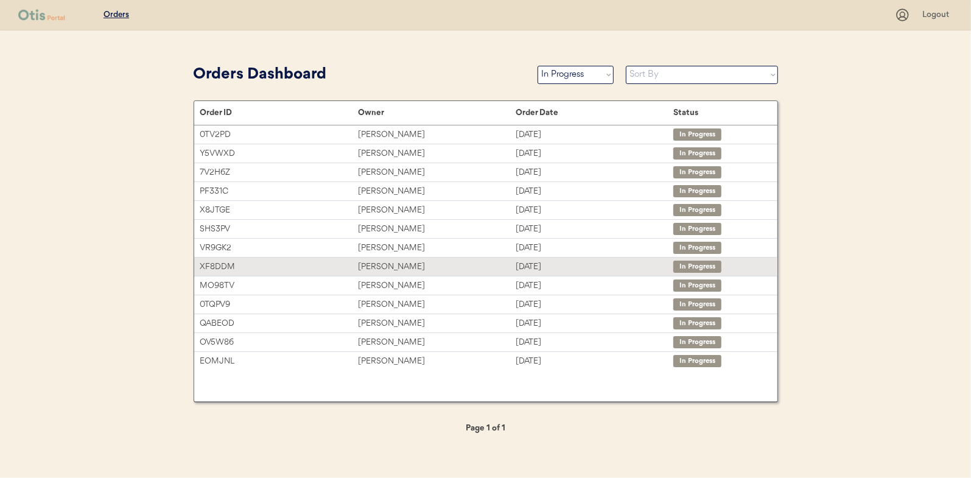
click at [382, 262] on div "[PERSON_NAME]" at bounding box center [437, 267] width 158 height 14
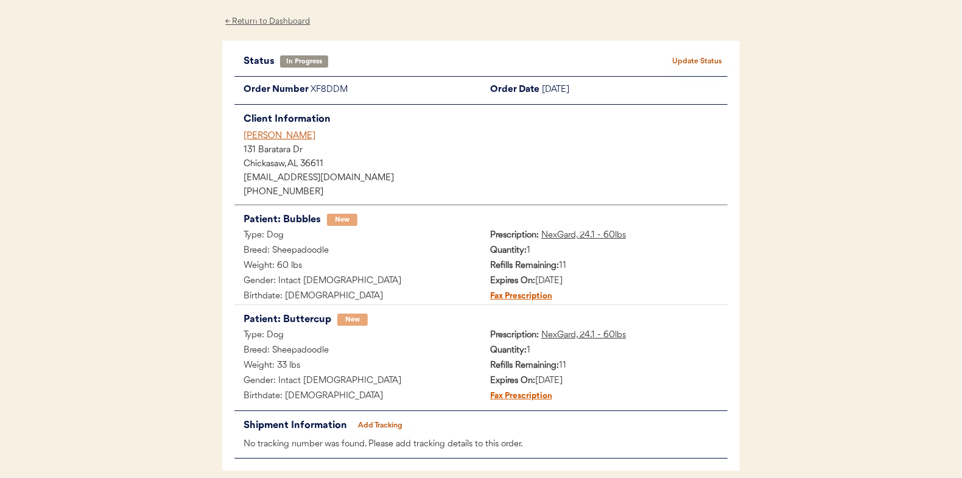
scroll to position [99, 0]
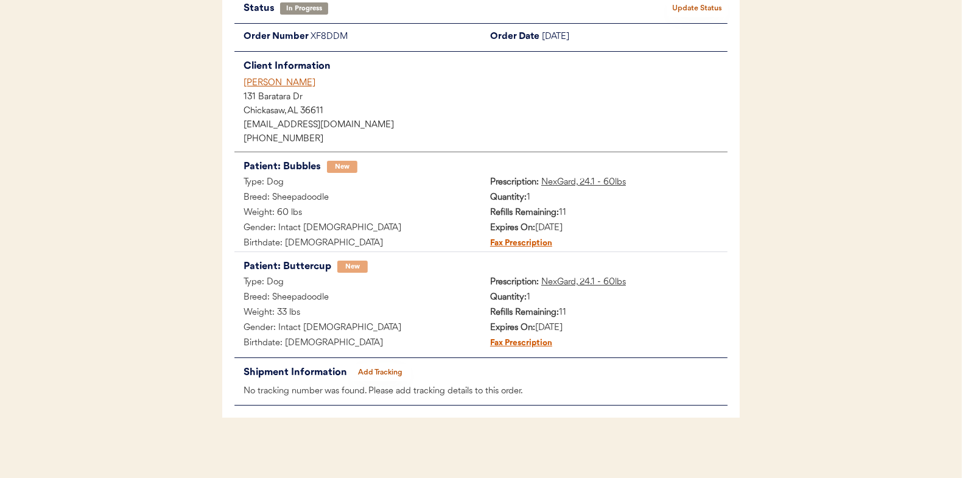
click at [376, 369] on button "Add Tracking" at bounding box center [380, 372] width 61 height 17
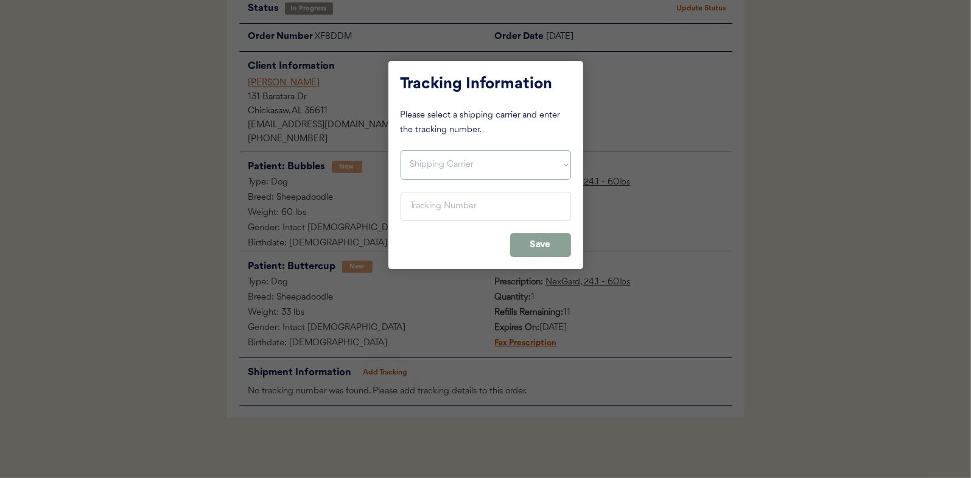
click at [426, 166] on select "Shipping Carrier FedEx FedEx Ground Economy UPS USPS" at bounding box center [485, 164] width 170 height 29
select select ""usps""
click at [400, 150] on select "Shipping Carrier FedEx FedEx Ground Economy UPS USPS" at bounding box center [485, 164] width 170 height 29
click at [429, 198] on input "input" at bounding box center [485, 206] width 170 height 29
paste input "9400150105798033459883"
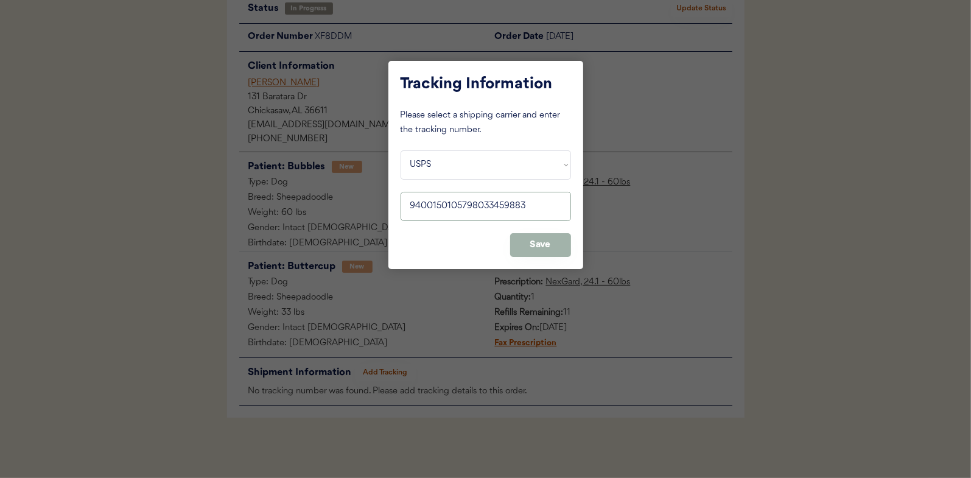
type input "9400150105798033459883"
click at [553, 240] on button "Save" at bounding box center [540, 245] width 61 height 24
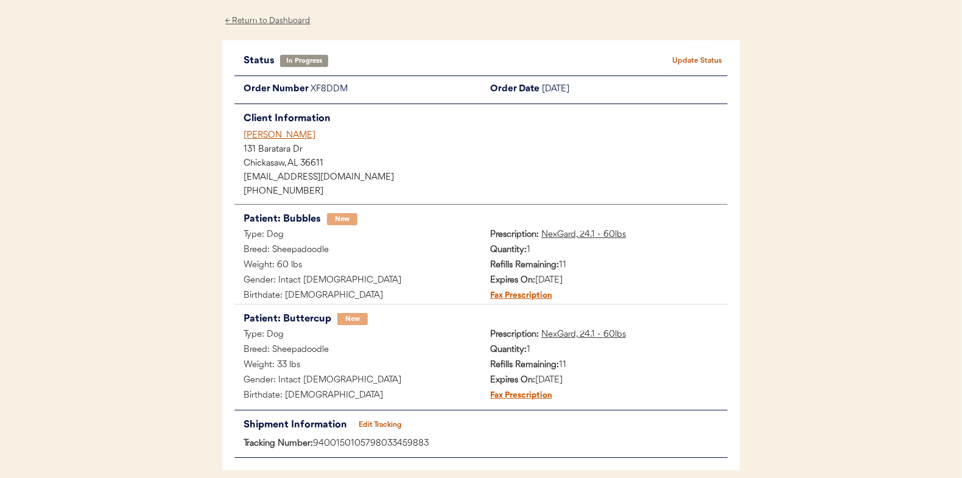
scroll to position [0, 0]
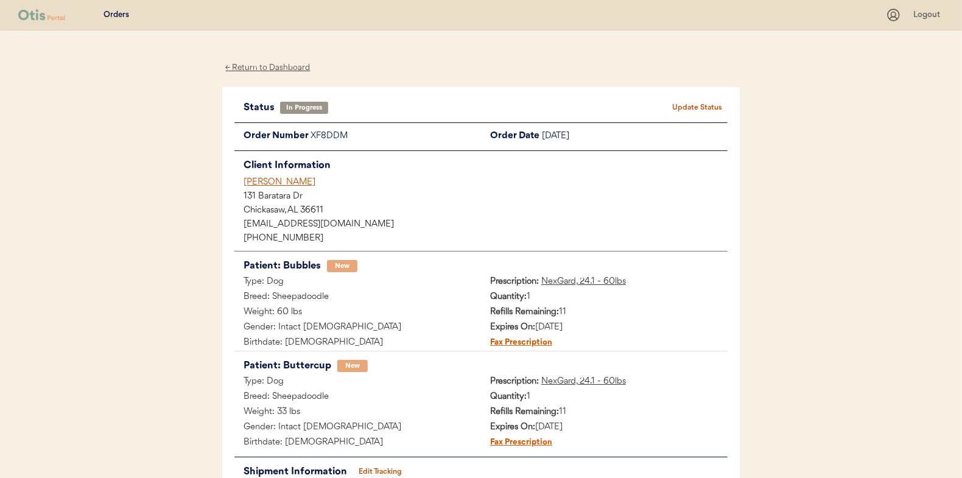
click at [699, 104] on button "Update Status" at bounding box center [696, 107] width 61 height 17
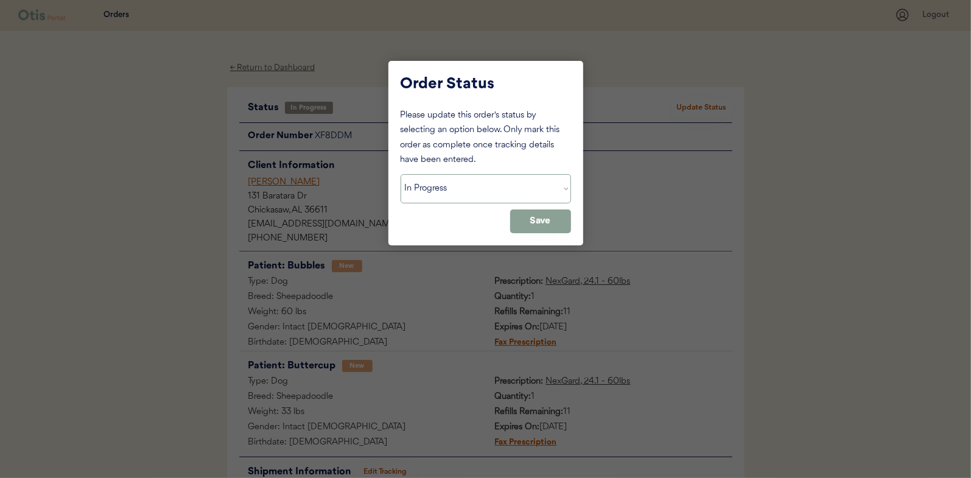
click at [439, 185] on select "Status On Hold New In Progress Complete Pending HW Consent Canceled" at bounding box center [485, 188] width 170 height 29
select select ""complete""
click at [400, 174] on select "Status On Hold New In Progress Complete Pending HW Consent Canceled" at bounding box center [485, 188] width 170 height 29
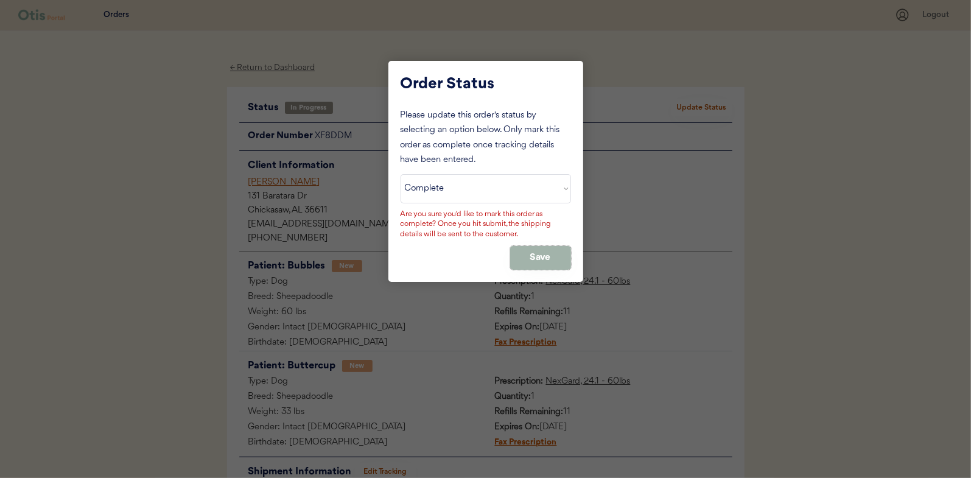
click at [555, 250] on button "Save" at bounding box center [540, 258] width 61 height 24
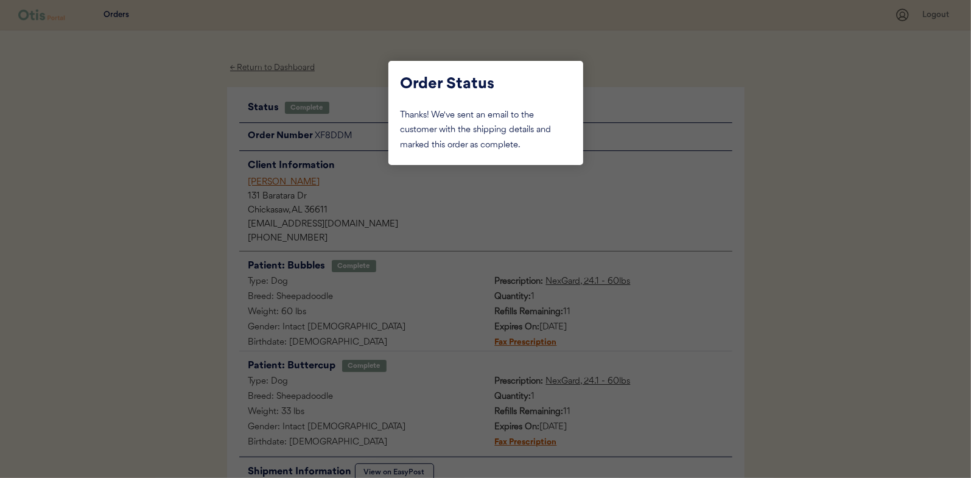
click at [175, 185] on div at bounding box center [485, 239] width 971 height 478
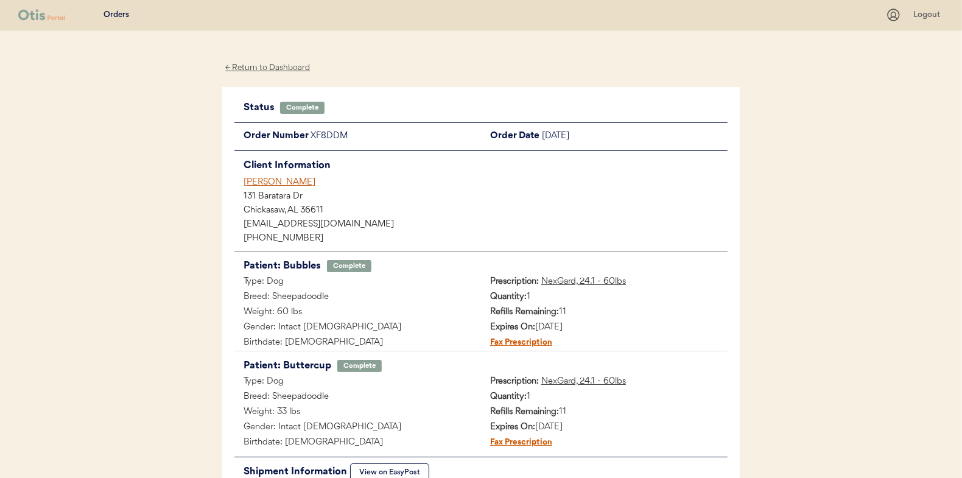
click at [268, 66] on div "← Return to Dashboard" at bounding box center [267, 68] width 91 height 14
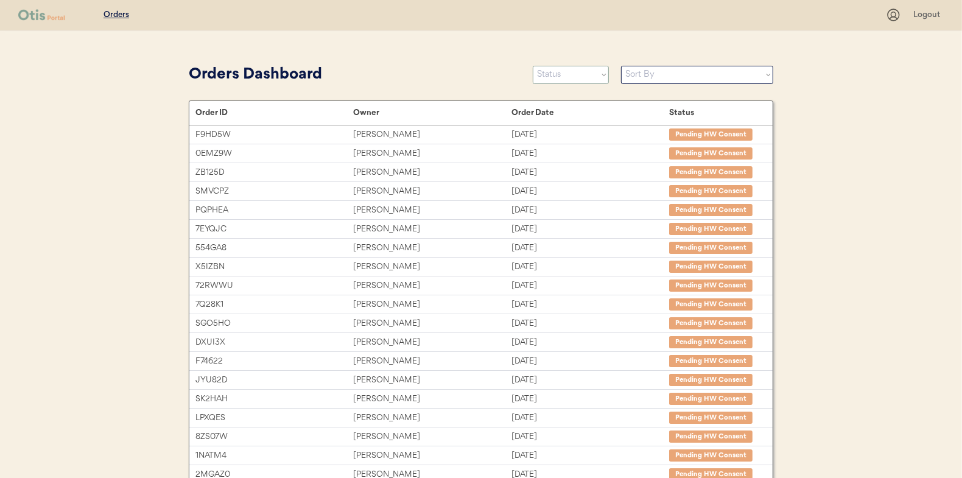
click at [563, 72] on select "Status On Hold New In Progress Complete Pending HW Consent Canceled" at bounding box center [571, 75] width 76 height 18
select select ""in_progress""
click at [533, 66] on select "Status On Hold New In Progress Complete Pending HW Consent Canceled" at bounding box center [571, 75] width 76 height 18
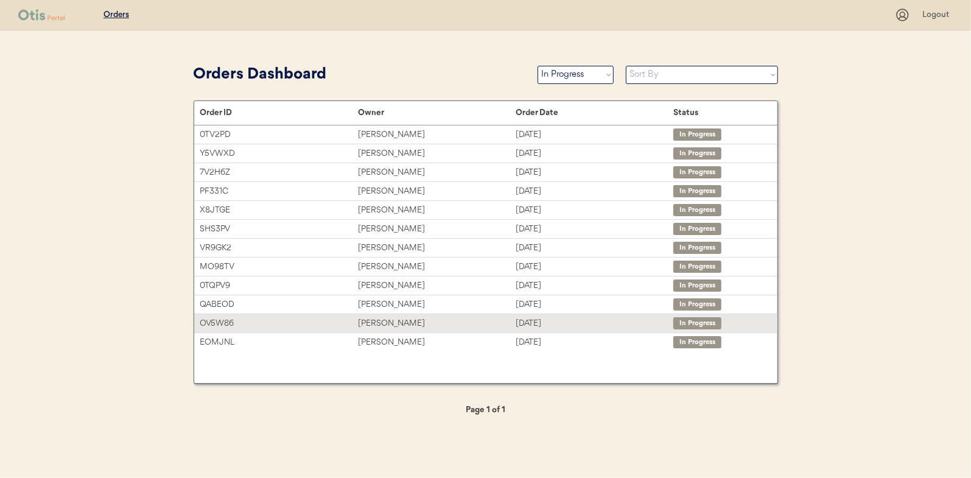
click at [377, 323] on div "[PERSON_NAME]" at bounding box center [437, 323] width 158 height 14
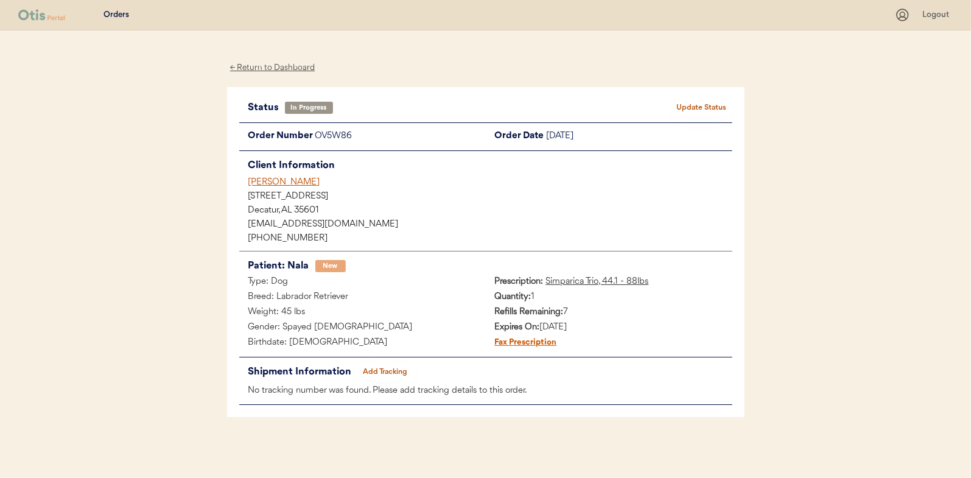
click at [383, 367] on button "Add Tracking" at bounding box center [385, 371] width 61 height 17
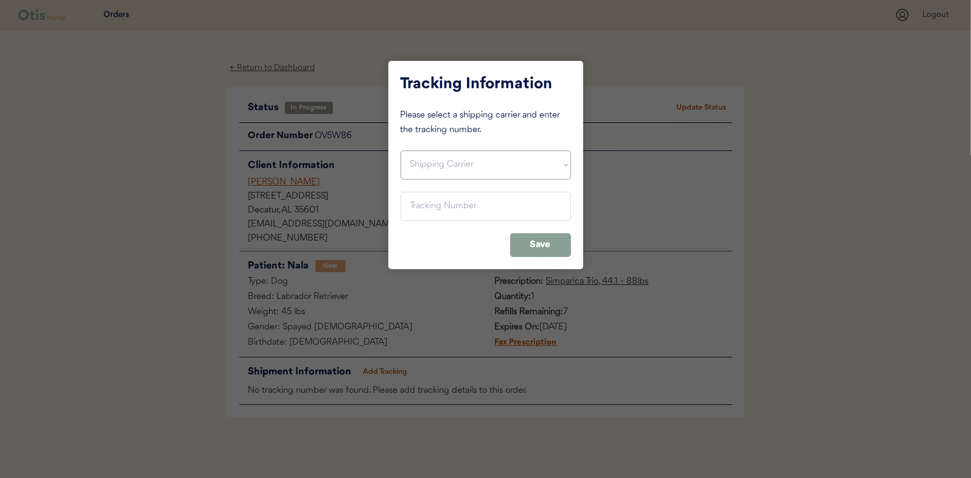
click at [424, 161] on select "Shipping Carrier FedEx FedEx Ground Economy UPS USPS" at bounding box center [485, 164] width 170 height 29
select select ""usps""
click at [400, 150] on select "Shipping Carrier FedEx FedEx Ground Economy UPS USPS" at bounding box center [485, 164] width 170 height 29
click at [420, 203] on input "input" at bounding box center [485, 206] width 170 height 29
paste input "9400150105799033383680"
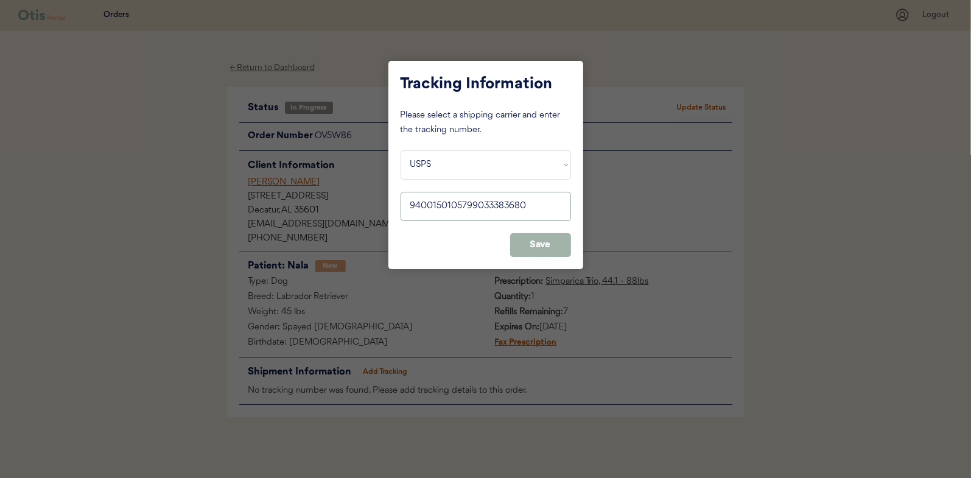
type input "9400150105799033383680"
click at [546, 246] on button "Save" at bounding box center [540, 245] width 61 height 24
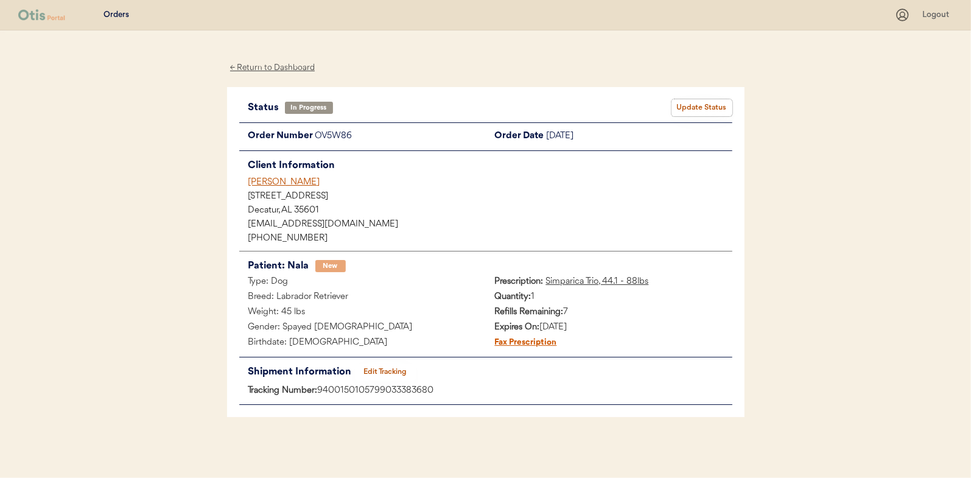
click at [710, 101] on button "Update Status" at bounding box center [701, 107] width 61 height 17
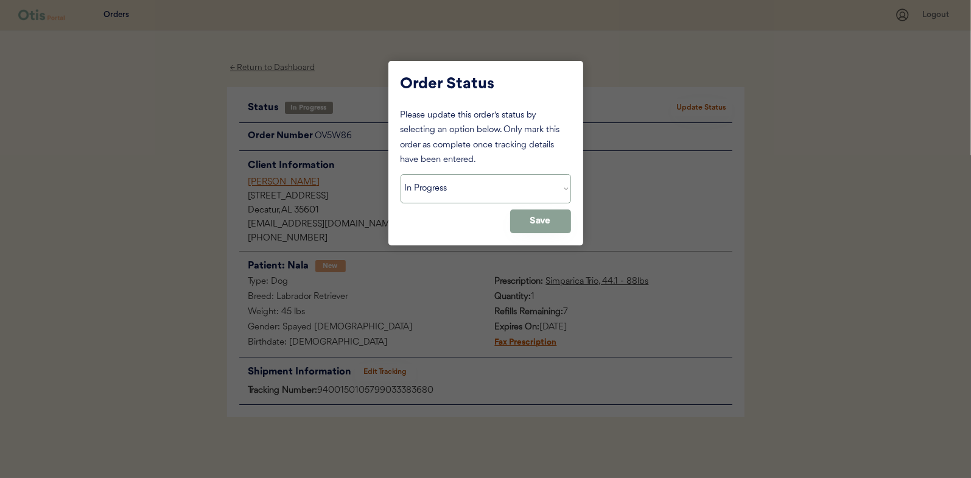
click at [441, 192] on select "Status On Hold New In Progress Complete Pending HW Consent Canceled" at bounding box center [485, 188] width 170 height 29
select select ""complete""
click at [400, 174] on select "Status On Hold New In Progress Complete Pending HW Consent Canceled" at bounding box center [485, 188] width 170 height 29
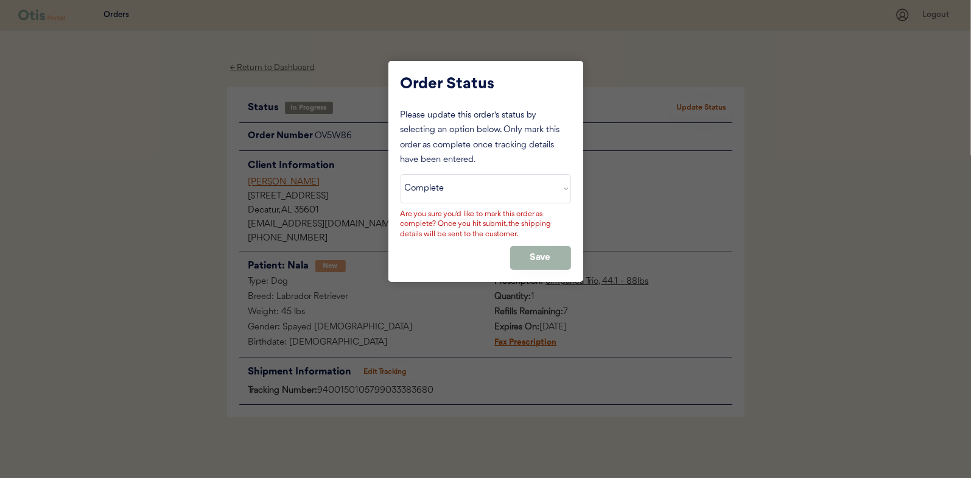
click at [550, 259] on button "Save" at bounding box center [540, 258] width 61 height 24
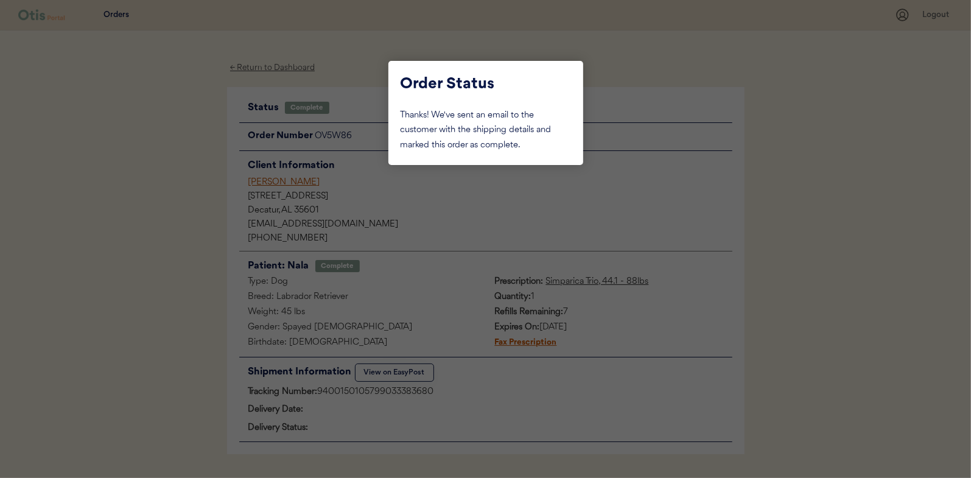
click at [176, 168] on div at bounding box center [485, 239] width 971 height 478
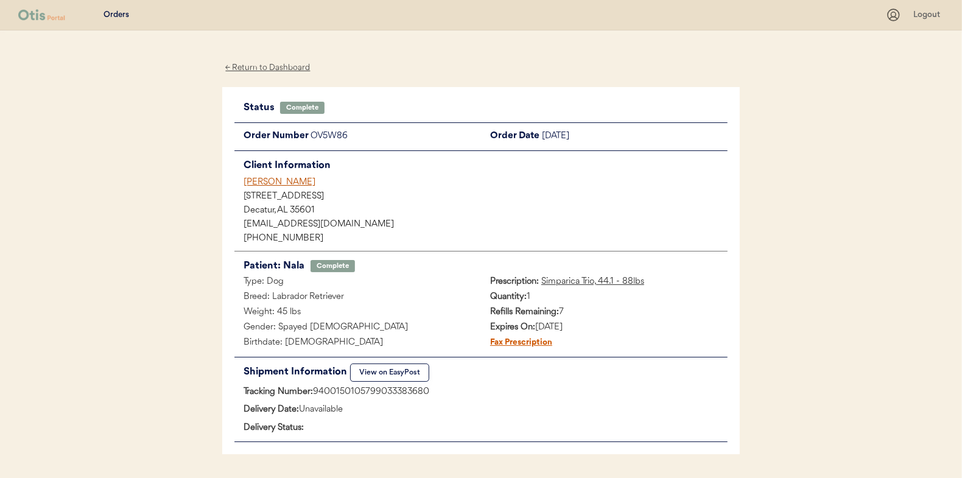
click at [262, 68] on div "← Return to Dashboard" at bounding box center [267, 68] width 91 height 14
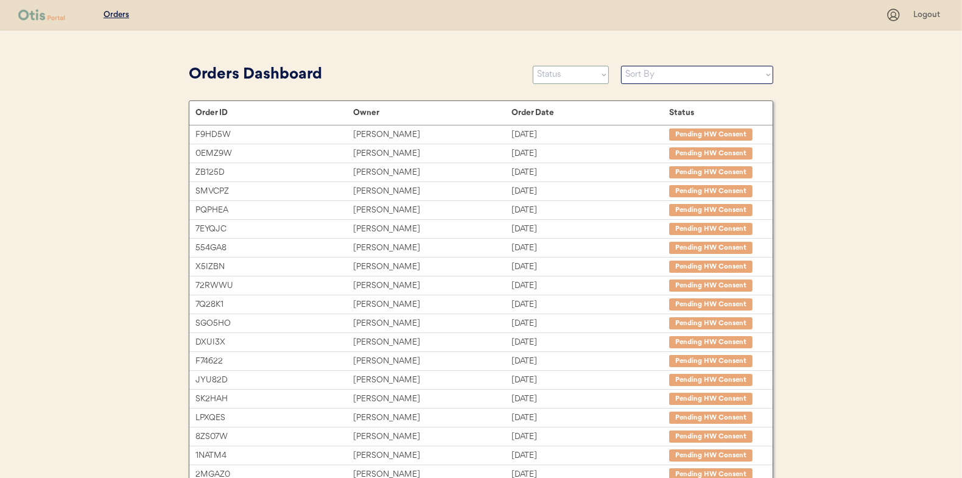
click at [556, 70] on select "Status On Hold New In Progress Complete Pending HW Consent Canceled" at bounding box center [571, 75] width 76 height 18
select select ""in_progress""
click at [533, 66] on select "Status On Hold New In Progress Complete Pending HW Consent Canceled" at bounding box center [571, 75] width 76 height 18
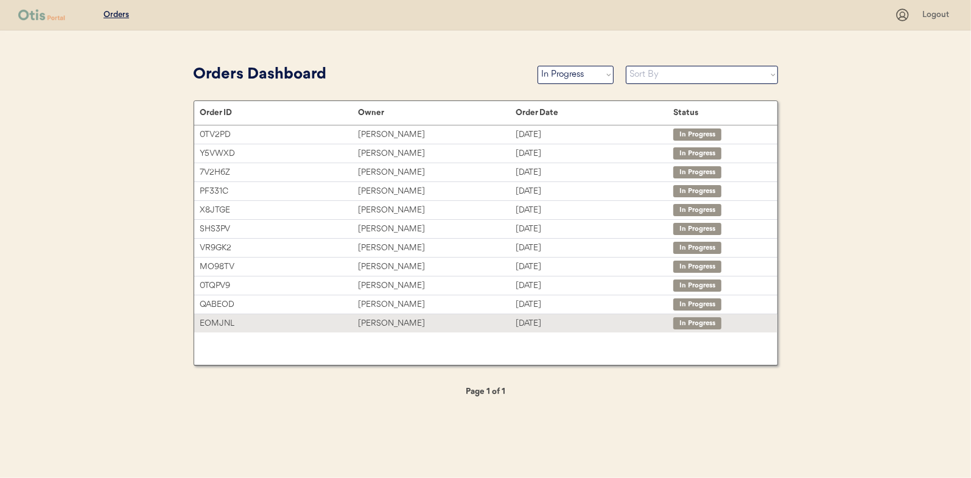
click at [369, 320] on div "[PERSON_NAME]" at bounding box center [437, 323] width 158 height 14
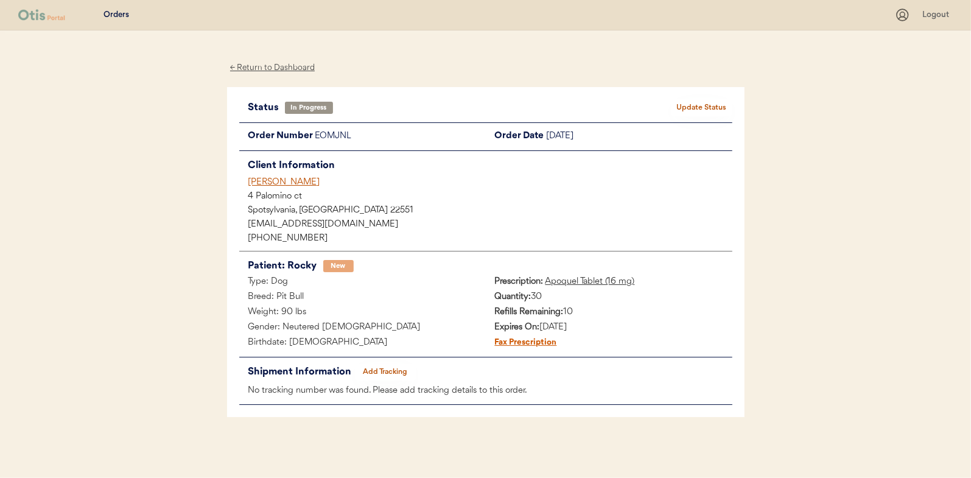
click at [379, 372] on button "Add Tracking" at bounding box center [385, 371] width 61 height 17
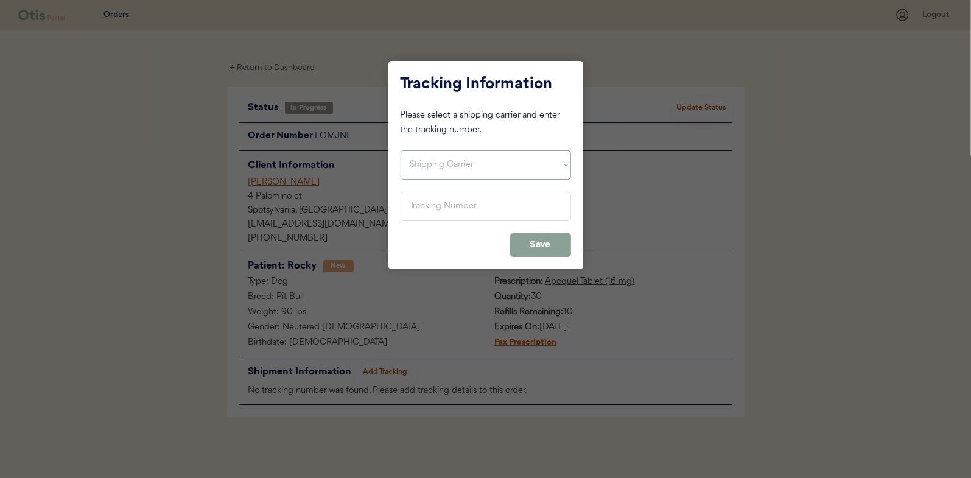
click at [439, 163] on select "Shipping Carrier FedEx FedEx Ground Economy UPS USPS" at bounding box center [485, 164] width 170 height 29
select select ""usps""
click at [400, 150] on select "Shipping Carrier FedEx FedEx Ground Economy UPS USPS" at bounding box center [485, 164] width 170 height 29
click at [431, 205] on input "input" at bounding box center [485, 206] width 170 height 29
paste input "9400150105800033359107"
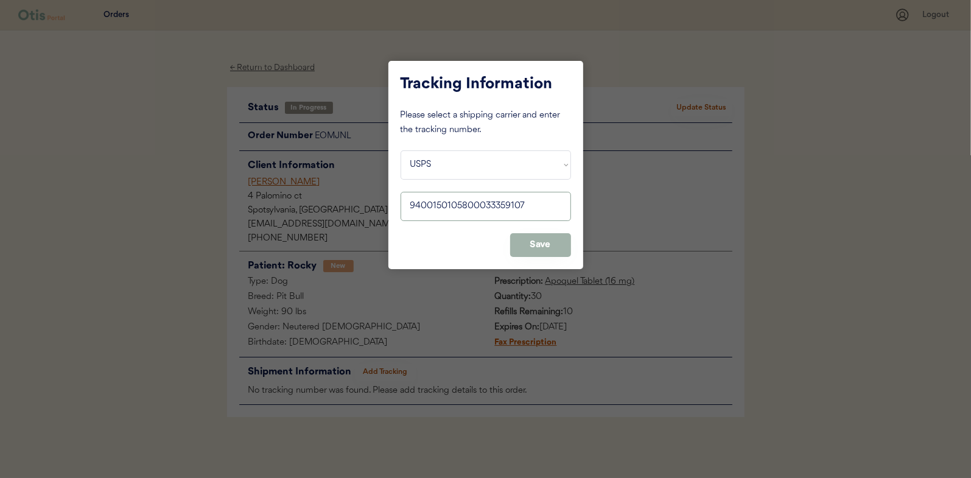
type input "9400150105800033359107"
click at [538, 242] on button "Save" at bounding box center [540, 245] width 61 height 24
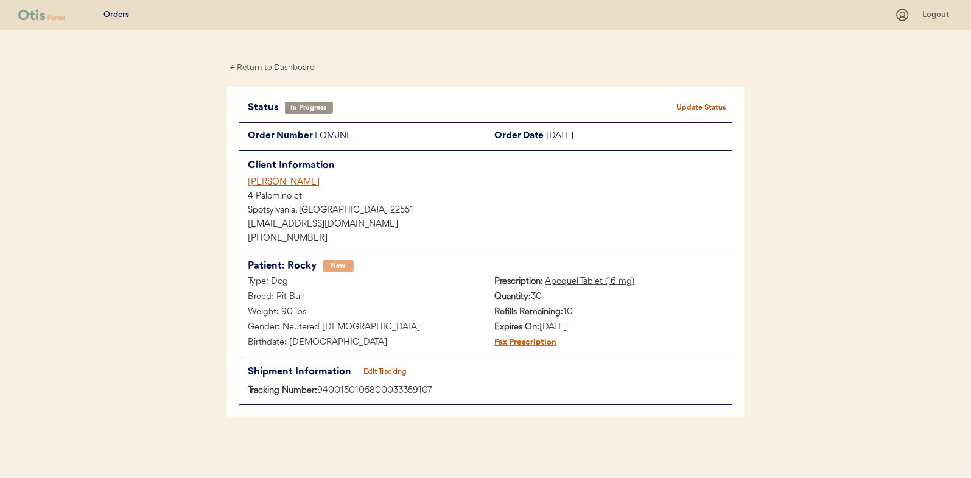
click at [700, 102] on button "Update Status" at bounding box center [701, 107] width 61 height 17
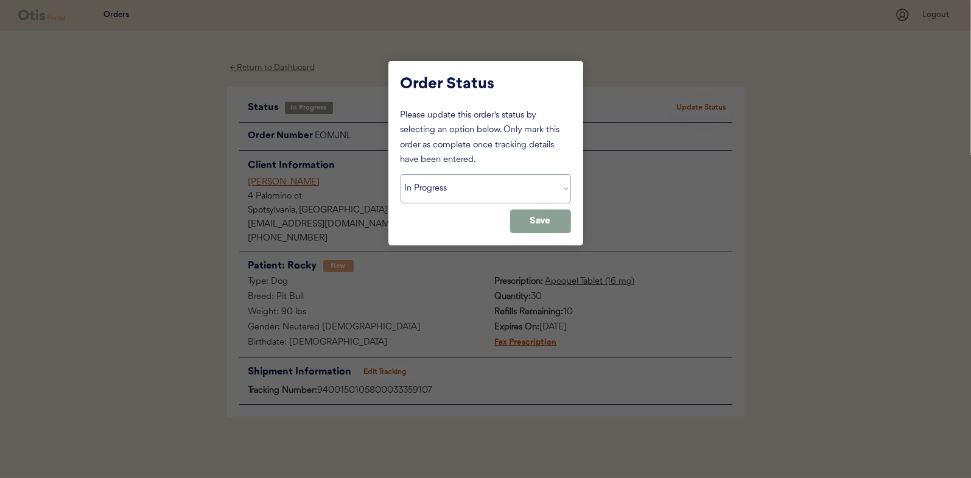
click at [437, 195] on select "Status On Hold New In Progress Complete Pending HW Consent Canceled" at bounding box center [485, 188] width 170 height 29
select select ""complete""
click at [400, 174] on select "Status On Hold New In Progress Complete Pending HW Consent Canceled" at bounding box center [485, 188] width 170 height 29
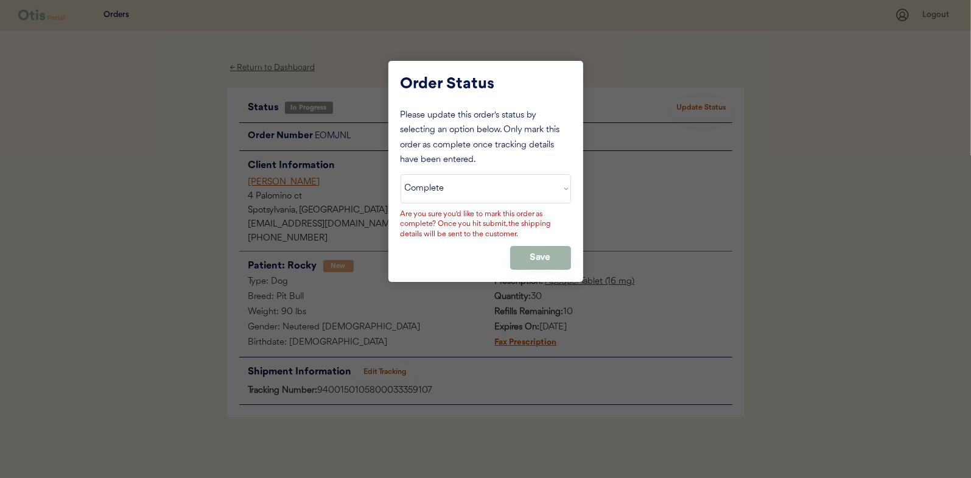
click at [529, 254] on button "Save" at bounding box center [540, 258] width 61 height 24
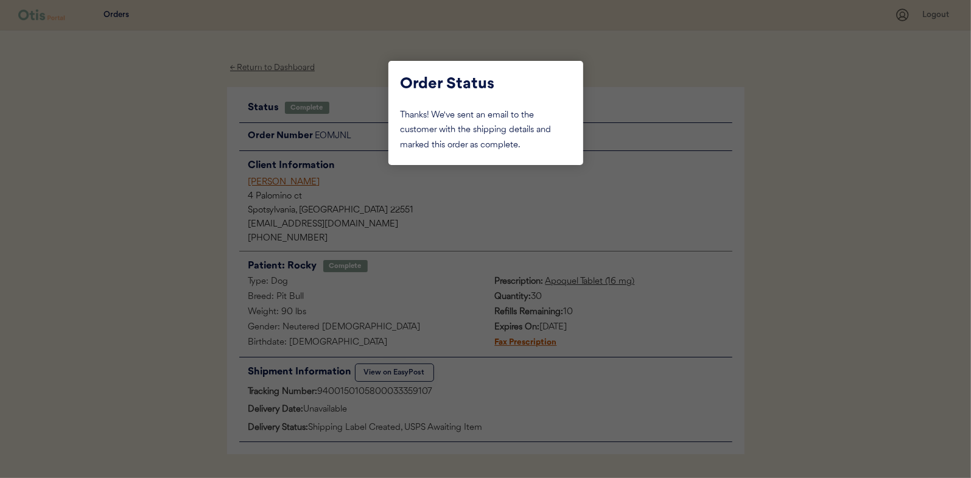
click at [154, 149] on div at bounding box center [485, 239] width 971 height 478
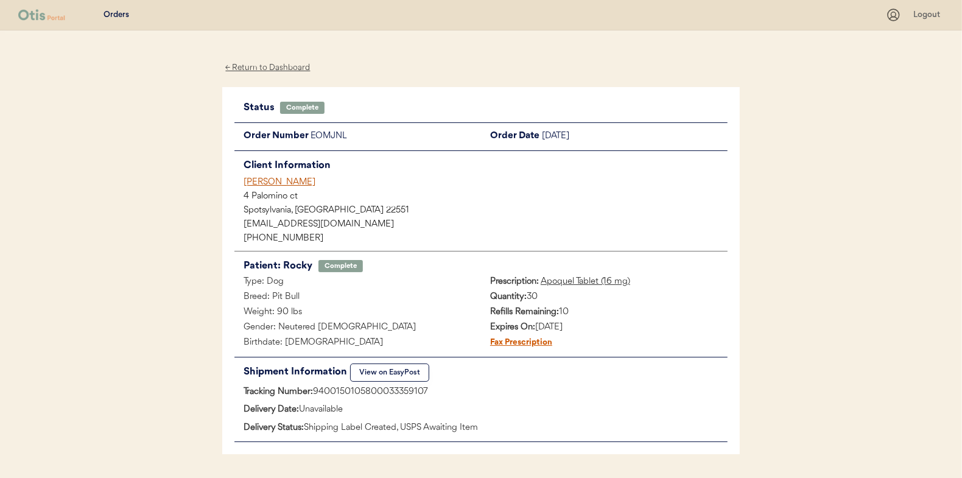
click at [254, 64] on div "← Return to Dashboard" at bounding box center [267, 68] width 91 height 14
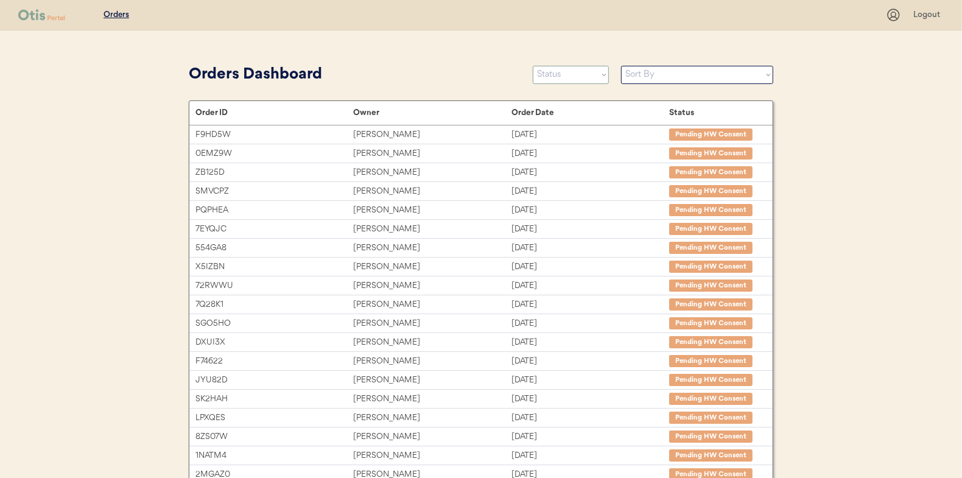
click at [553, 71] on select "Status On Hold New In Progress Complete Pending HW Consent Canceled" at bounding box center [571, 75] width 76 height 18
select select ""in_progress""
click at [533, 66] on select "Status On Hold New In Progress Complete Pending HW Consent Canceled" at bounding box center [571, 75] width 76 height 18
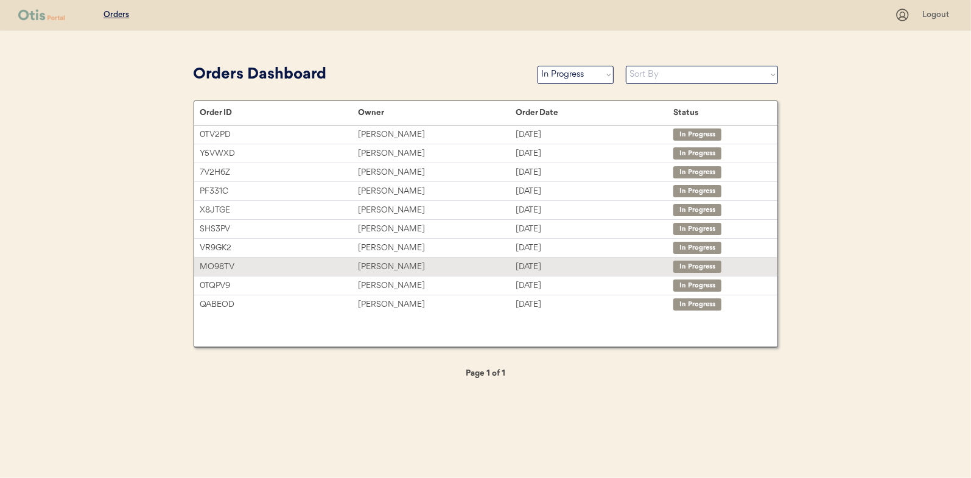
click at [386, 262] on div "[PERSON_NAME]" at bounding box center [437, 267] width 158 height 14
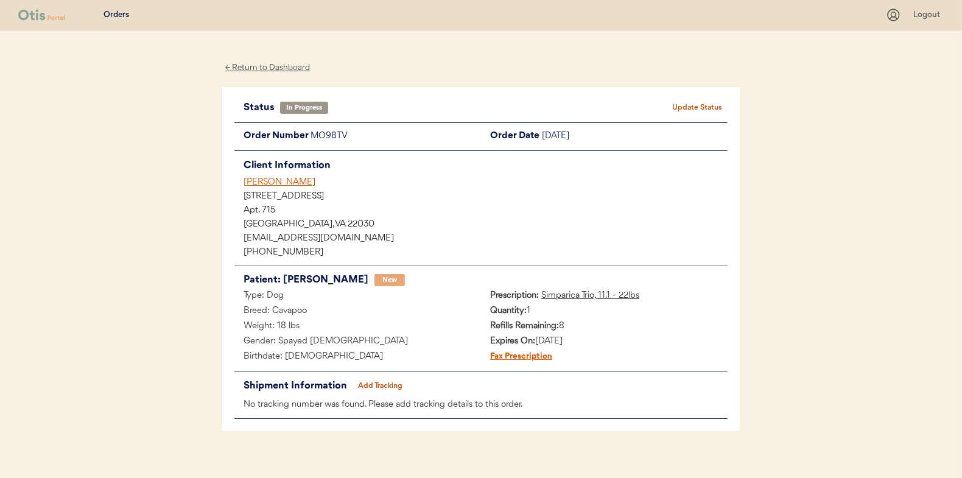
click at [381, 385] on button "Add Tracking" at bounding box center [380, 385] width 61 height 17
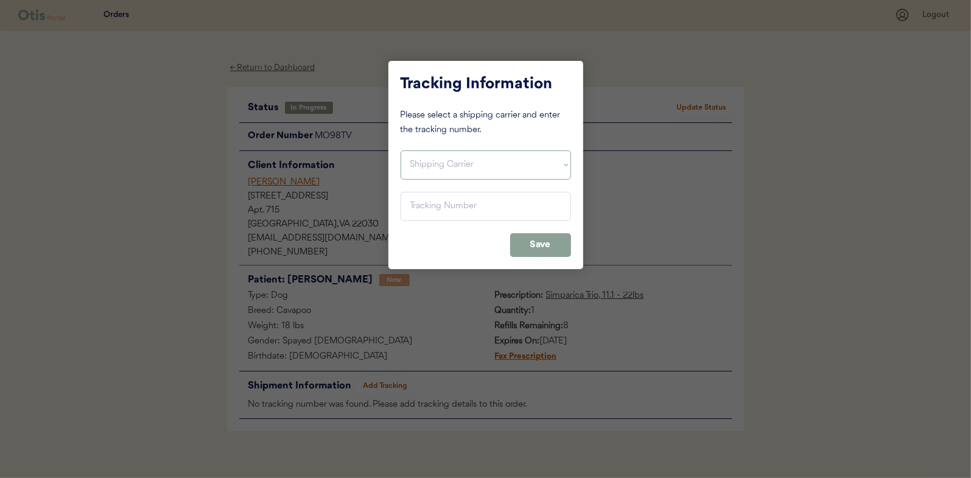
click at [422, 164] on select "Shipping Carrier FedEx FedEx Ground Economy UPS USPS" at bounding box center [485, 164] width 170 height 29
select select ""usps""
click at [400, 150] on select "Shipping Carrier FedEx FedEx Ground Economy UPS USPS" at bounding box center [485, 164] width 170 height 29
click at [428, 206] on input "input" at bounding box center [485, 206] width 170 height 29
paste input "9400150105497033640535"
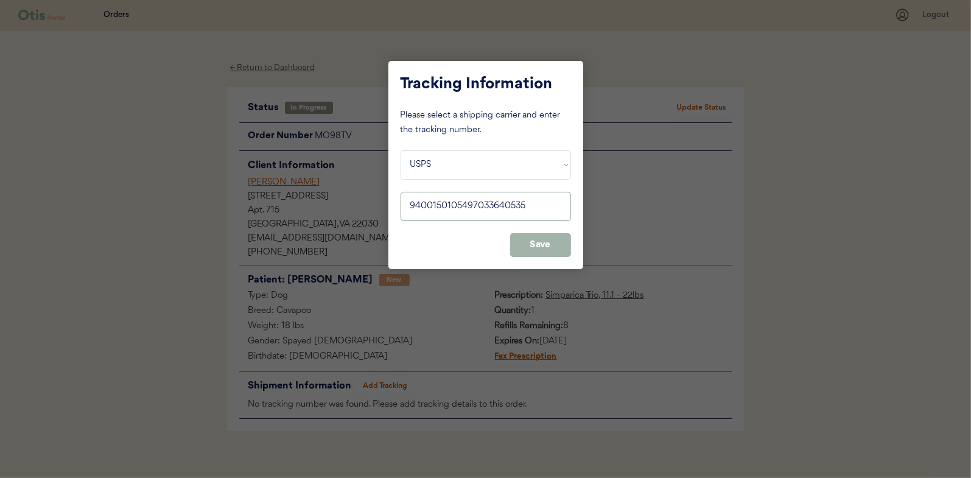
type input "9400150105497033640535"
click at [551, 250] on button "Save" at bounding box center [540, 245] width 61 height 24
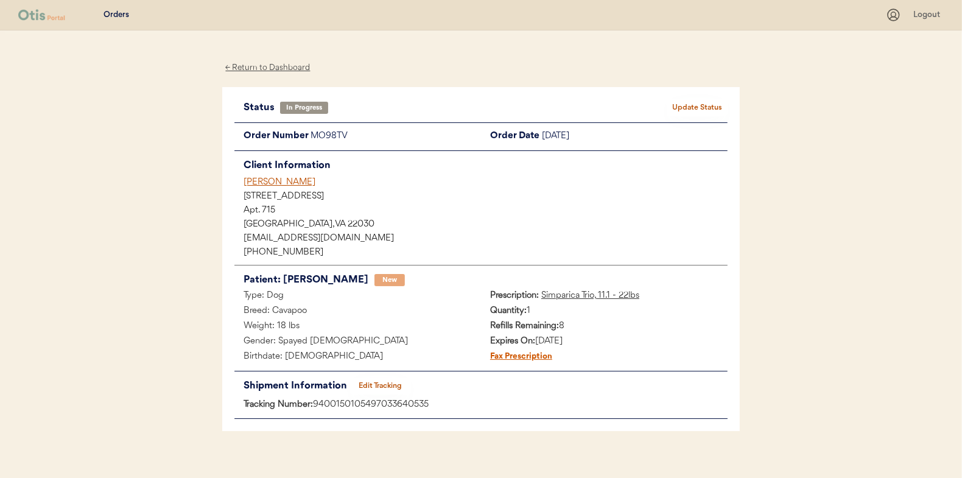
click at [705, 108] on button "Update Status" at bounding box center [696, 107] width 61 height 17
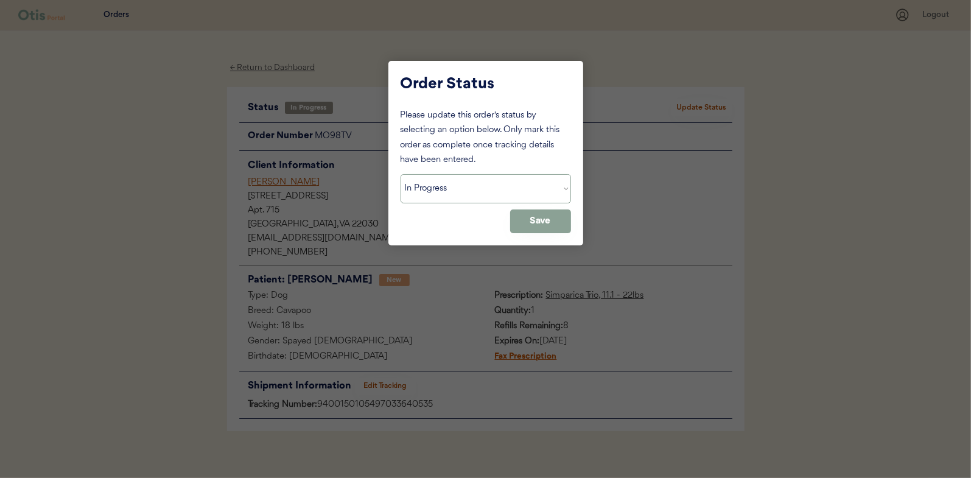
click at [428, 186] on select "Status On Hold New In Progress Complete Pending HW Consent Canceled" at bounding box center [485, 188] width 170 height 29
select select ""complete""
click at [400, 174] on select "Status On Hold New In Progress Complete Pending HW Consent Canceled" at bounding box center [485, 188] width 170 height 29
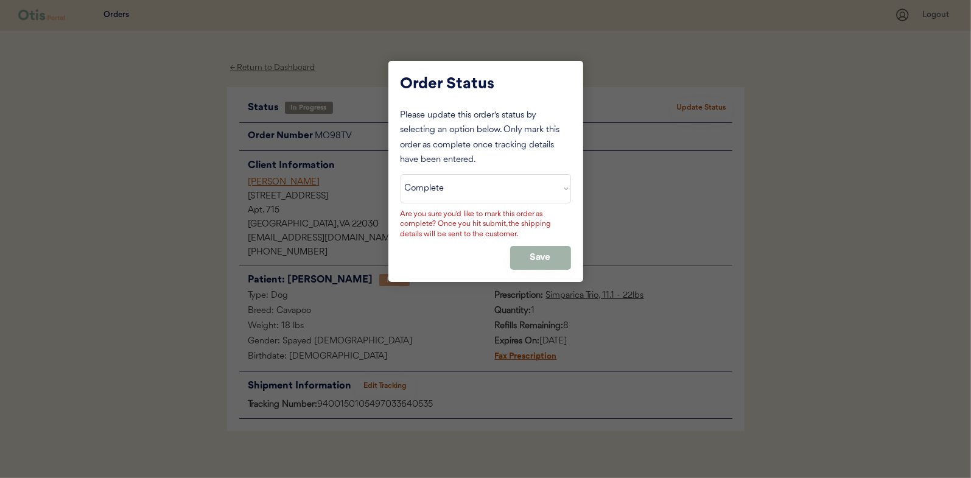
click at [546, 248] on button "Save" at bounding box center [540, 258] width 61 height 24
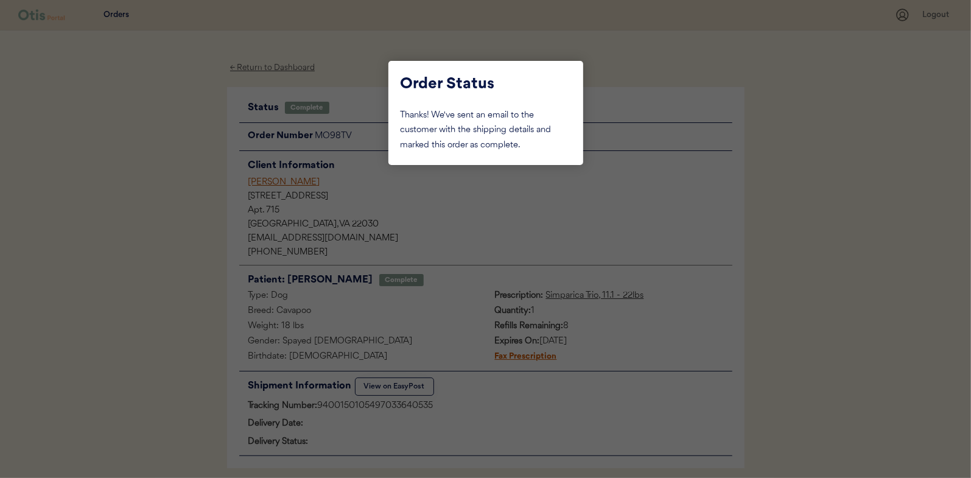
drag, startPoint x: 161, startPoint y: 127, endPoint x: 212, endPoint y: 112, distance: 53.8
click at [173, 127] on div at bounding box center [485, 239] width 971 height 478
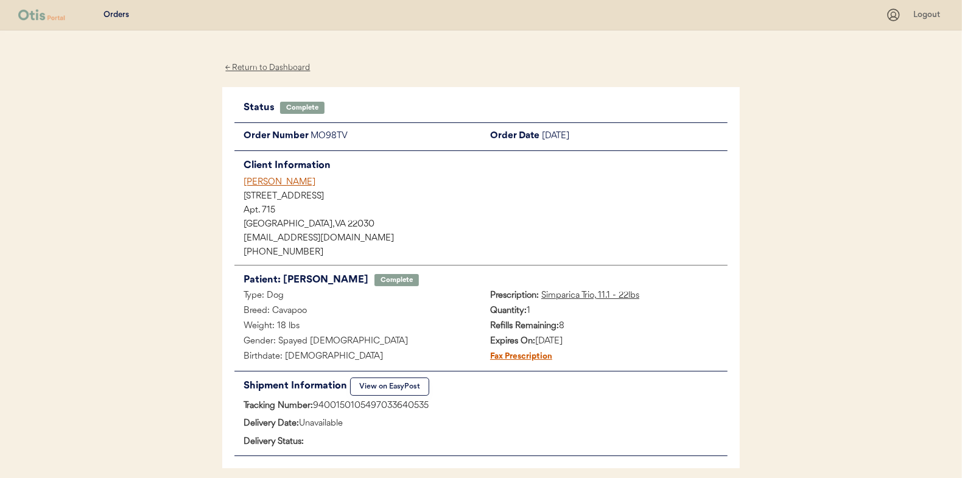
click at [241, 65] on div "← Return to Dashboard" at bounding box center [267, 68] width 91 height 14
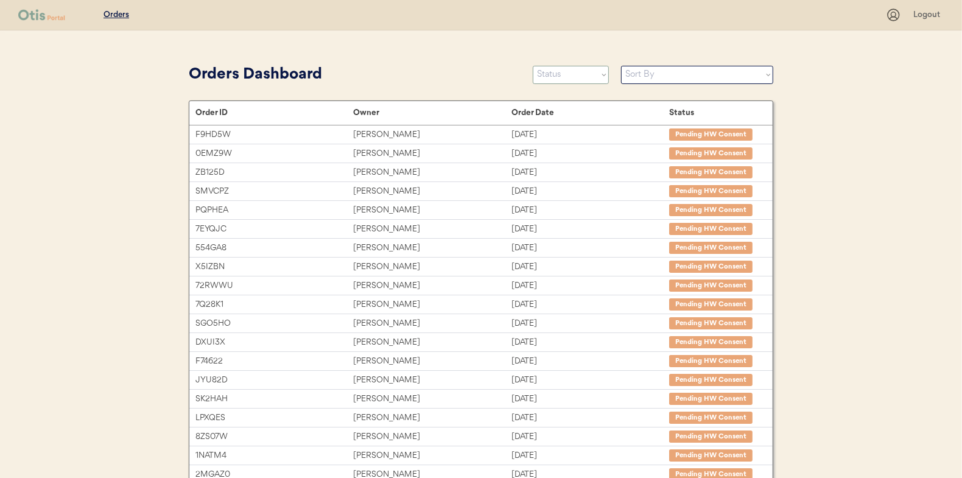
click at [571, 71] on select "Status On Hold New In Progress Complete Pending HW Consent Canceled" at bounding box center [571, 75] width 76 height 18
select select ""in_progress""
click at [533, 66] on select "Status On Hold New In Progress Complete Pending HW Consent Canceled" at bounding box center [571, 75] width 76 height 18
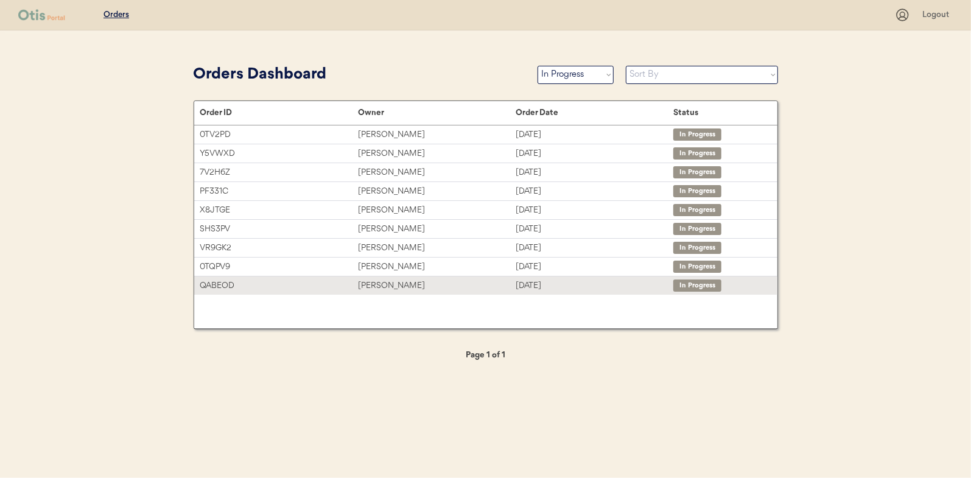
click at [376, 279] on div "[PERSON_NAME]" at bounding box center [437, 286] width 158 height 14
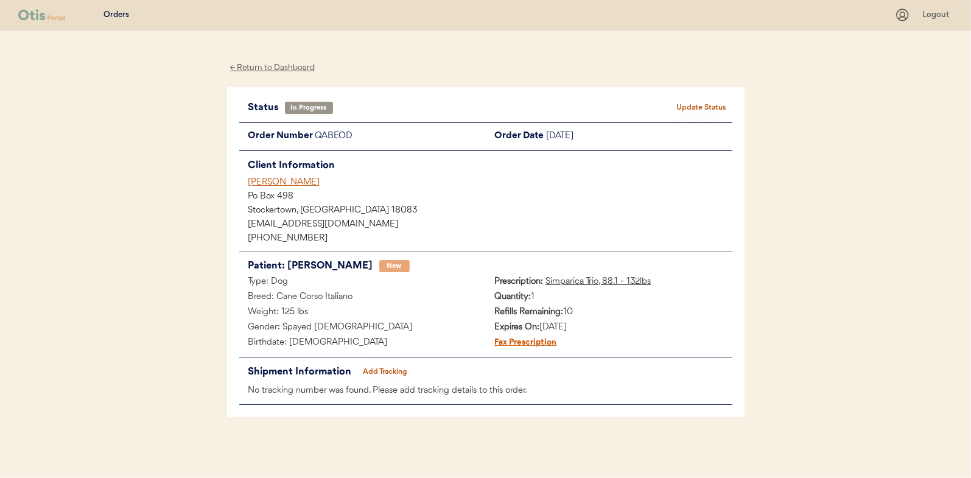
click at [386, 366] on button "Add Tracking" at bounding box center [385, 371] width 61 height 17
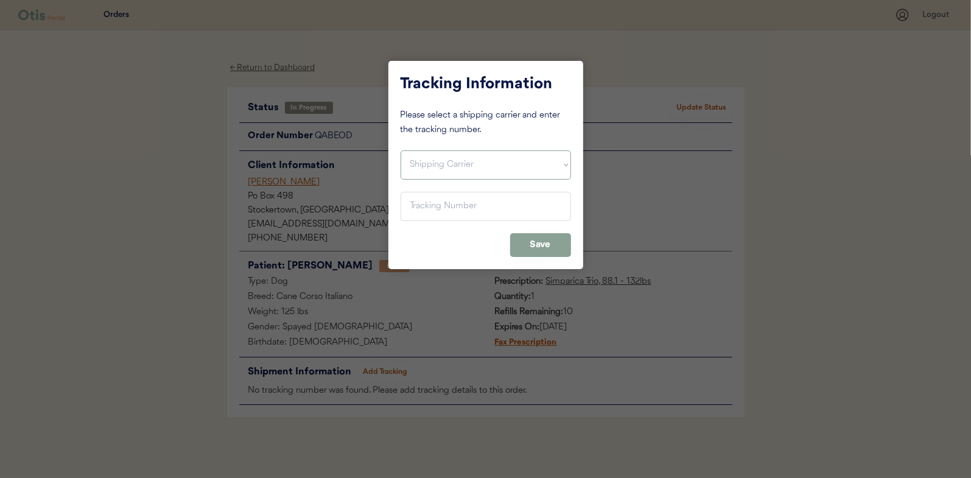
click at [425, 162] on select "Shipping Carrier FedEx FedEx Ground Economy UPS USPS" at bounding box center [485, 164] width 170 height 29
select select ""usps""
click at [400, 150] on select "Shipping Carrier FedEx FedEx Ground Economy UPS USPS" at bounding box center [485, 164] width 170 height 29
click at [413, 209] on input "input" at bounding box center [485, 206] width 170 height 29
paste input "9400150105799033385578"
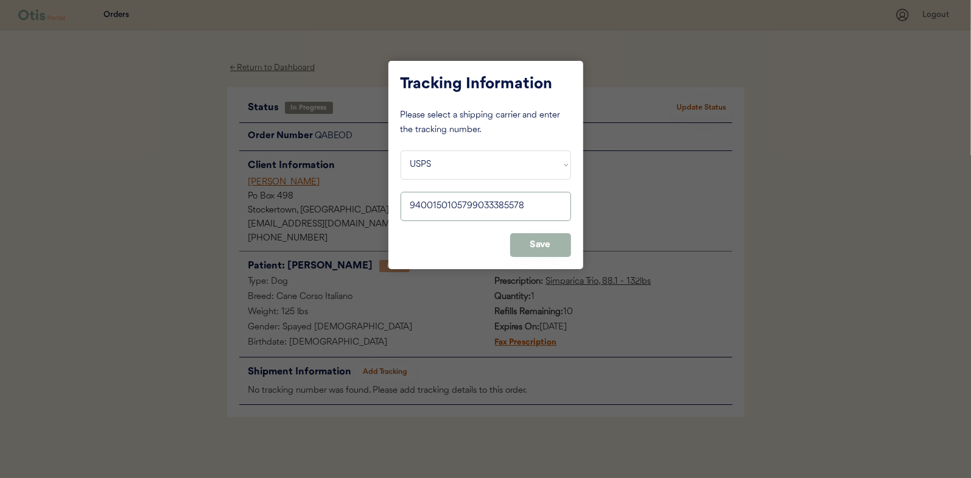
type input "9400150105799033385578"
click at [520, 239] on button "Save" at bounding box center [540, 245] width 61 height 24
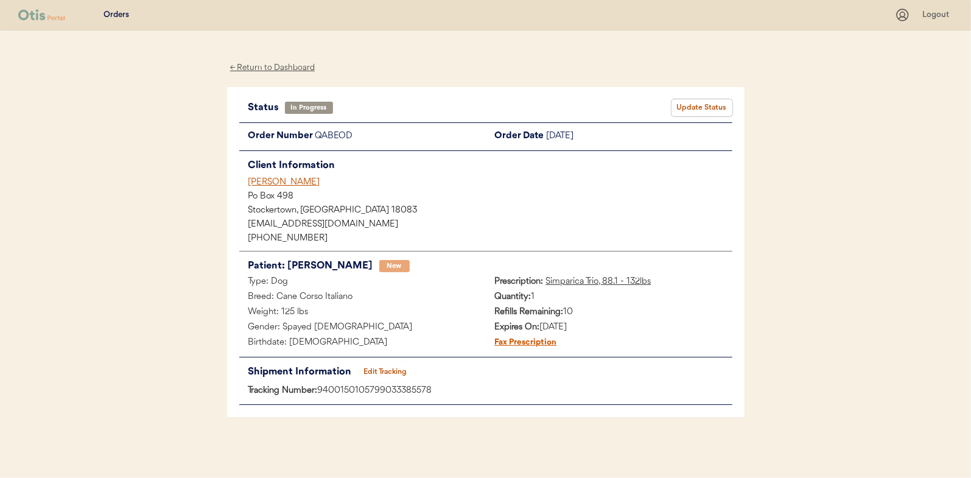
click at [694, 107] on button "Update Status" at bounding box center [701, 107] width 61 height 17
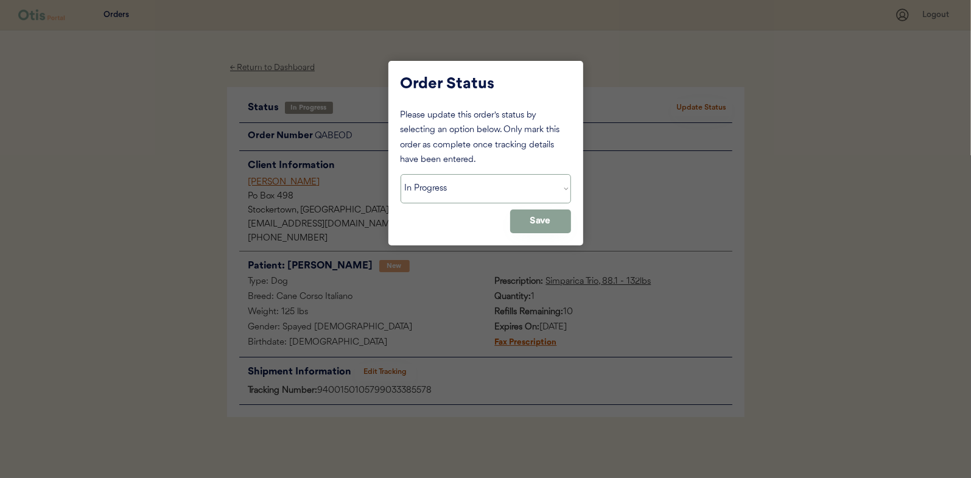
click at [407, 183] on select "Status On Hold New In Progress Complete Pending HW Consent Canceled" at bounding box center [485, 188] width 170 height 29
select select ""complete""
click at [400, 174] on select "Status On Hold New In Progress Complete Pending HW Consent Canceled" at bounding box center [485, 188] width 170 height 29
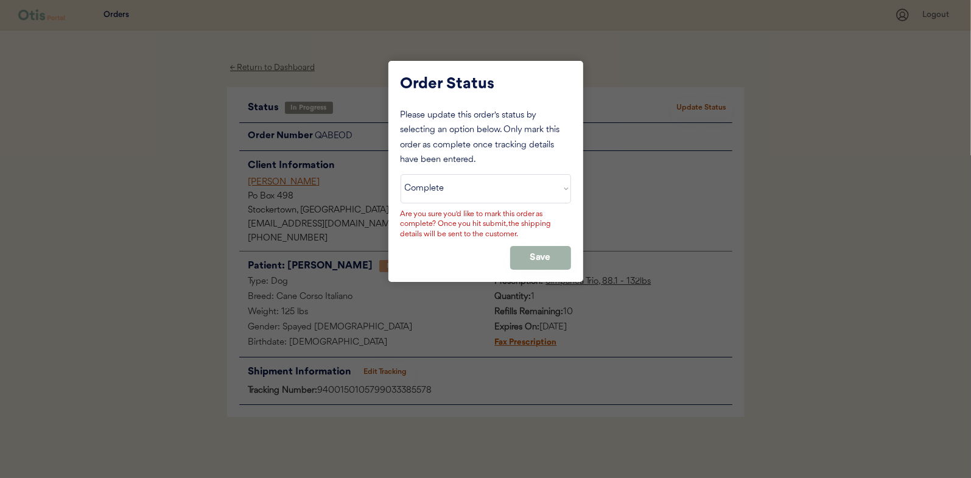
click at [532, 248] on button "Save" at bounding box center [540, 258] width 61 height 24
click at [538, 256] on button "Save" at bounding box center [540, 258] width 61 height 24
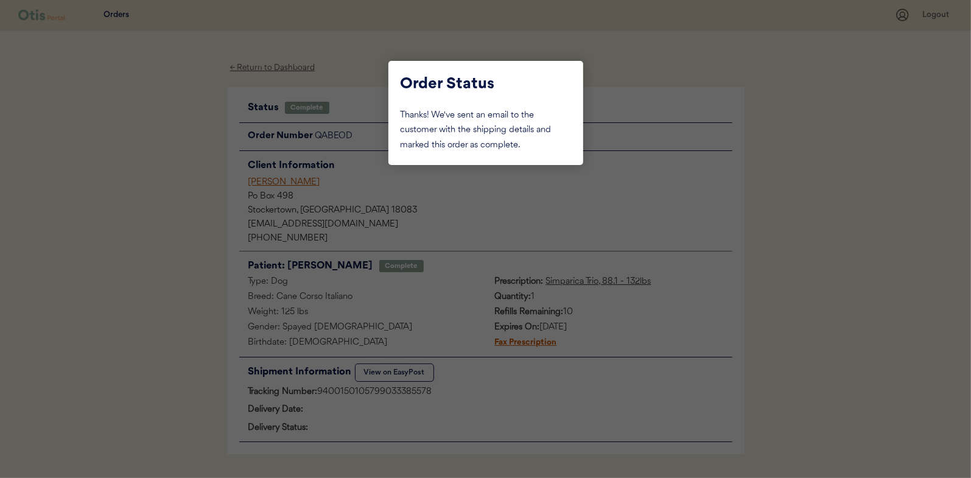
click at [166, 159] on div at bounding box center [485, 239] width 971 height 478
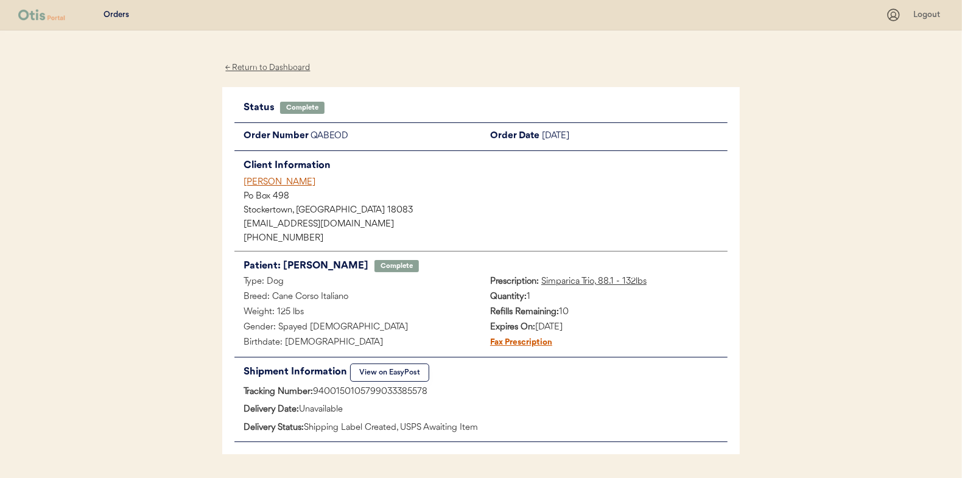
click at [262, 69] on div "← Return to Dashboard" at bounding box center [267, 68] width 91 height 14
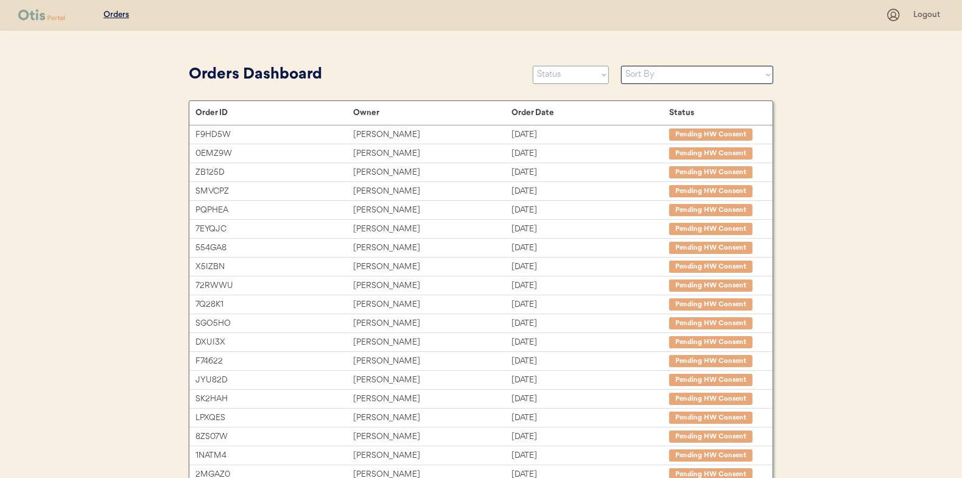
click at [551, 72] on select "Status On Hold New In Progress Complete Pending HW Consent Canceled" at bounding box center [571, 75] width 76 height 18
select select ""in_progress""
click at [533, 66] on select "Status On Hold New In Progress Complete Pending HW Consent Canceled" at bounding box center [571, 75] width 76 height 18
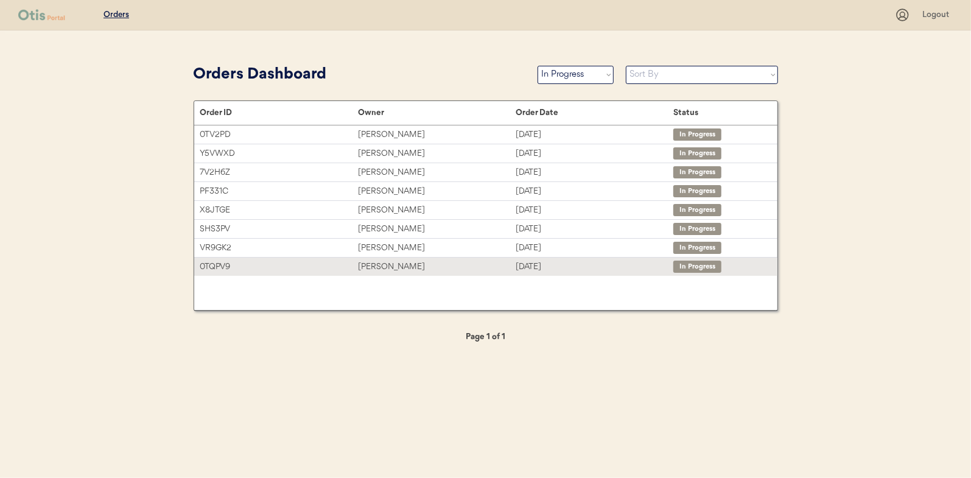
click at [386, 266] on div "[PERSON_NAME]" at bounding box center [437, 267] width 158 height 14
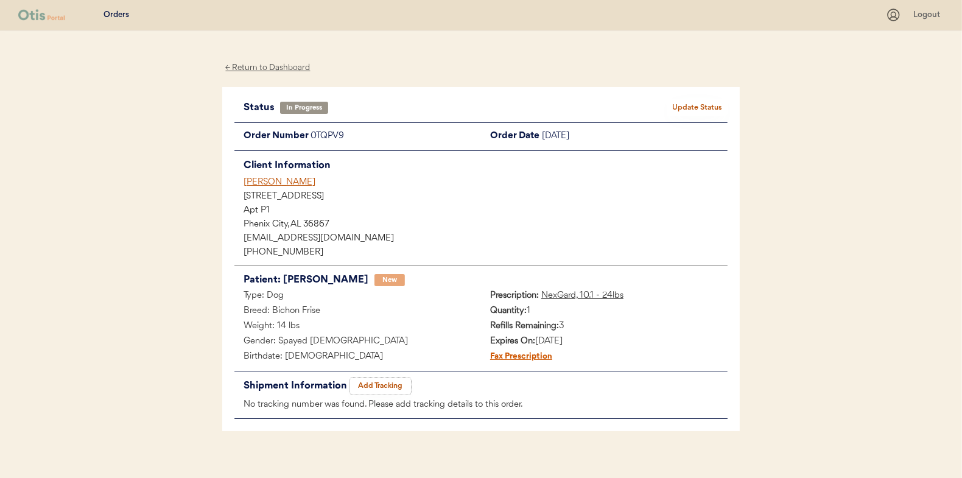
click at [383, 383] on button "Add Tracking" at bounding box center [380, 385] width 61 height 17
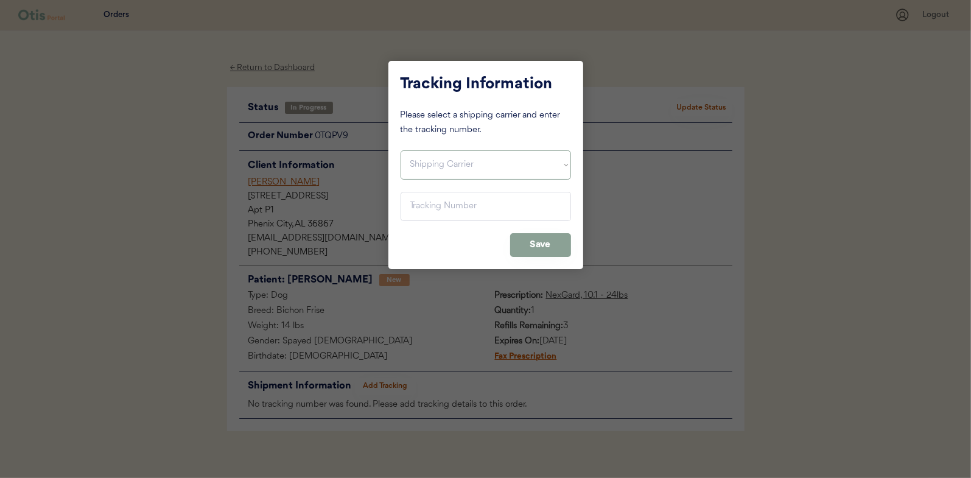
click at [430, 161] on select "Shipping Carrier FedEx FedEx Ground Economy UPS USPS" at bounding box center [485, 164] width 170 height 29
select select ""usps""
click at [400, 150] on select "Shipping Carrier FedEx FedEx Ground Economy UPS USPS" at bounding box center [485, 164] width 170 height 29
click at [419, 204] on input "input" at bounding box center [485, 206] width 170 height 29
paste input "9400150105800033422917"
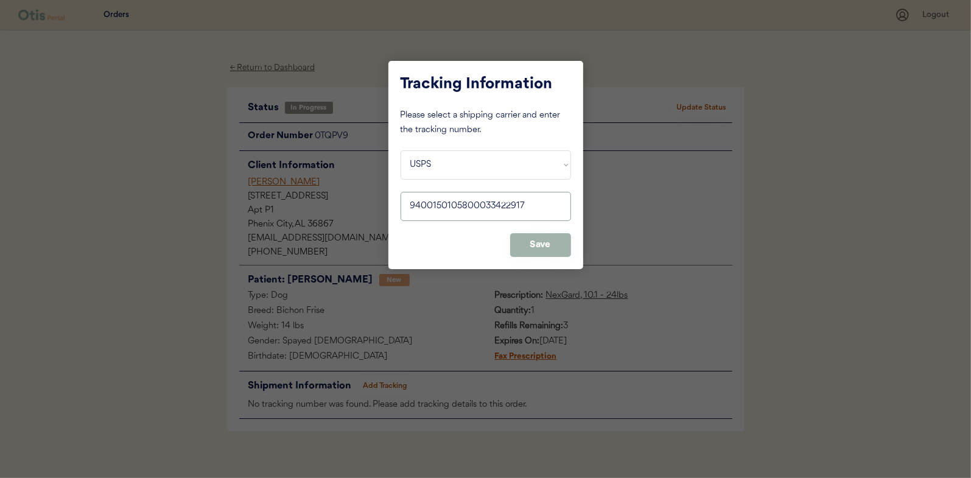
type input "9400150105800033422917"
click at [528, 240] on button "Save" at bounding box center [540, 245] width 61 height 24
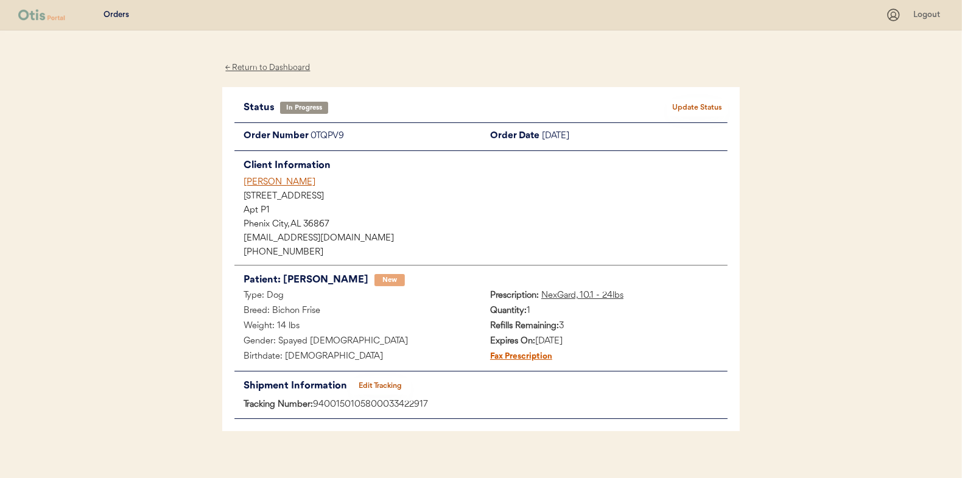
click at [697, 107] on button "Update Status" at bounding box center [696, 107] width 61 height 17
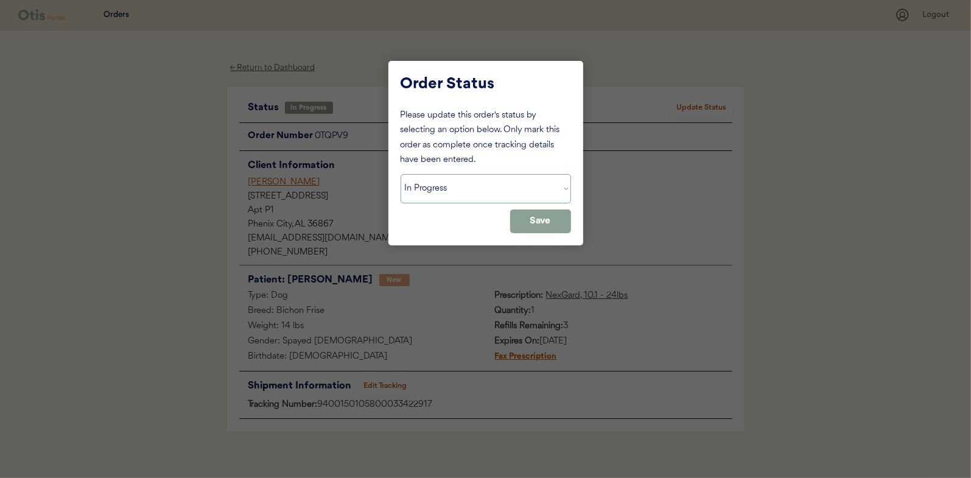
click at [445, 196] on select "Status On Hold New In Progress Complete Pending HW Consent Canceled" at bounding box center [485, 188] width 170 height 29
select select ""complete""
click at [400, 174] on select "Status On Hold New In Progress Complete Pending HW Consent Canceled" at bounding box center [485, 188] width 170 height 29
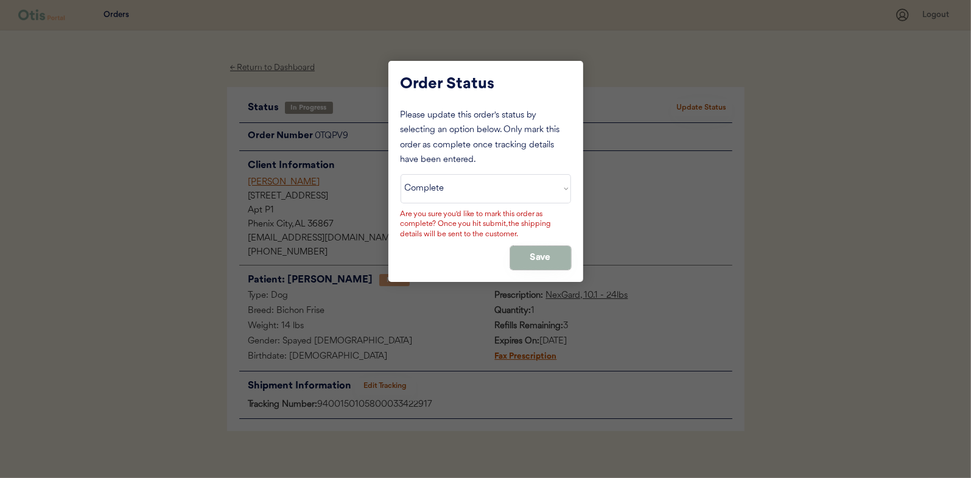
click at [545, 260] on button "Save" at bounding box center [540, 258] width 61 height 24
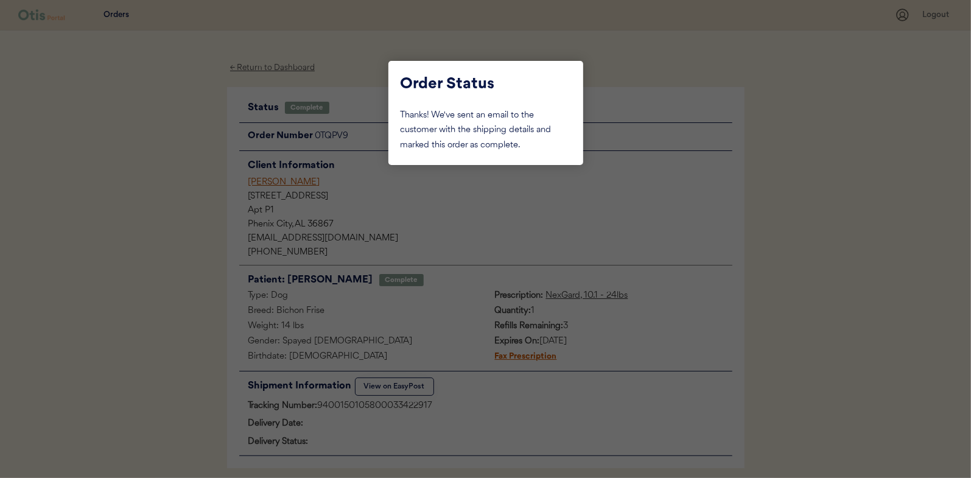
click at [158, 145] on div at bounding box center [485, 239] width 971 height 478
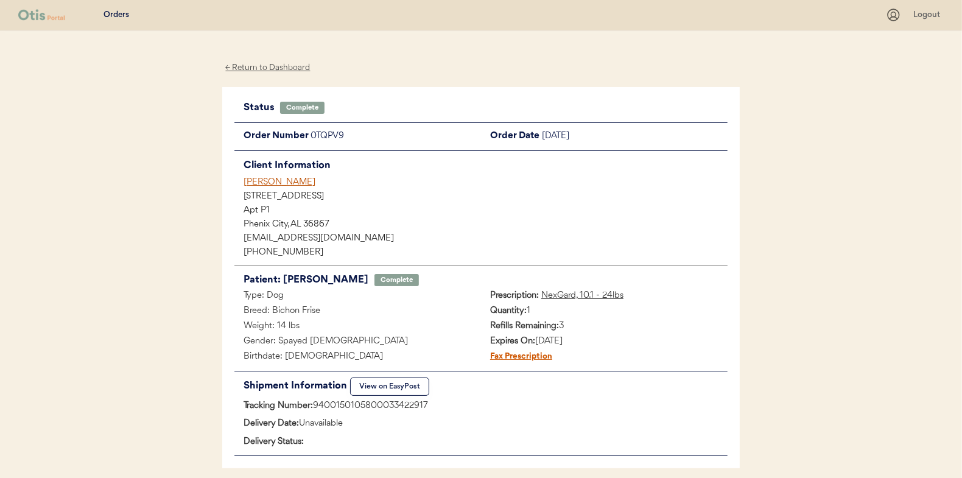
click at [258, 65] on div "← Return to Dashboard" at bounding box center [267, 68] width 91 height 14
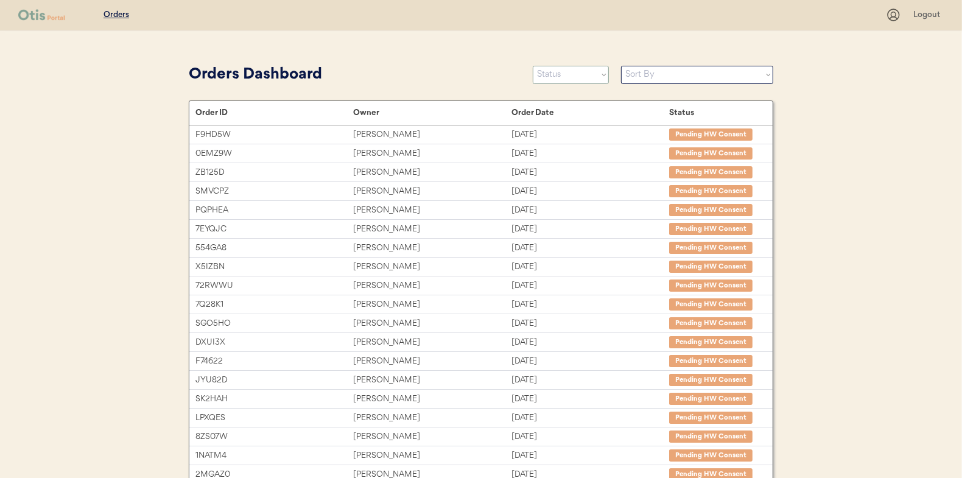
click at [553, 71] on select "Status On Hold New In Progress Complete Pending HW Consent Canceled" at bounding box center [571, 75] width 76 height 18
select select ""in_progress""
click at [533, 66] on select "Status On Hold New In Progress Complete Pending HW Consent Canceled" at bounding box center [571, 75] width 76 height 18
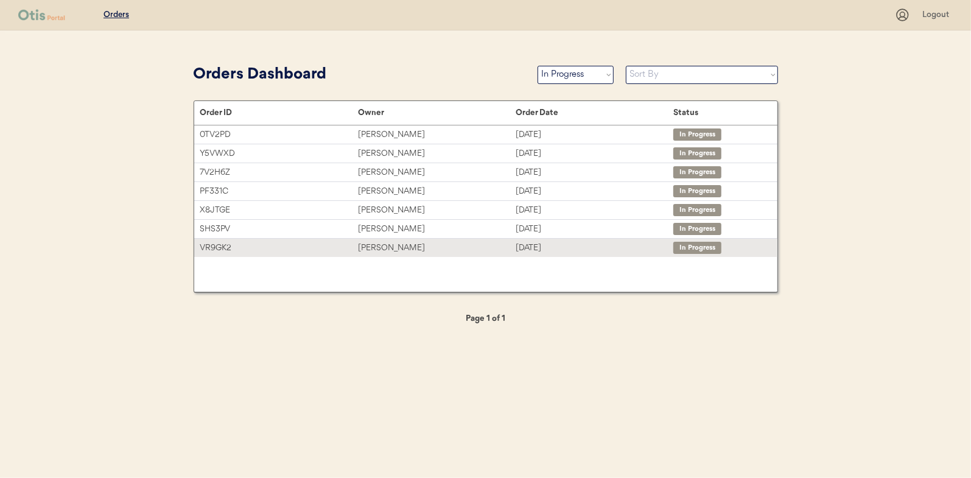
click at [366, 246] on div "Vanessa Fernandez" at bounding box center [437, 248] width 158 height 14
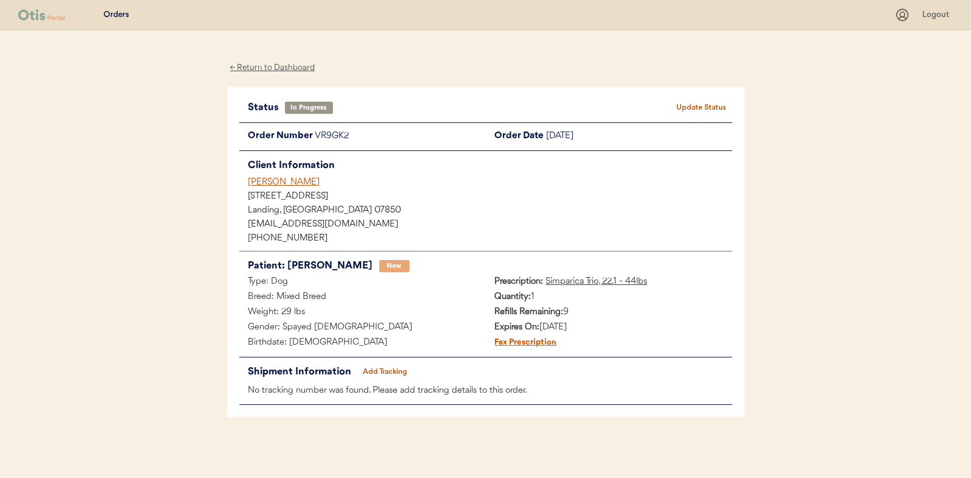
click at [397, 371] on button "Add Tracking" at bounding box center [385, 371] width 61 height 17
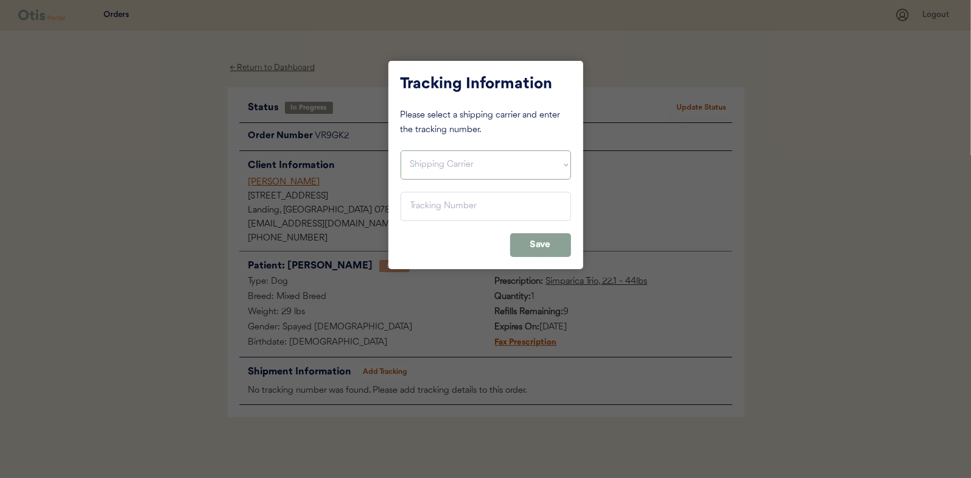
click at [410, 162] on select "Shipping Carrier FedEx FedEx Ground Economy UPS USPS" at bounding box center [485, 164] width 170 height 29
select select ""usps""
click at [400, 150] on select "Shipping Carrier FedEx FedEx Ground Economy UPS USPS" at bounding box center [485, 164] width 170 height 29
click at [424, 213] on input "input" at bounding box center [485, 206] width 170 height 29
paste input "9400150105496035075376"
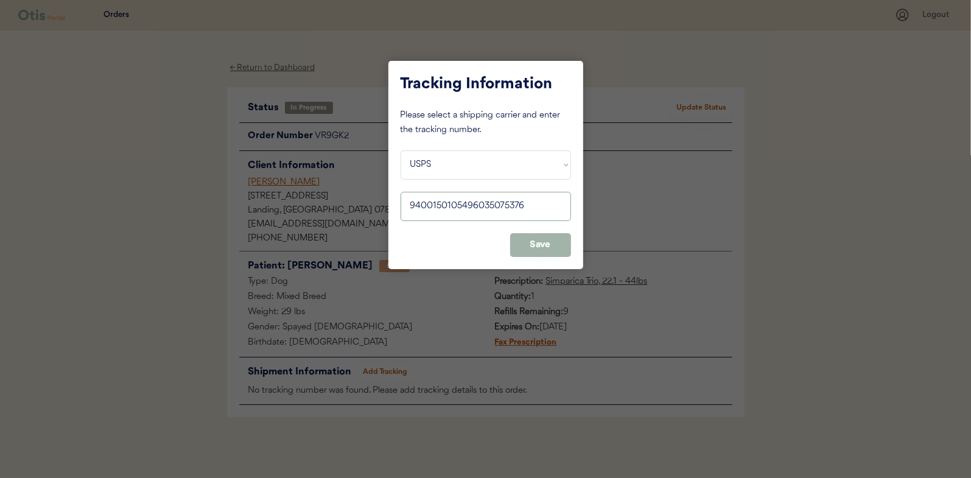
type input "9400150105496035075376"
click at [545, 253] on button "Save" at bounding box center [540, 245] width 61 height 24
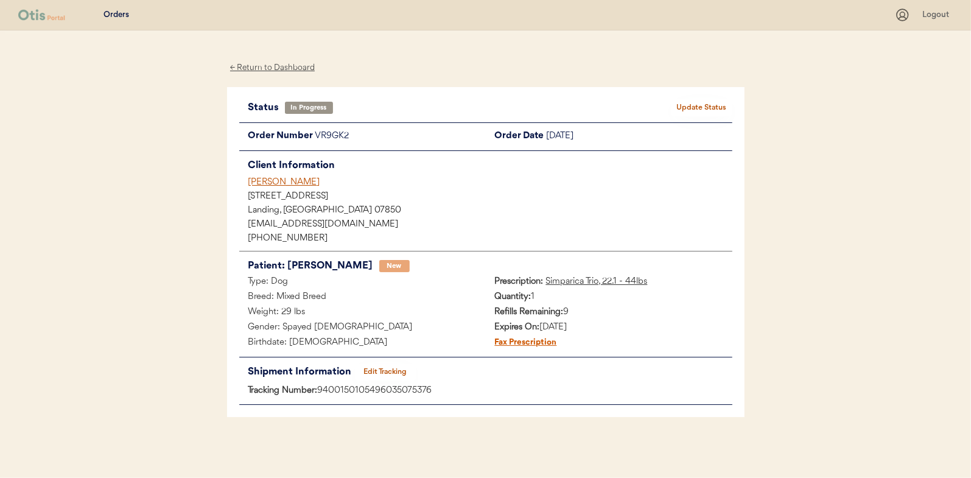
click at [690, 103] on button "Update Status" at bounding box center [701, 107] width 61 height 17
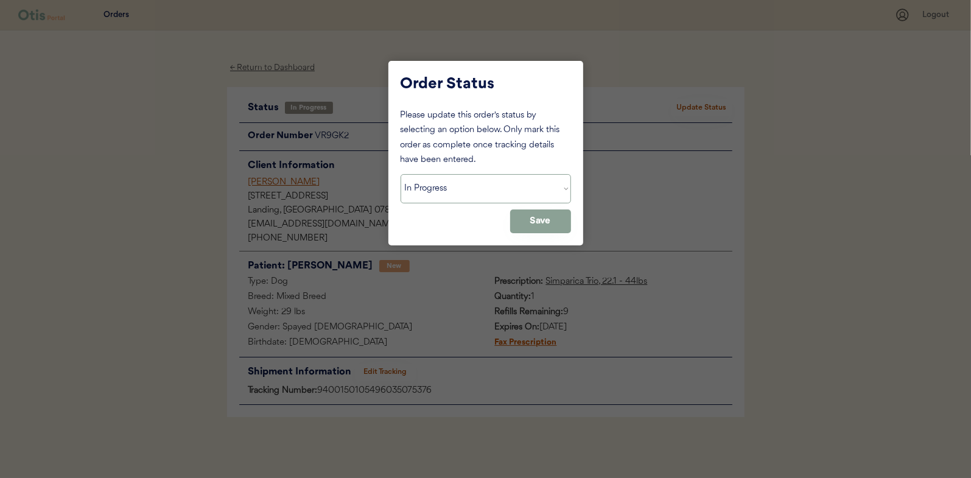
click at [463, 195] on select "Status On Hold New In Progress Complete Pending HW Consent Canceled" at bounding box center [485, 188] width 170 height 29
select select ""complete""
click at [400, 174] on select "Status On Hold New In Progress Complete Pending HW Consent Canceled" at bounding box center [485, 188] width 170 height 29
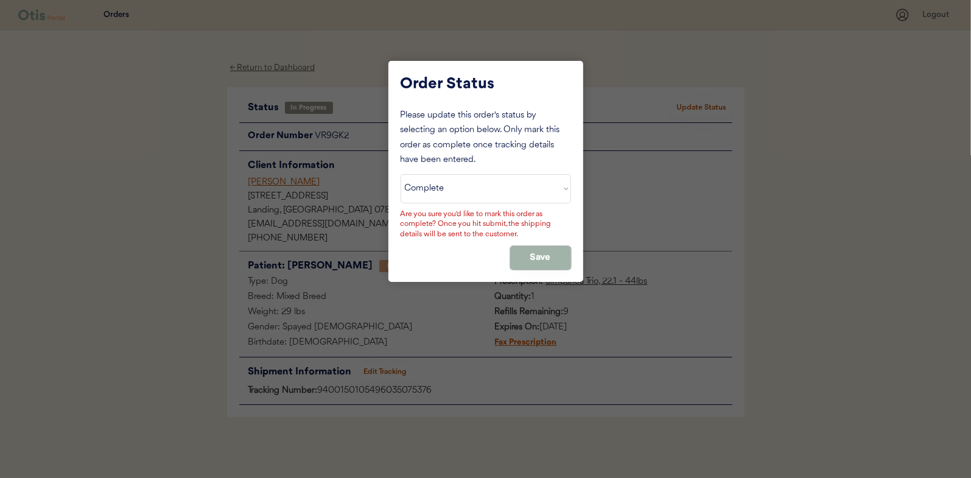
click at [531, 247] on button "Save" at bounding box center [540, 258] width 61 height 24
click at [553, 255] on button "Save" at bounding box center [540, 258] width 61 height 24
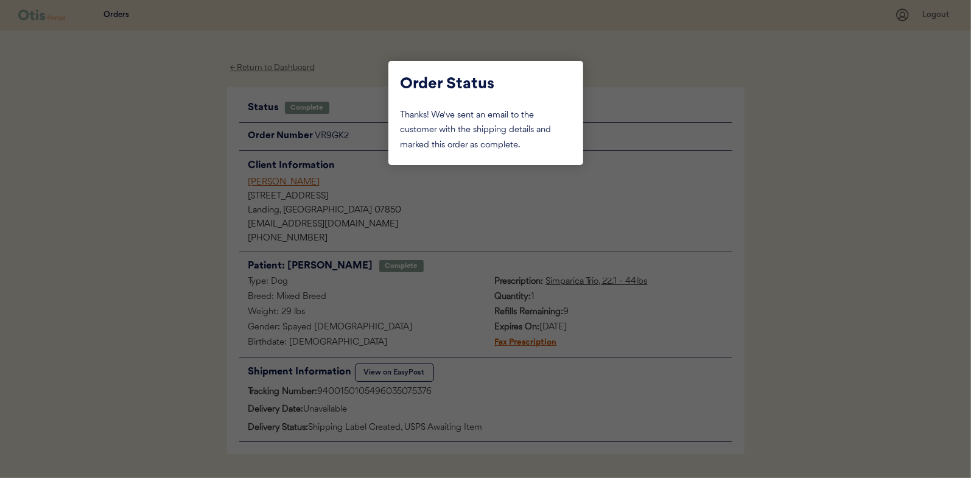
click at [121, 133] on div at bounding box center [485, 239] width 971 height 478
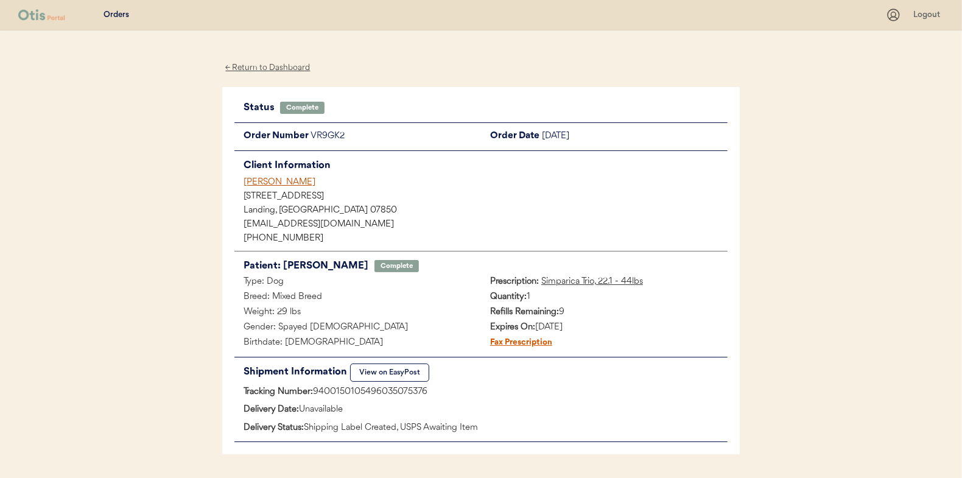
click at [267, 66] on div "← Return to Dashboard" at bounding box center [267, 68] width 91 height 14
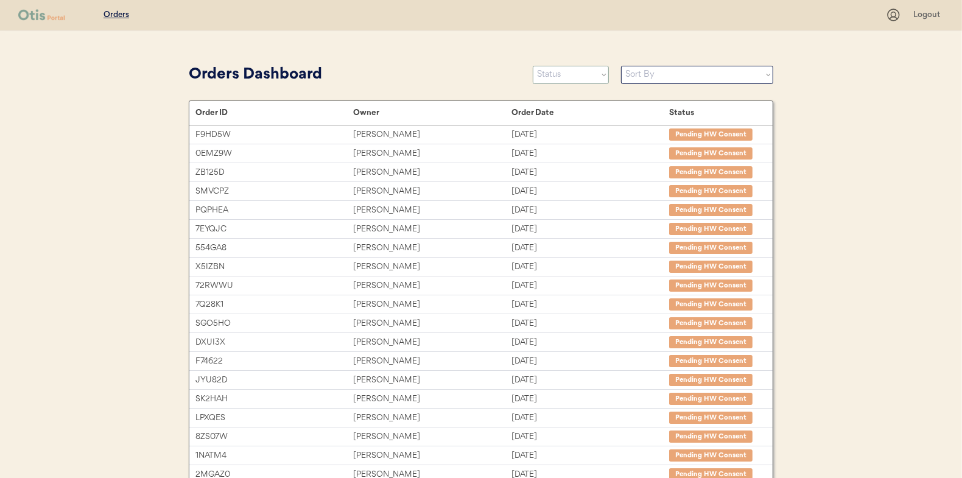
click at [578, 79] on select "Status On Hold New In Progress Complete Pending HW Consent Canceled" at bounding box center [571, 75] width 76 height 18
select select ""new""
click at [533, 66] on select "Status On Hold New In Progress Complete Pending HW Consent Canceled" at bounding box center [571, 75] width 76 height 18
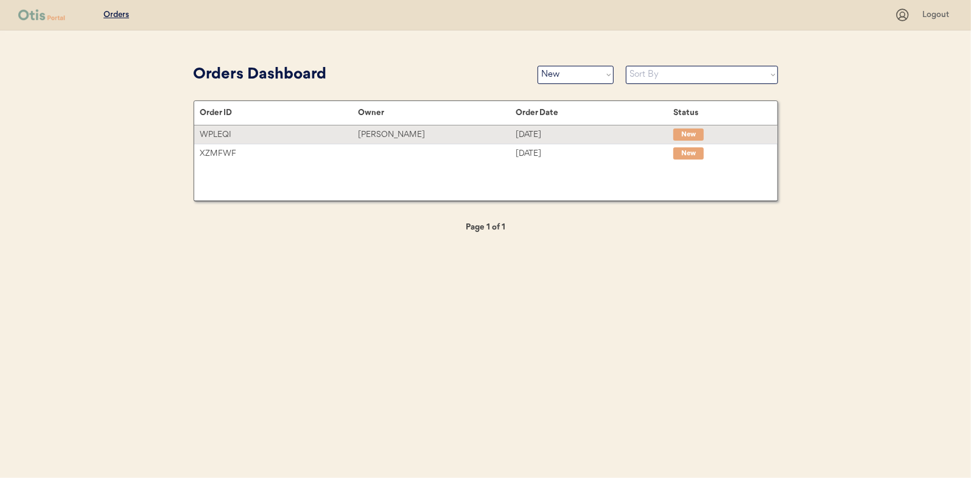
click at [388, 128] on div "[PERSON_NAME]" at bounding box center [437, 135] width 158 height 14
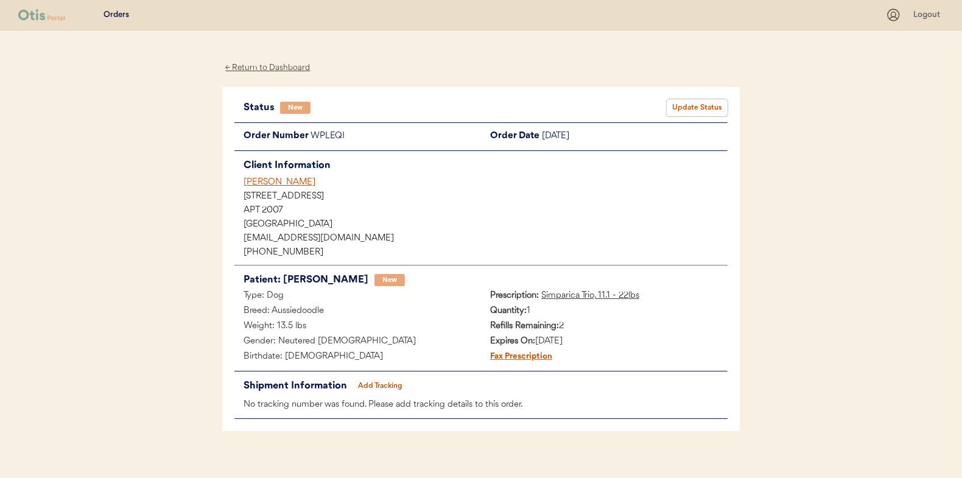
click at [689, 112] on button "Update Status" at bounding box center [696, 107] width 61 height 17
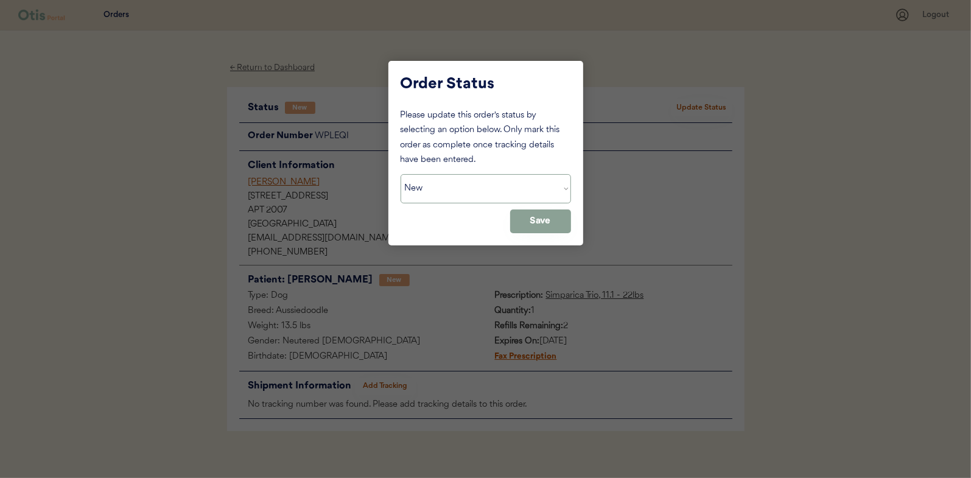
click at [423, 190] on select "Status On Hold New In Progress Complete Pending HW Consent Canceled" at bounding box center [485, 188] width 170 height 29
select select ""in_progress""
click at [400, 174] on select "Status On Hold New In Progress Complete Pending HW Consent Canceled" at bounding box center [485, 188] width 170 height 29
click at [545, 229] on button "Save" at bounding box center [540, 221] width 61 height 24
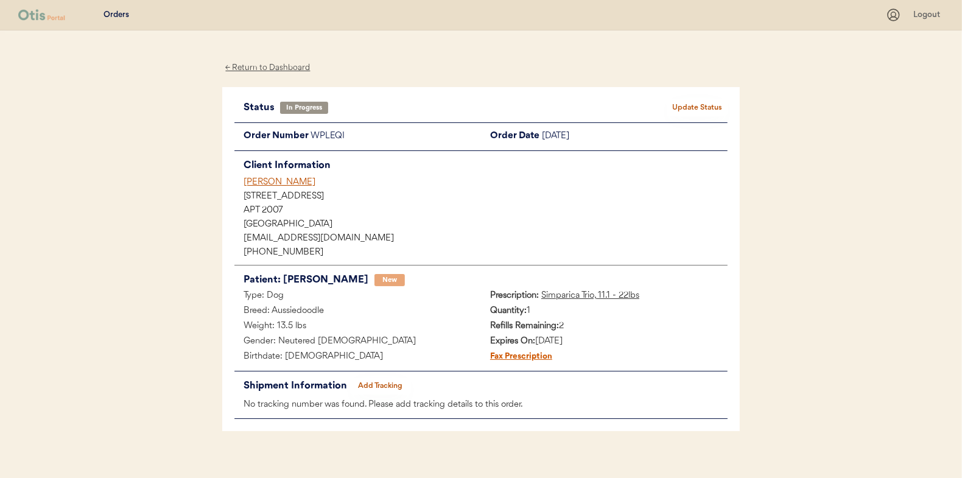
click at [260, 69] on div "← Return to Dashboard" at bounding box center [267, 68] width 91 height 14
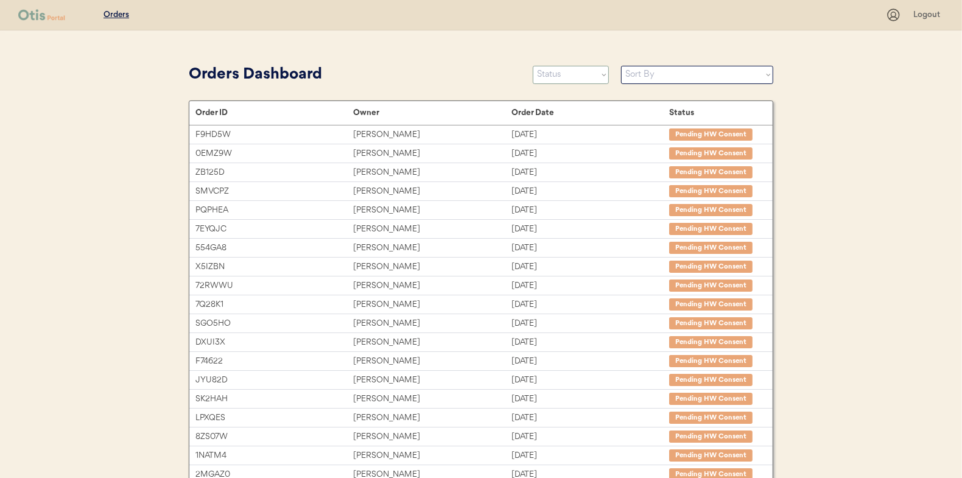
click at [553, 78] on select "Status On Hold New In Progress Complete Pending HW Consent Canceled" at bounding box center [571, 75] width 76 height 18
select select ""new""
click at [533, 66] on select "Status On Hold New In Progress Complete Pending HW Consent Canceled" at bounding box center [571, 75] width 76 height 18
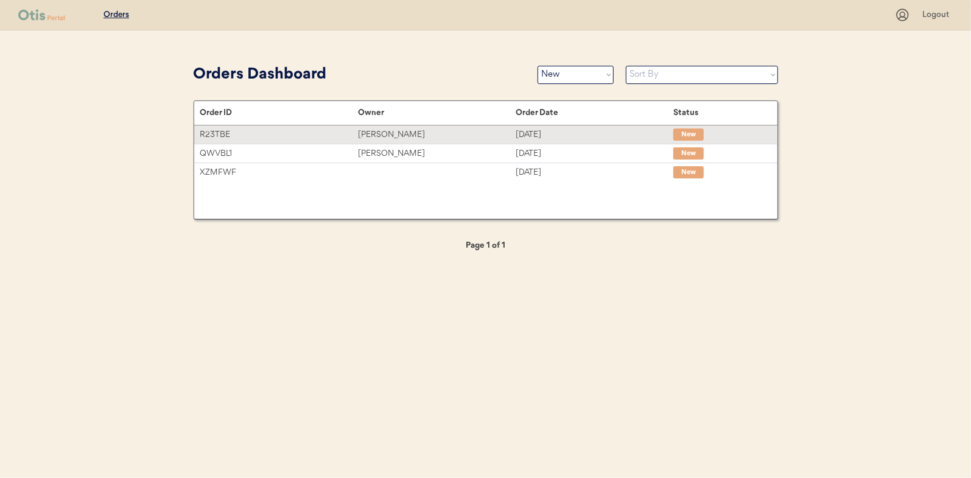
click at [383, 133] on div "Amy Miles" at bounding box center [437, 135] width 158 height 14
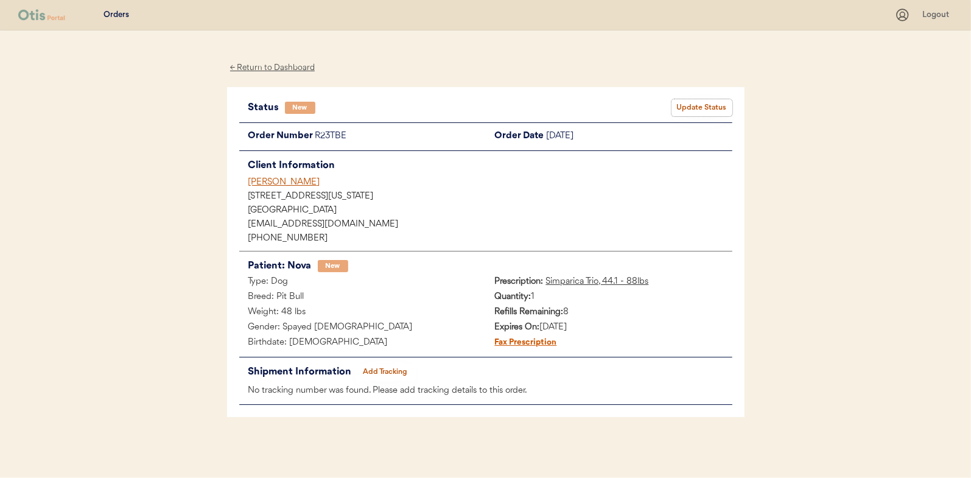
click at [696, 102] on button "Update Status" at bounding box center [701, 107] width 61 height 17
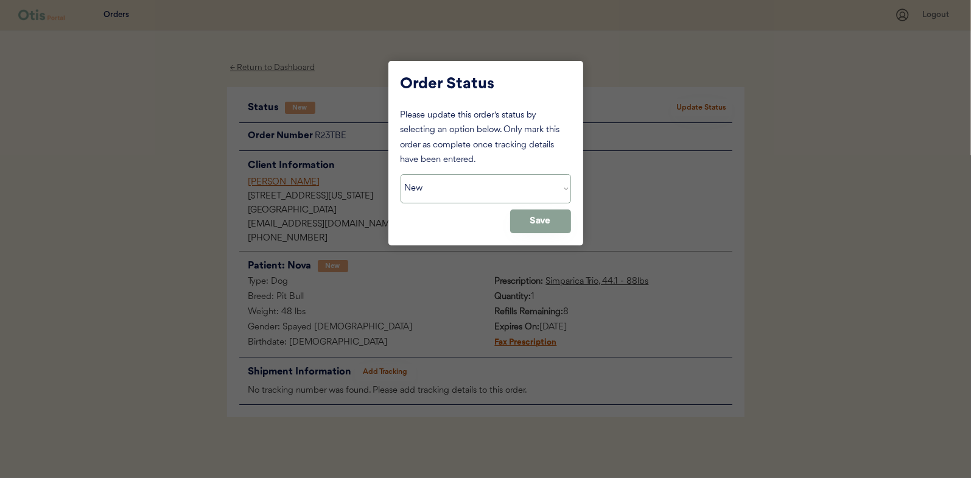
click at [446, 185] on select "Status On Hold New In Progress Complete Pending HW Consent Canceled" at bounding box center [485, 188] width 170 height 29
select select ""in_progress""
click at [400, 174] on select "Status On Hold New In Progress Complete Pending HW Consent Canceled" at bounding box center [485, 188] width 170 height 29
click at [529, 219] on button "Save" at bounding box center [540, 221] width 61 height 24
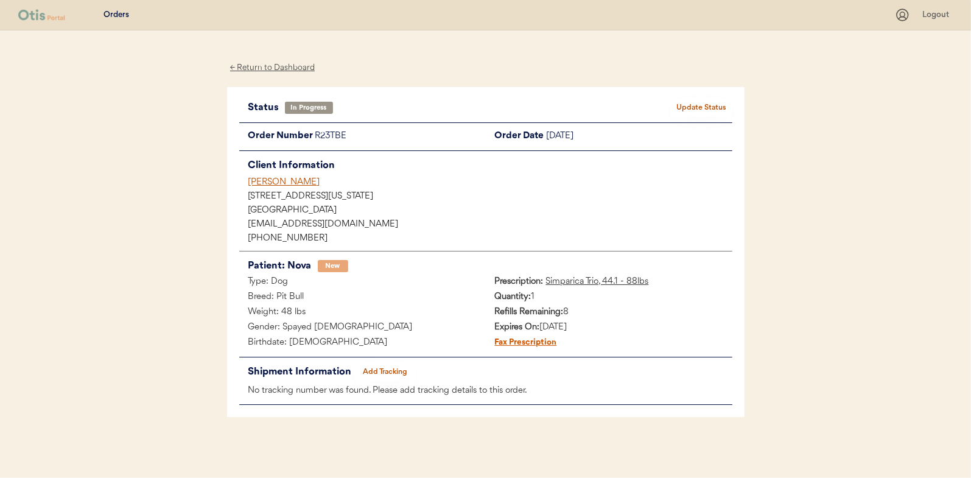
click at [285, 63] on div "← Return to Dashboard" at bounding box center [272, 68] width 91 height 14
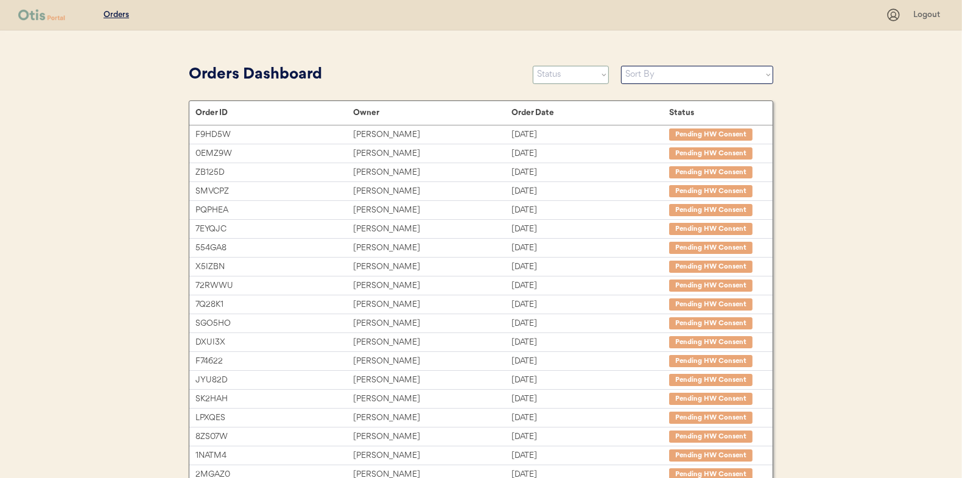
click at [574, 76] on select "Status On Hold New In Progress Complete Pending HW Consent Canceled" at bounding box center [571, 75] width 76 height 18
select select ""new""
click at [533, 66] on select "Status On Hold New In Progress Complete Pending HW Consent Canceled" at bounding box center [571, 75] width 76 height 18
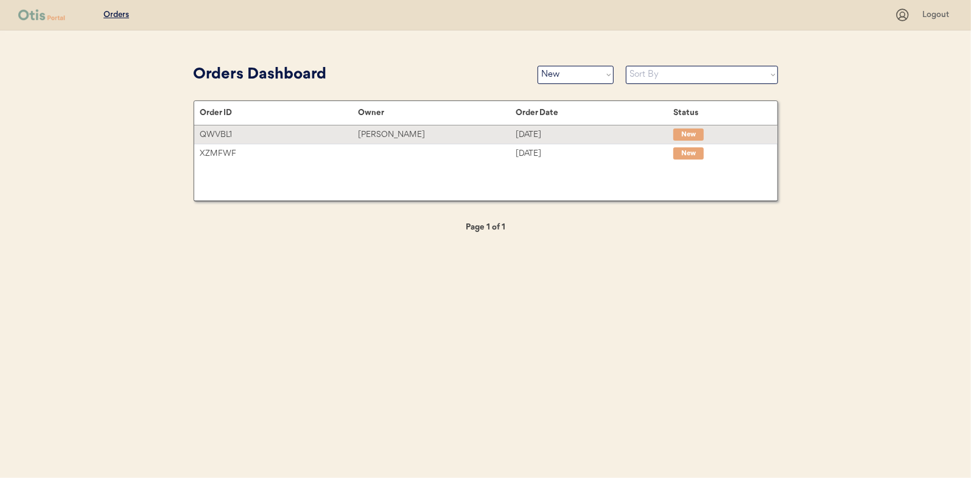
click at [374, 133] on div "[PERSON_NAME]" at bounding box center [437, 135] width 158 height 14
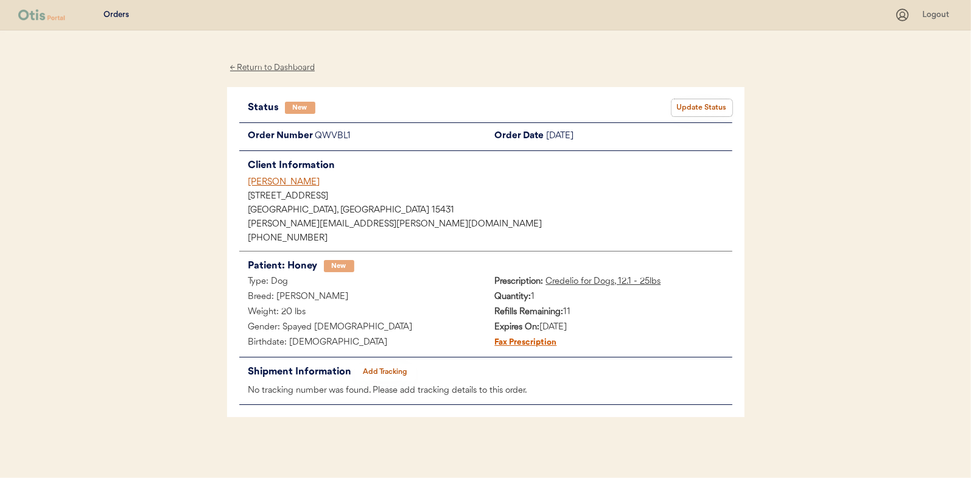
click at [706, 105] on button "Update Status" at bounding box center [701, 107] width 61 height 17
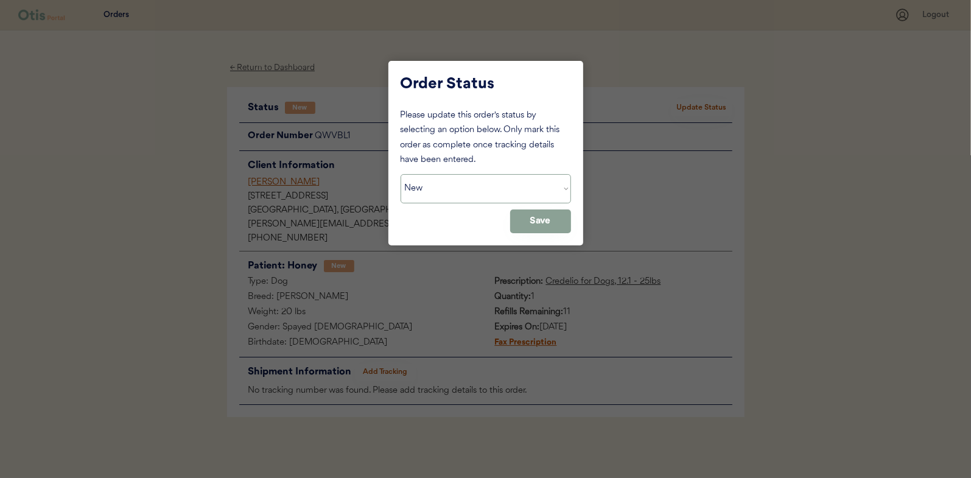
click at [456, 195] on select "Status On Hold New In Progress Complete Pending HW Consent Canceled" at bounding box center [485, 188] width 170 height 29
select select ""in_progress""
click at [400, 174] on select "Status On Hold New In Progress Complete Pending HW Consent Canceled" at bounding box center [485, 188] width 170 height 29
click at [540, 219] on button "Save" at bounding box center [540, 221] width 61 height 24
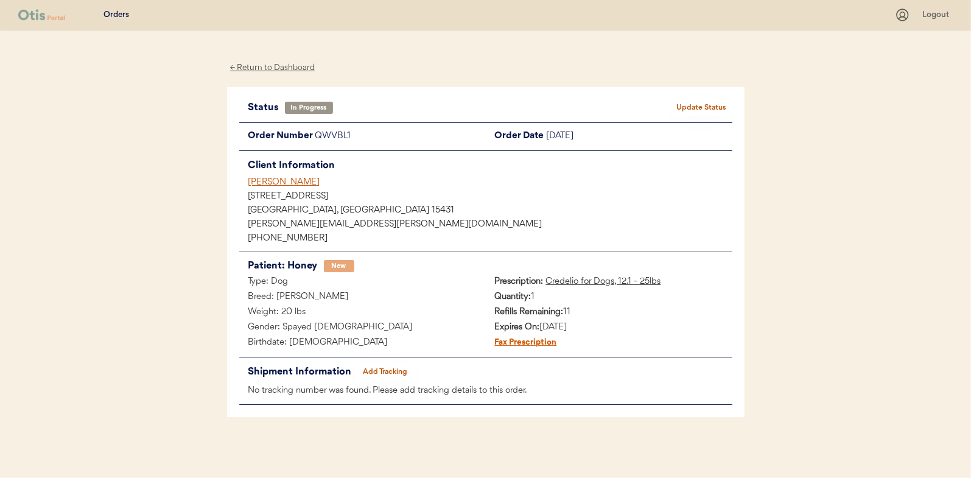
click at [286, 68] on div "← Return to Dashboard" at bounding box center [272, 68] width 91 height 14
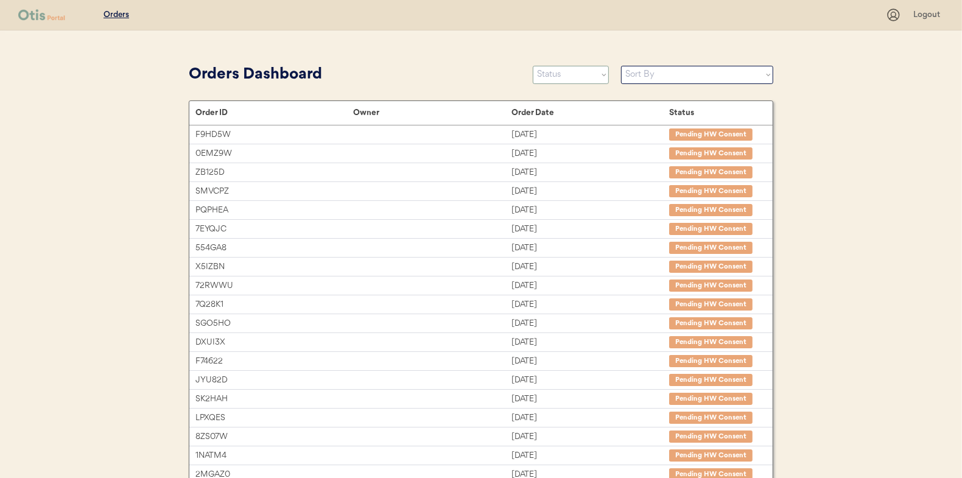
click at [551, 71] on select "Status On Hold New In Progress Complete Pending HW Consent Canceled" at bounding box center [571, 75] width 76 height 18
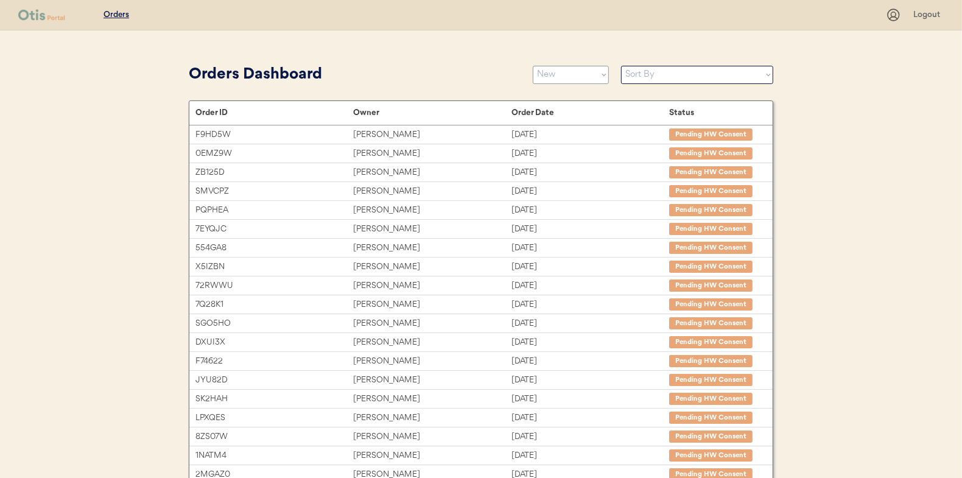
click at [533, 66] on select "Status On Hold New In Progress Complete Pending HW Consent Canceled" at bounding box center [571, 75] width 76 height 18
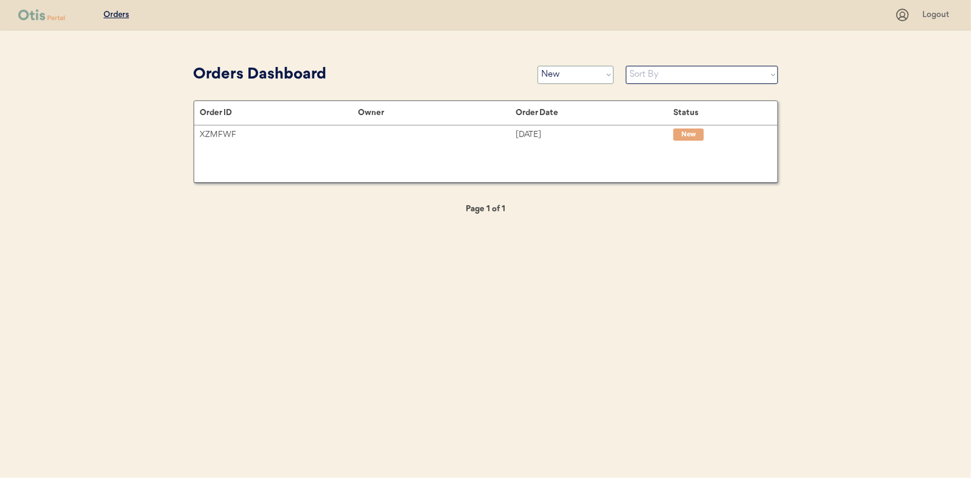
click at [569, 72] on select "Status On Hold New In Progress Complete Pending HW Consent Canceled" at bounding box center [575, 75] width 76 height 18
select select ""in_progress""
click at [537, 66] on select "Status On Hold New In Progress Complete Pending HW Consent Canceled" at bounding box center [575, 75] width 76 height 18
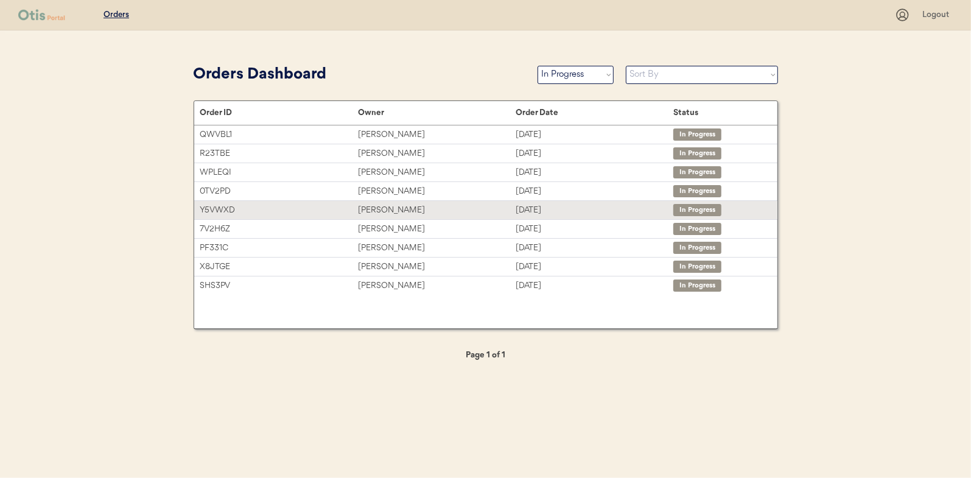
click at [380, 206] on div "[PERSON_NAME]" at bounding box center [437, 210] width 158 height 14
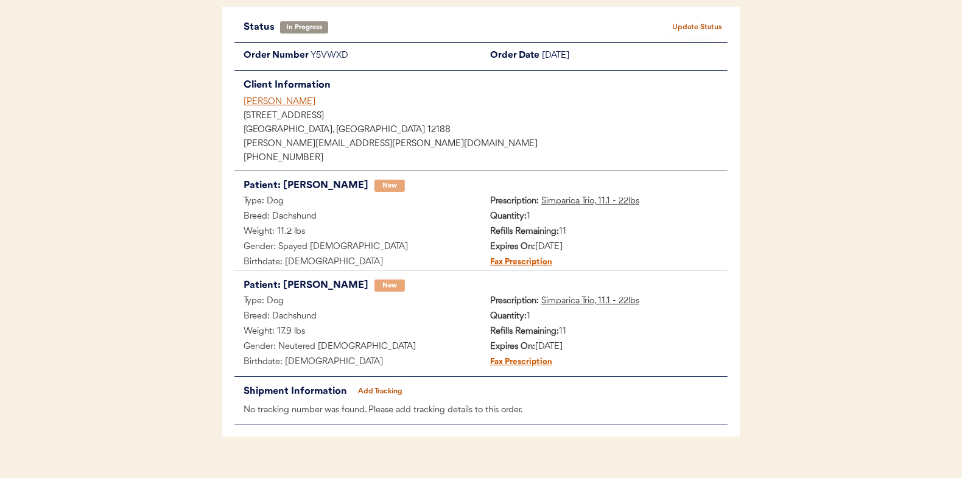
scroll to position [99, 0]
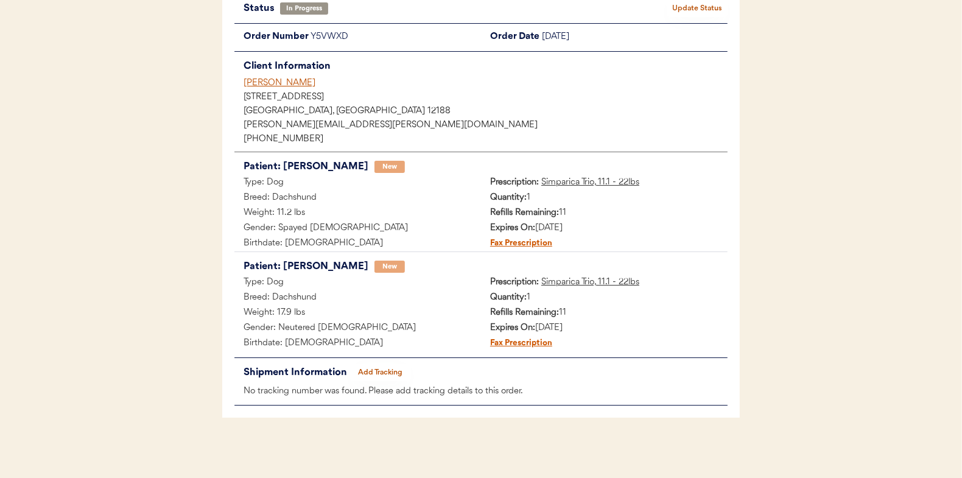
click at [383, 371] on button "Add Tracking" at bounding box center [380, 372] width 61 height 17
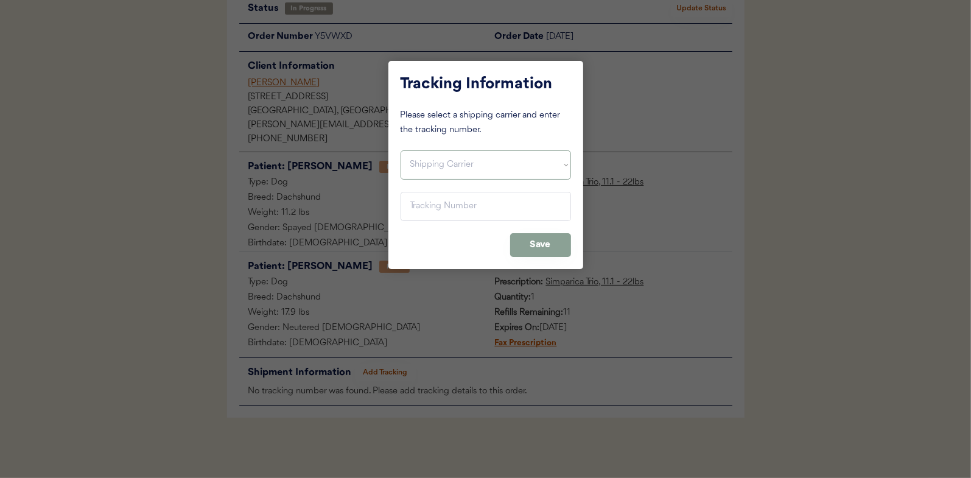
click at [416, 164] on select "Shipping Carrier FedEx FedEx Ground Economy UPS USPS" at bounding box center [485, 164] width 170 height 29
select select ""usps""
click at [400, 150] on select "Shipping Carrier FedEx FedEx Ground Economy UPS USPS" at bounding box center [485, 164] width 170 height 29
click at [416, 207] on input "input" at bounding box center [485, 206] width 170 height 29
paste input "9400150105798033512069"
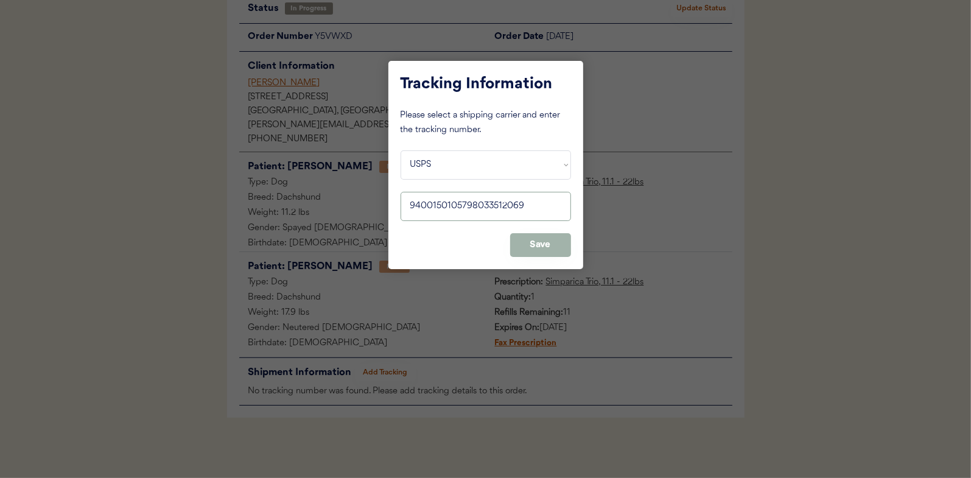
type input "9400150105798033512069"
click at [537, 250] on button "Save" at bounding box center [540, 245] width 61 height 24
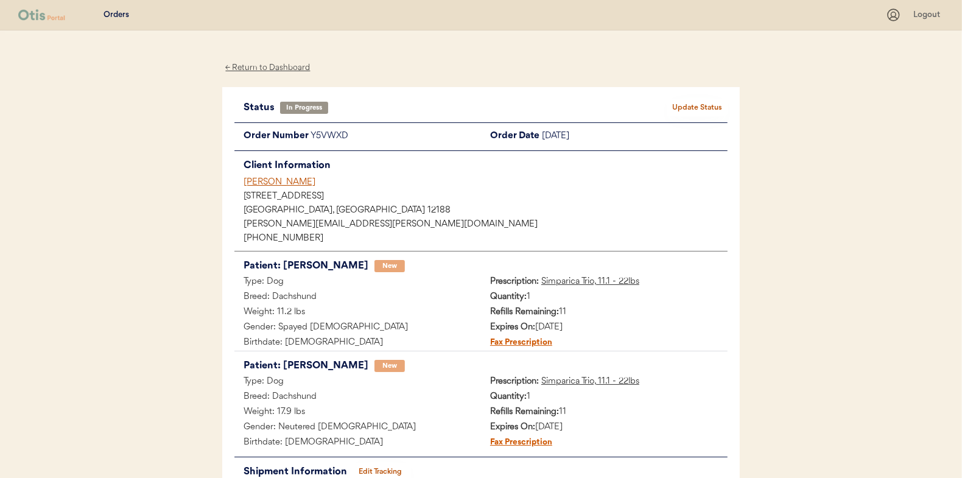
scroll to position [0, 0]
click at [708, 105] on button "Update Status" at bounding box center [696, 107] width 61 height 17
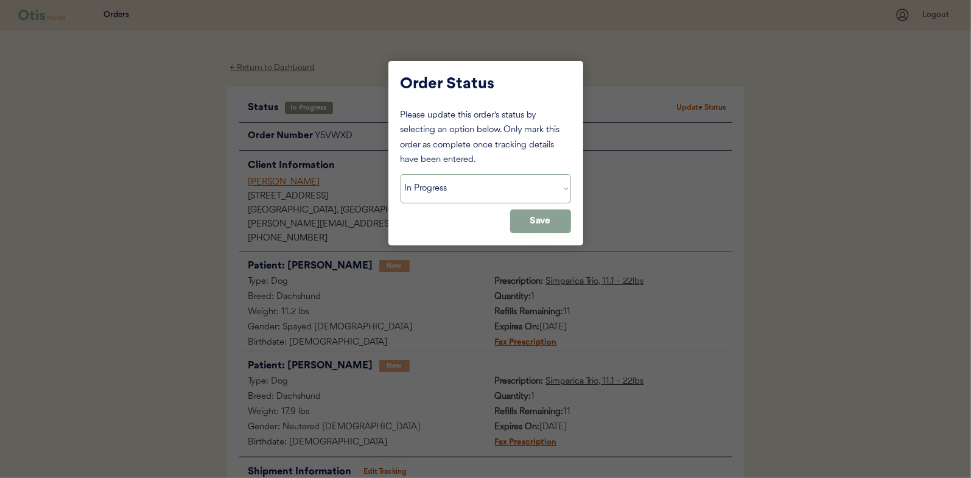
click at [455, 192] on select "Status On Hold New In Progress Complete Pending HW Consent Canceled" at bounding box center [485, 188] width 170 height 29
select select ""complete""
click at [400, 174] on select "Status On Hold New In Progress Complete Pending HW Consent Canceled" at bounding box center [485, 188] width 170 height 29
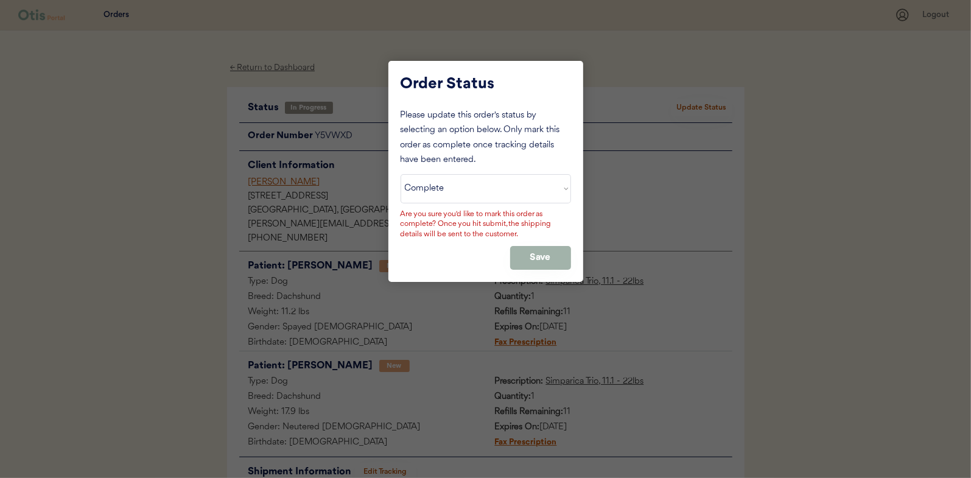
click at [522, 248] on button "Save" at bounding box center [540, 258] width 61 height 24
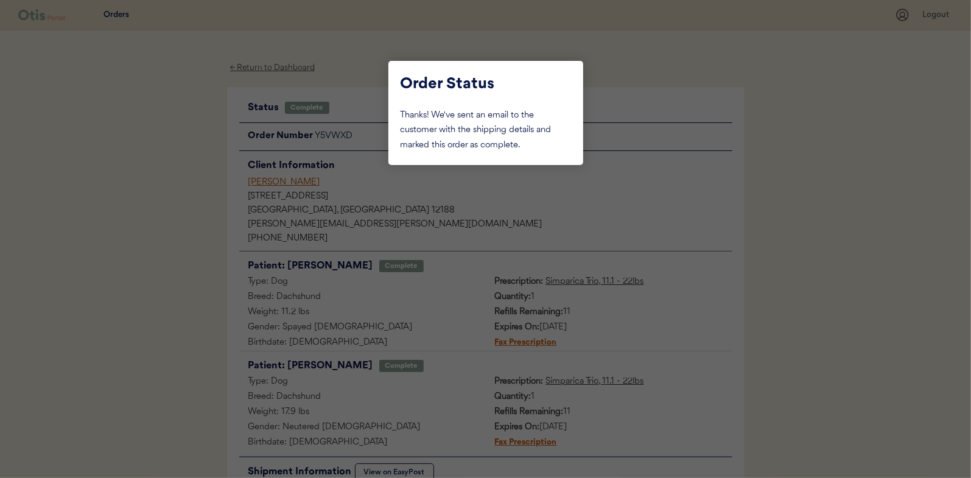
click at [107, 227] on div at bounding box center [485, 239] width 971 height 478
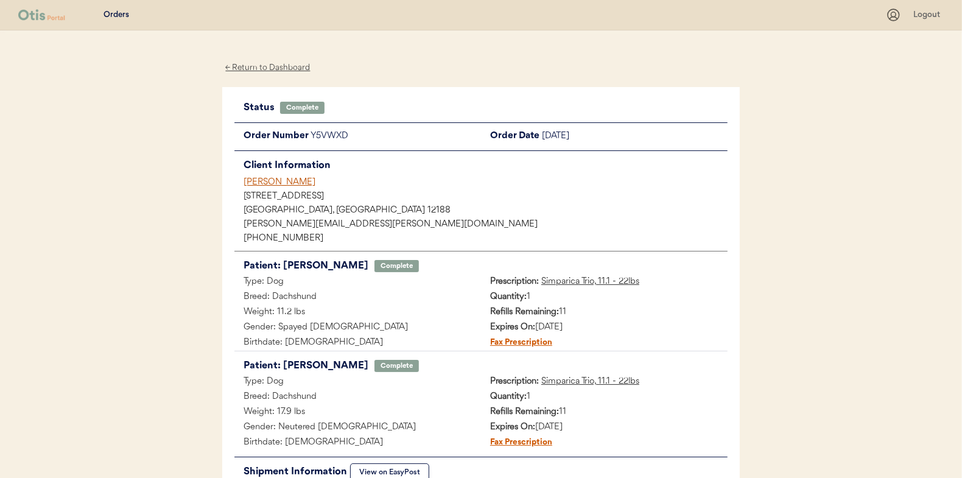
click at [265, 68] on div "← Return to Dashboard" at bounding box center [267, 68] width 91 height 14
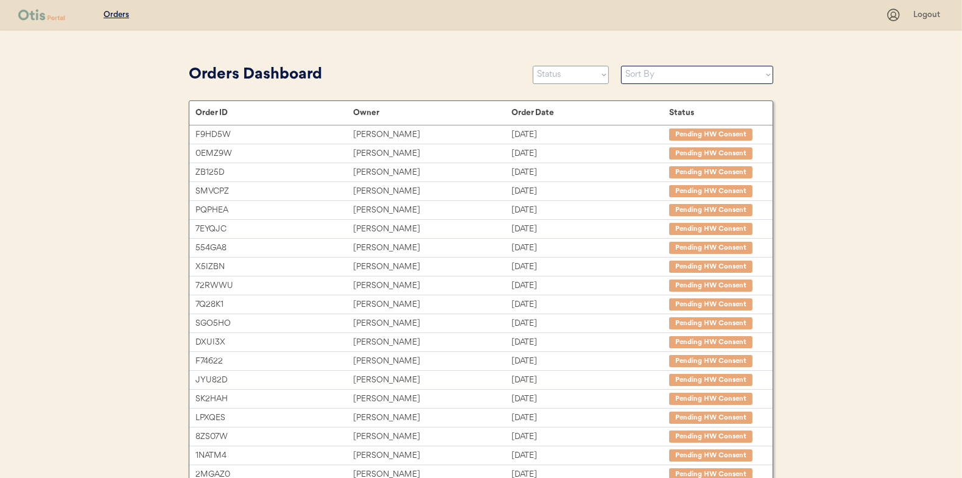
click at [566, 72] on select "Status On Hold New In Progress Complete Pending HW Consent Canceled" at bounding box center [571, 75] width 76 height 18
select select ""in_progress""
click at [533, 66] on select "Status On Hold New In Progress Complete Pending HW Consent Canceled" at bounding box center [571, 75] width 76 height 18
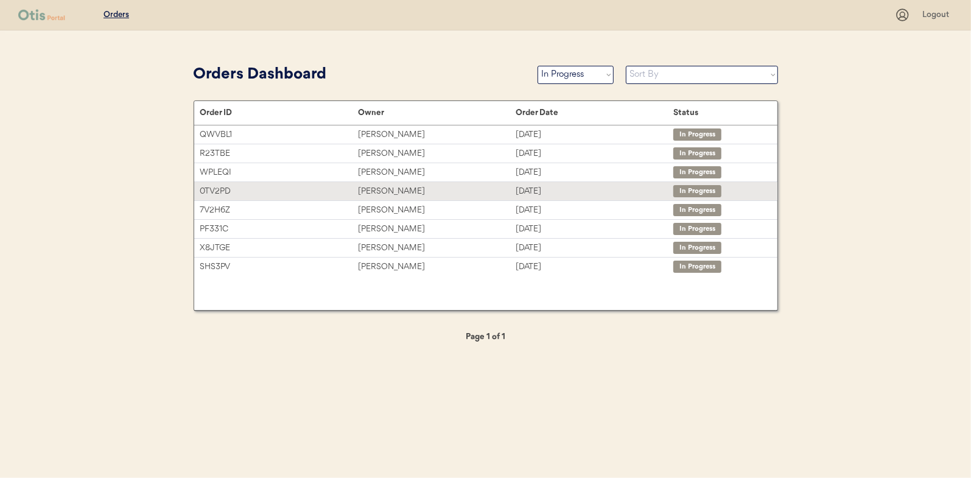
click at [377, 189] on div "[PERSON_NAME]" at bounding box center [437, 191] width 158 height 14
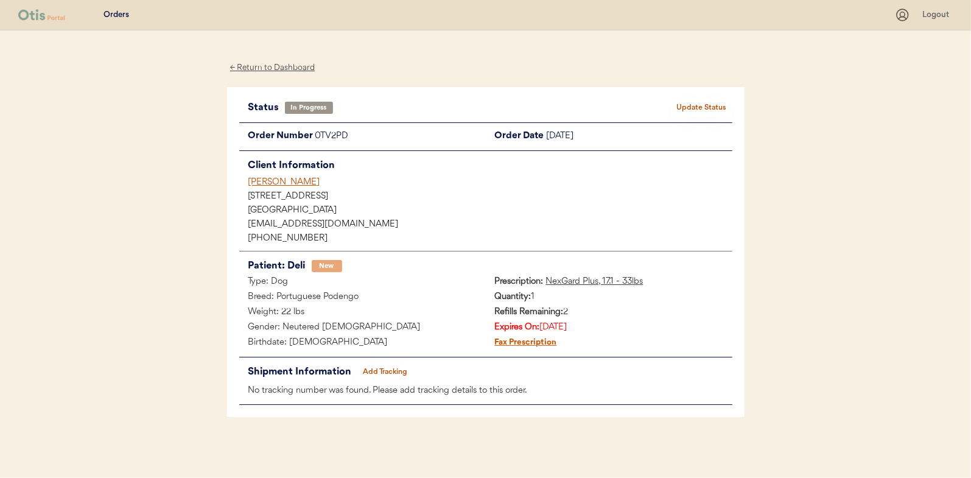
click at [389, 368] on button "Add Tracking" at bounding box center [385, 371] width 61 height 17
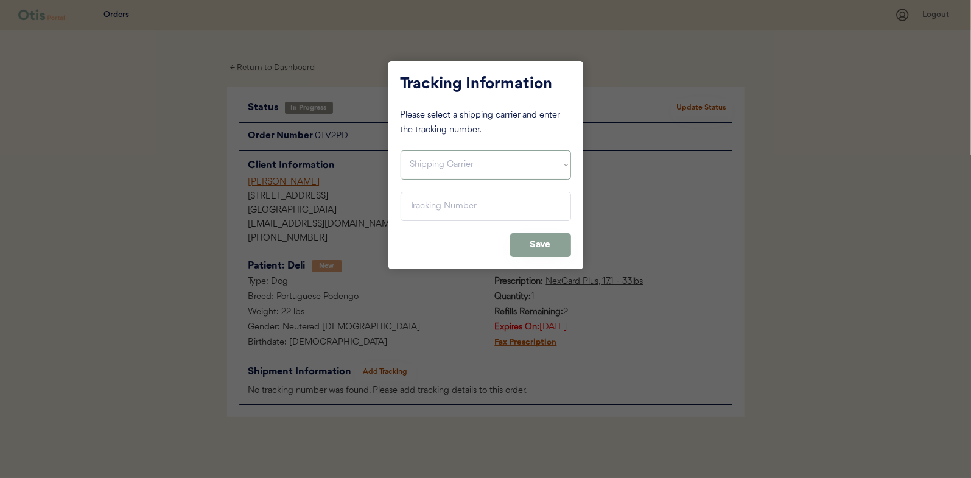
click at [461, 170] on select "Shipping Carrier FedEx FedEx Ground Economy UPS USPS" at bounding box center [485, 164] width 170 height 29
select select ""usps""
click at [400, 150] on select "Shipping Carrier FedEx FedEx Ground Economy UPS USPS" at bounding box center [485, 164] width 170 height 29
click at [427, 212] on input "input" at bounding box center [485, 206] width 170 height 29
paste input "9400150105799033485803"
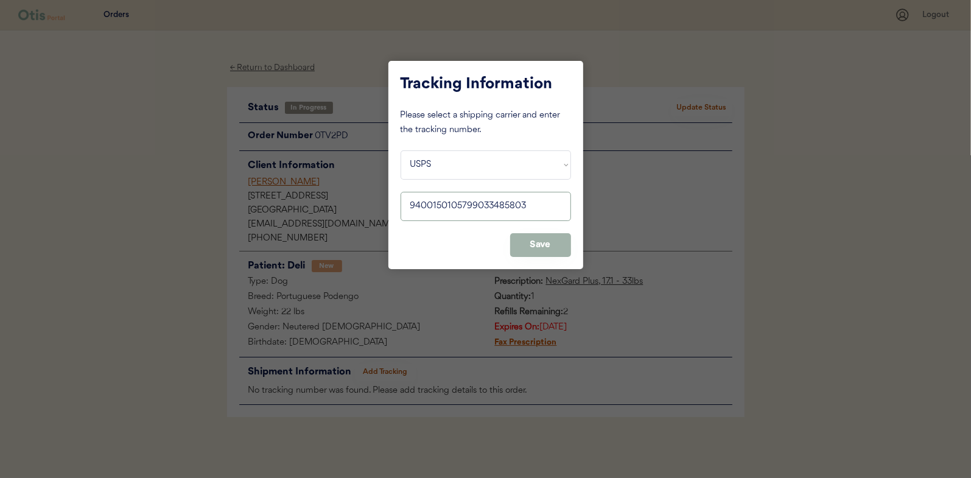
type input "9400150105799033485803"
click at [539, 245] on button "Save" at bounding box center [540, 245] width 61 height 24
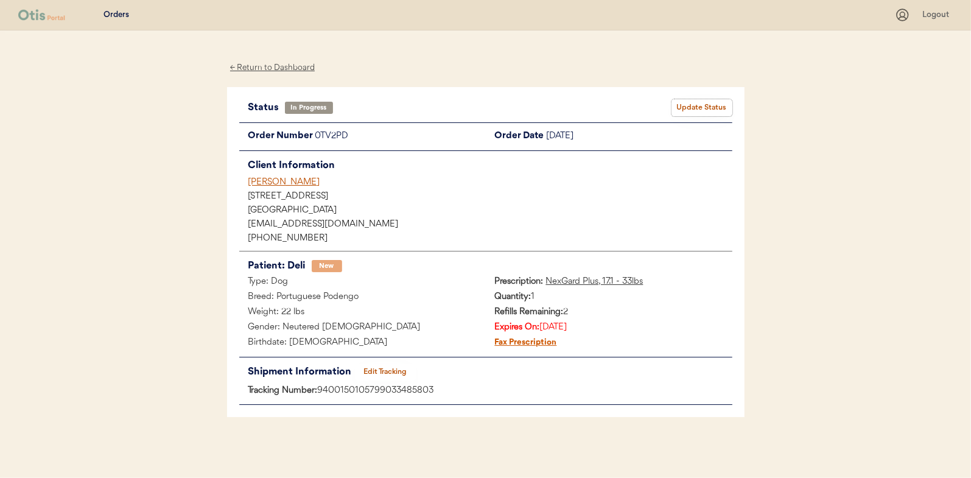
click at [699, 105] on button "Update Status" at bounding box center [701, 107] width 61 height 17
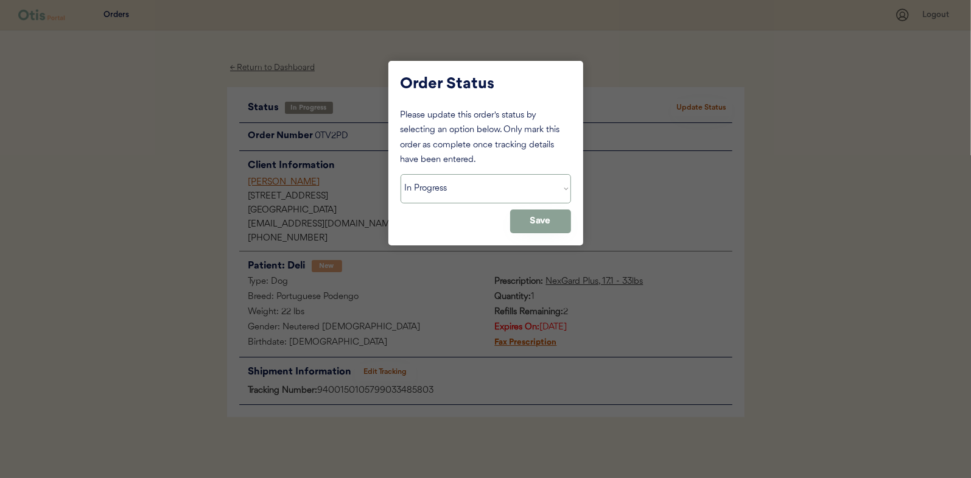
click at [458, 193] on select "Status On Hold New In Progress Complete Pending HW Consent Canceled" at bounding box center [485, 188] width 170 height 29
select select ""complete""
click at [400, 174] on select "Status On Hold New In Progress Complete Pending HW Consent Canceled" at bounding box center [485, 188] width 170 height 29
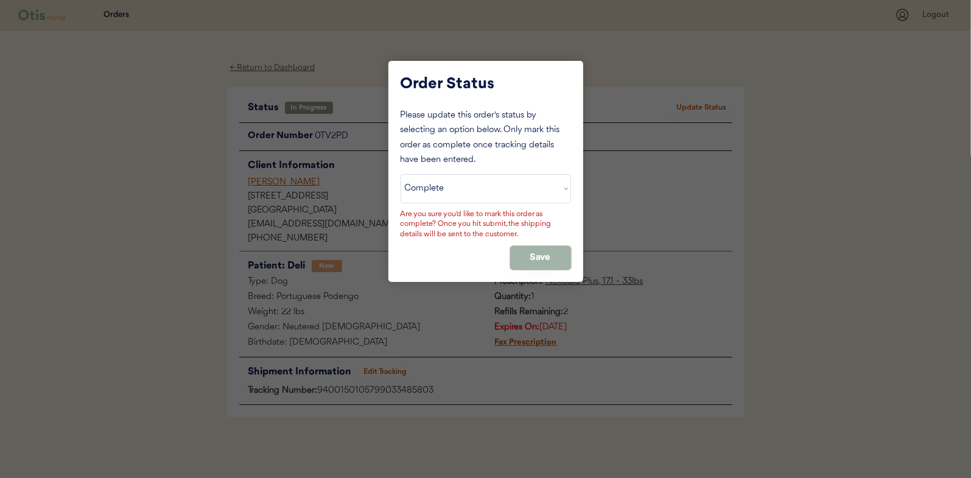
click at [533, 250] on button "Save" at bounding box center [540, 258] width 61 height 24
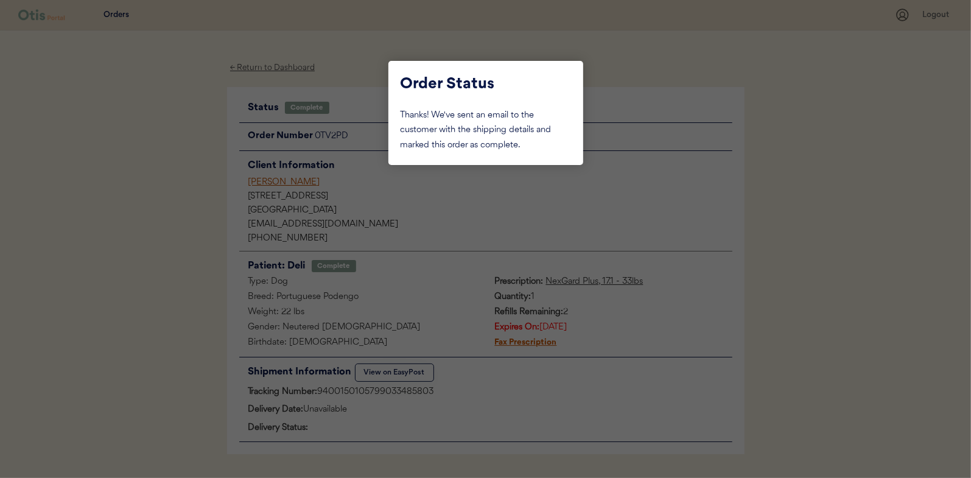
click at [170, 164] on div at bounding box center [485, 239] width 971 height 478
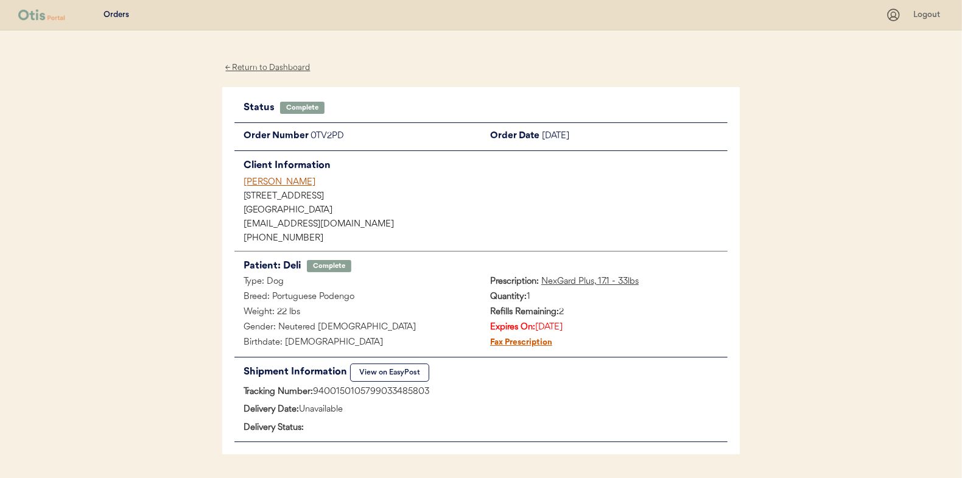
click at [271, 71] on div "← Return to Dashboard" at bounding box center [267, 68] width 91 height 14
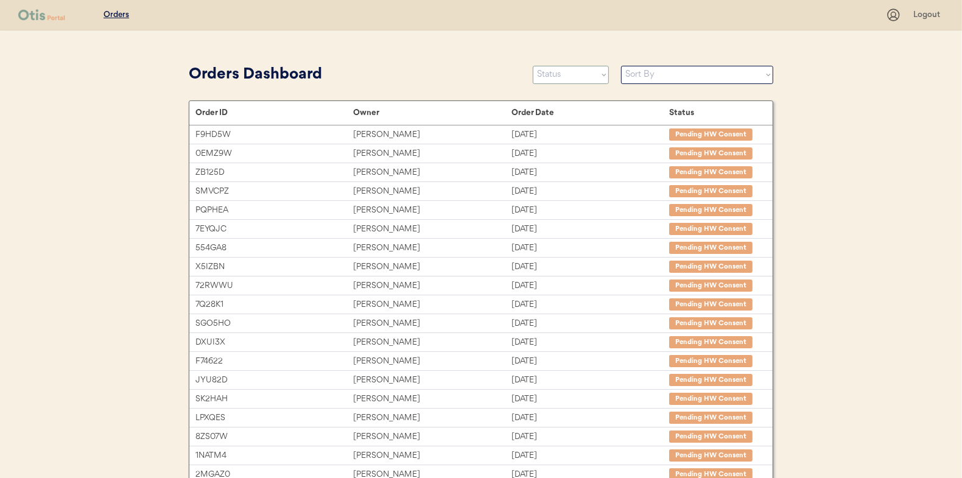
click at [558, 83] on select "Status On Hold New In Progress Complete Pending HW Consent Canceled" at bounding box center [571, 75] width 76 height 18
select select ""in_progress""
click at [533, 66] on select "Status On Hold New In Progress Complete Pending HW Consent Canceled" at bounding box center [571, 75] width 76 height 18
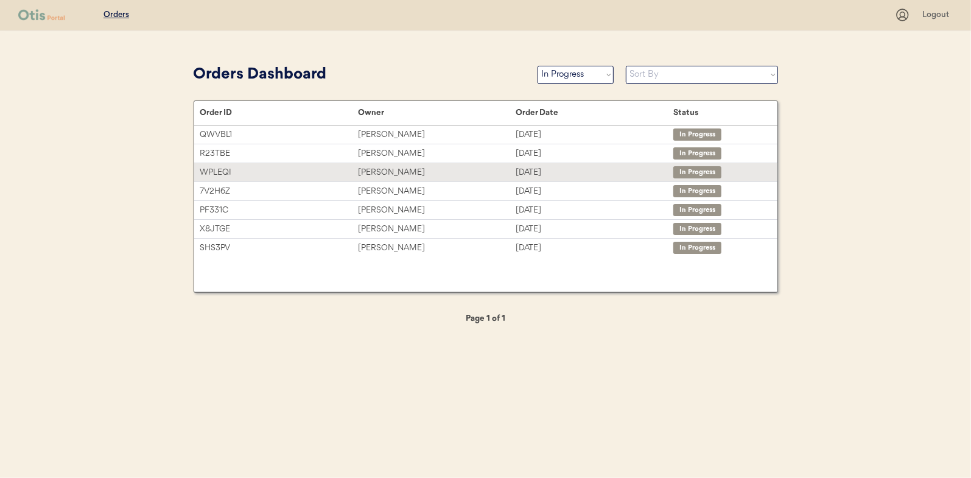
click at [371, 169] on div "Saori Ichikawa-White" at bounding box center [437, 173] width 158 height 14
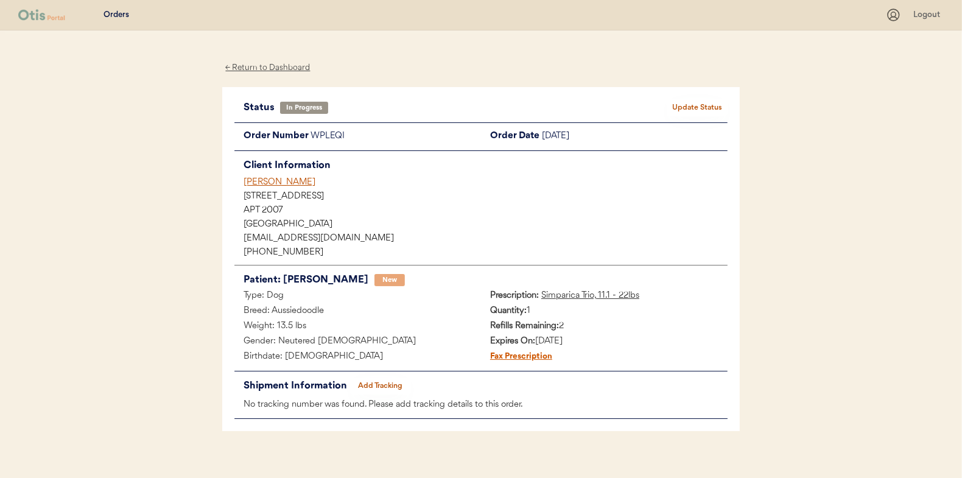
click at [379, 382] on button "Add Tracking" at bounding box center [380, 385] width 61 height 17
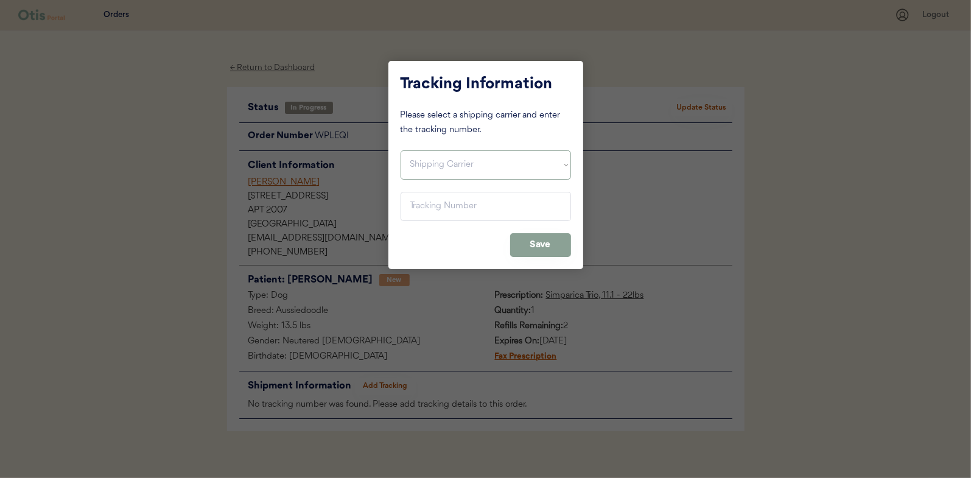
click at [440, 163] on select "Shipping Carrier FedEx FedEx Ground Economy UPS USPS" at bounding box center [485, 164] width 170 height 29
select select ""usps""
click at [400, 150] on select "Shipping Carrier FedEx FedEx Ground Economy UPS USPS" at bounding box center [485, 164] width 170 height 29
click at [421, 205] on input "input" at bounding box center [485, 206] width 170 height 29
paste input "9400150105496035180292"
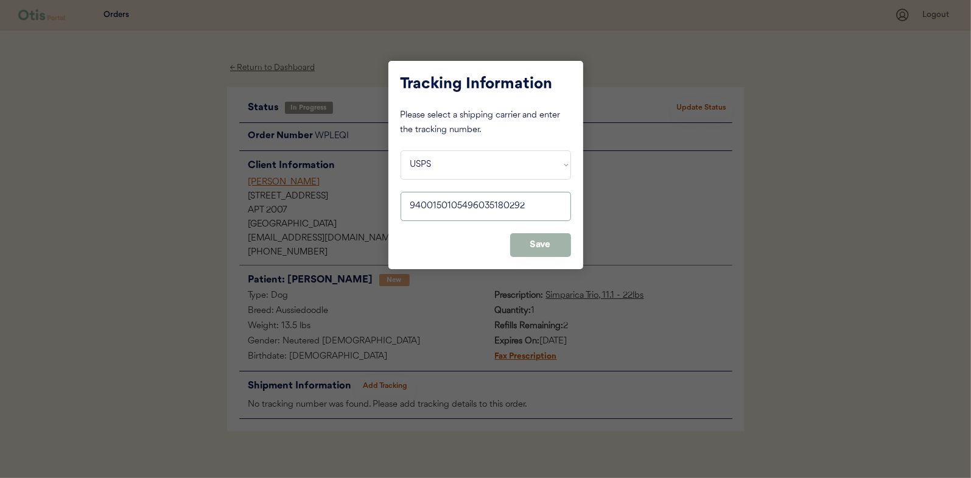
type input "9400150105496035180292"
click at [526, 237] on button "Save" at bounding box center [540, 245] width 61 height 24
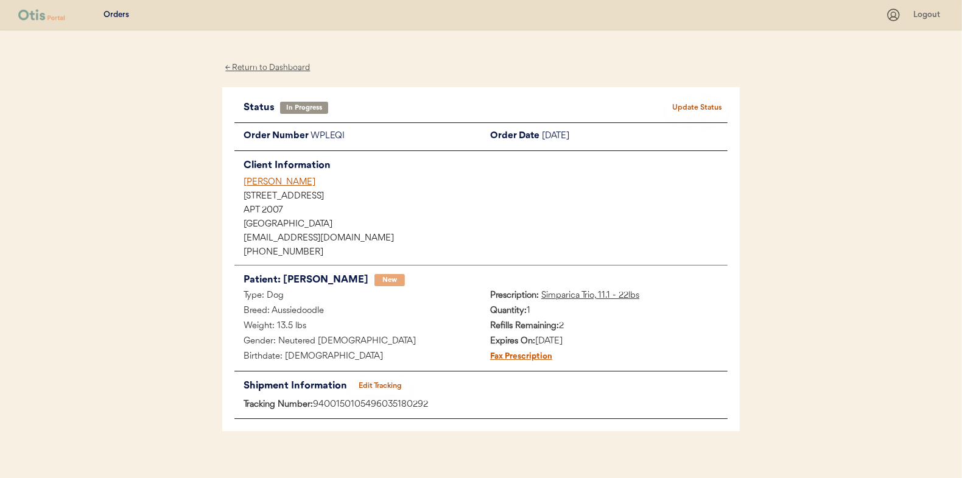
click at [689, 103] on button "Update Status" at bounding box center [696, 107] width 61 height 17
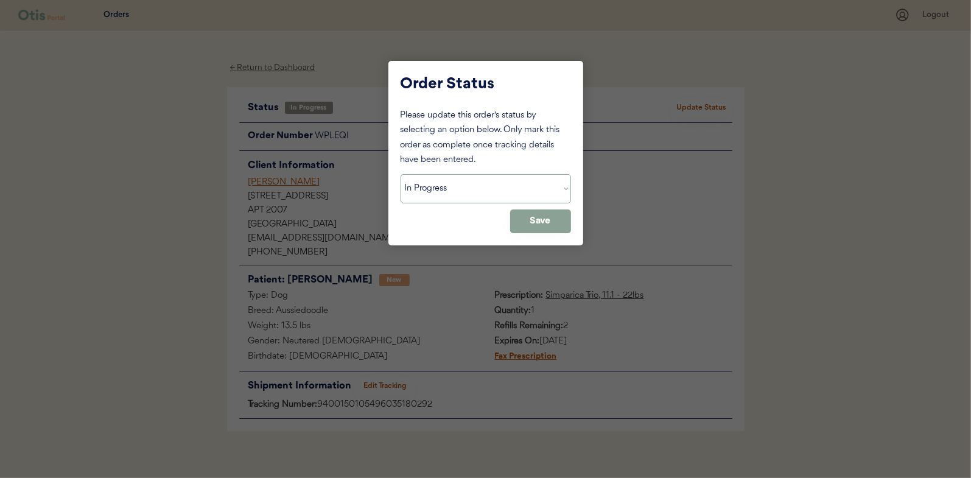
click at [428, 192] on select "Status On Hold New In Progress Complete Pending HW Consent Canceled" at bounding box center [485, 188] width 170 height 29
select select ""complete""
click at [400, 174] on select "Status On Hold New In Progress Complete Pending HW Consent Canceled" at bounding box center [485, 188] width 170 height 29
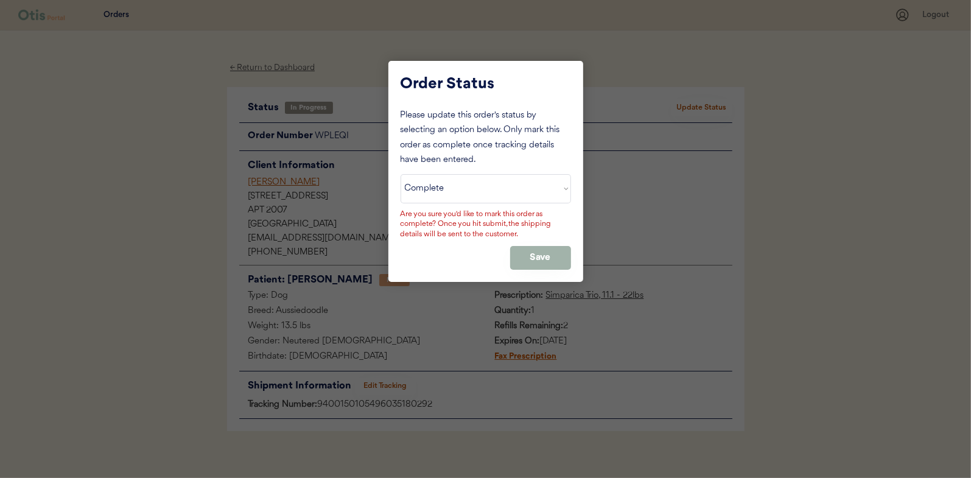
click at [539, 256] on button "Save" at bounding box center [540, 258] width 61 height 24
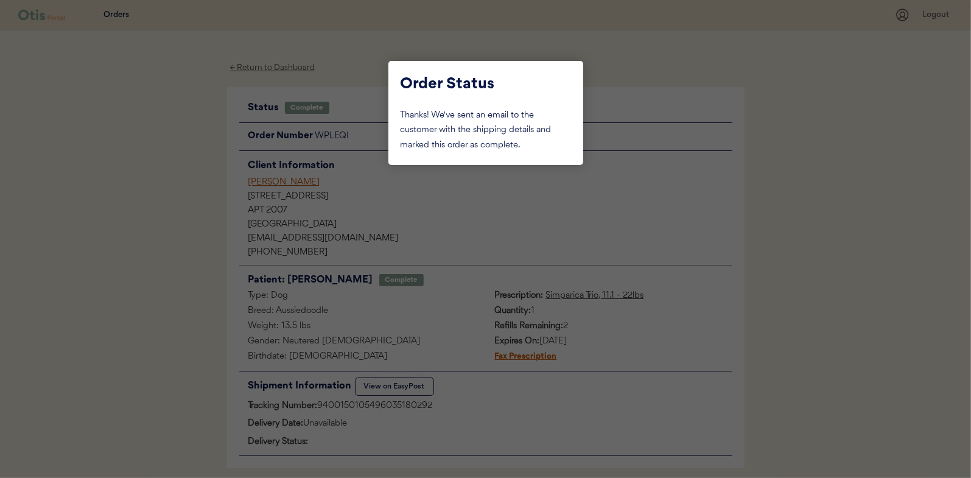
click at [190, 178] on div at bounding box center [485, 239] width 971 height 478
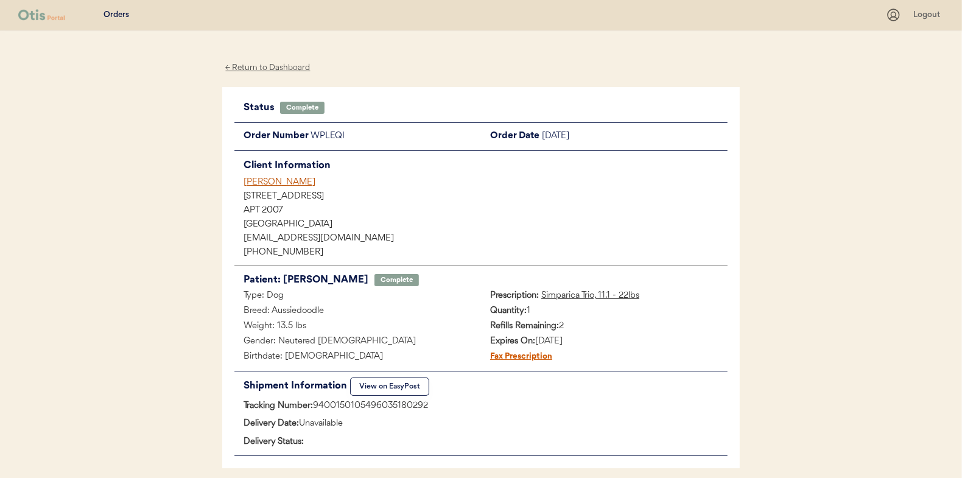
click at [273, 69] on div "← Return to Dashboard" at bounding box center [267, 68] width 91 height 14
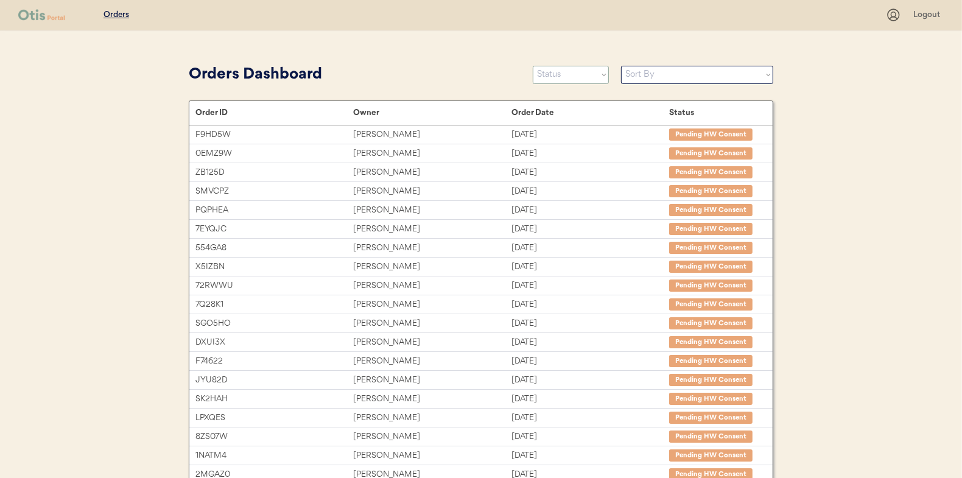
drag, startPoint x: 554, startPoint y: 74, endPoint x: 548, endPoint y: 75, distance: 6.2
click at [554, 74] on select "Status On Hold New In Progress Complete Pending HW Consent Canceled" at bounding box center [571, 75] width 76 height 18
select select ""in_progress""
click at [533, 66] on select "Status On Hold New In Progress Complete Pending HW Consent Canceled" at bounding box center [571, 75] width 76 height 18
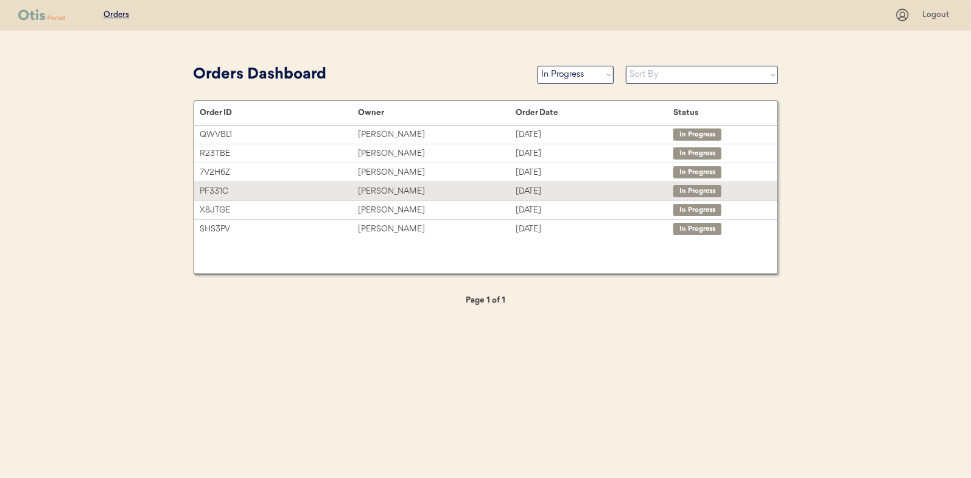
click at [388, 188] on div "Meg Lance" at bounding box center [437, 191] width 158 height 14
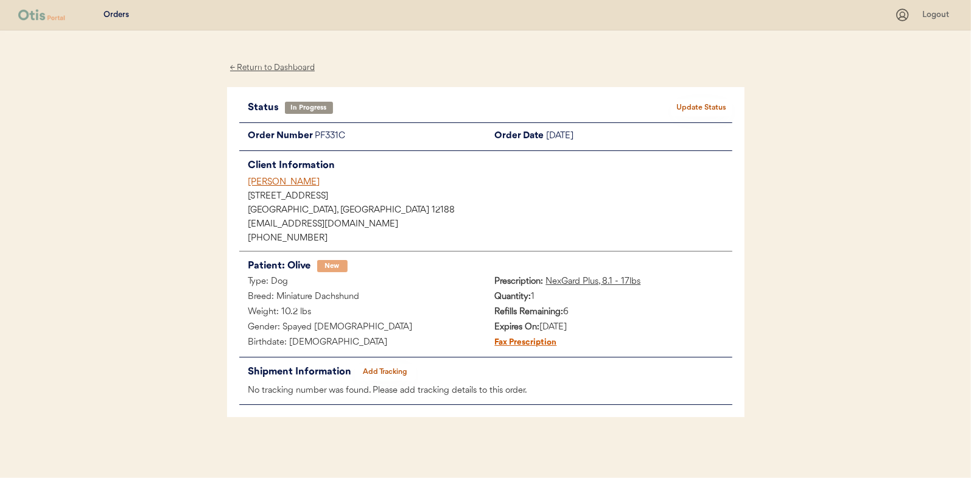
click at [382, 369] on button "Add Tracking" at bounding box center [385, 371] width 61 height 17
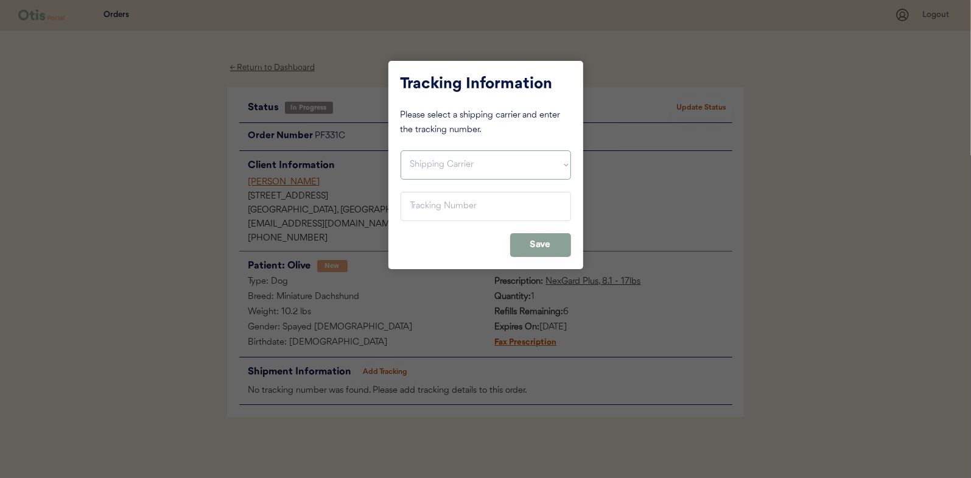
click at [441, 164] on select "Shipping Carrier FedEx FedEx Ground Economy UPS USPS" at bounding box center [485, 164] width 170 height 29
select select ""usps""
click at [400, 150] on select "Shipping Carrier FedEx FedEx Ground Economy UPS USPS" at bounding box center [485, 164] width 170 height 29
click at [419, 203] on input "input" at bounding box center [485, 206] width 170 height 29
paste input "9400150105496035156778"
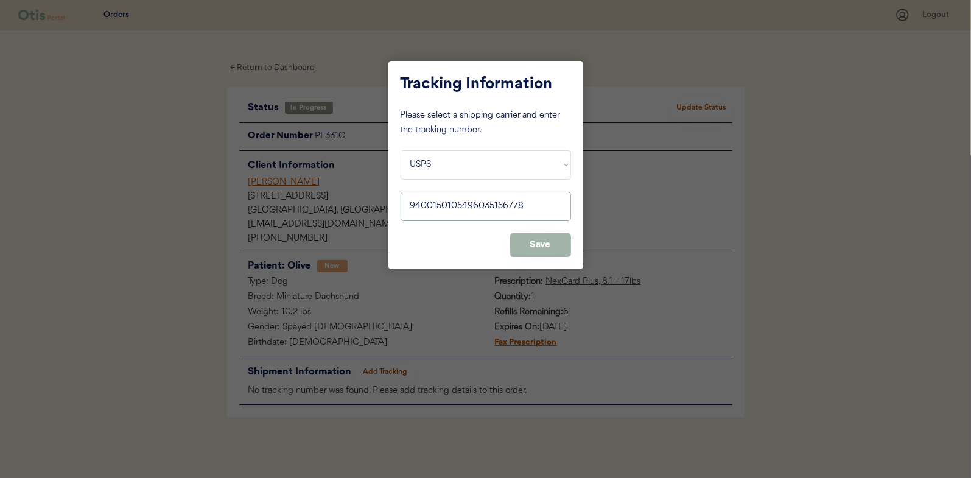
type input "9400150105496035156778"
click at [529, 241] on button "Save" at bounding box center [540, 245] width 61 height 24
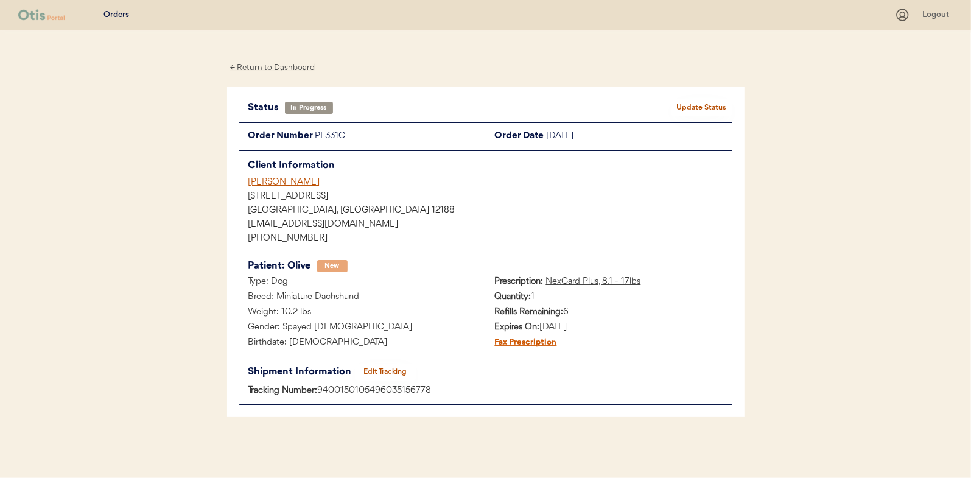
click at [713, 103] on button "Update Status" at bounding box center [701, 107] width 61 height 17
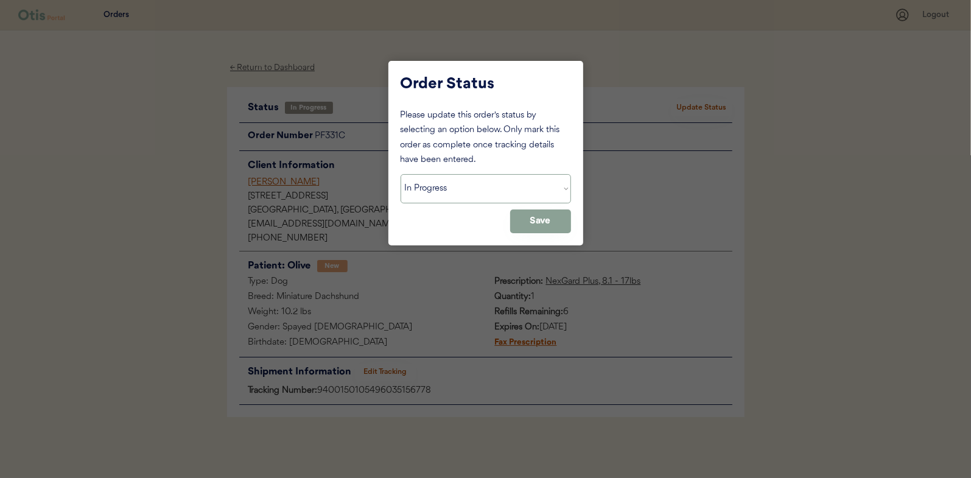
click at [433, 190] on select "Status On Hold New In Progress Complete Pending HW Consent Canceled" at bounding box center [485, 188] width 170 height 29
select select ""complete""
click at [400, 174] on select "Status On Hold New In Progress Complete Pending HW Consent Canceled" at bounding box center [485, 188] width 170 height 29
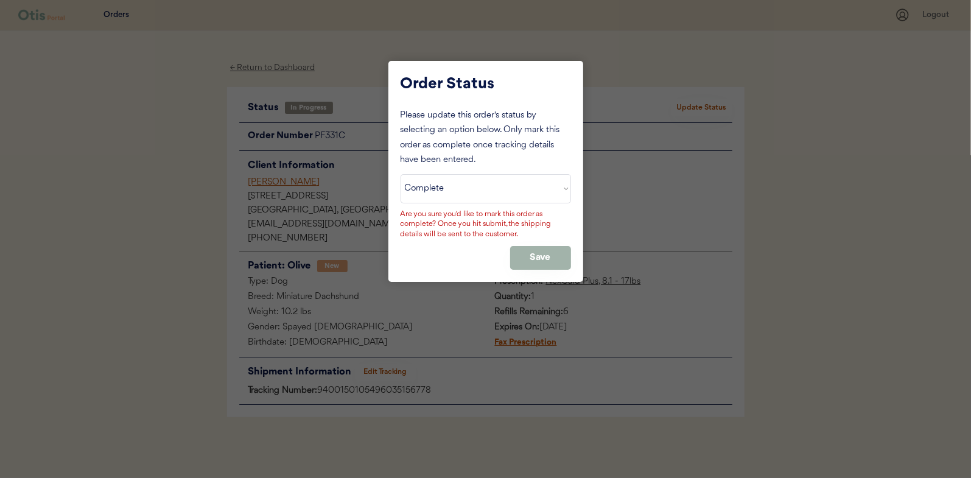
click at [538, 253] on button "Save" at bounding box center [540, 258] width 61 height 24
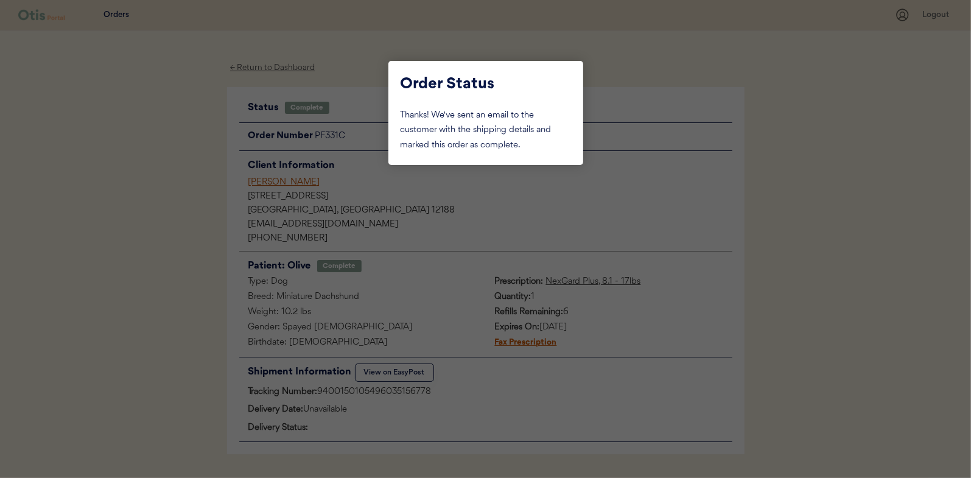
click at [179, 177] on div at bounding box center [485, 239] width 971 height 478
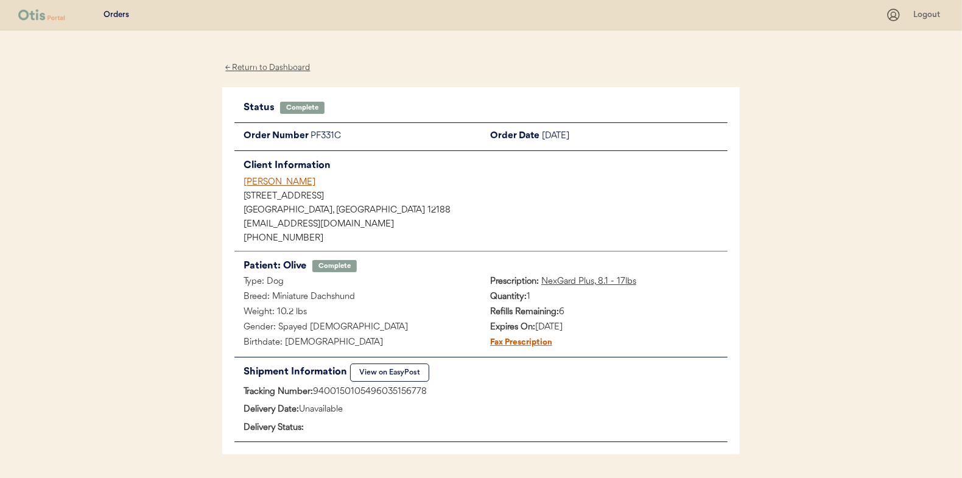
click at [274, 68] on div "← Return to Dashboard" at bounding box center [267, 68] width 91 height 14
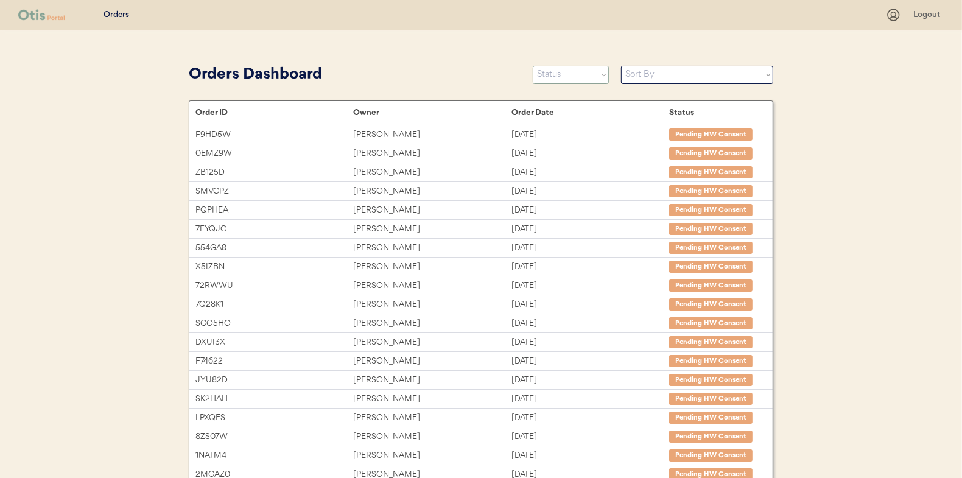
click at [559, 76] on select "Status On Hold New In Progress Complete Pending HW Consent Canceled" at bounding box center [571, 75] width 76 height 18
select select ""in_progress""
click at [533, 66] on select "Status On Hold New In Progress Complete Pending HW Consent Canceled" at bounding box center [571, 75] width 76 height 18
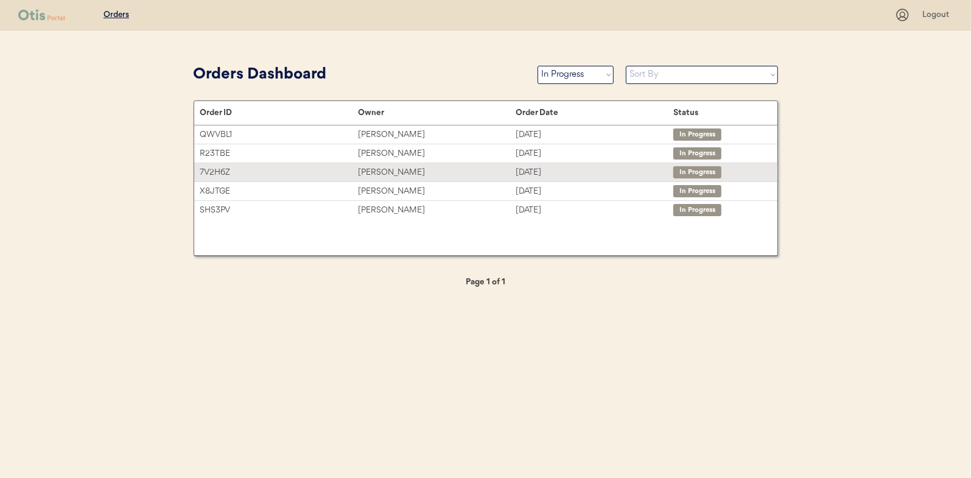
click at [391, 170] on div "[PERSON_NAME]" at bounding box center [437, 173] width 158 height 14
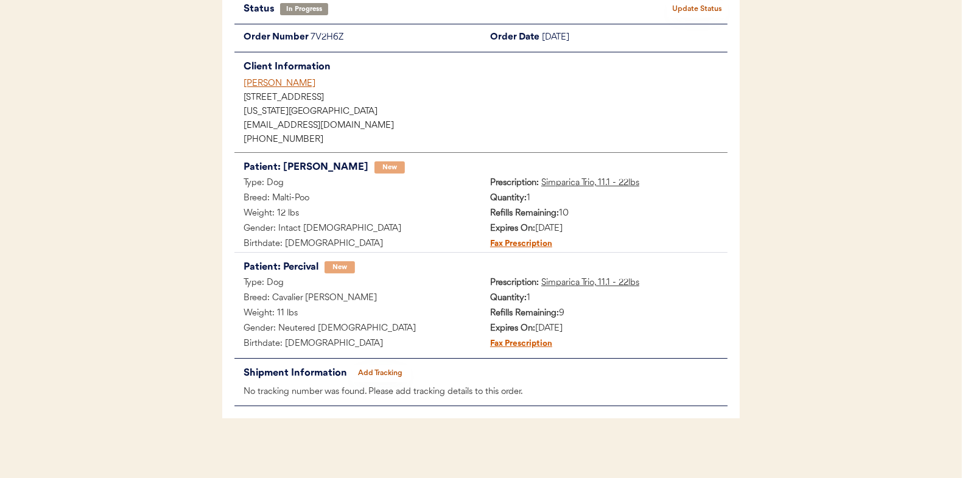
scroll to position [99, 0]
click at [376, 367] on button "Add Tracking" at bounding box center [380, 372] width 61 height 17
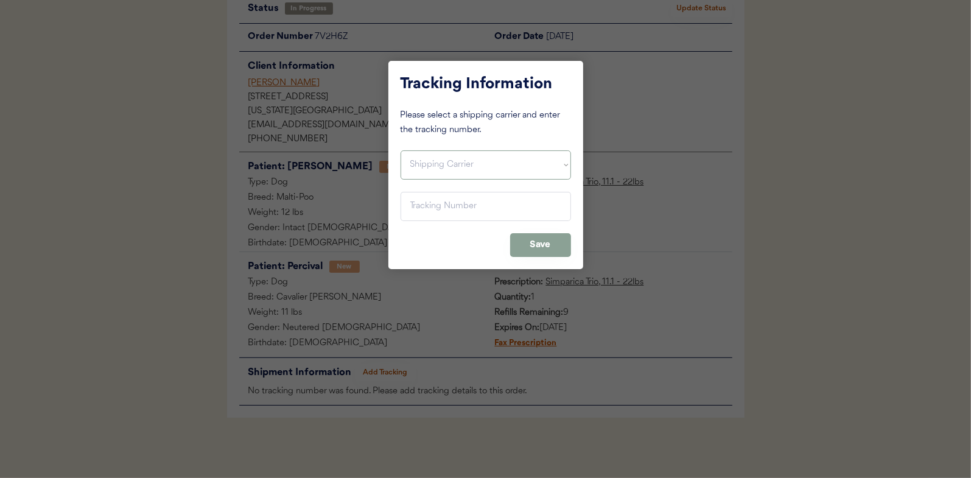
click at [422, 168] on select "Shipping Carrier FedEx FedEx Ground Economy UPS USPS" at bounding box center [485, 164] width 170 height 29
select select ""usps""
click at [400, 150] on select "Shipping Carrier FedEx FedEx Ground Economy UPS USPS" at bounding box center [485, 164] width 170 height 29
click at [421, 207] on input "input" at bounding box center [485, 206] width 170 height 29
paste input "9400150105798033504569"
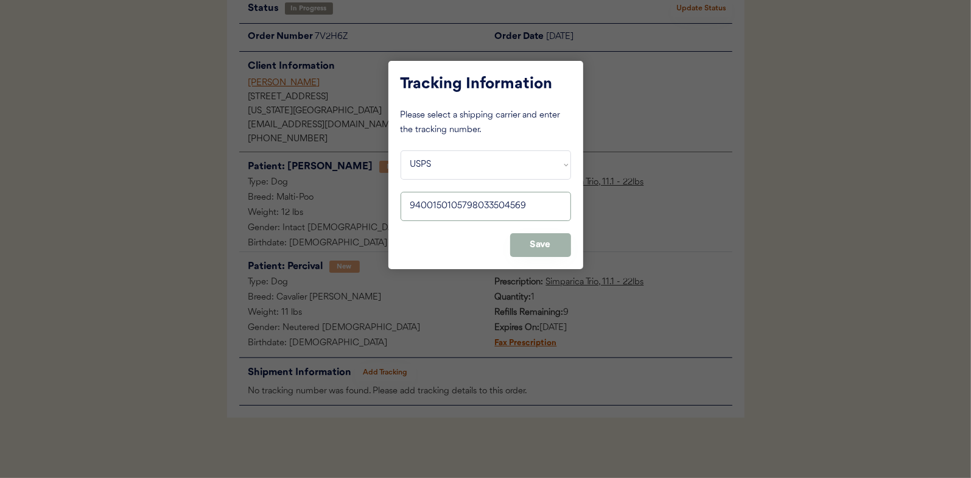
type input "9400150105798033504569"
click at [554, 248] on button "Save" at bounding box center [540, 245] width 61 height 24
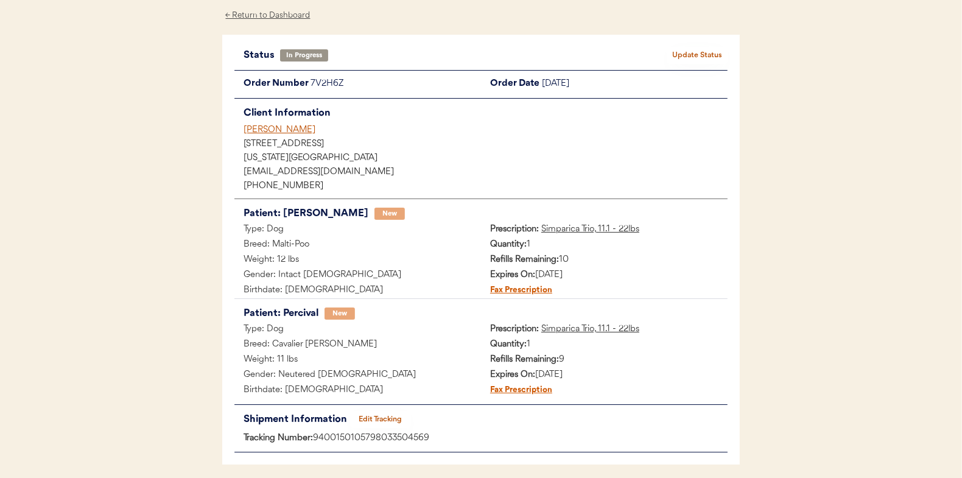
scroll to position [0, 0]
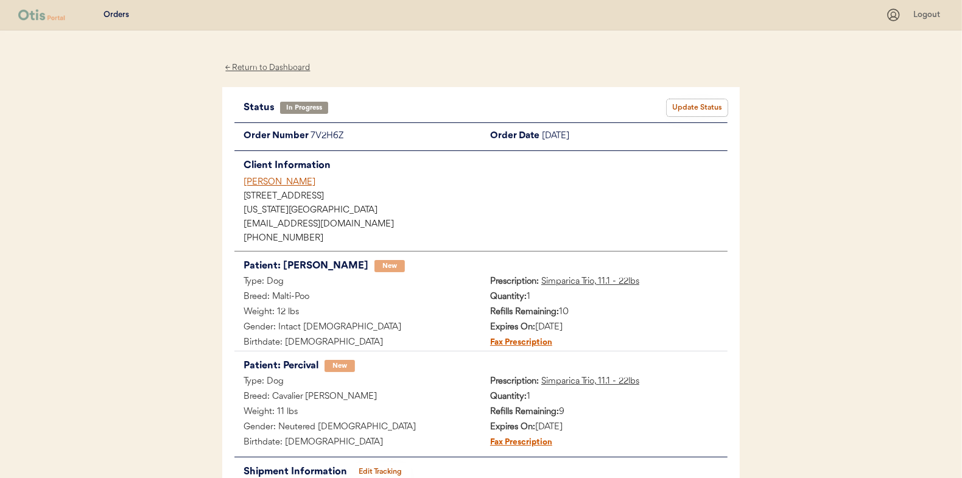
click at [691, 99] on button "Update Status" at bounding box center [696, 107] width 61 height 17
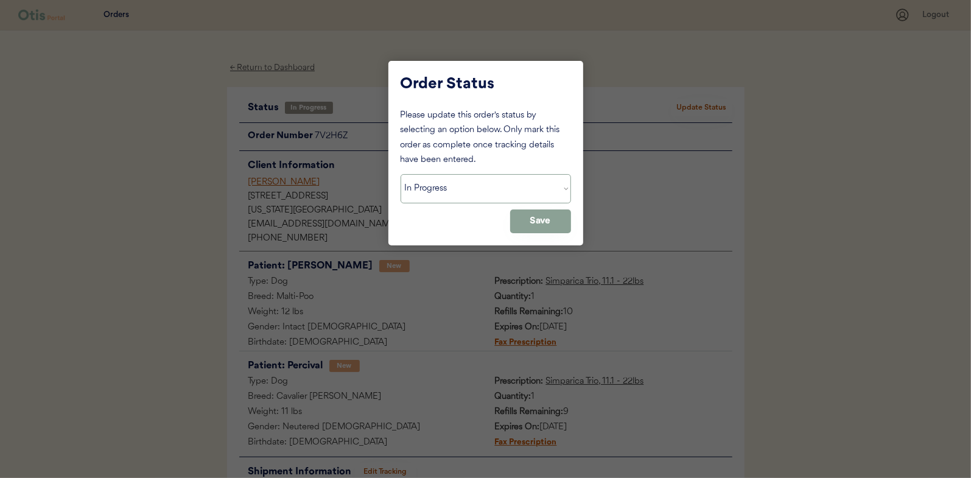
click at [452, 187] on select "Status On Hold New In Progress Complete Pending HW Consent Canceled" at bounding box center [485, 188] width 170 height 29
select select ""complete""
click at [400, 174] on select "Status On Hold New In Progress Complete Pending HW Consent Canceled" at bounding box center [485, 188] width 170 height 29
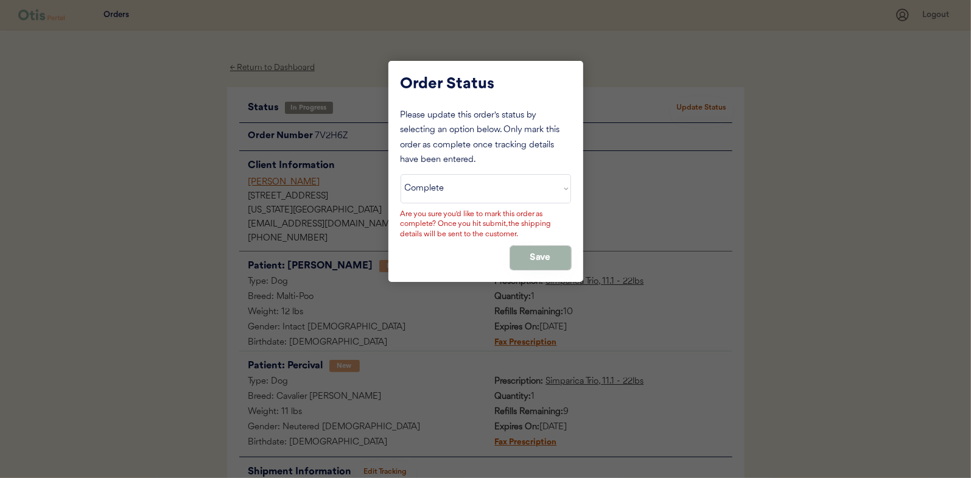
click at [566, 251] on button "Save" at bounding box center [540, 258] width 61 height 24
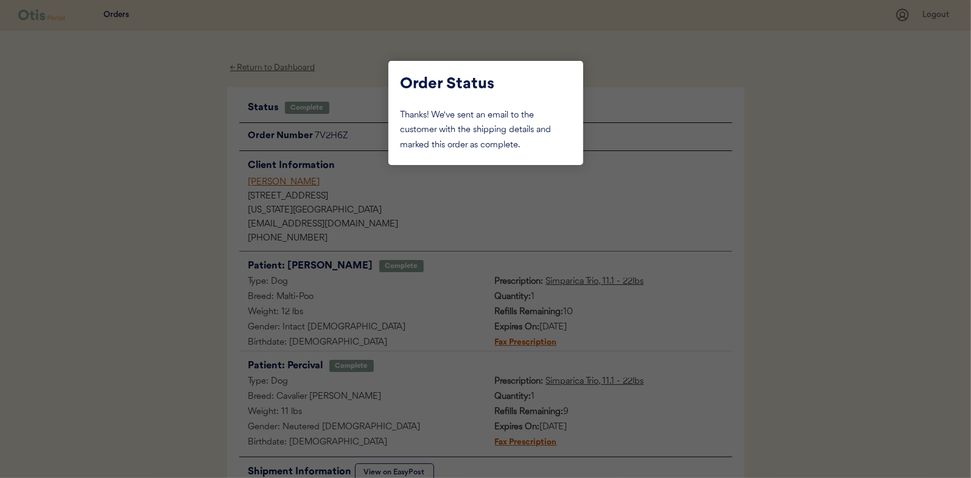
click at [162, 161] on div at bounding box center [485, 239] width 971 height 478
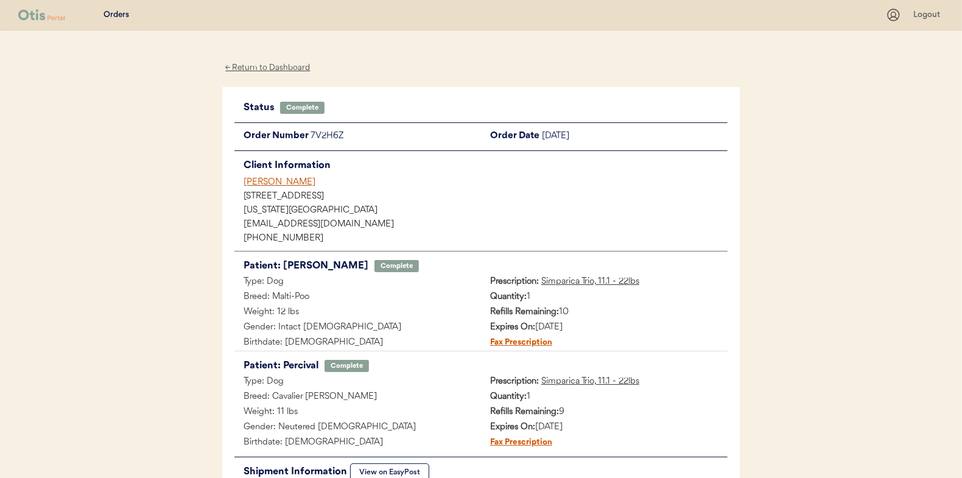
click at [251, 62] on div "← Return to Dashboard" at bounding box center [267, 68] width 91 height 14
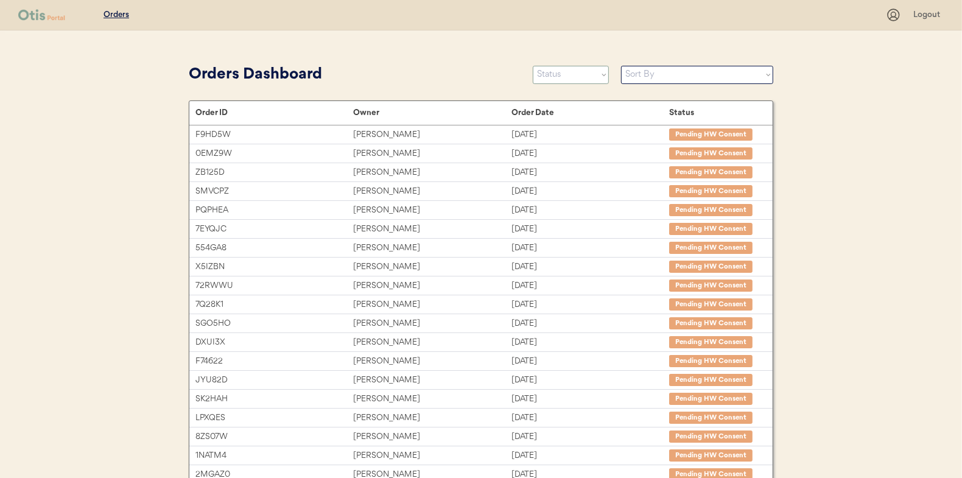
click at [545, 70] on select "Status On Hold New In Progress Complete Pending HW Consent Canceled" at bounding box center [571, 75] width 76 height 18
click at [533, 66] on select "Status On Hold New In Progress Complete Pending HW Consent Canceled" at bounding box center [571, 75] width 76 height 18
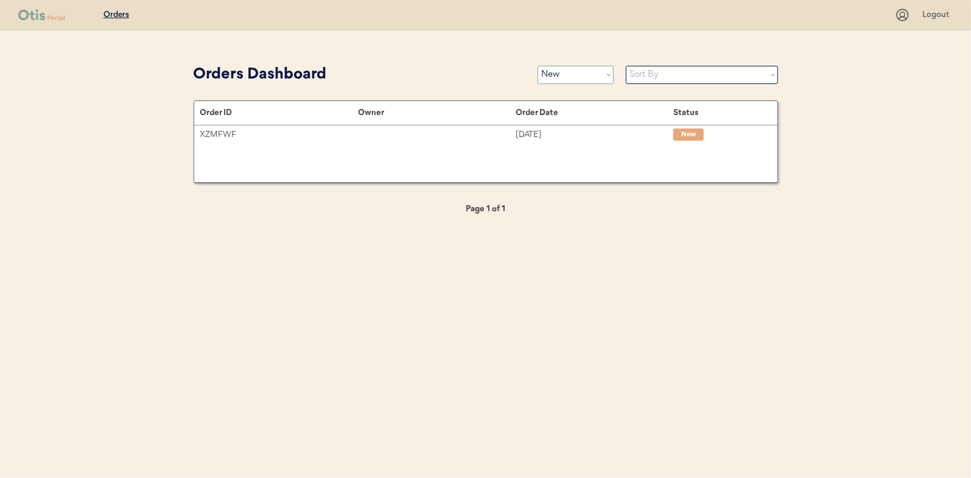
click at [550, 75] on select "Status On Hold New In Progress Complete Pending HW Consent Canceled" at bounding box center [575, 75] width 76 height 18
click at [537, 66] on select "Status On Hold New In Progress Complete Pending HW Consent Canceled" at bounding box center [575, 75] width 76 height 18
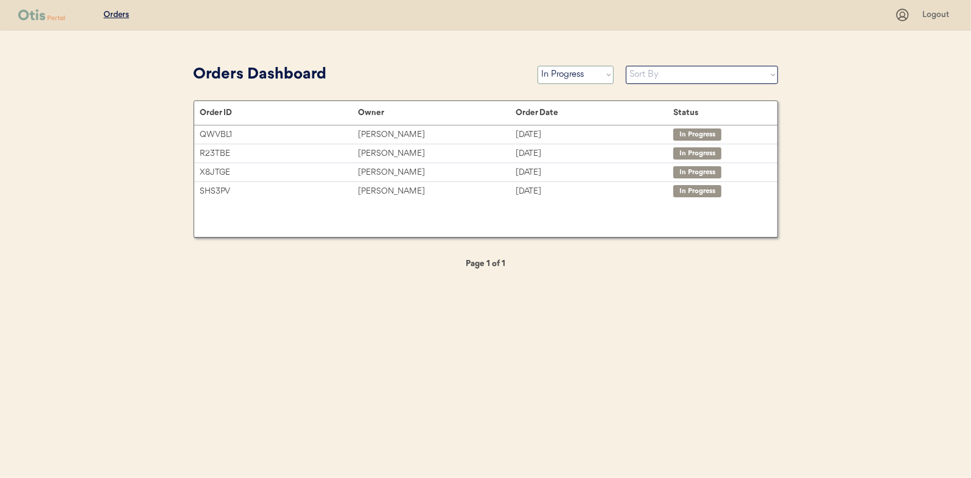
click at [561, 80] on select "Status On Hold New In Progress Complete Pending HW Consent Canceled" at bounding box center [575, 75] width 76 height 18
click at [537, 66] on select "Status On Hold New In Progress Complete Pending HW Consent Canceled" at bounding box center [575, 75] width 76 height 18
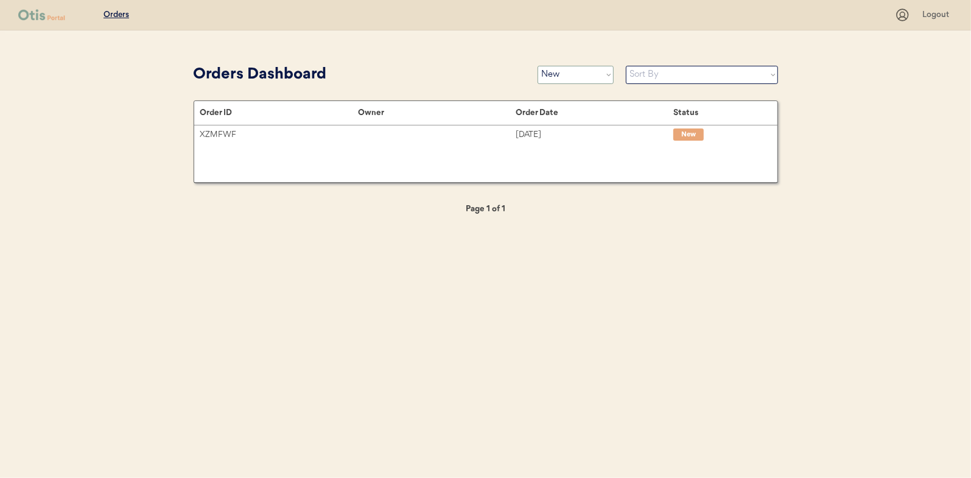
click at [551, 71] on select "Status On Hold New In Progress Complete Pending HW Consent Canceled" at bounding box center [575, 75] width 76 height 18
click at [537, 66] on select "Status On Hold New In Progress Complete Pending HW Consent Canceled" at bounding box center [575, 75] width 76 height 18
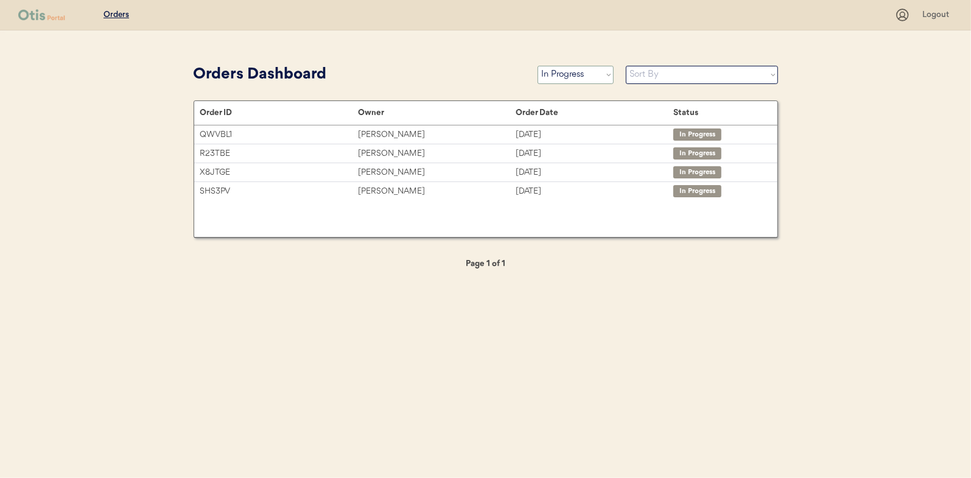
click at [561, 71] on select "Status On Hold New In Progress Complete Pending HW Consent Canceled" at bounding box center [575, 75] width 76 height 18
click at [537, 66] on select "Status On Hold New In Progress Complete Pending HW Consent Canceled" at bounding box center [575, 75] width 76 height 18
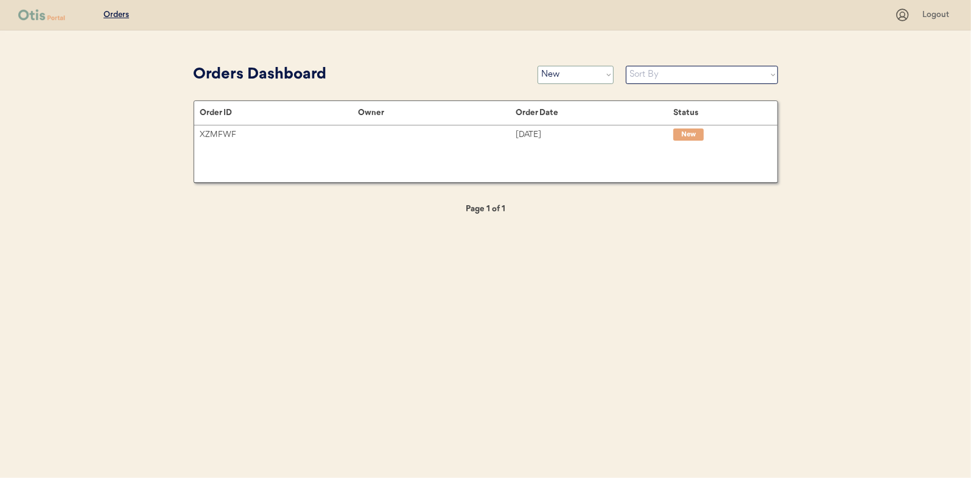
click at [571, 77] on select "Status On Hold New In Progress Complete Pending HW Consent Canceled" at bounding box center [575, 75] width 76 height 18
click at [537, 66] on select "Status On Hold New In Progress Complete Pending HW Consent Canceled" at bounding box center [575, 75] width 76 height 18
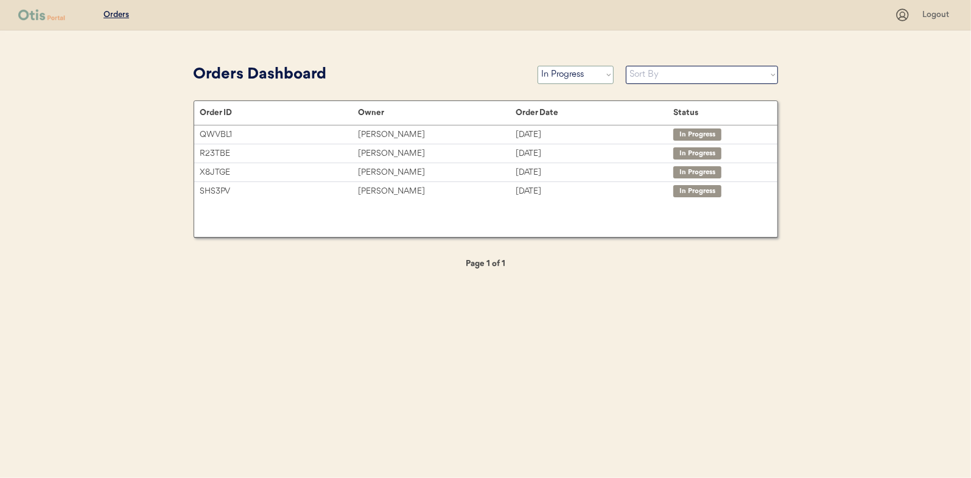
click at [567, 74] on select "Status On Hold New In Progress Complete Pending HW Consent Canceled" at bounding box center [575, 75] width 76 height 18
click at [537, 66] on select "Status On Hold New In Progress Complete Pending HW Consent Canceled" at bounding box center [575, 75] width 76 height 18
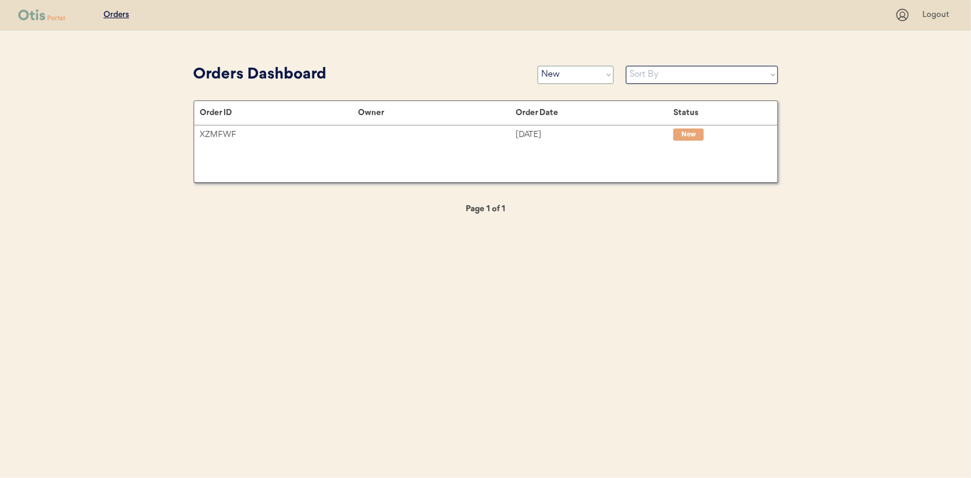
click at [568, 78] on select "Status On Hold New In Progress Complete Pending HW Consent Canceled" at bounding box center [575, 75] width 76 height 18
select select ""in_progress""
click at [537, 66] on select "Status On Hold New In Progress Complete Pending HW Consent Canceled" at bounding box center [575, 75] width 76 height 18
